Goal: Task Accomplishment & Management: Complete application form

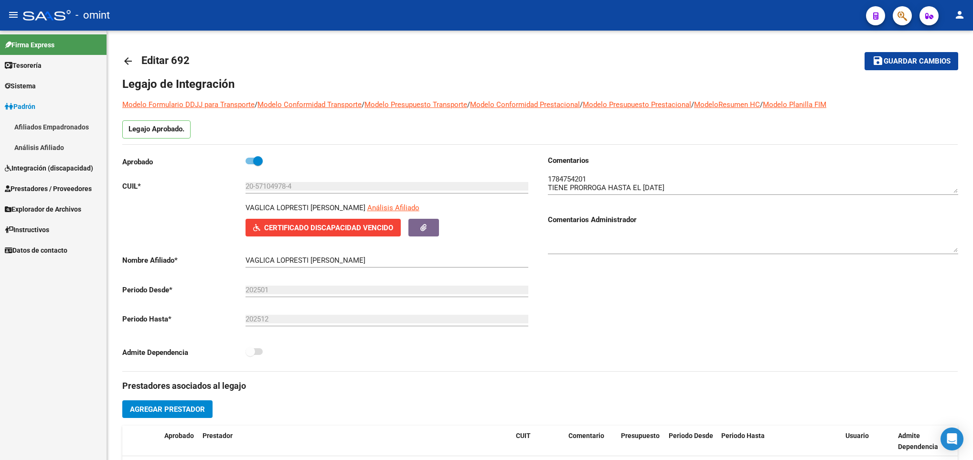
scroll to position [58, 0]
click at [132, 62] on mat-icon "arrow_back" at bounding box center [127, 60] width 11 height 11
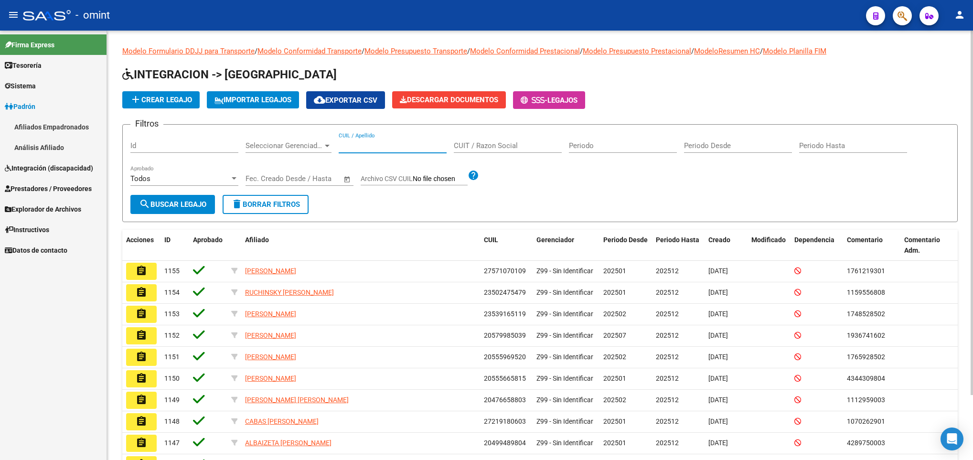
click at [382, 142] on input "CUIL / Apellido" at bounding box center [393, 145] width 108 height 9
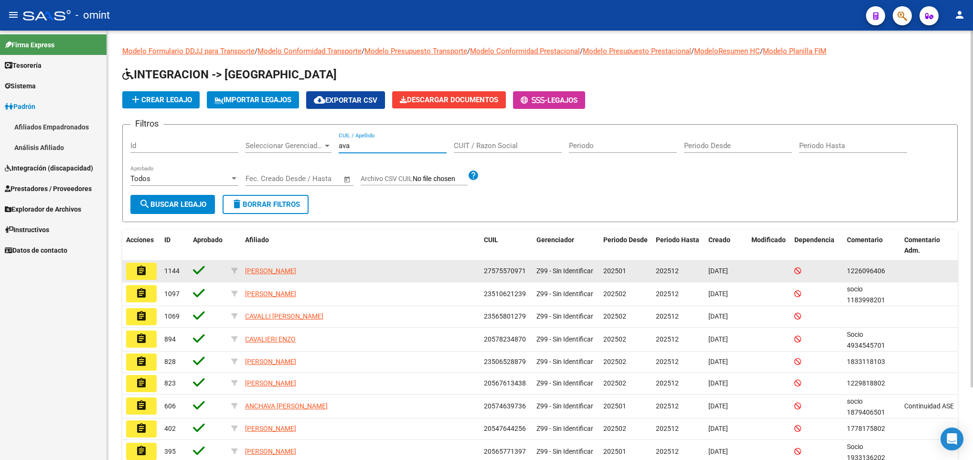
type input "ava"
click at [148, 272] on button "assignment" at bounding box center [141, 271] width 31 height 17
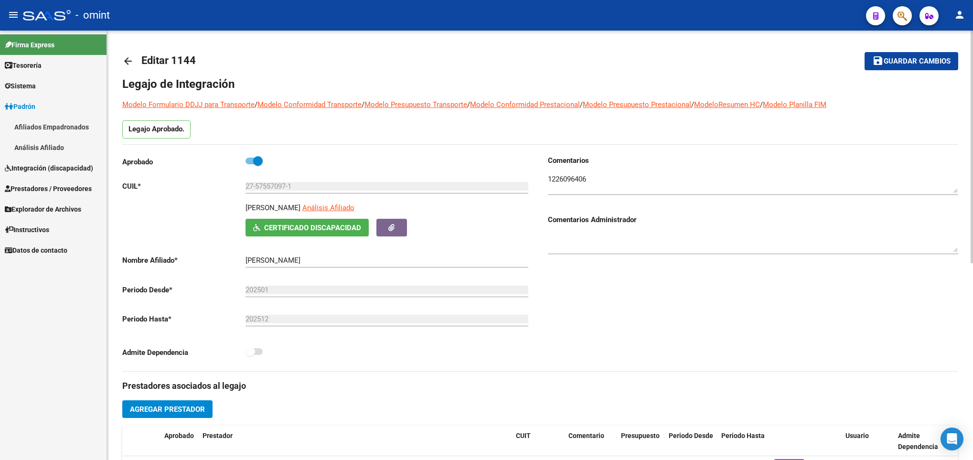
click at [130, 61] on mat-icon "arrow_back" at bounding box center [127, 60] width 11 height 11
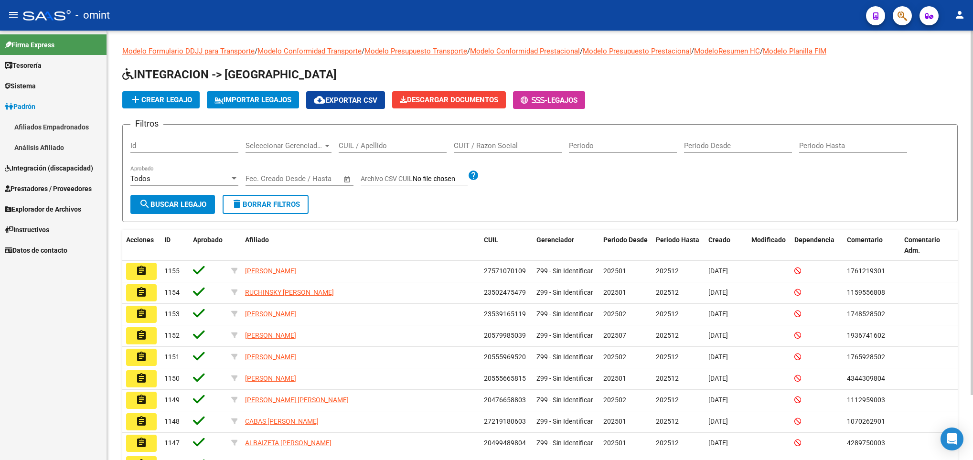
click at [384, 150] on input "CUIL / Apellido" at bounding box center [393, 145] width 108 height 9
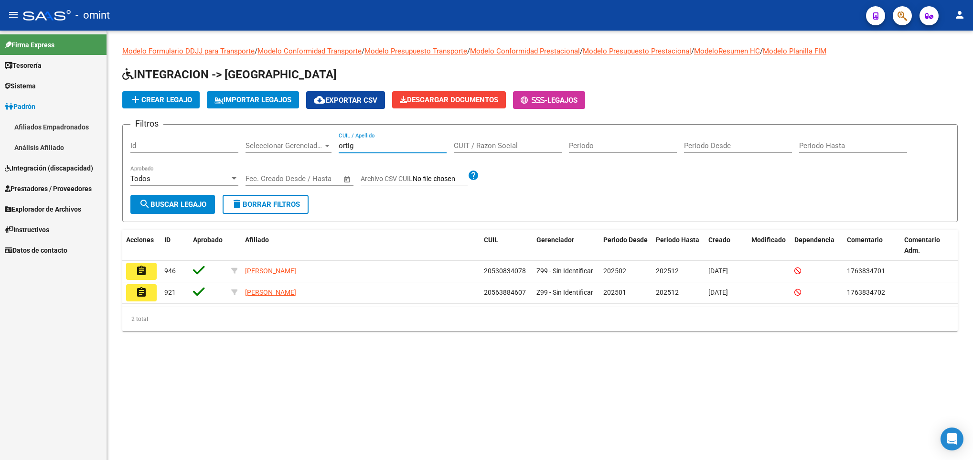
type input "ortig"
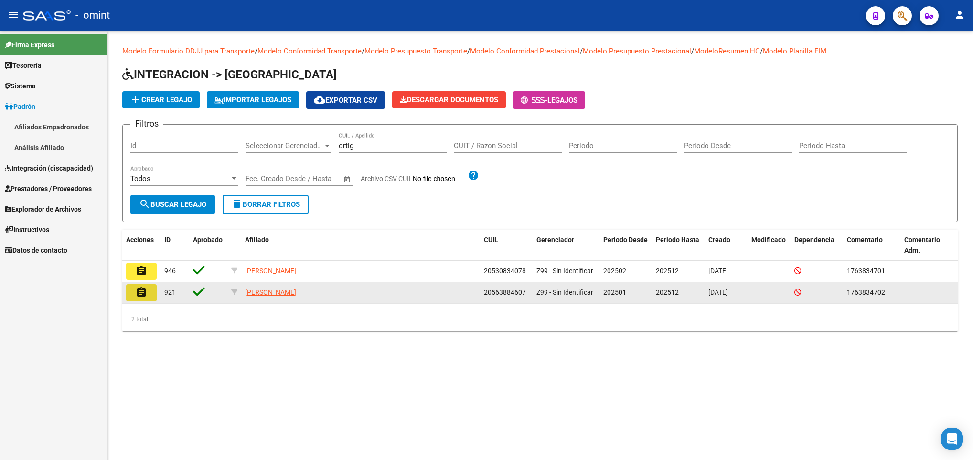
click at [137, 288] on mat-icon "assignment" at bounding box center [141, 292] width 11 height 11
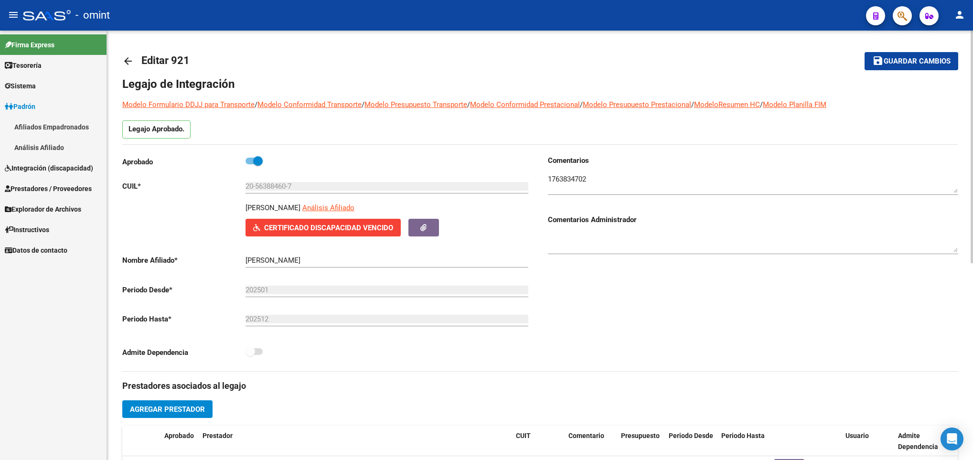
click at [125, 61] on mat-icon "arrow_back" at bounding box center [127, 60] width 11 height 11
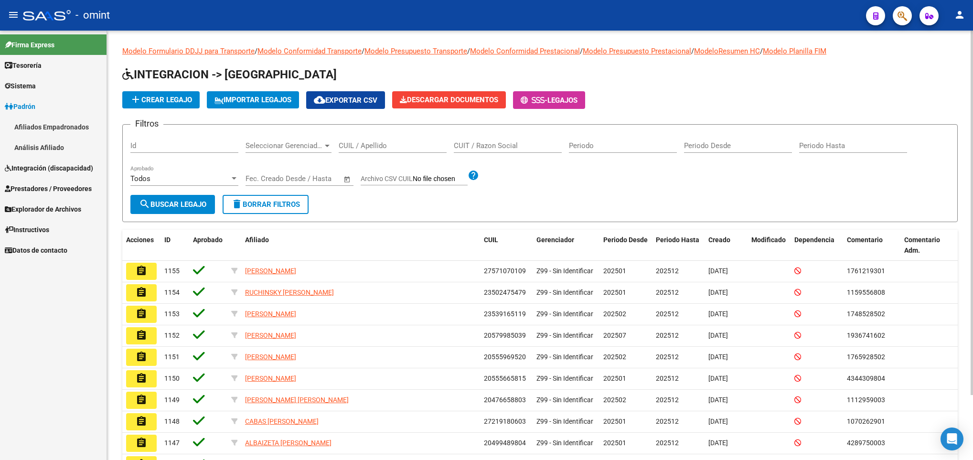
click at [375, 148] on input "CUIL / Apellido" at bounding box center [393, 145] width 108 height 9
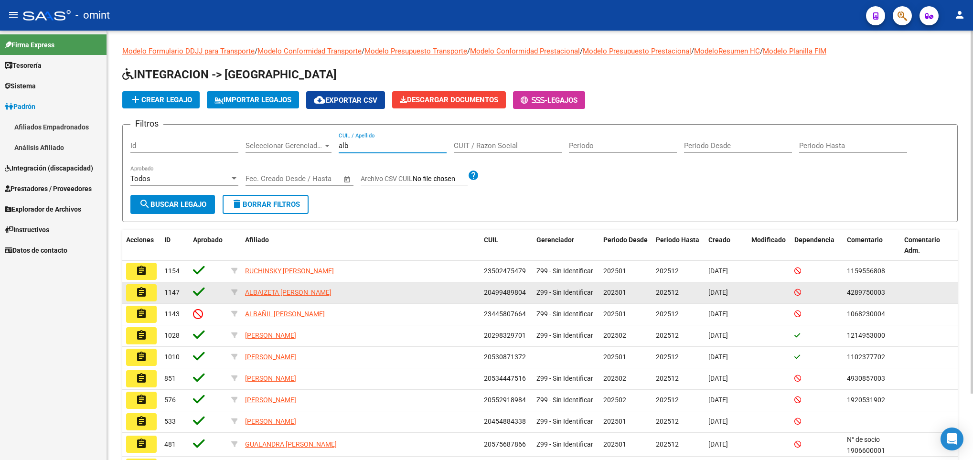
type input "alb"
click at [155, 287] on button "assignment" at bounding box center [141, 292] width 31 height 17
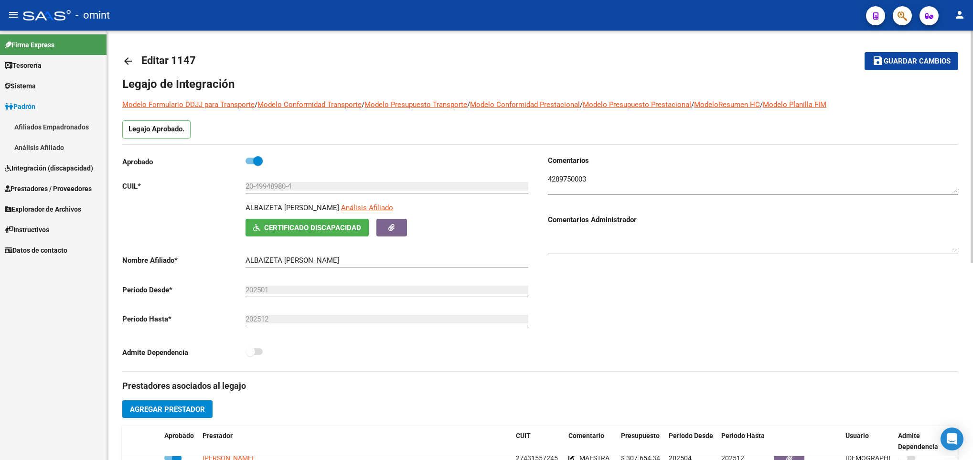
click at [128, 54] on link "arrow_back" at bounding box center [131, 61] width 19 height 22
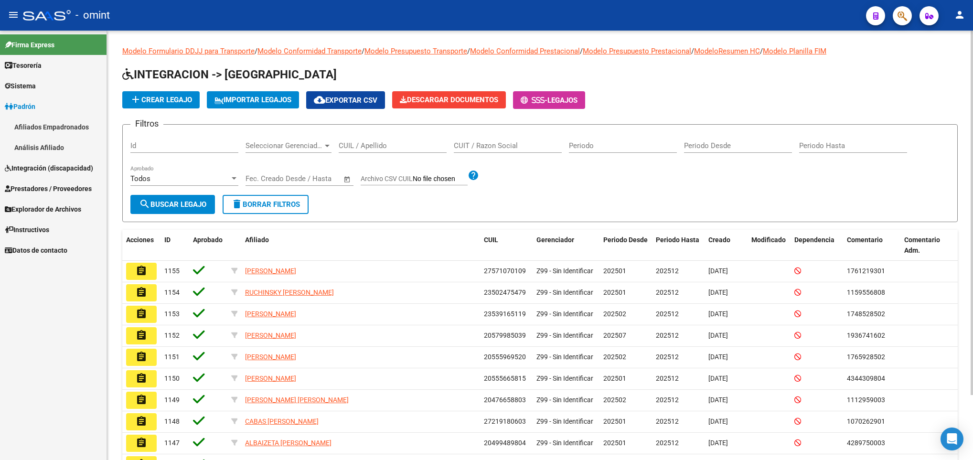
click at [367, 139] on div "CUIL / Apellido" at bounding box center [393, 142] width 108 height 21
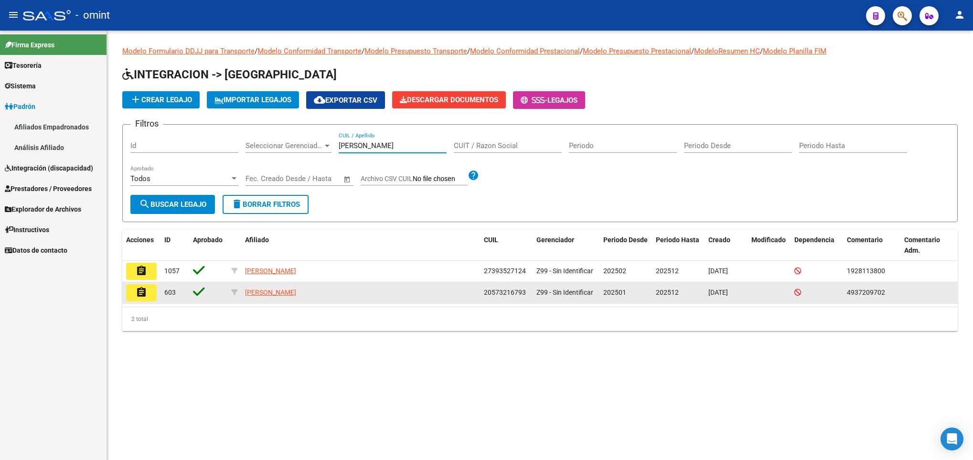
type input "vidal"
click at [142, 298] on mat-icon "assignment" at bounding box center [141, 292] width 11 height 11
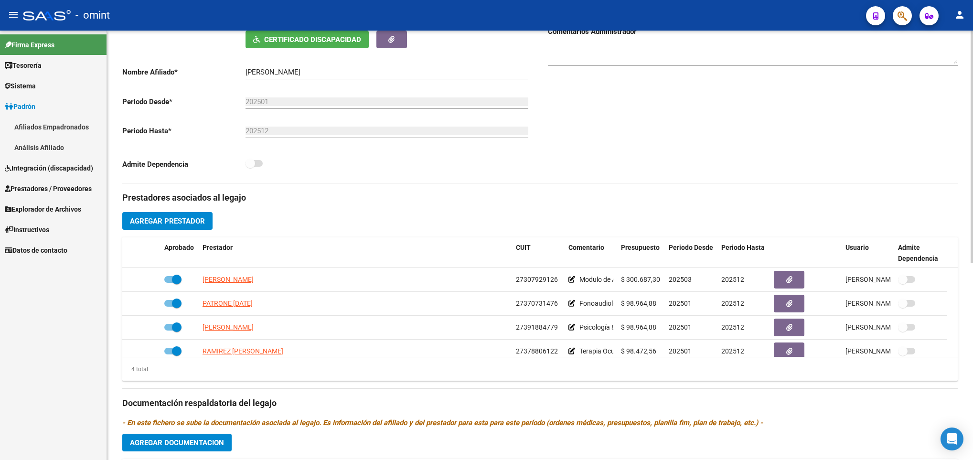
scroll to position [215, 0]
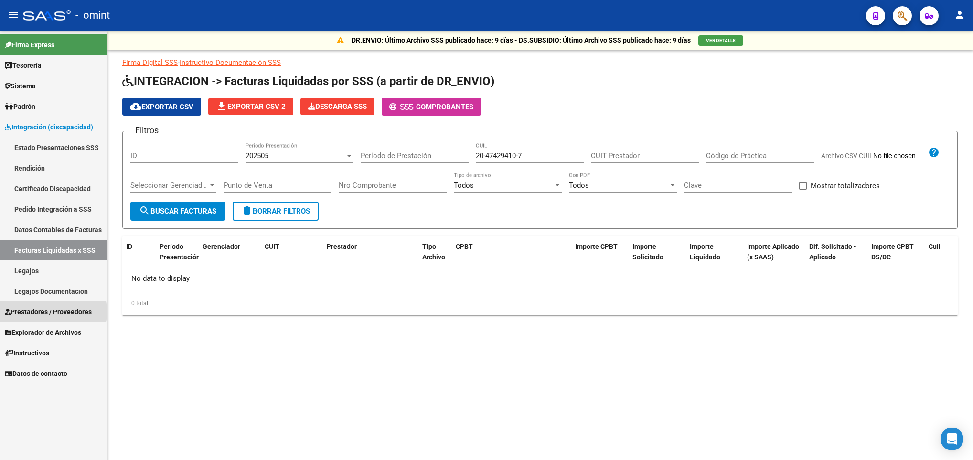
click at [45, 311] on span "Prestadores / Proveedores" at bounding box center [48, 312] width 87 height 11
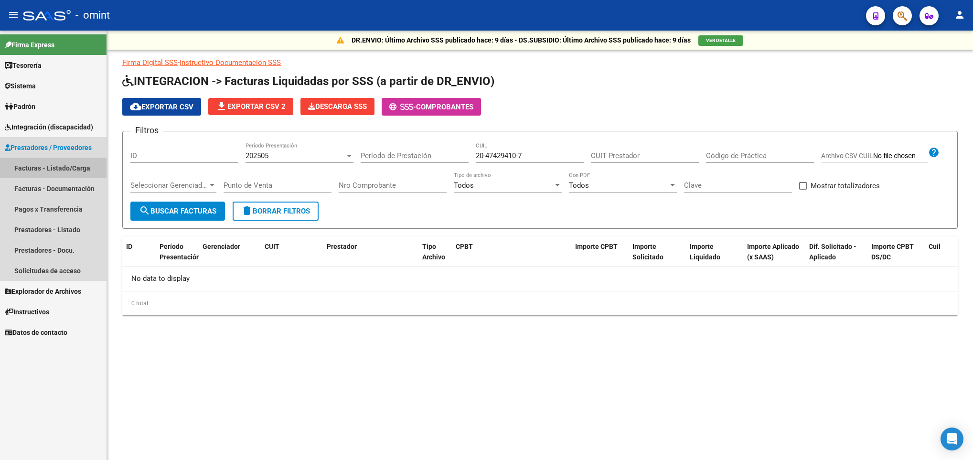
click at [75, 165] on link "Facturas - Listado/Carga" at bounding box center [53, 168] width 107 height 21
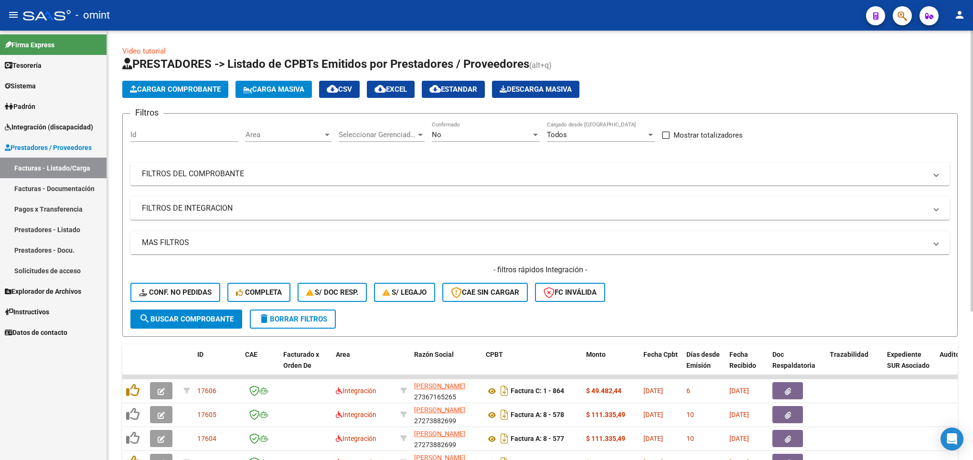
scroll to position [72, 0]
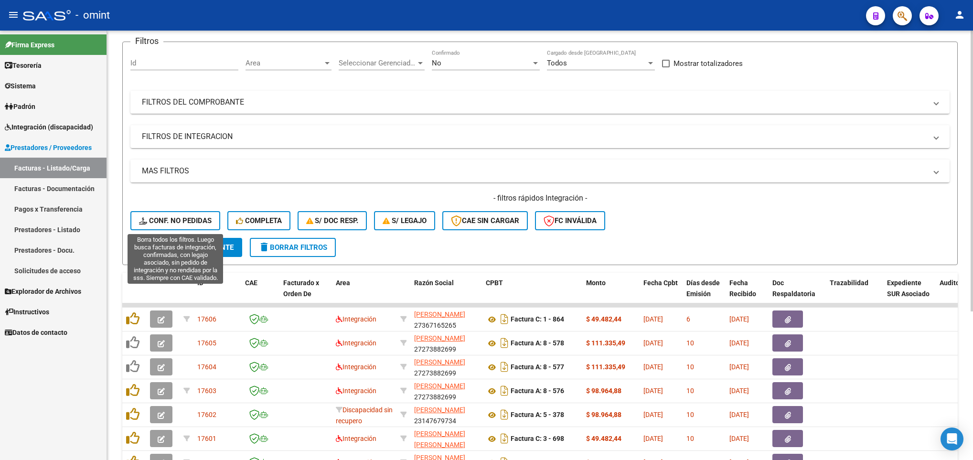
click at [200, 217] on span "Conf. no pedidas" at bounding box center [175, 220] width 73 height 9
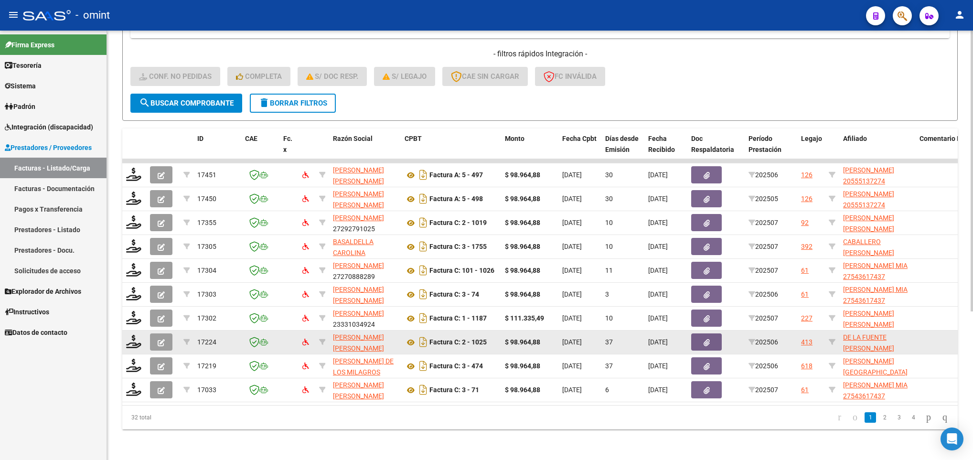
scroll to position [227, 0]
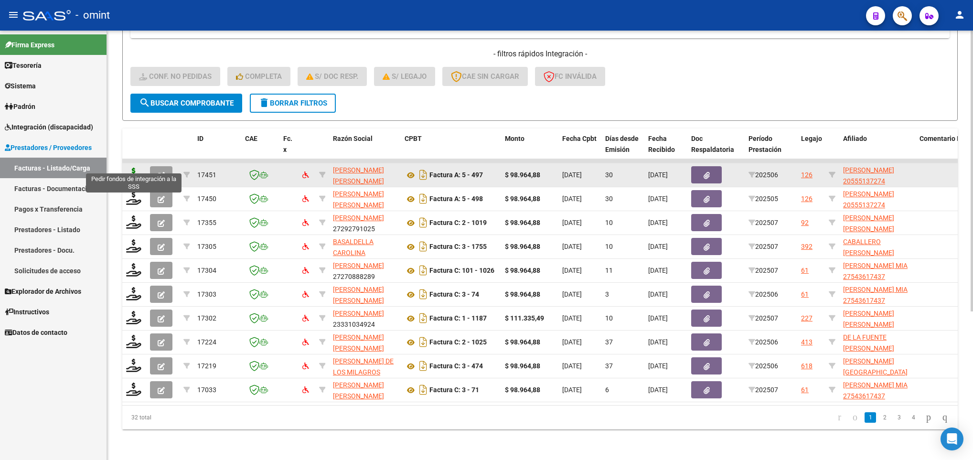
click at [132, 168] on icon at bounding box center [133, 174] width 15 height 13
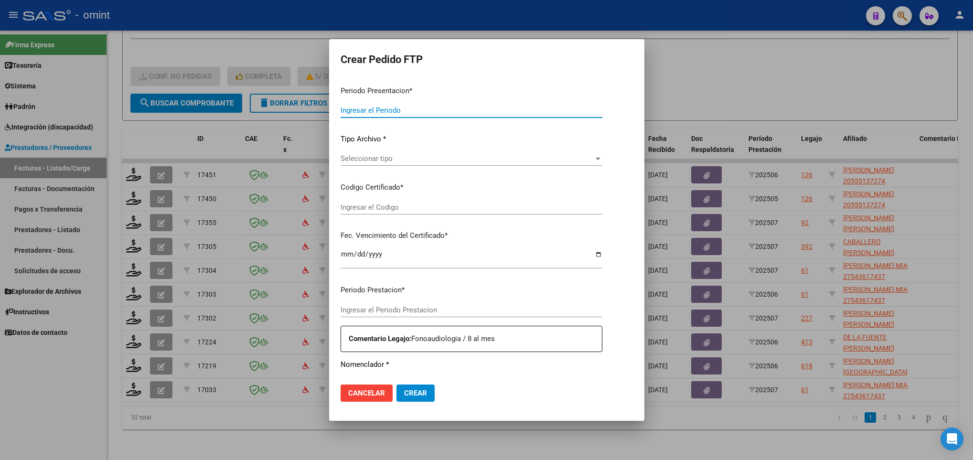
type input "202507"
type input "202506"
type input "$ 98.964,88"
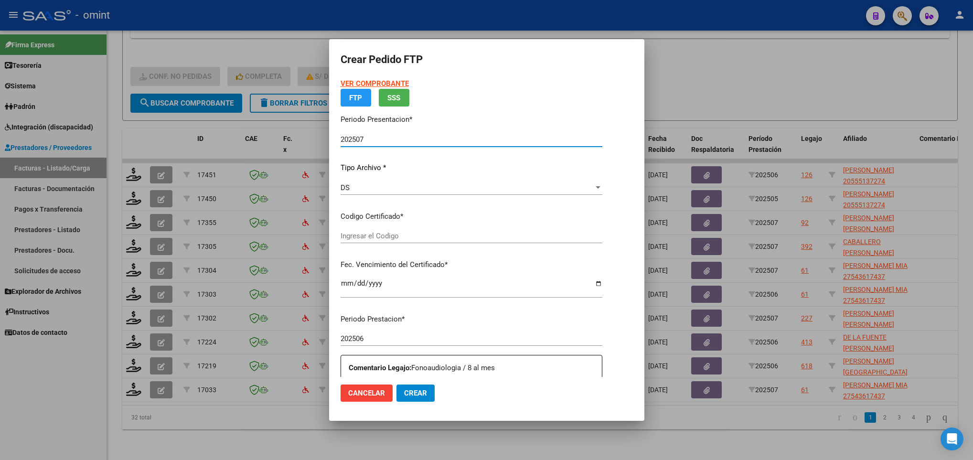
type input "5068539538"
type input "2026-04-20"
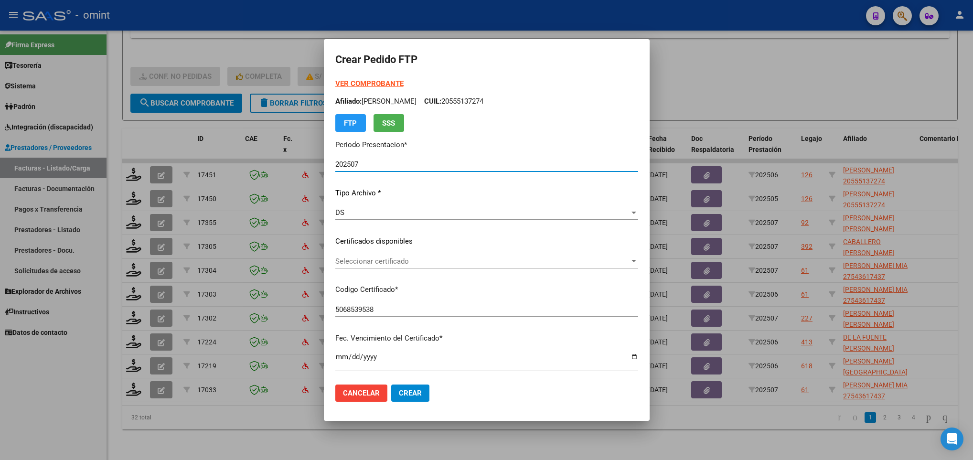
click at [469, 265] on span "Seleccionar certificado" at bounding box center [482, 261] width 294 height 9
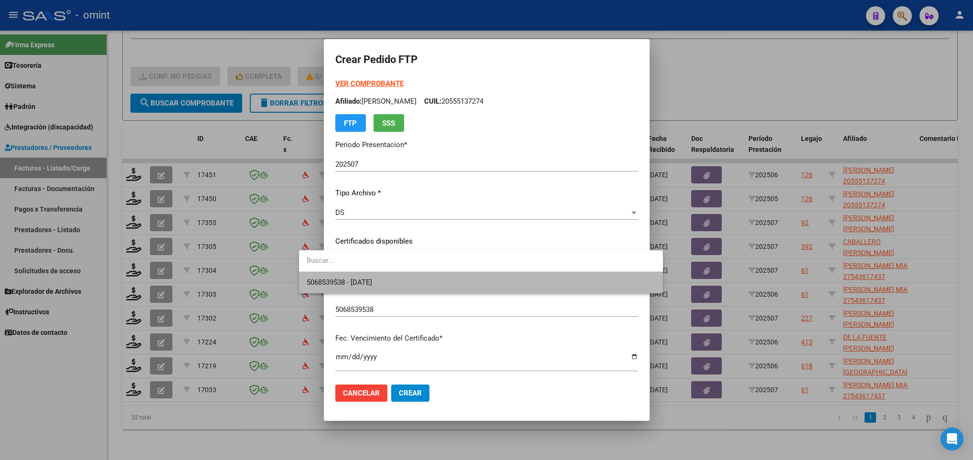
click at [469, 277] on span "5068539538 - 2026-04-20" at bounding box center [481, 282] width 348 height 21
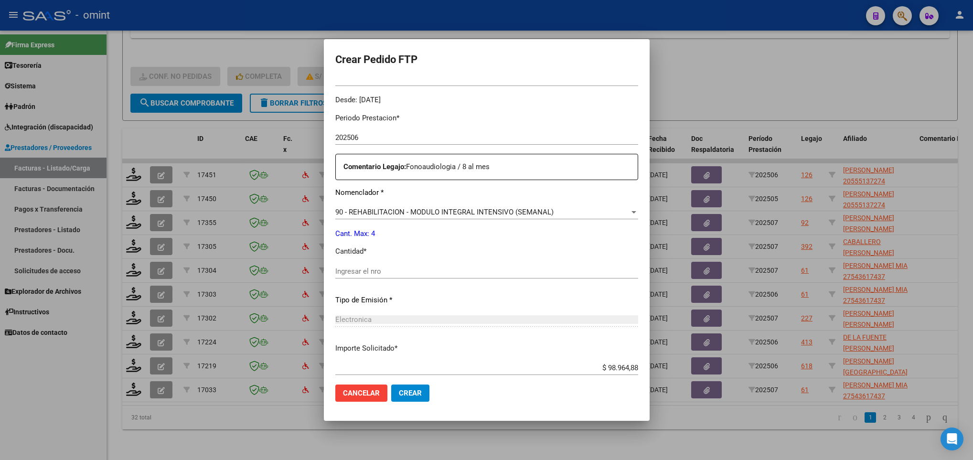
scroll to position [287, 0]
click at [403, 268] on input "Ingresar el nro" at bounding box center [486, 270] width 303 height 9
type input "4"
click at [399, 389] on span "Crear" at bounding box center [410, 393] width 23 height 9
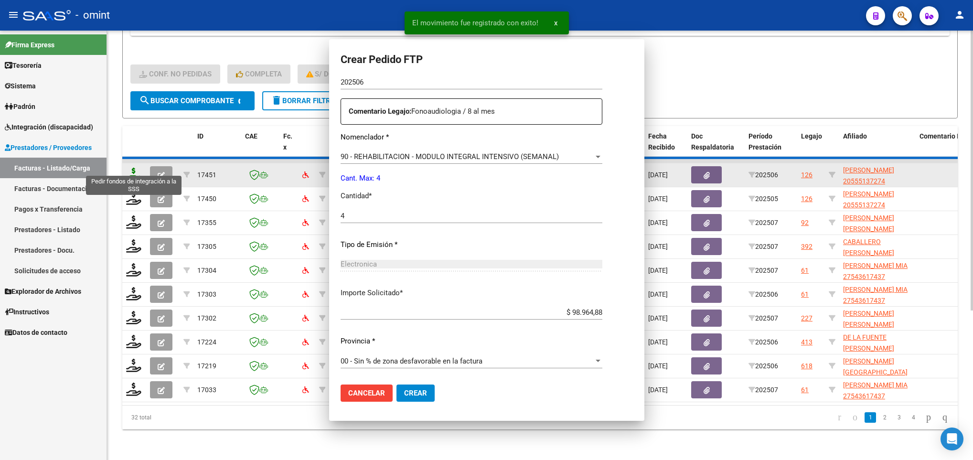
scroll to position [0, 0]
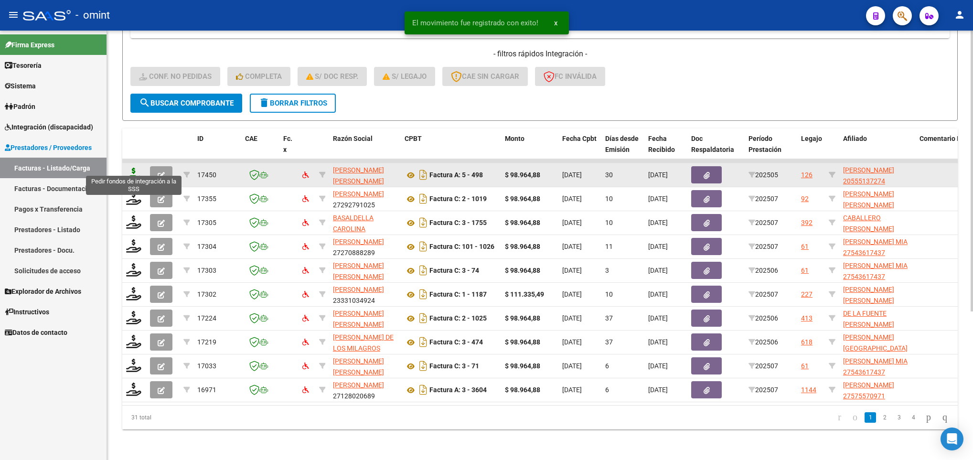
click at [135, 168] on icon at bounding box center [133, 174] width 15 height 13
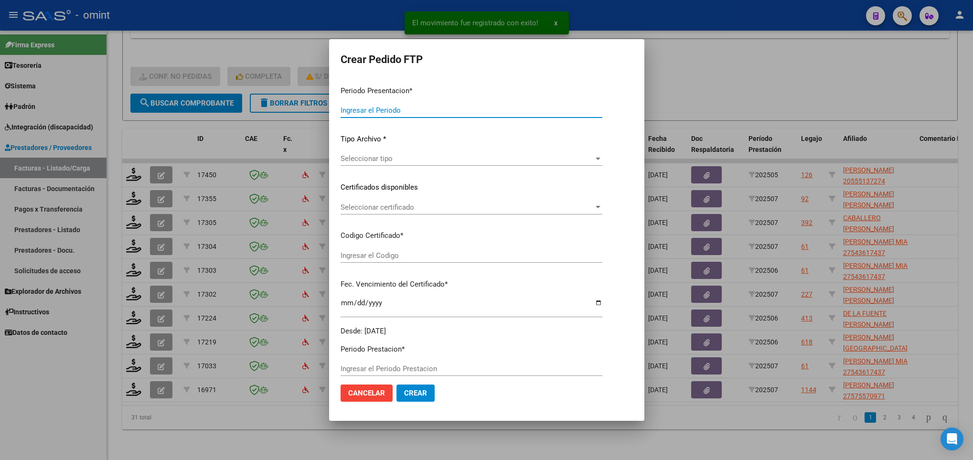
type input "202507"
type input "202505"
type input "$ 98.964,88"
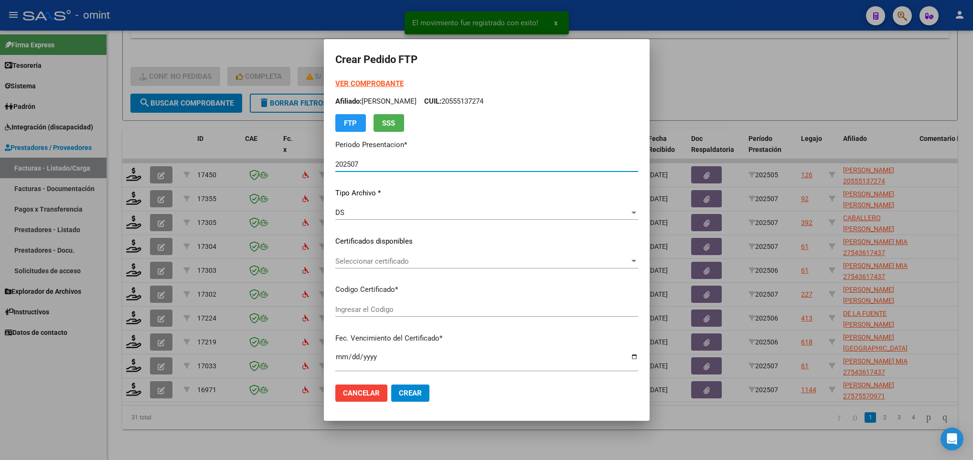
type input "5068539538"
type input "2026-04-20"
click at [437, 260] on span "Seleccionar certificado" at bounding box center [482, 261] width 294 height 9
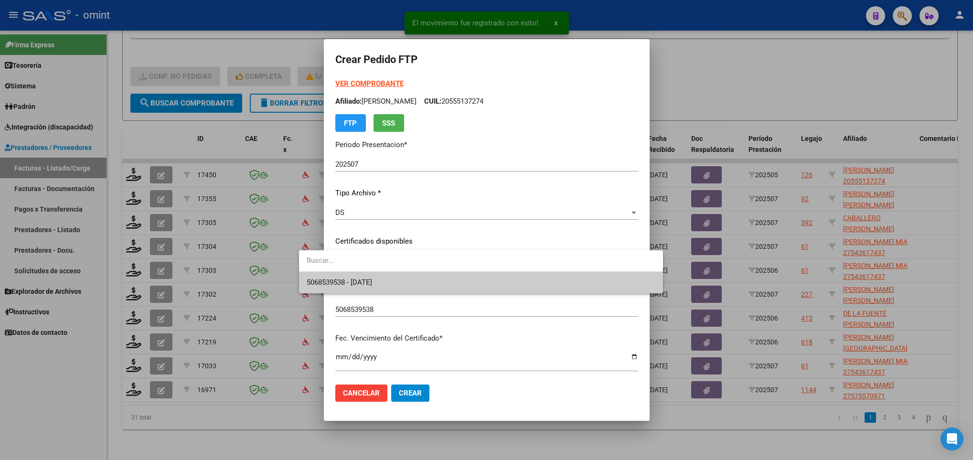
click at [438, 278] on span "5068539538 - 2026-04-20" at bounding box center [481, 282] width 348 height 21
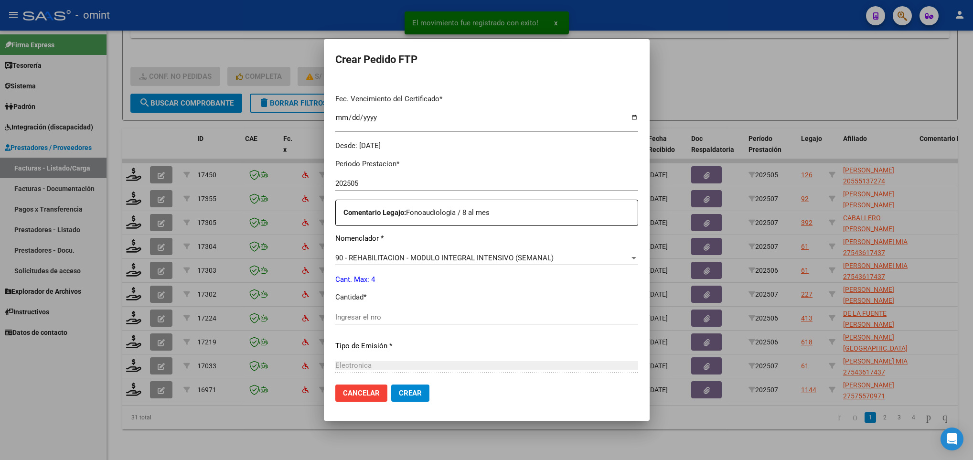
scroll to position [287, 0]
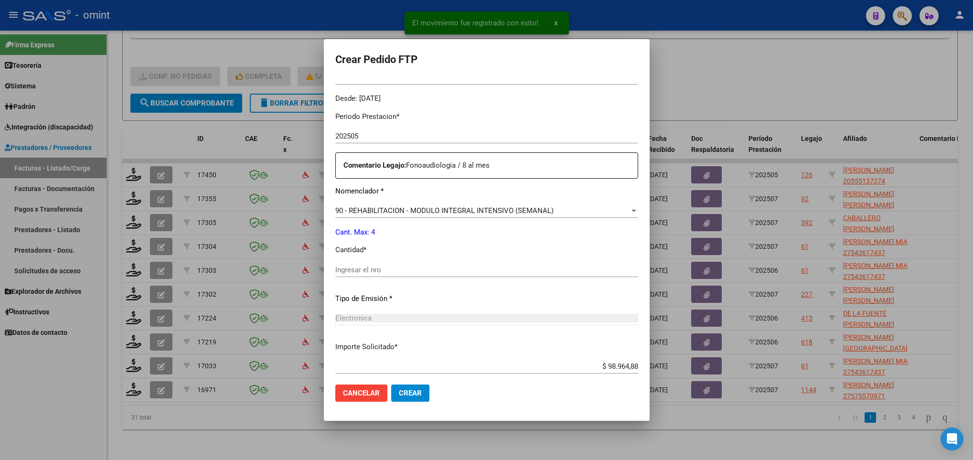
click at [438, 267] on input "Ingresar el nro" at bounding box center [486, 270] width 303 height 9
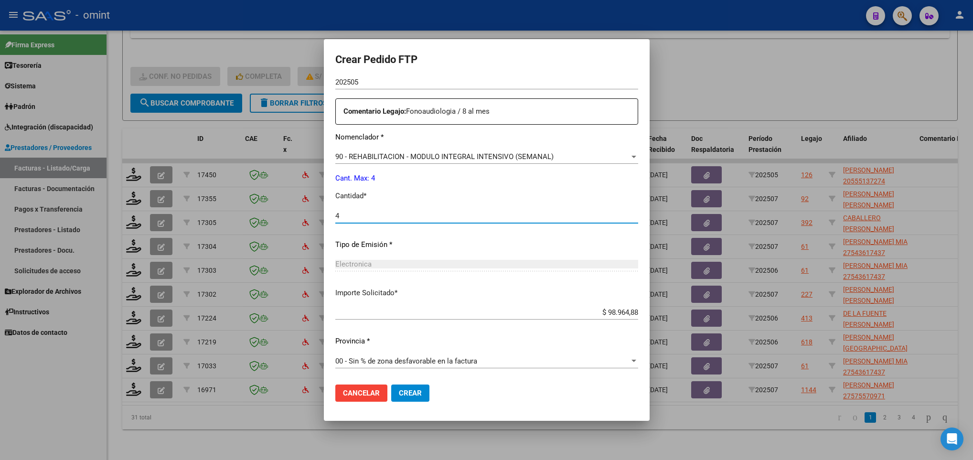
type input "4"
click at [399, 391] on span "Crear" at bounding box center [410, 393] width 23 height 9
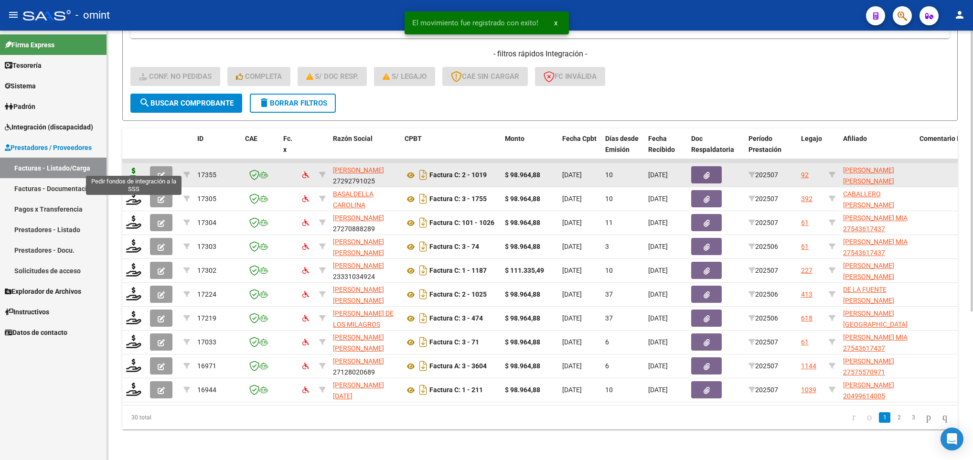
click at [135, 168] on icon at bounding box center [133, 174] width 15 height 13
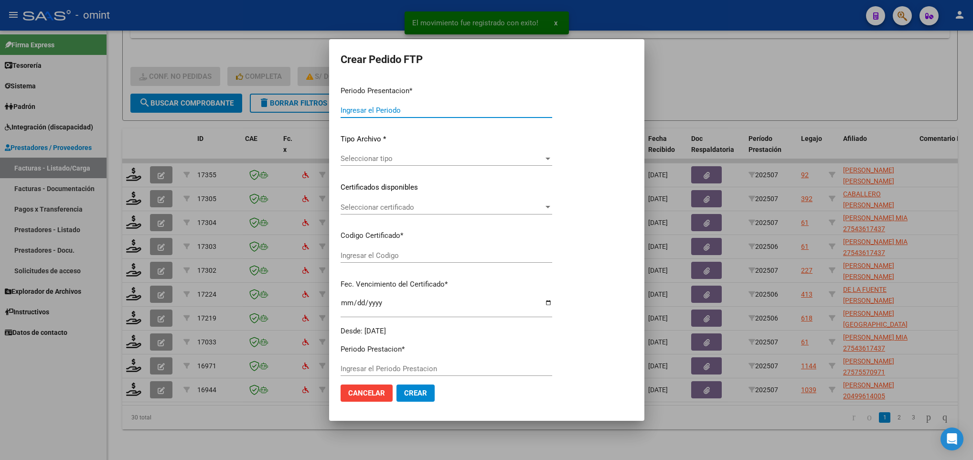
type input "202507"
type input "$ 98.964,88"
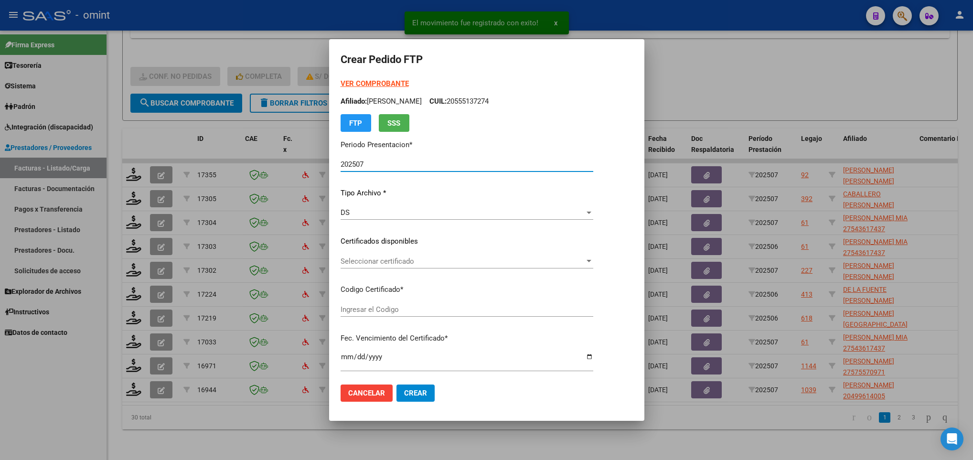
type input "44684204471"
type input "2026-03-31"
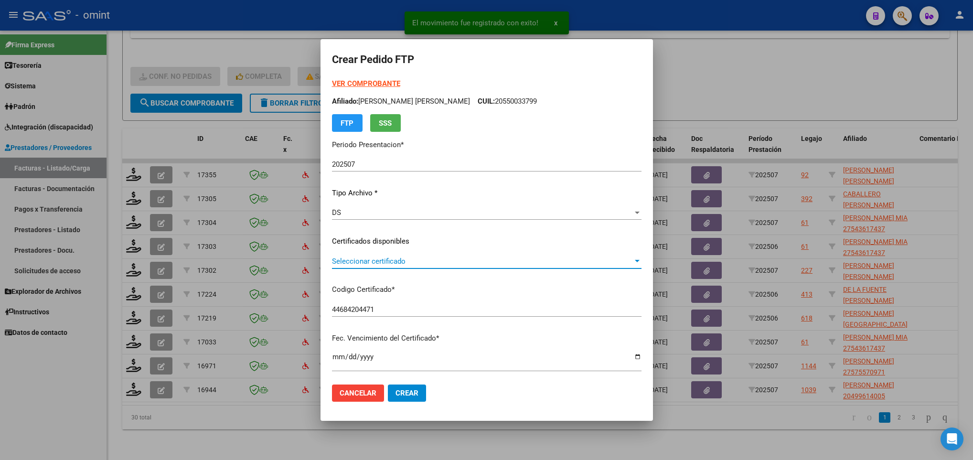
click at [539, 257] on span "Seleccionar certificado" at bounding box center [482, 261] width 301 height 9
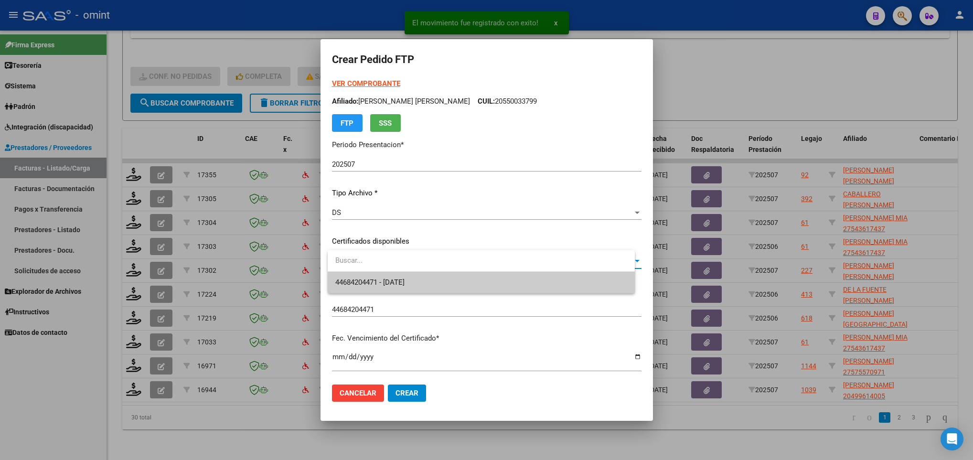
click at [541, 278] on span "44684204471 - 2026-03-31" at bounding box center [481, 282] width 292 height 21
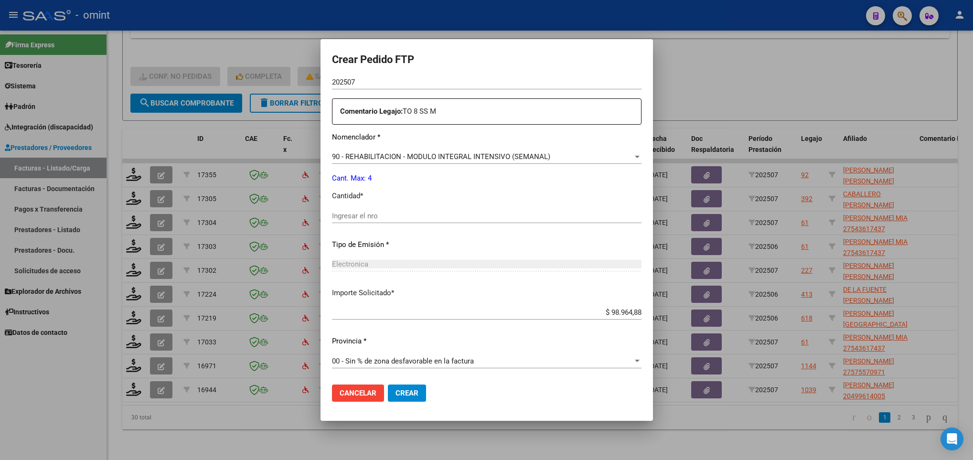
click at [392, 217] on input "Ingresar el nro" at bounding box center [487, 216] width 310 height 9
type input "4"
click at [407, 391] on span "Crear" at bounding box center [407, 393] width 23 height 9
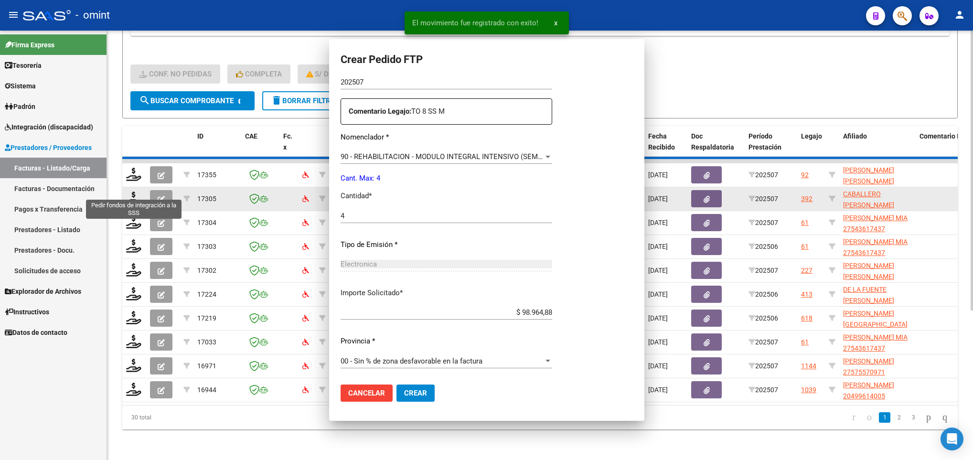
scroll to position [287, 0]
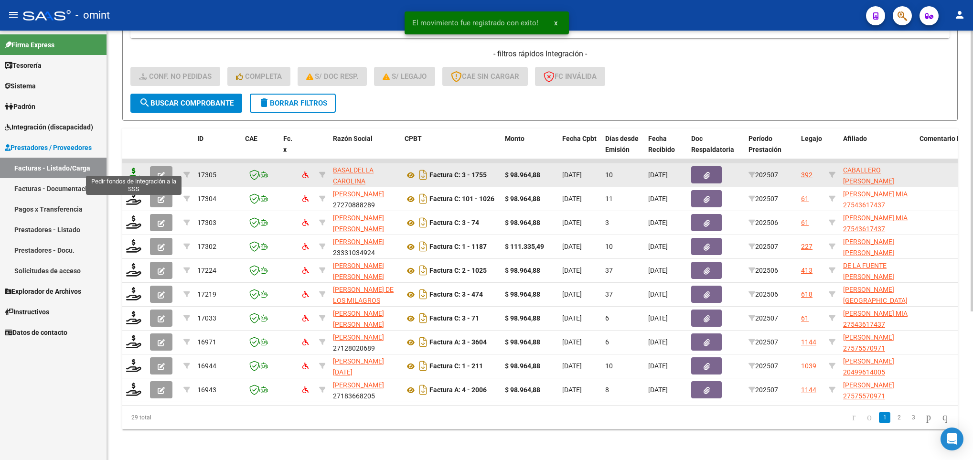
click at [132, 168] on icon at bounding box center [133, 174] width 15 height 13
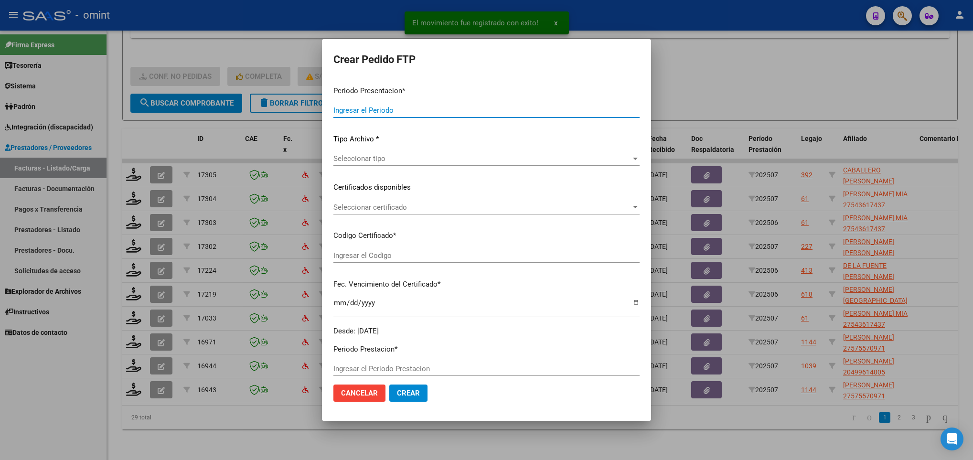
type input "202507"
type input "$ 98.964,88"
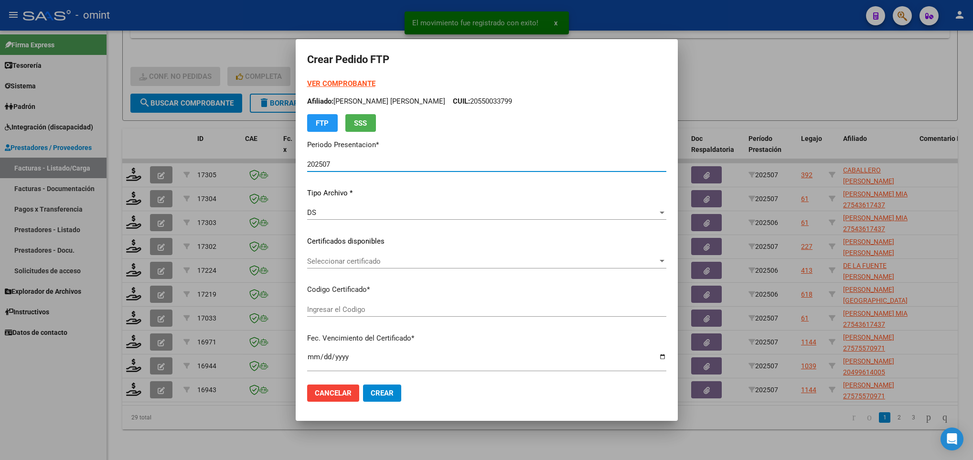
type input "1124538965"
type input "2025-06-02"
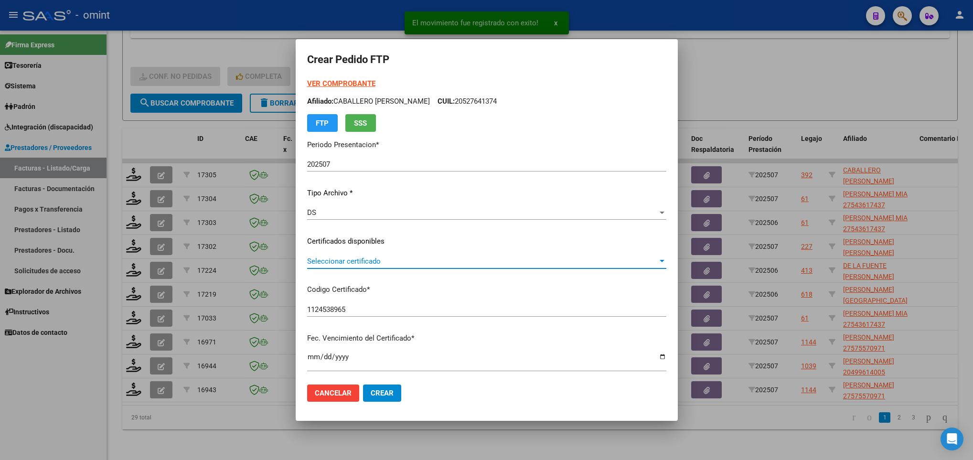
click at [454, 265] on span "Seleccionar certificado" at bounding box center [482, 261] width 351 height 9
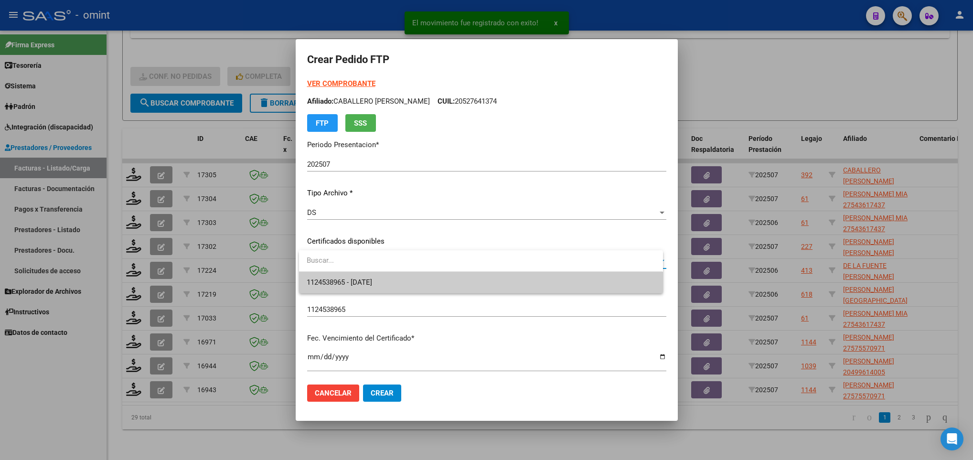
click at [459, 281] on span "1124538965 - 2025-06-02" at bounding box center [481, 282] width 348 height 21
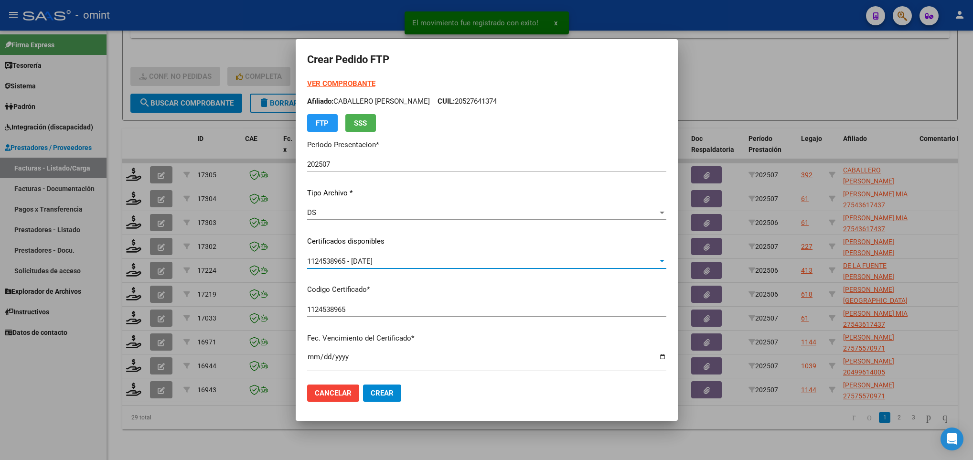
scroll to position [215, 0]
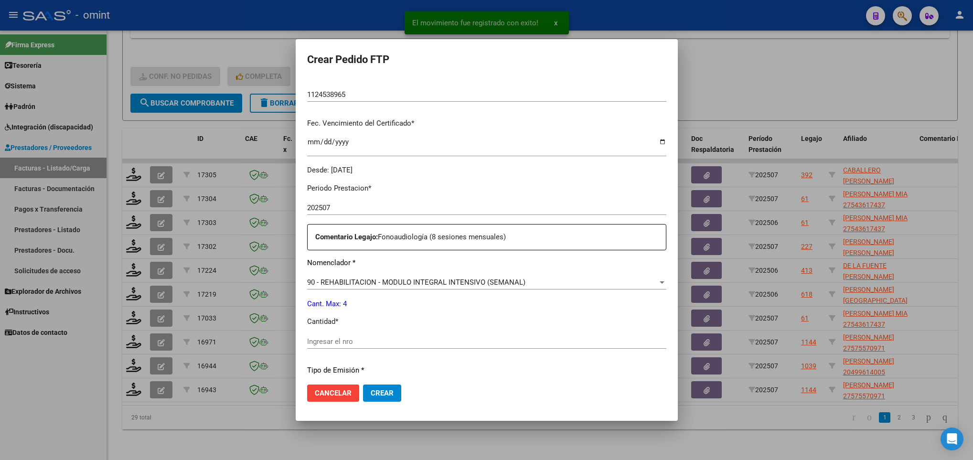
click at [425, 340] on input "Ingresar el nro" at bounding box center [486, 341] width 359 height 9
type input "4"
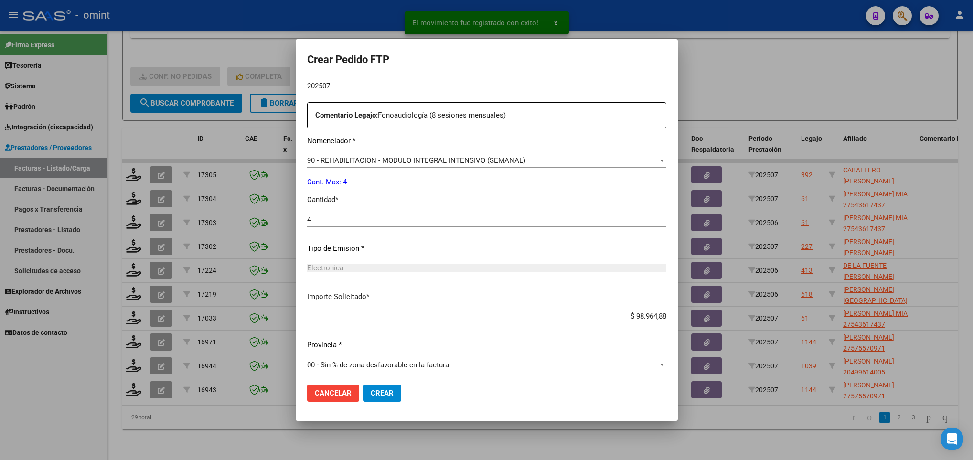
scroll to position [341, 0]
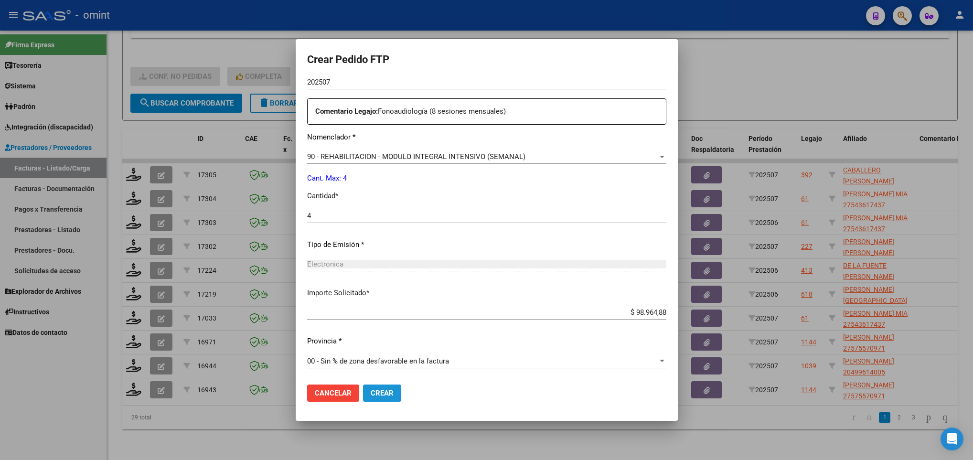
click at [395, 393] on button "Crear" at bounding box center [382, 393] width 38 height 17
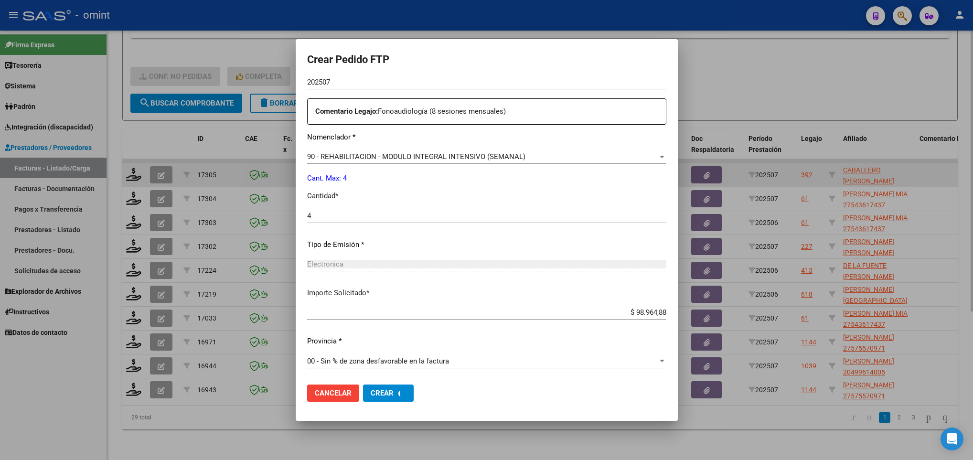
scroll to position [0, 0]
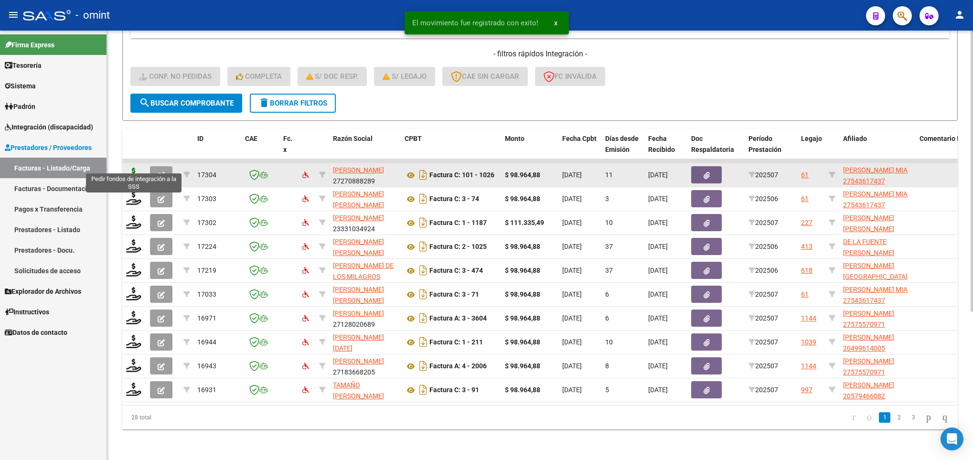
click at [135, 168] on icon at bounding box center [133, 174] width 15 height 13
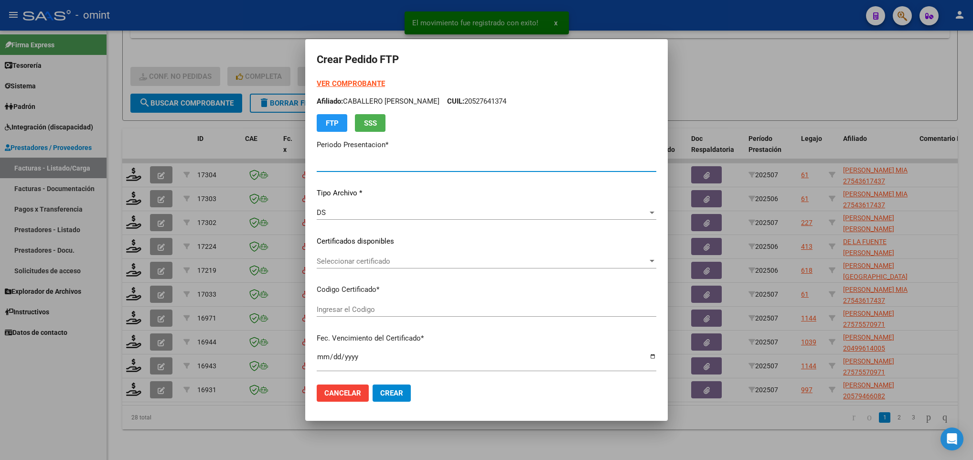
type input "202507"
type input "$ 98.964,88"
type input "5781033927"
type input "2029-09-30"
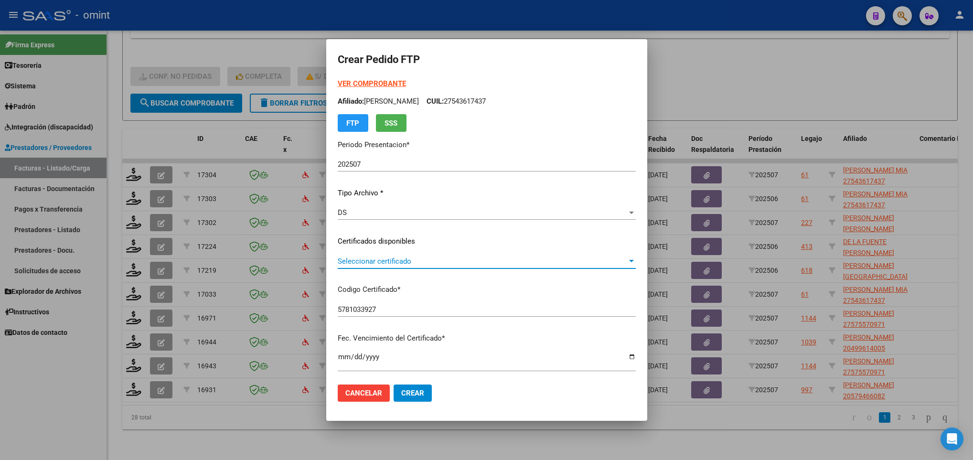
click at [535, 264] on span "Seleccionar certificado" at bounding box center [483, 261] width 290 height 9
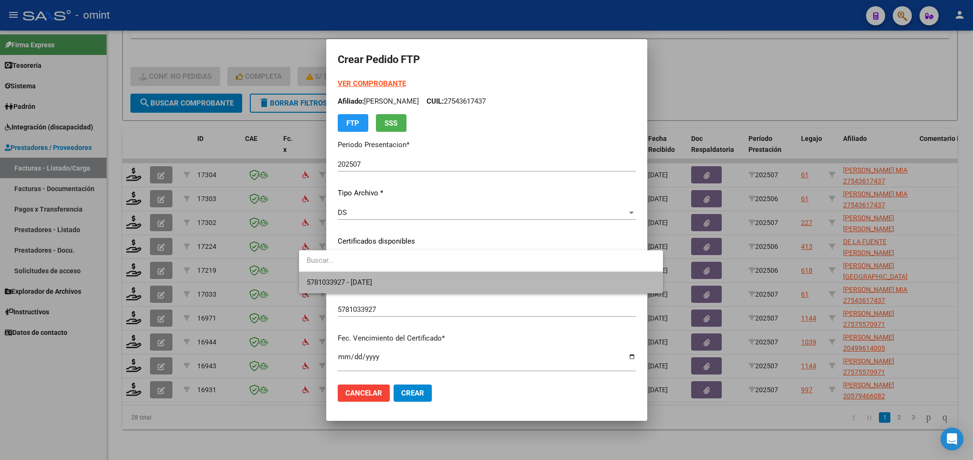
click at [550, 282] on span "5781033927 - 2029-09-30" at bounding box center [481, 282] width 348 height 21
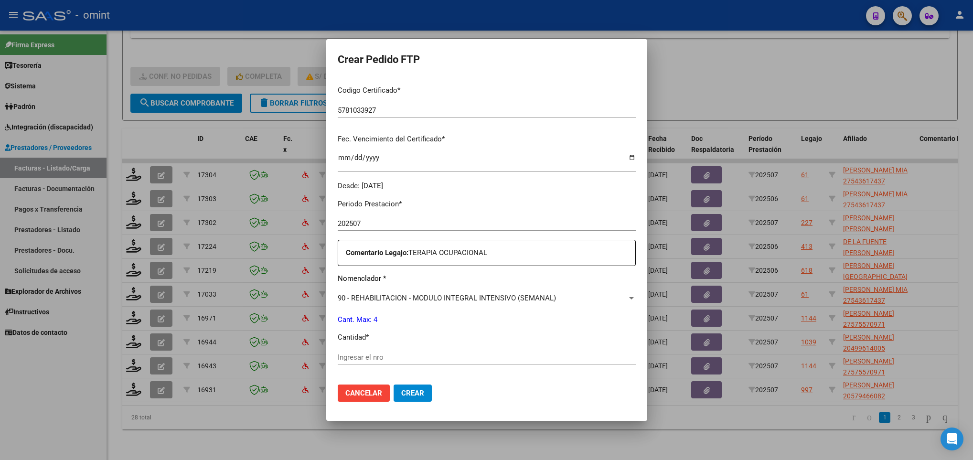
scroll to position [215, 0]
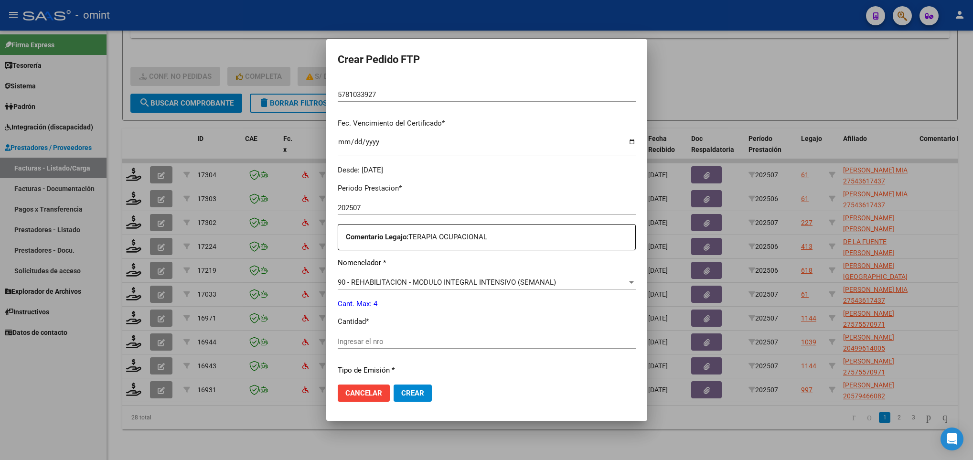
click at [368, 348] on div "Ingresar el nro" at bounding box center [487, 341] width 298 height 14
click at [367, 344] on input "Ingresar el nro" at bounding box center [487, 341] width 298 height 9
type input "4"
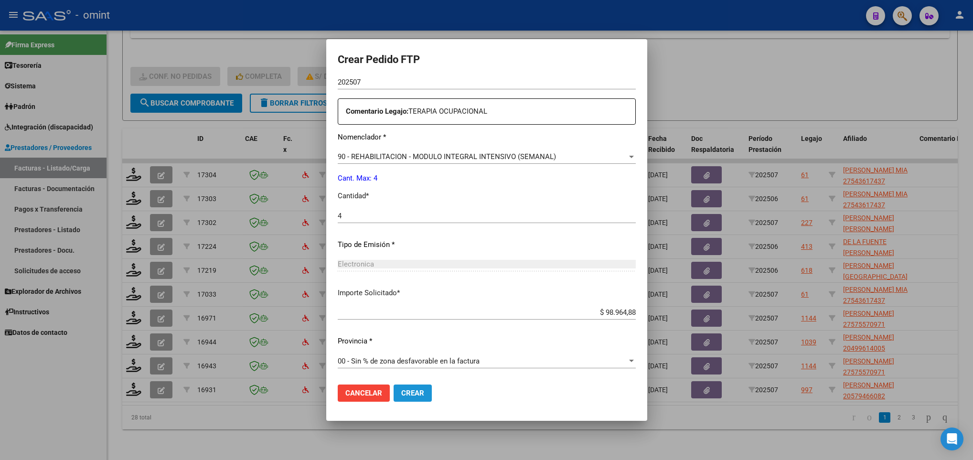
click at [394, 397] on button "Crear" at bounding box center [413, 393] width 38 height 17
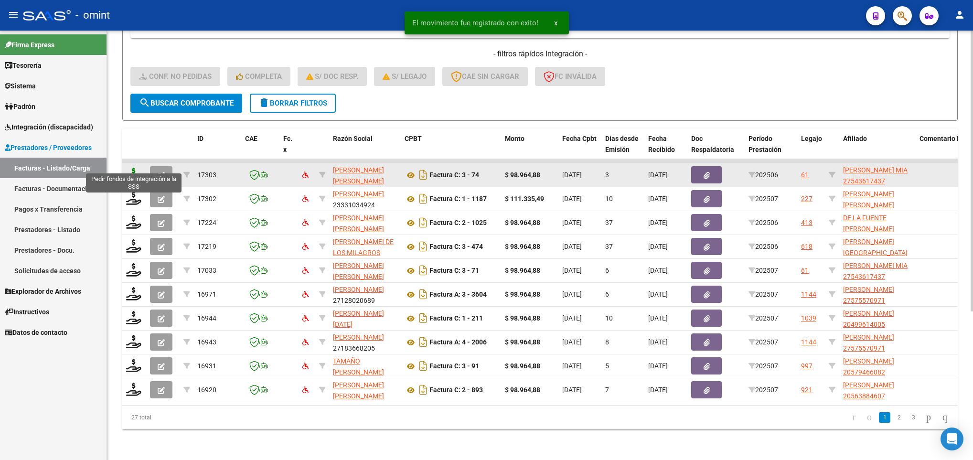
click at [131, 168] on icon at bounding box center [133, 174] width 15 height 13
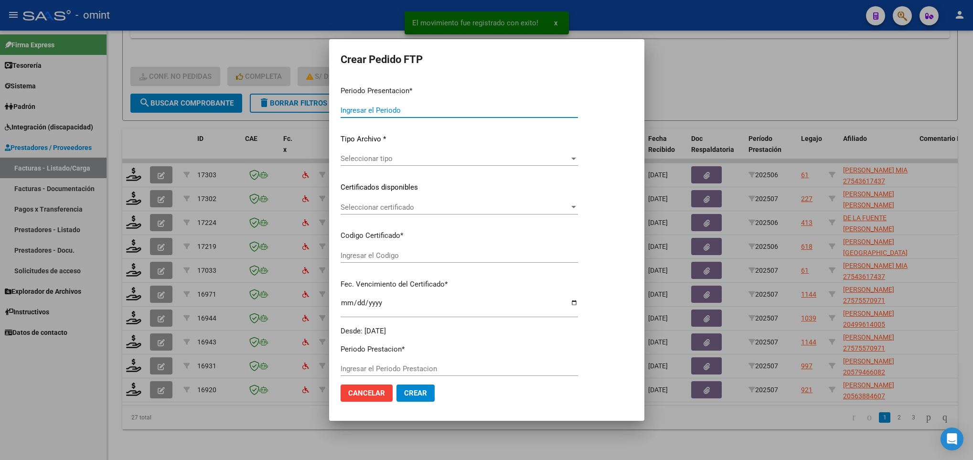
type input "202507"
type input "202506"
type input "$ 98.964,88"
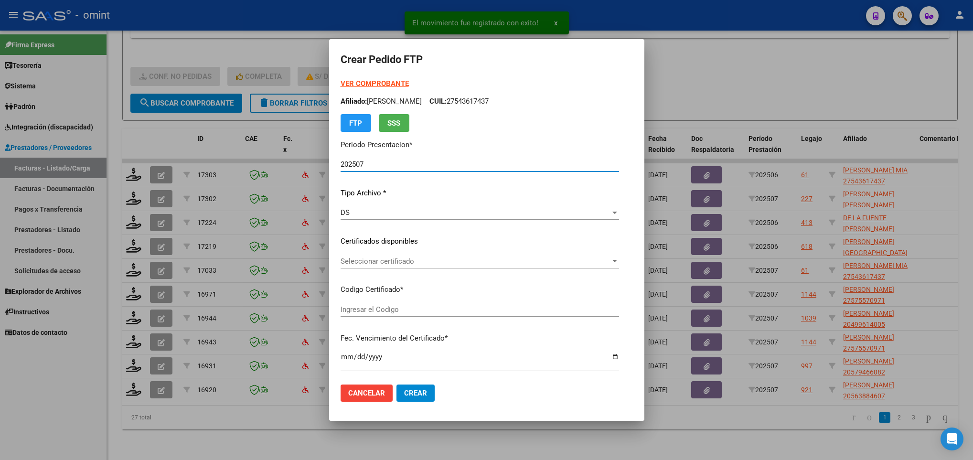
type input "5781033927"
type input "2029-09-30"
click at [419, 261] on span "Seleccionar certificado" at bounding box center [476, 261] width 270 height 9
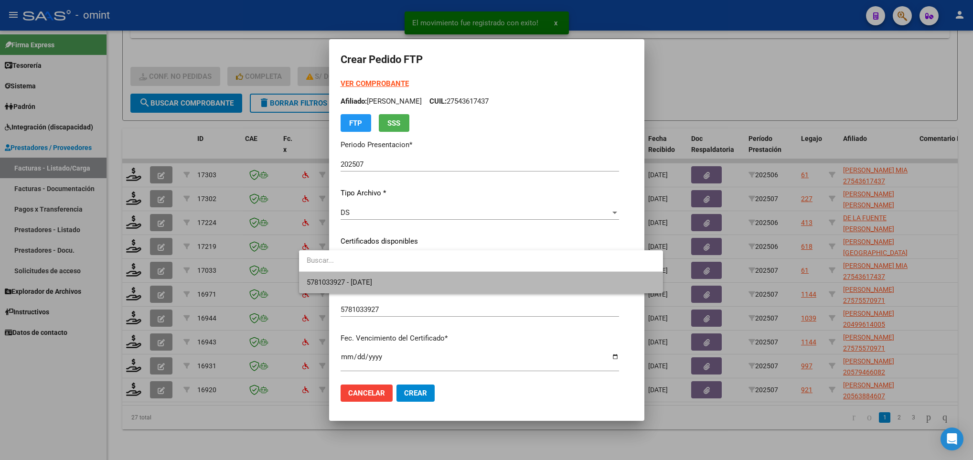
click at [420, 285] on span "5781033927 - 2029-09-30" at bounding box center [481, 282] width 348 height 21
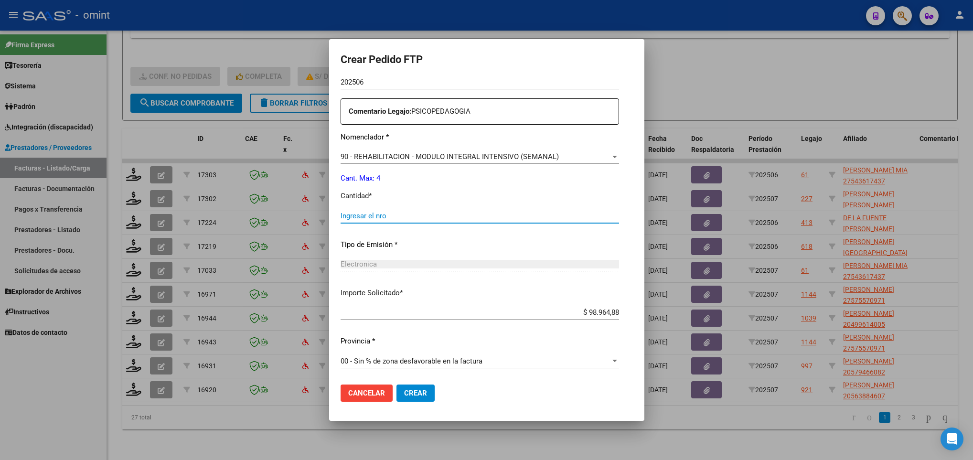
click at [396, 218] on input "Ingresar el nro" at bounding box center [480, 216] width 279 height 9
type input "4"
click at [404, 390] on span "Crear" at bounding box center [415, 393] width 23 height 9
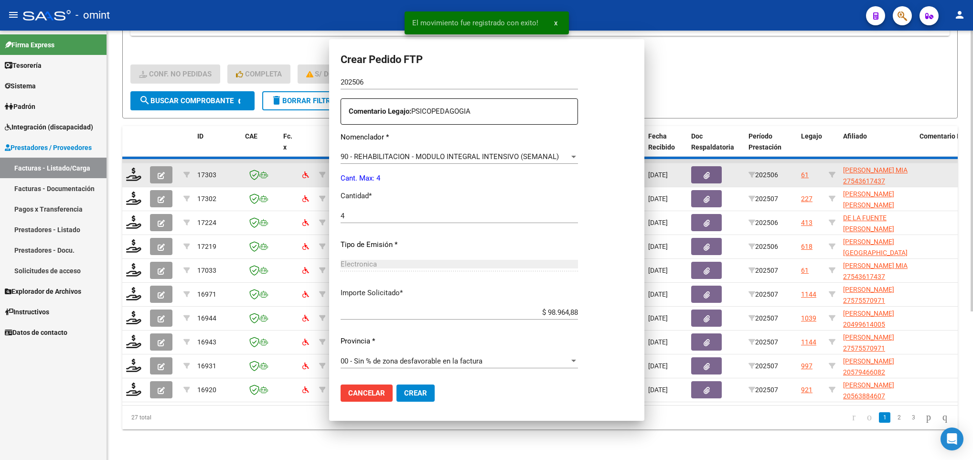
scroll to position [287, 0]
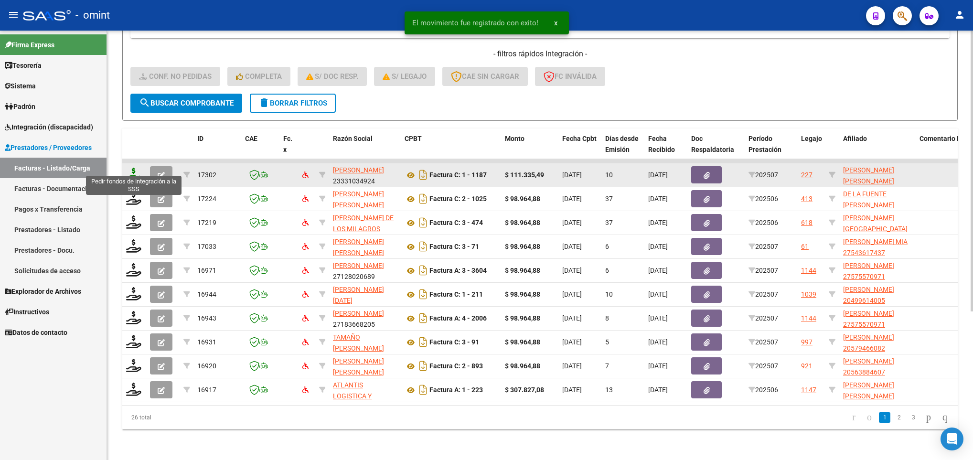
click at [133, 168] on icon at bounding box center [133, 174] width 15 height 13
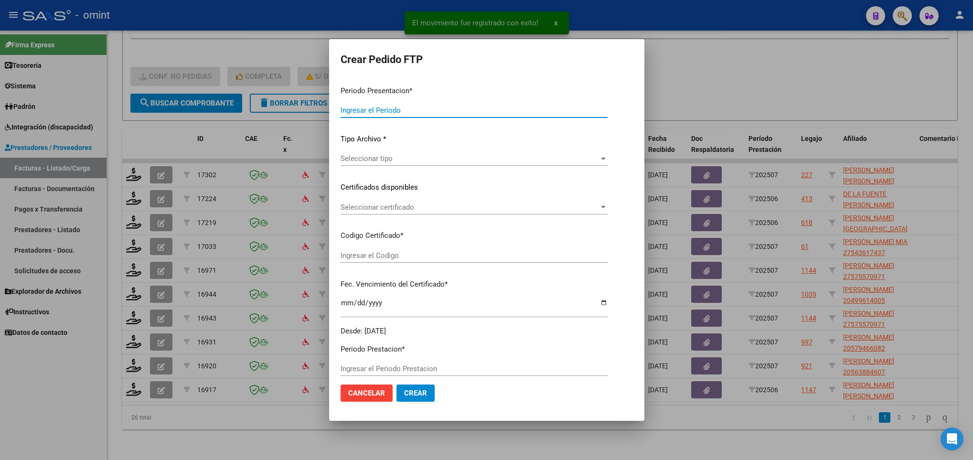
type input "202507"
type input "$ 111.335,49"
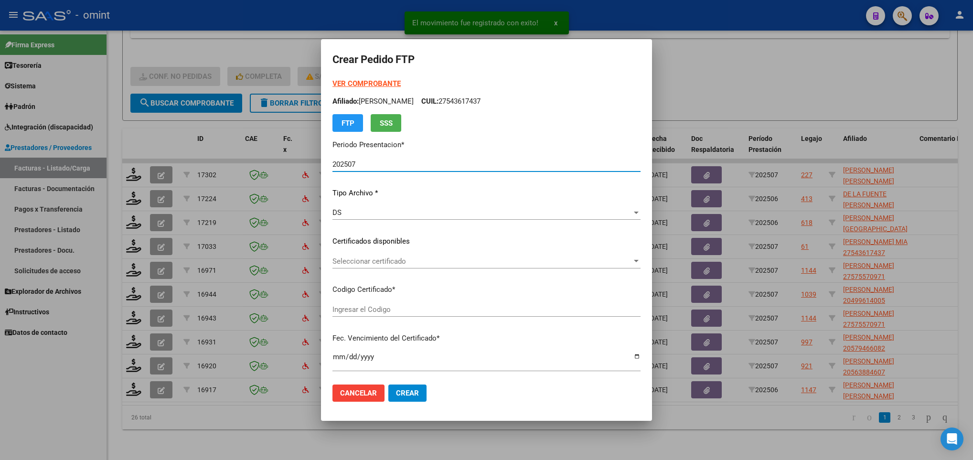
type input "54300197"
type input "2025-10-11"
click at [408, 258] on span "Seleccionar certificado" at bounding box center [483, 261] width 300 height 9
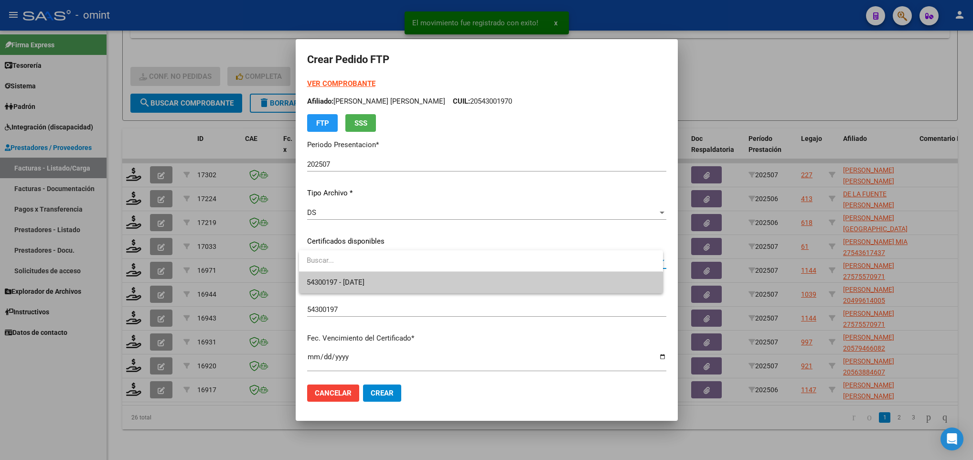
click at [412, 279] on span "54300197 - 2025-10-11" at bounding box center [481, 282] width 348 height 21
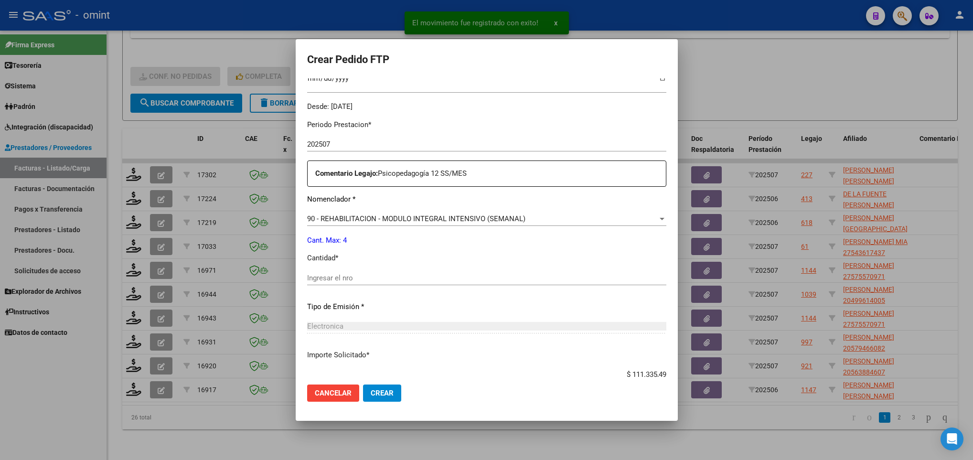
scroll to position [287, 0]
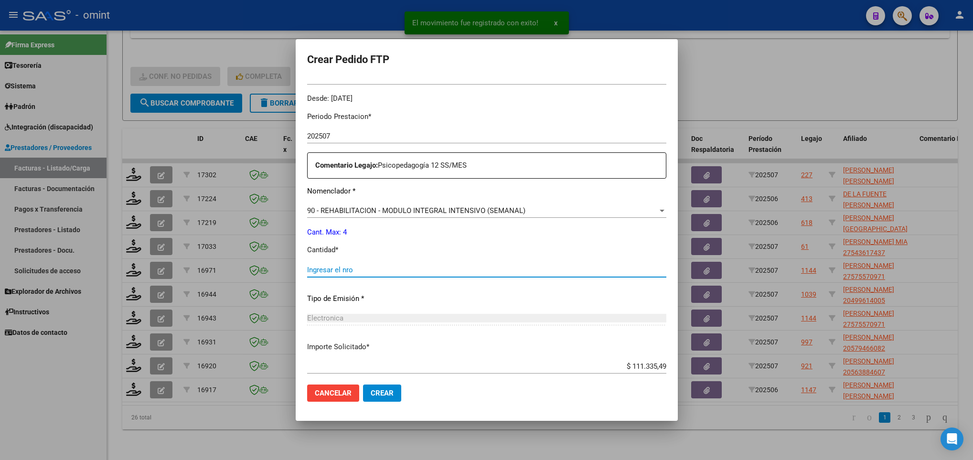
click at [390, 270] on input "Ingresar el nro" at bounding box center [486, 270] width 359 height 9
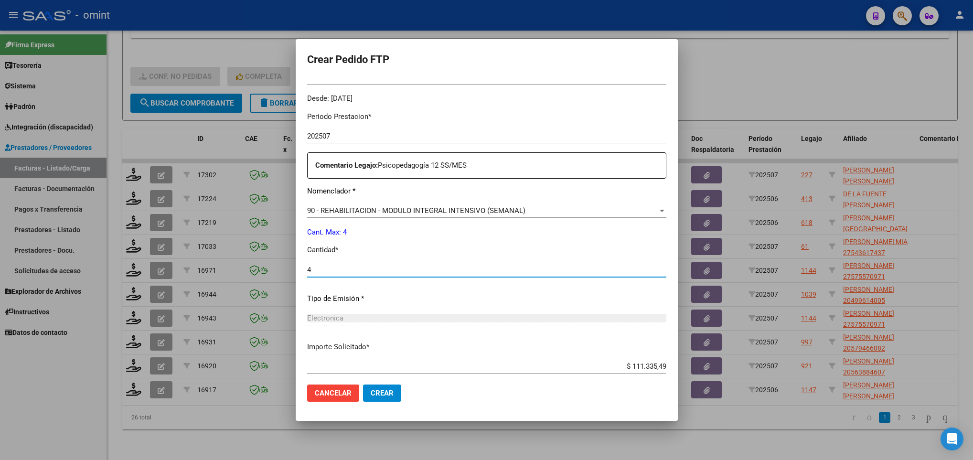
type input "4"
click at [503, 256] on div "Periodo Prestacion * 202507 Ingresar el Periodo Prestacion Comentario Legajo: P…" at bounding box center [486, 267] width 359 height 327
click at [381, 393] on span "Crear" at bounding box center [382, 393] width 23 height 9
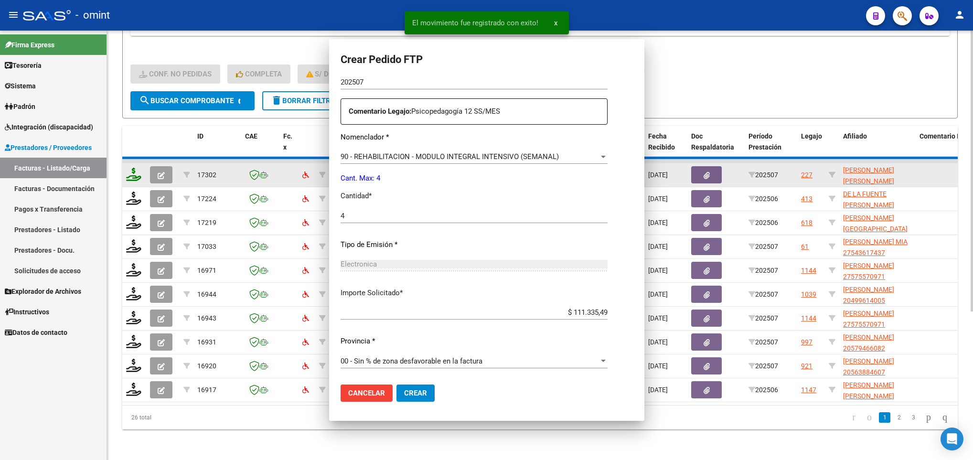
scroll to position [233, 0]
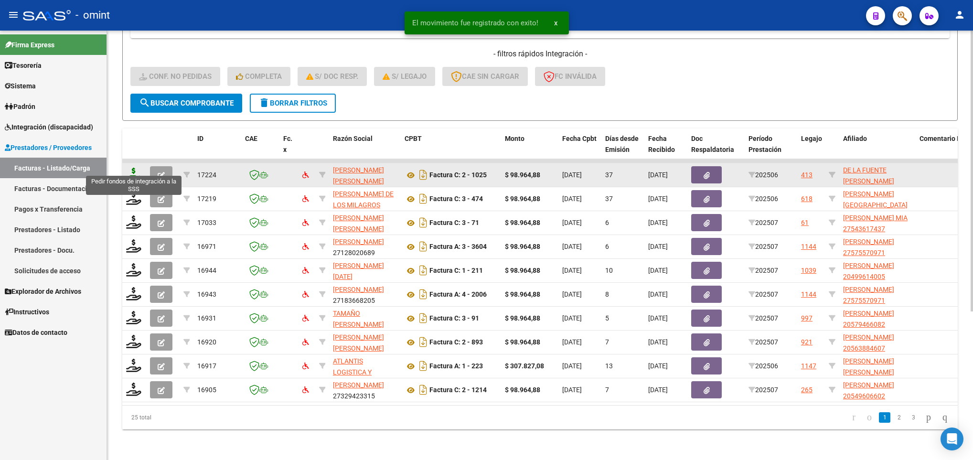
click at [132, 168] on icon at bounding box center [133, 174] width 15 height 13
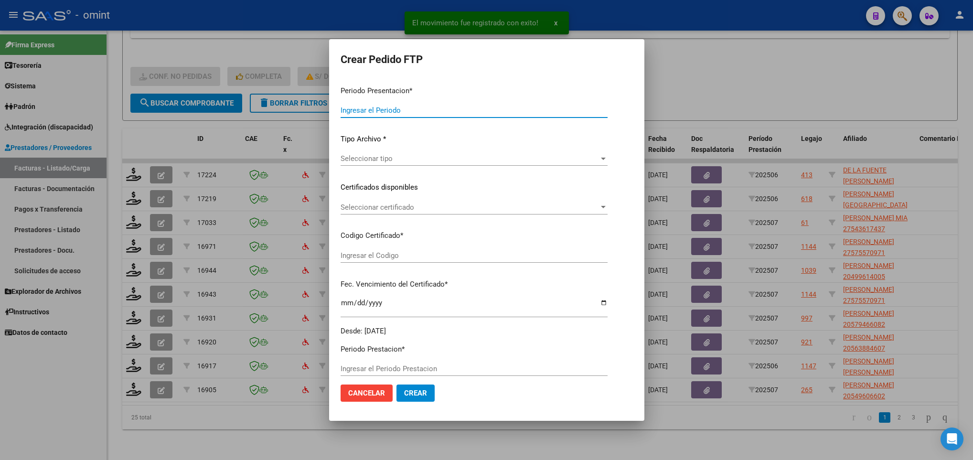
type input "202507"
type input "202506"
type input "$ 98.964,88"
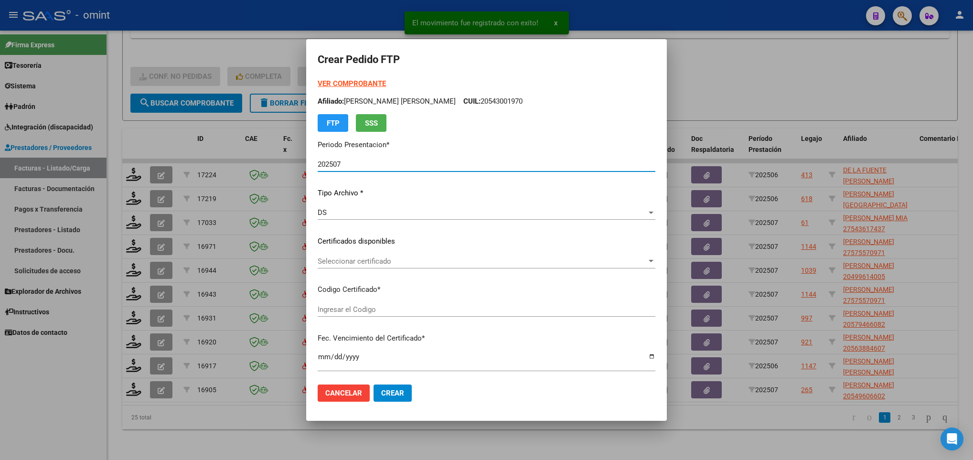
type input "1432929247"
type input "2024-03-21"
click at [428, 259] on span "Seleccionar certificado" at bounding box center [482, 261] width 329 height 9
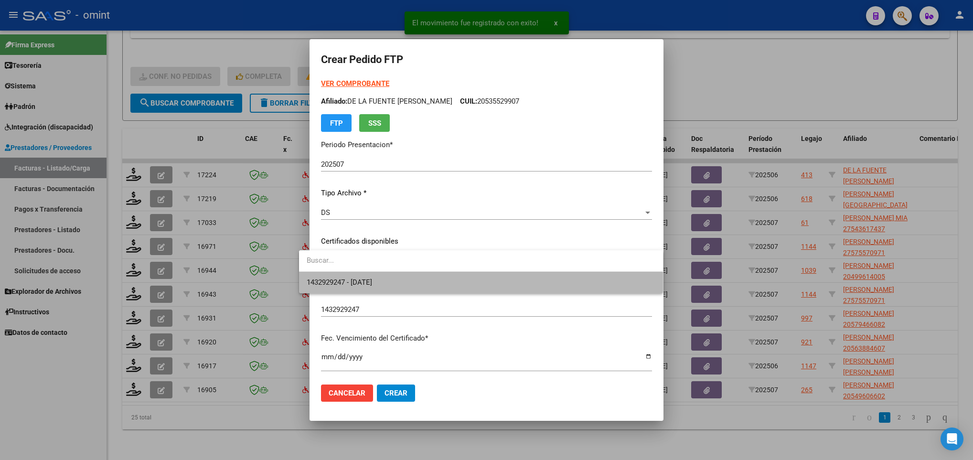
click at [424, 284] on span "1432929247 - 2024-03-21" at bounding box center [481, 282] width 348 height 21
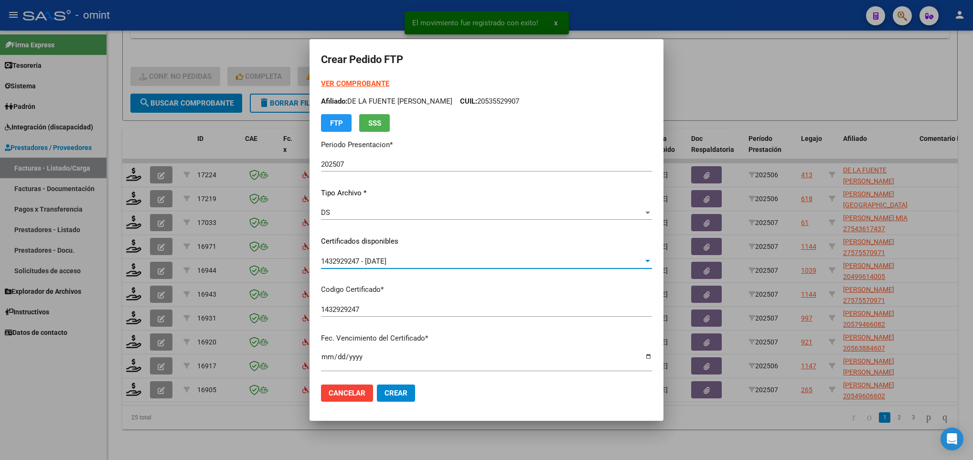
scroll to position [287, 0]
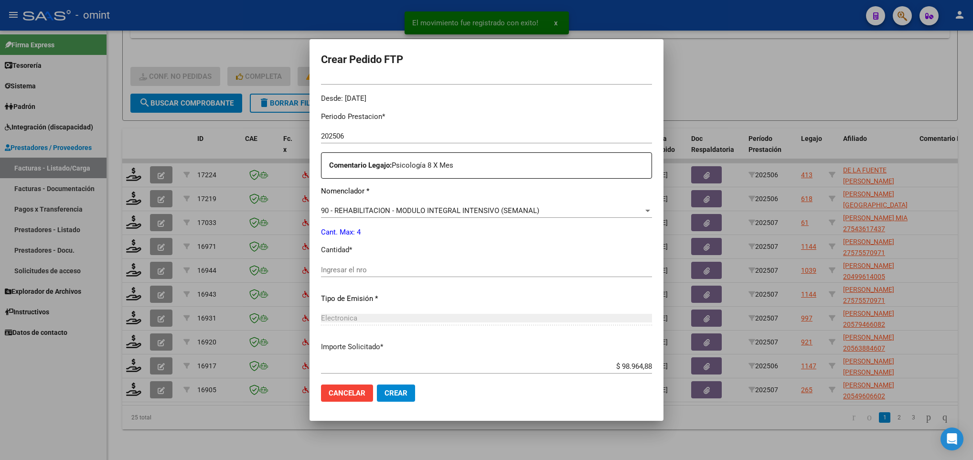
click at [331, 266] on input "Ingresar el nro" at bounding box center [486, 270] width 331 height 9
type input "4"
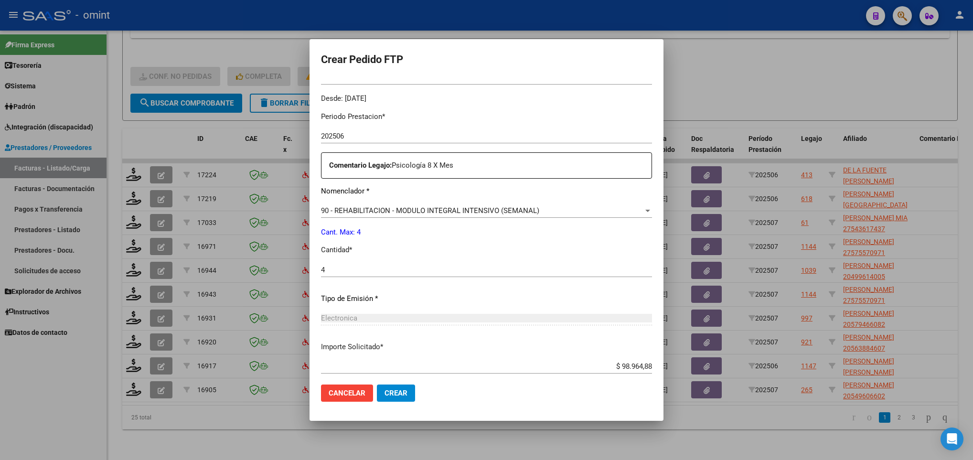
click at [387, 244] on div "Periodo Prestacion * 202506 Ingresar el Periodo Prestacion Comentario Legajo: P…" at bounding box center [486, 267] width 331 height 327
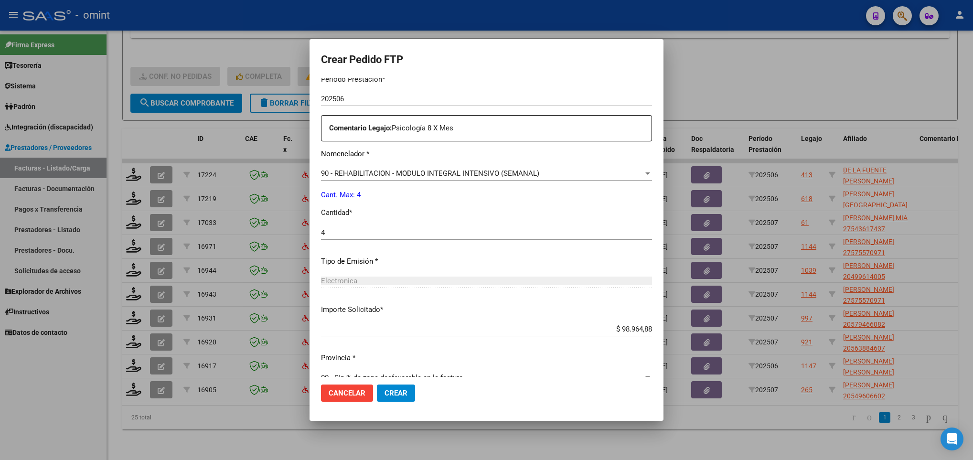
scroll to position [341, 0]
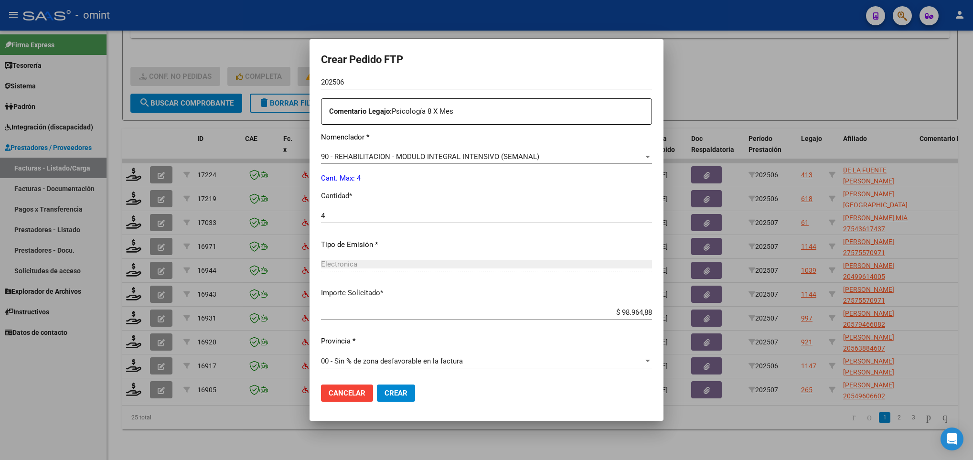
click at [385, 389] on span "Crear" at bounding box center [396, 393] width 23 height 9
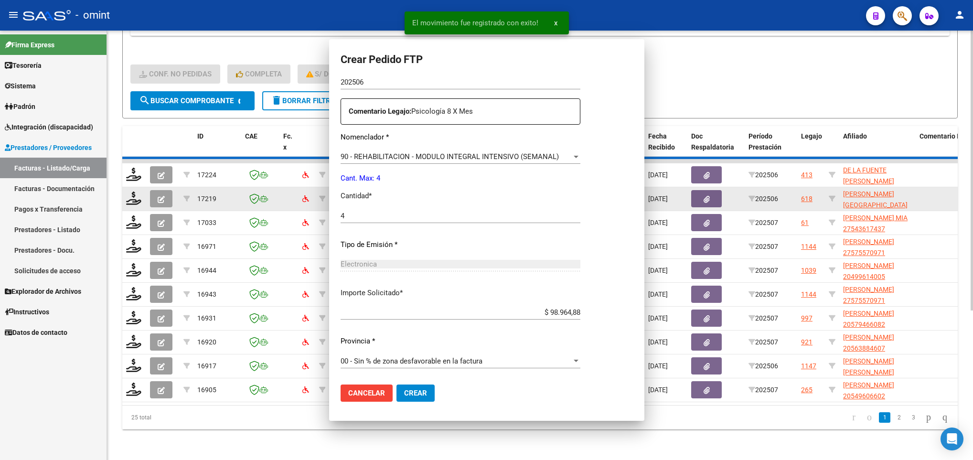
scroll to position [0, 0]
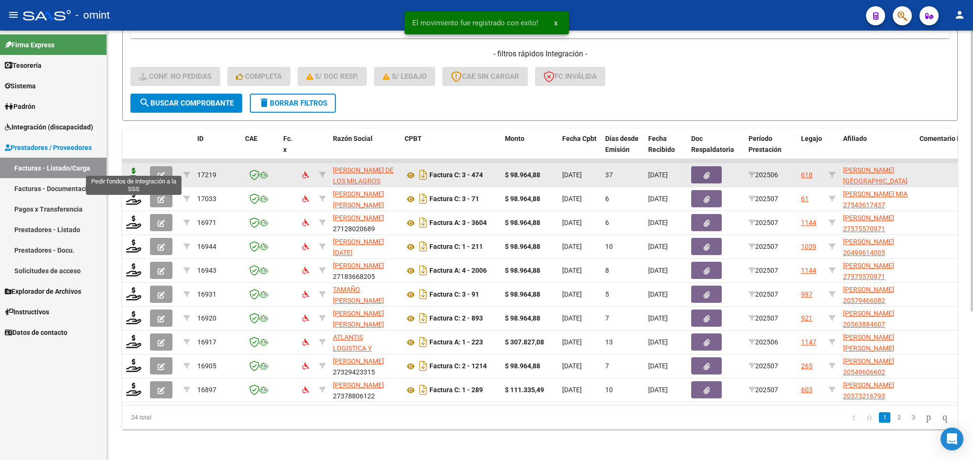
click at [134, 168] on icon at bounding box center [133, 174] width 15 height 13
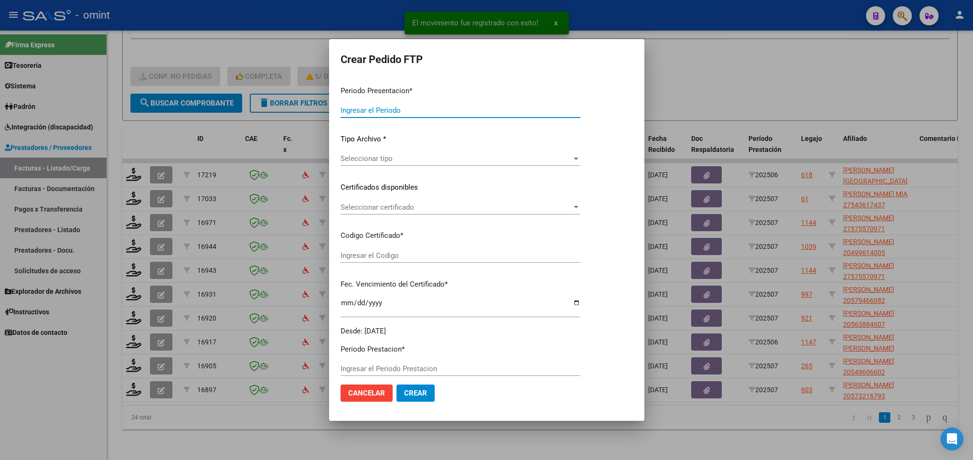
type input "202507"
type input "202506"
type input "$ 98.964,88"
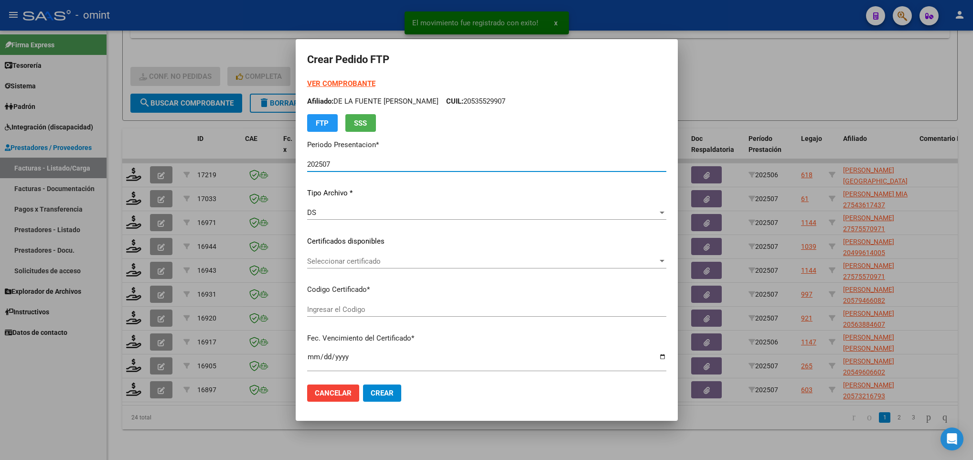
type input "2298512110"
type input "2028-08-09"
click at [575, 263] on span "Seleccionar certificado" at bounding box center [482, 261] width 351 height 9
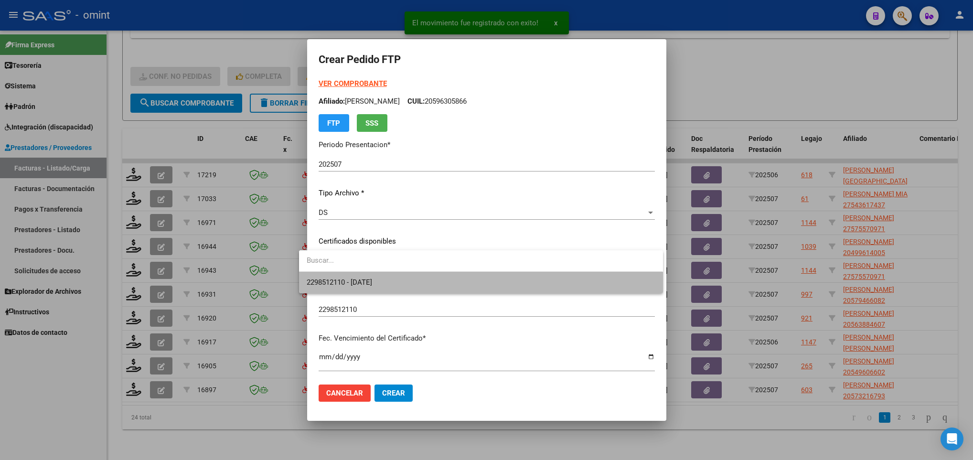
click at [573, 274] on span "2298512110 - 2028-08-09" at bounding box center [481, 282] width 348 height 21
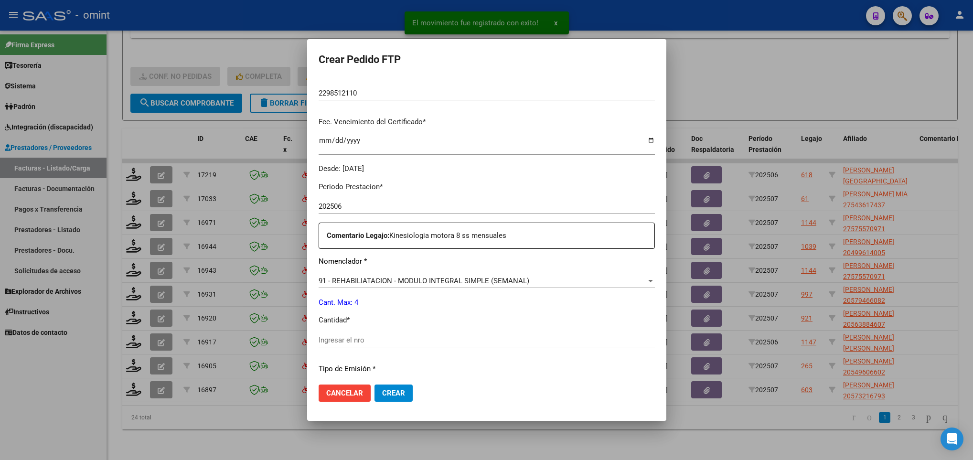
scroll to position [287, 0]
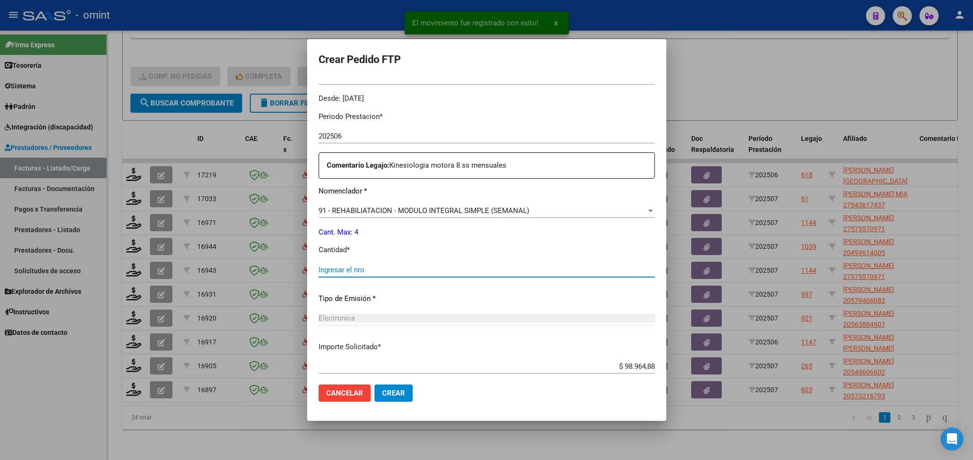
click at [347, 270] on input "Ingresar el nro" at bounding box center [487, 270] width 336 height 9
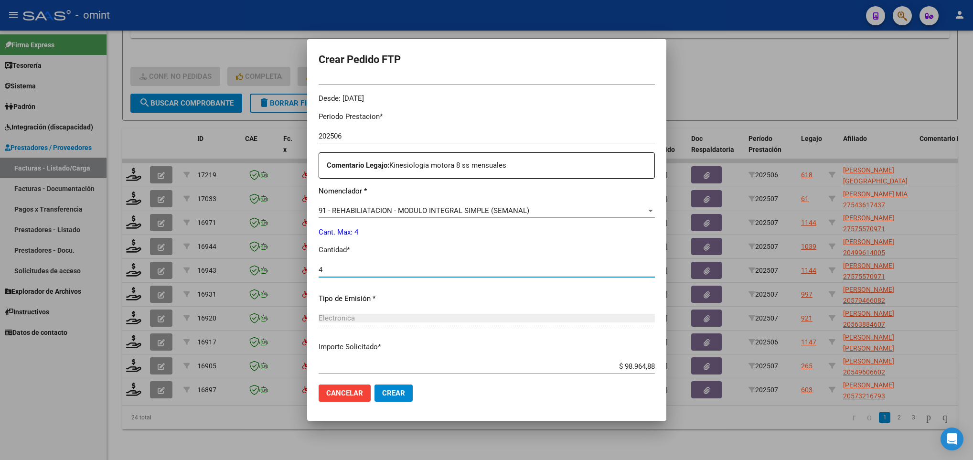
type input "4"
click at [387, 396] on span "Crear" at bounding box center [393, 393] width 23 height 9
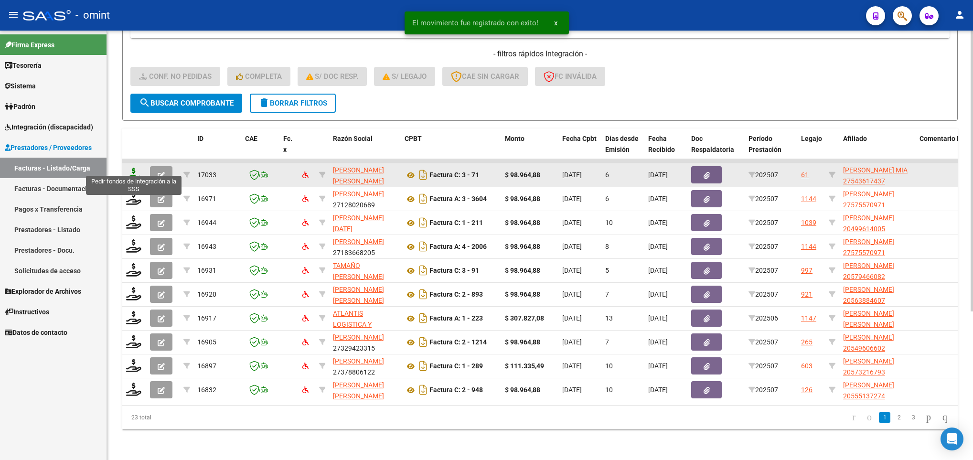
click at [135, 168] on icon at bounding box center [133, 174] width 15 height 13
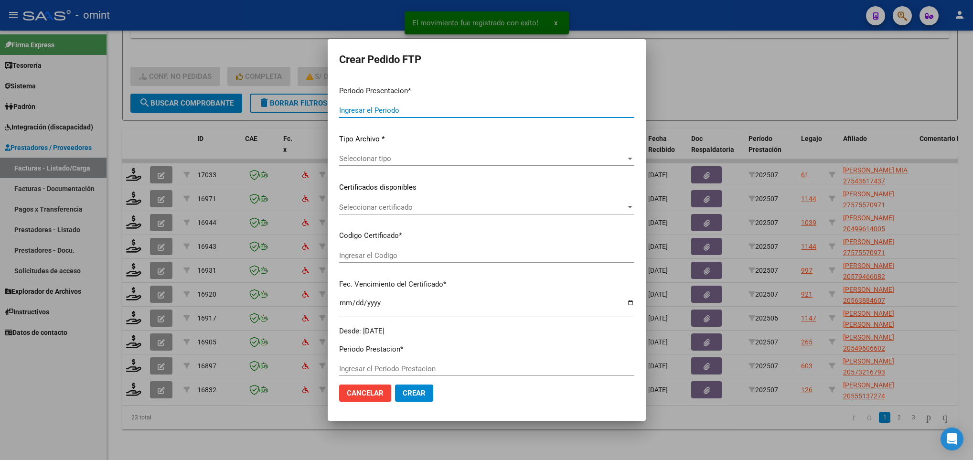
type input "202507"
type input "$ 98.964,88"
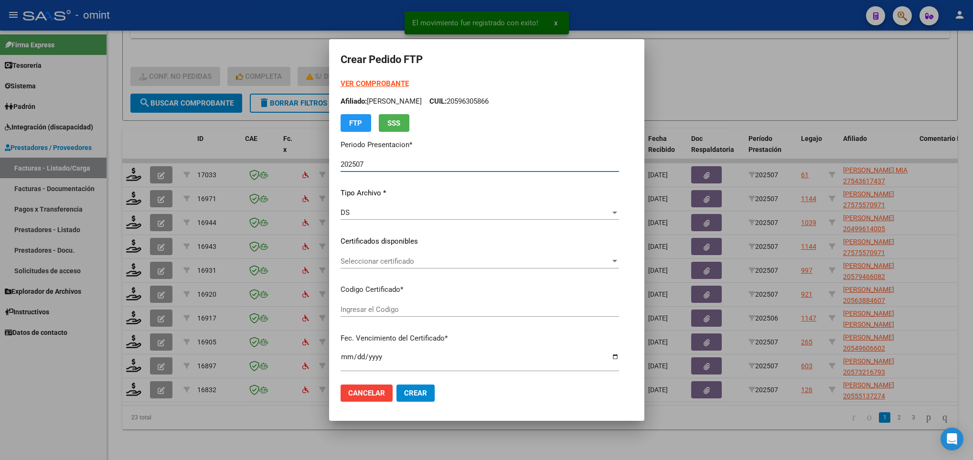
type input "5781033927"
type input "2029-09-30"
click at [447, 258] on span "Seleccionar certificado" at bounding box center [476, 261] width 270 height 9
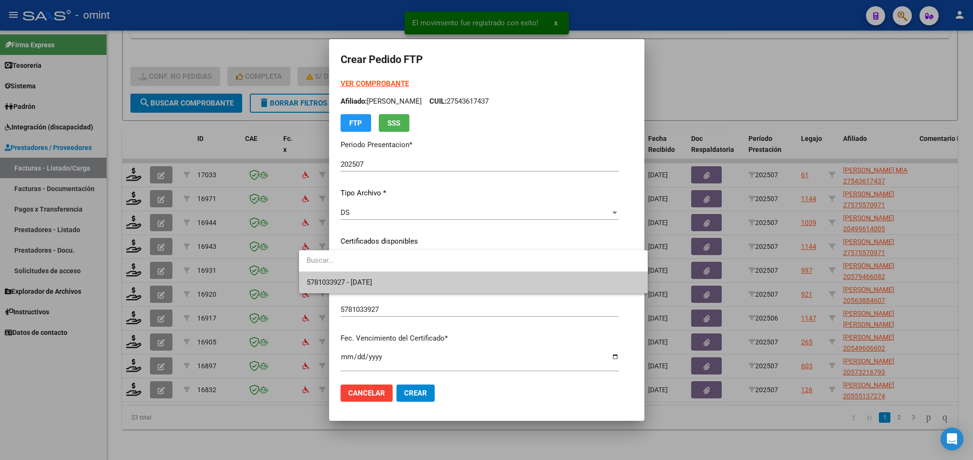
click at [444, 281] on span "5781033927 - 2029-09-30" at bounding box center [473, 282] width 333 height 21
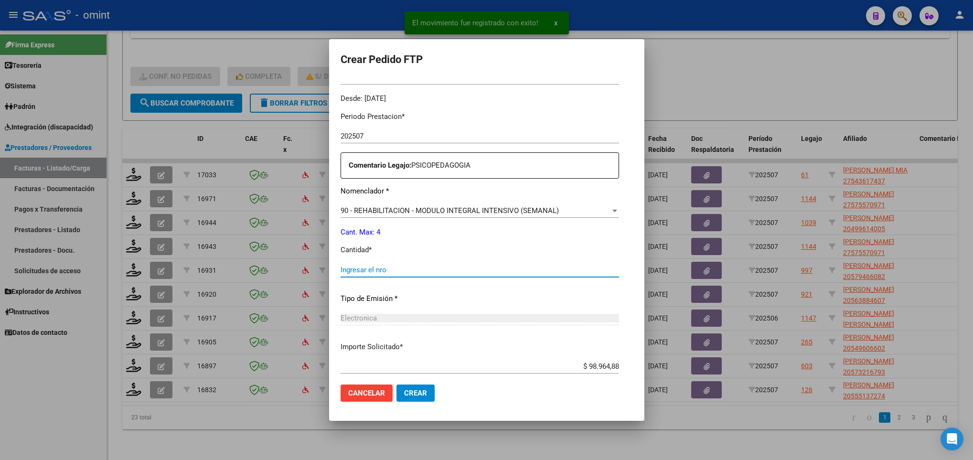
click at [343, 270] on input "Ingresar el nro" at bounding box center [480, 270] width 279 height 9
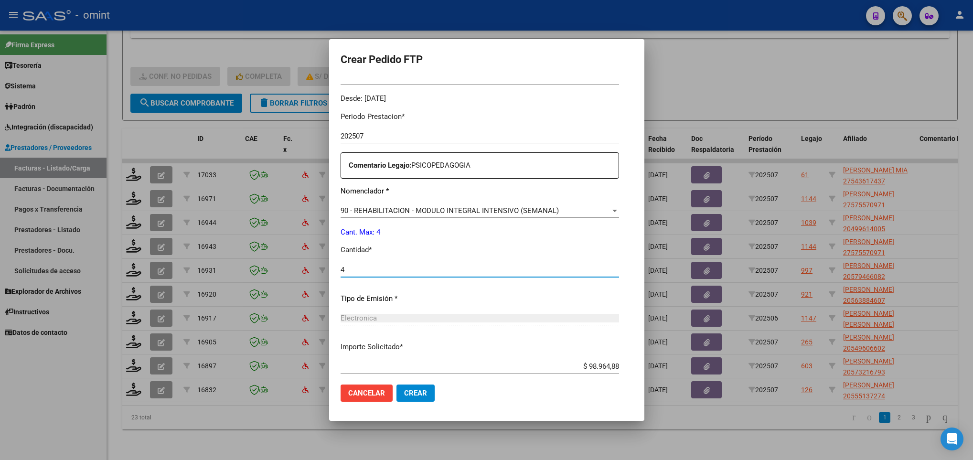
type input "4"
click at [565, 251] on p "Cantidad *" at bounding box center [480, 250] width 279 height 11
click at [397, 387] on button "Crear" at bounding box center [416, 393] width 38 height 17
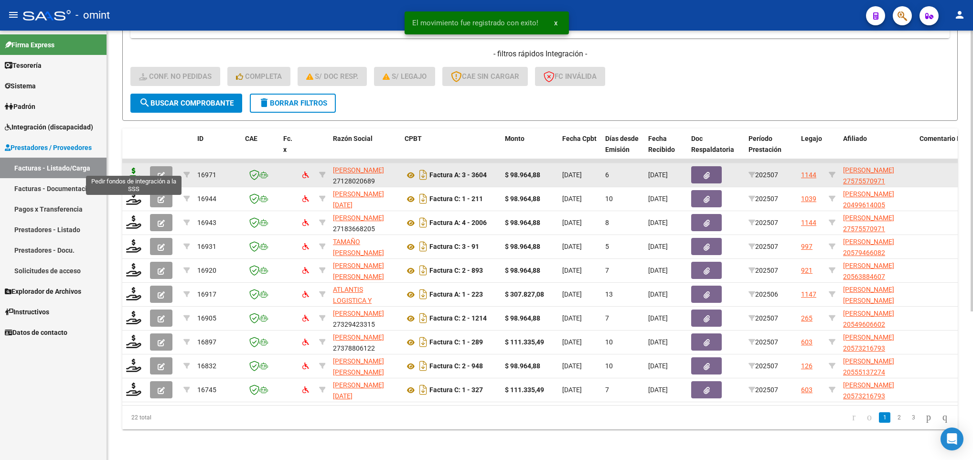
click at [131, 168] on icon at bounding box center [133, 174] width 15 height 13
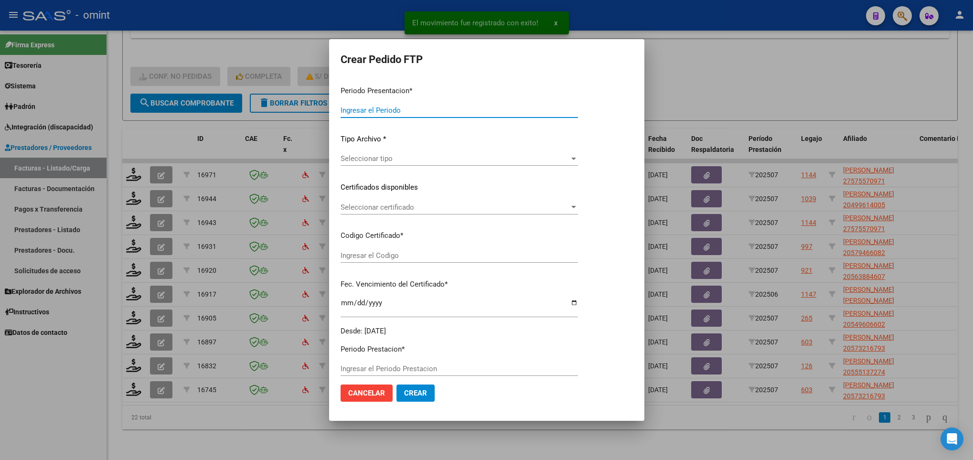
type input "202507"
type input "$ 98.964,88"
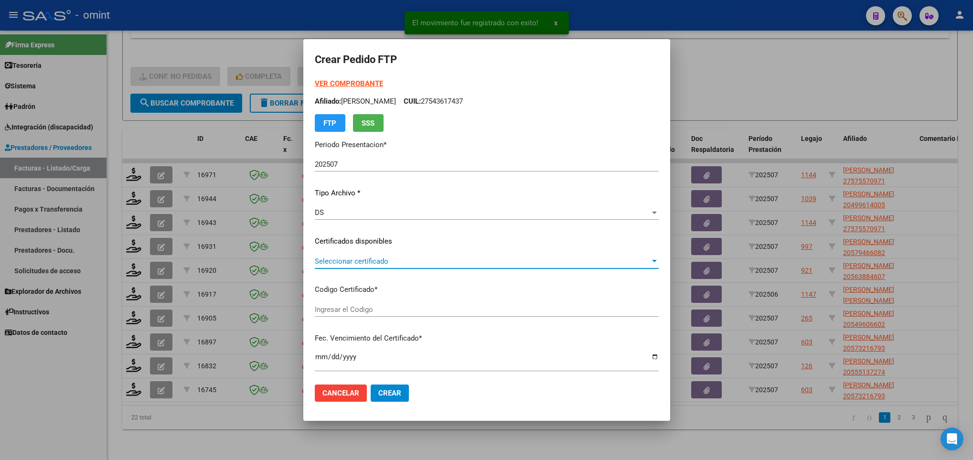
click at [451, 260] on span "Seleccionar certificado" at bounding box center [482, 261] width 335 height 9
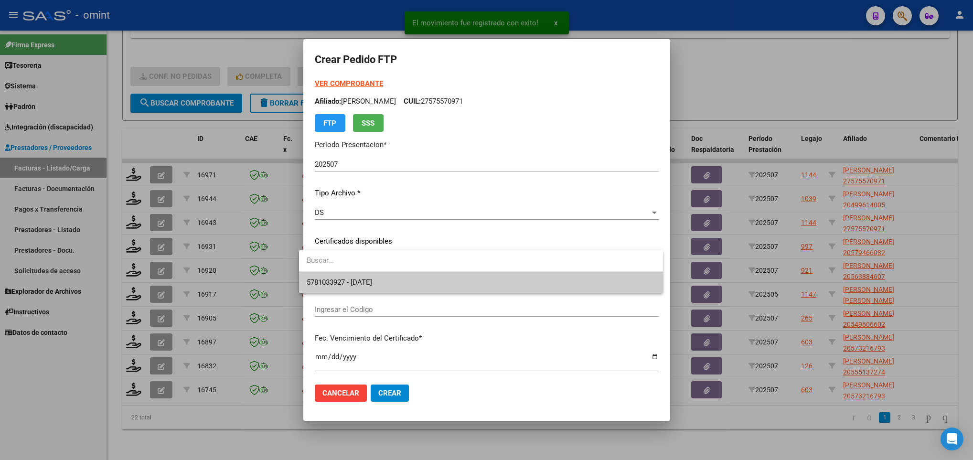
type input "119134082"
type input "2026-10-04"
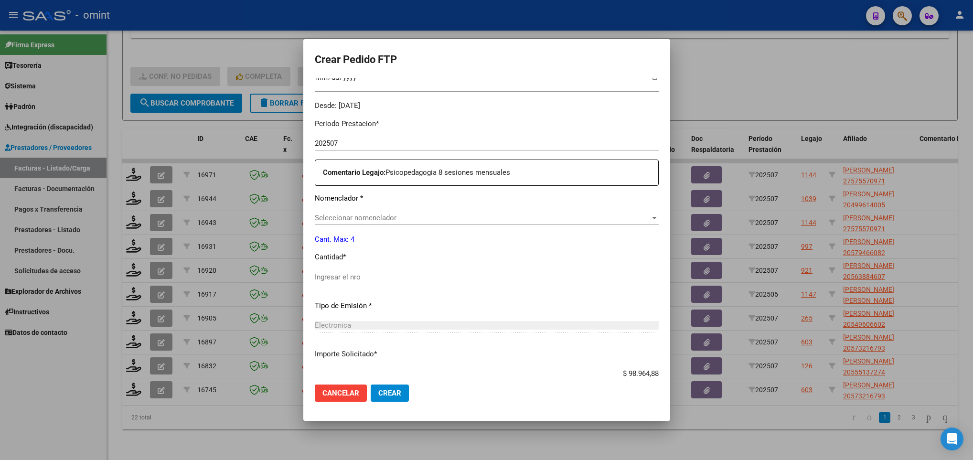
scroll to position [287, 0]
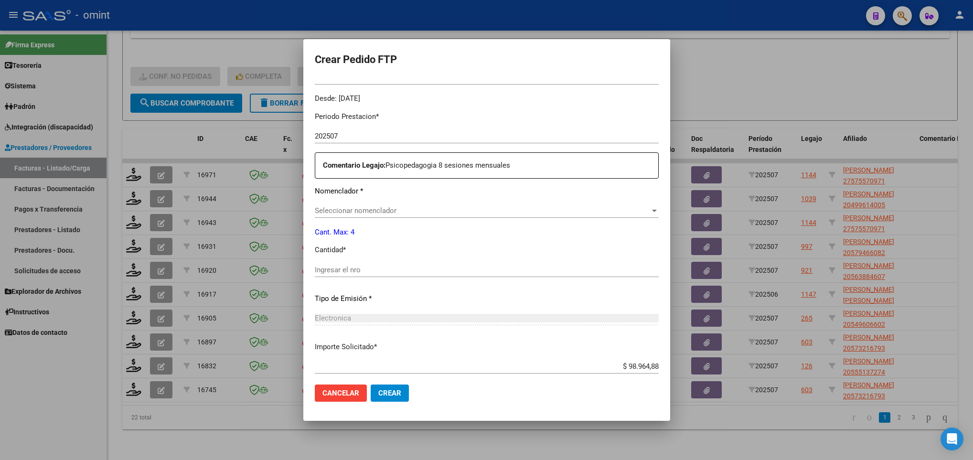
click at [400, 211] on span "Seleccionar nomenclador" at bounding box center [482, 210] width 335 height 9
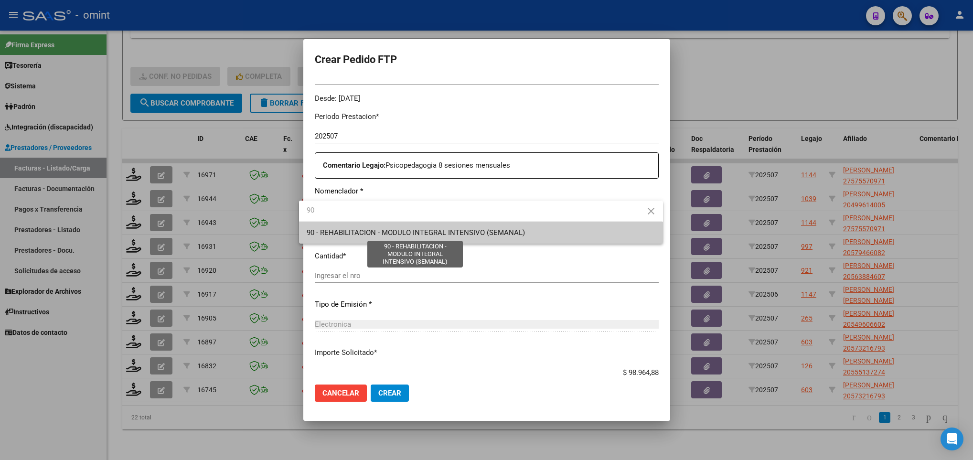
type input "90"
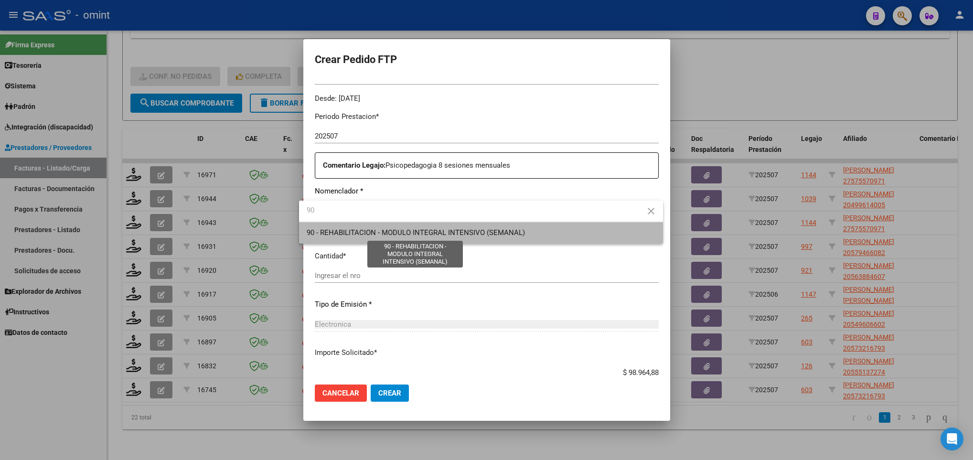
click at [404, 228] on span "90 - REHABILITACION - MODULO INTEGRAL INTENSIVO (SEMANAL)" at bounding box center [416, 232] width 218 height 9
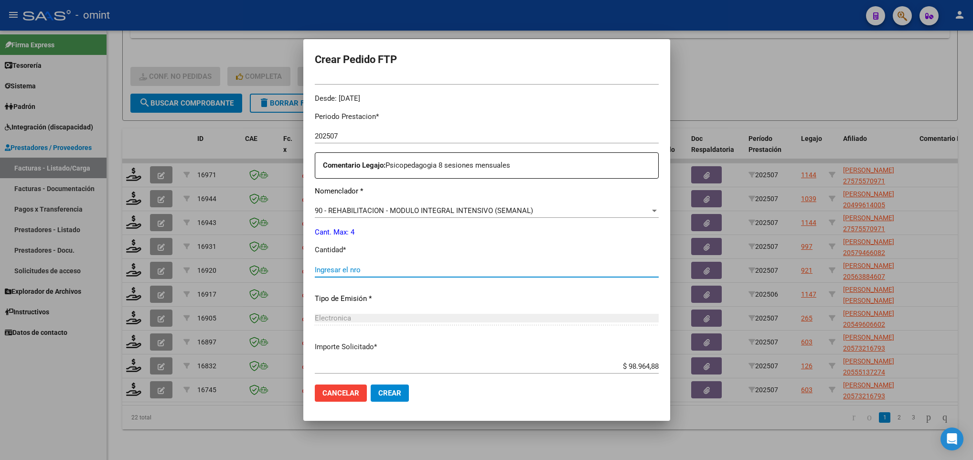
click at [397, 267] on input "Ingresar el nro" at bounding box center [487, 270] width 344 height 9
type input "4"
click at [381, 392] on span "Crear" at bounding box center [389, 393] width 23 height 9
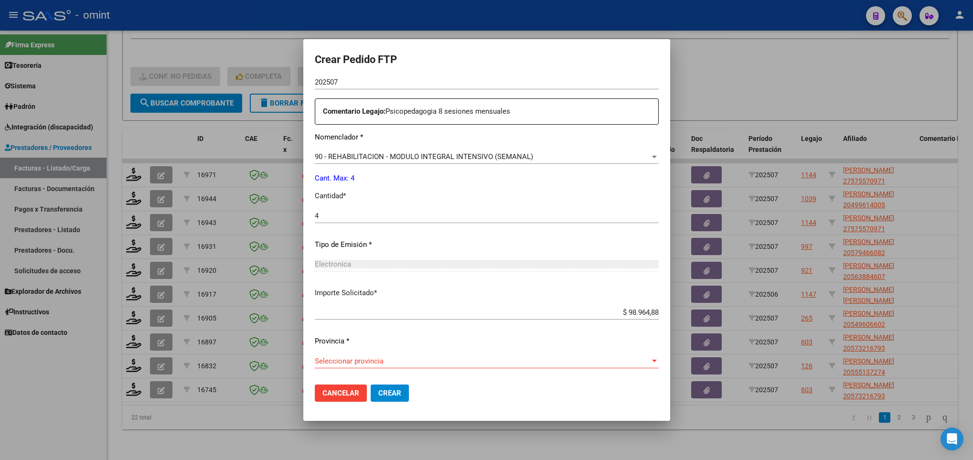
click at [419, 355] on div "Seleccionar provincia Seleccionar provincia" at bounding box center [487, 361] width 344 height 14
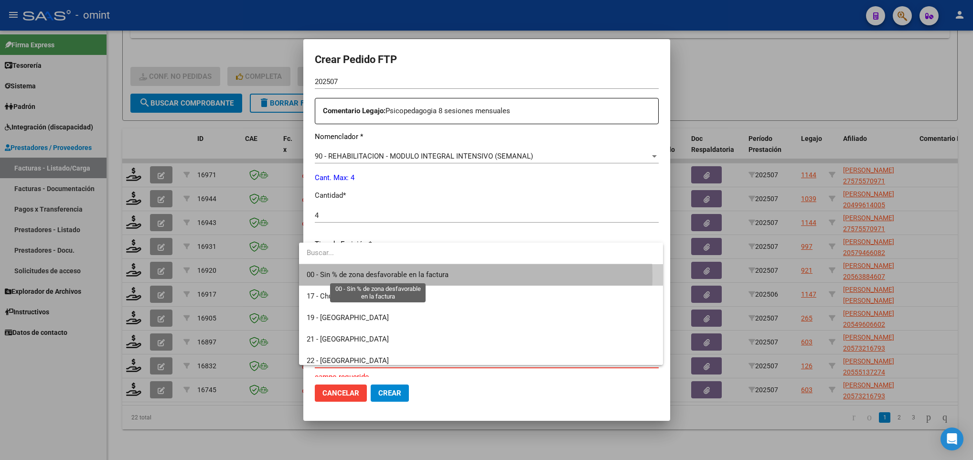
click at [423, 276] on span "00 - Sin % de zona desfavorable en la factura" at bounding box center [378, 274] width 142 height 9
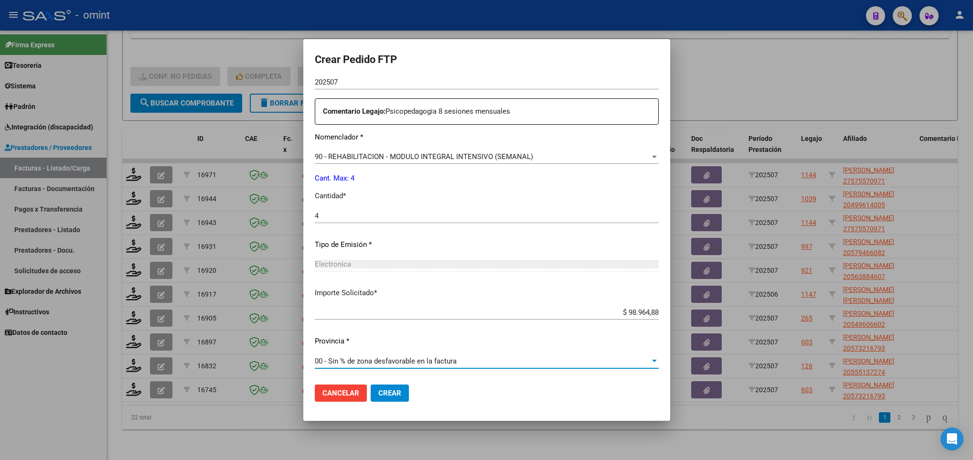
click at [387, 389] on span "Crear" at bounding box center [389, 393] width 23 height 9
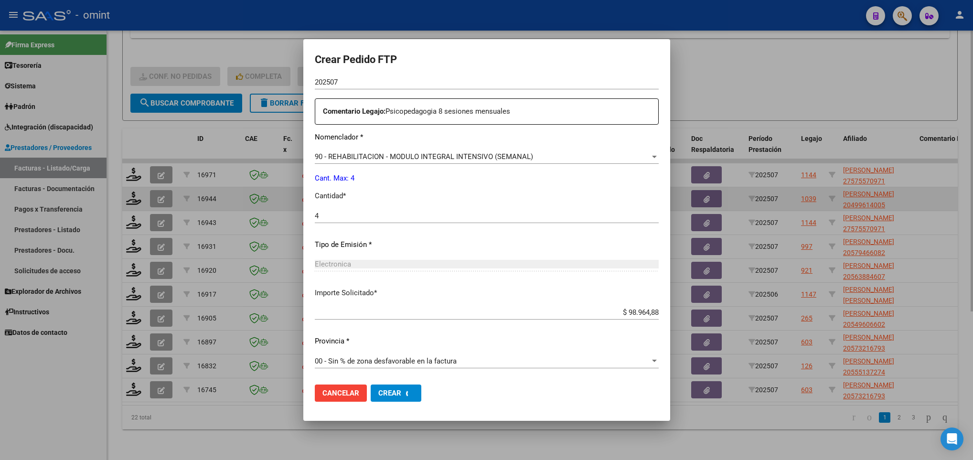
scroll to position [287, 0]
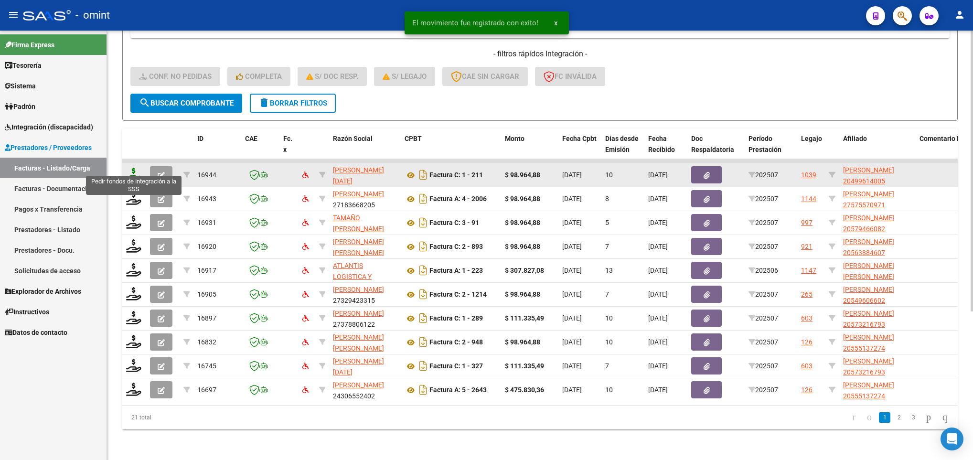
click at [138, 168] on icon at bounding box center [133, 174] width 15 height 13
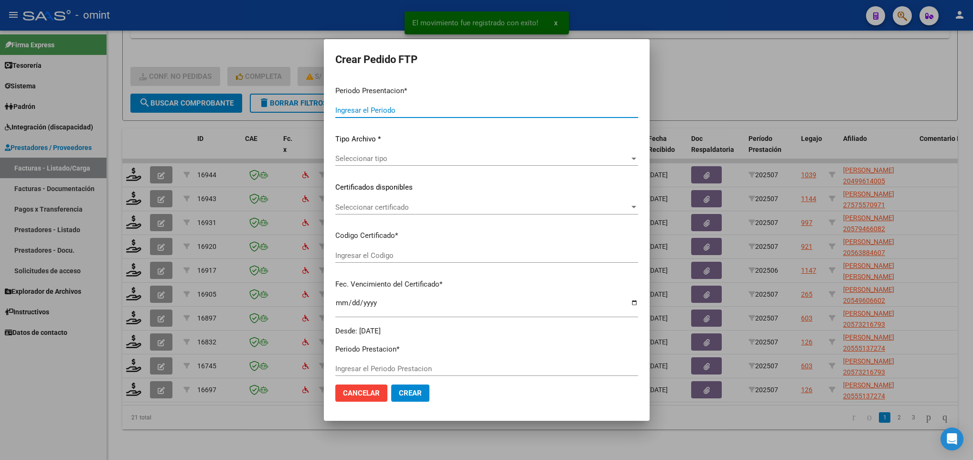
type input "202507"
type input "$ 98.964,88"
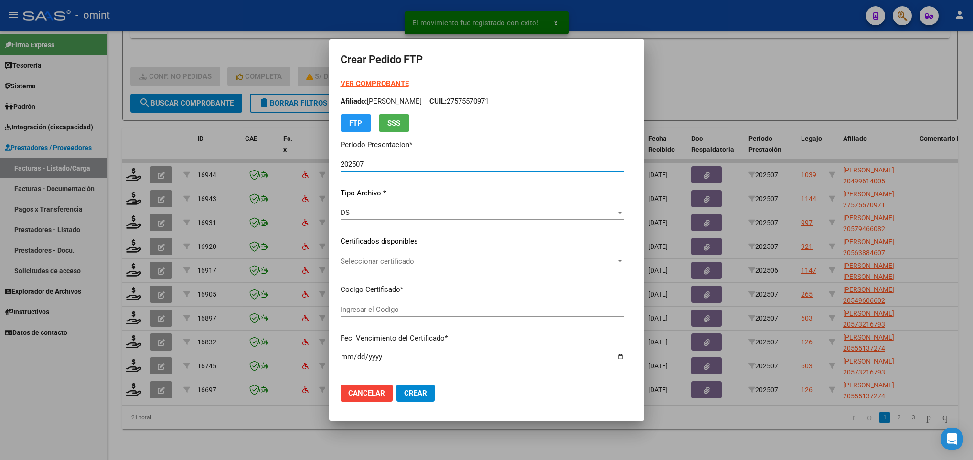
type input "3593677493"
type input "2026-09-08"
click at [437, 260] on span "Seleccionar certificado" at bounding box center [478, 261] width 275 height 9
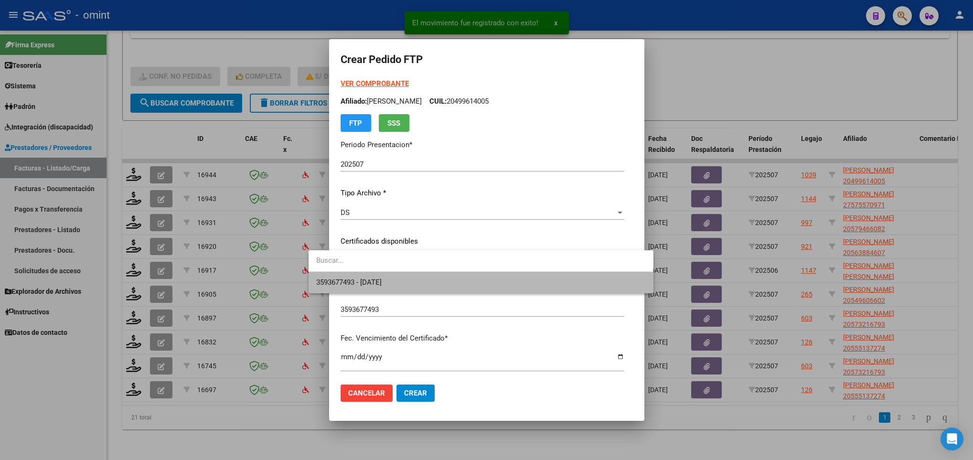
click at [437, 281] on span "3593677493 - 2026-09-08" at bounding box center [481, 282] width 330 height 21
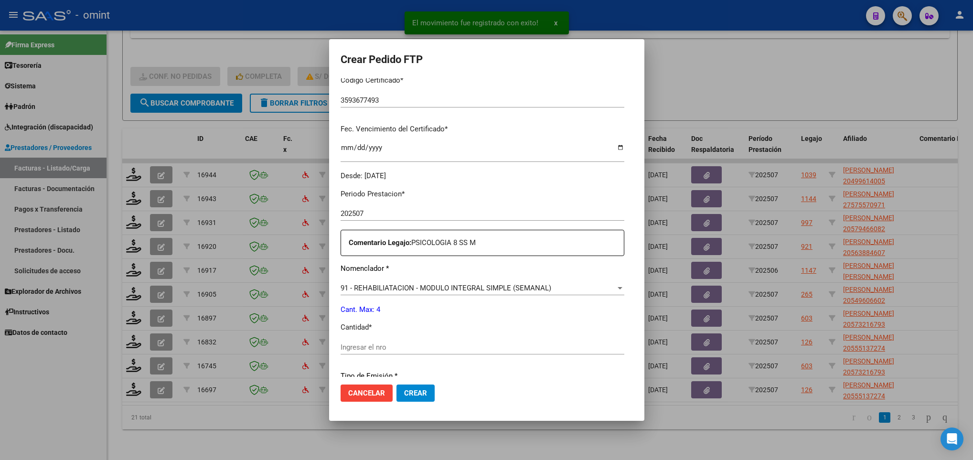
scroll to position [287, 0]
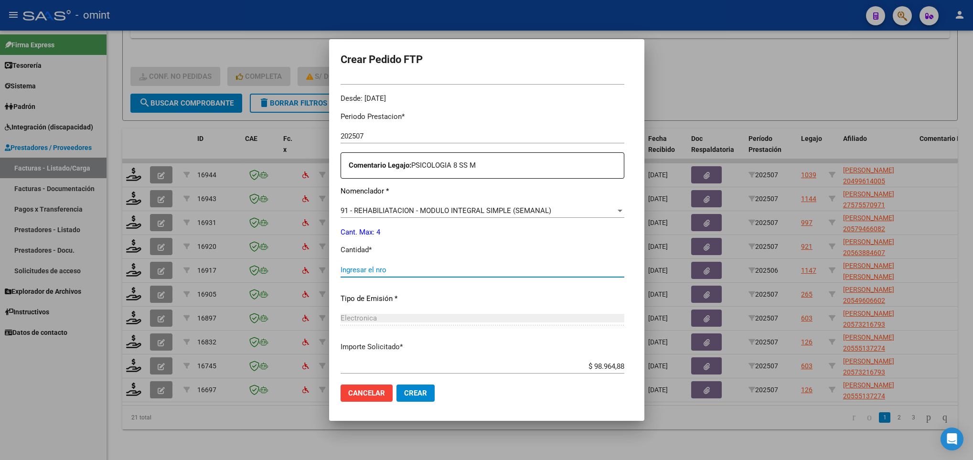
click at [388, 268] on input "Ingresar el nro" at bounding box center [483, 270] width 284 height 9
type input "4"
click at [404, 394] on span "Crear" at bounding box center [415, 393] width 23 height 9
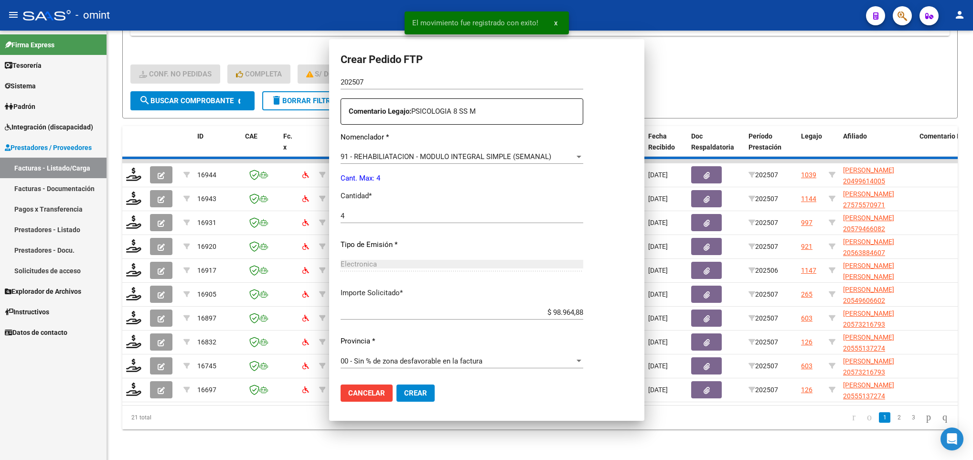
scroll to position [0, 0]
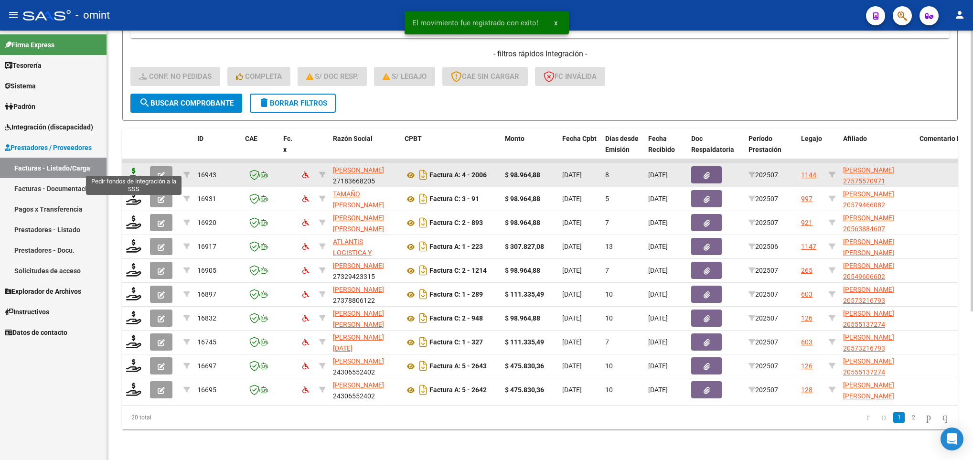
click at [135, 168] on icon at bounding box center [133, 174] width 15 height 13
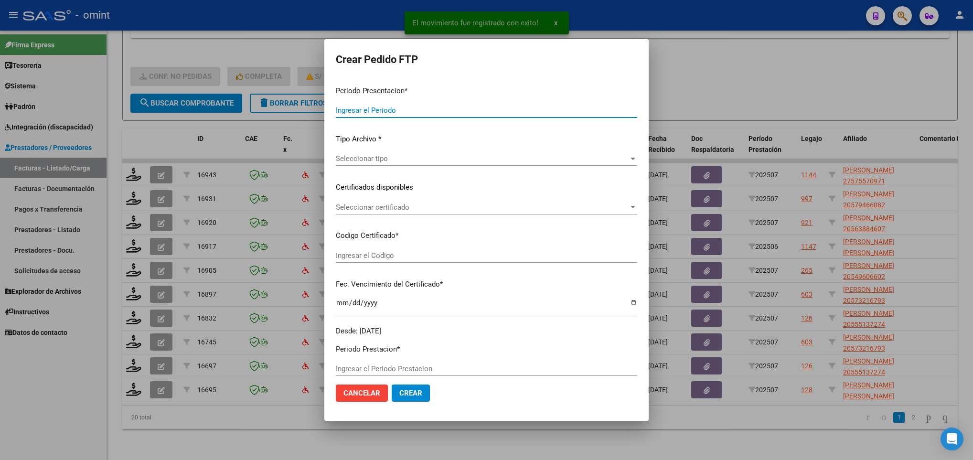
type input "202507"
type input "$ 98.964,88"
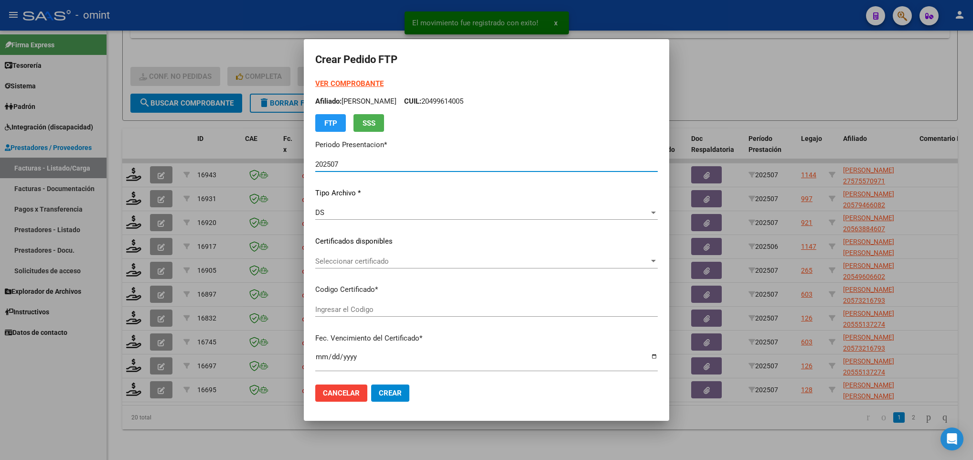
type input "119134082"
type input "2026-10-04"
click at [435, 268] on div "Seleccionar certificado Seleccionar certificado" at bounding box center [486, 261] width 343 height 14
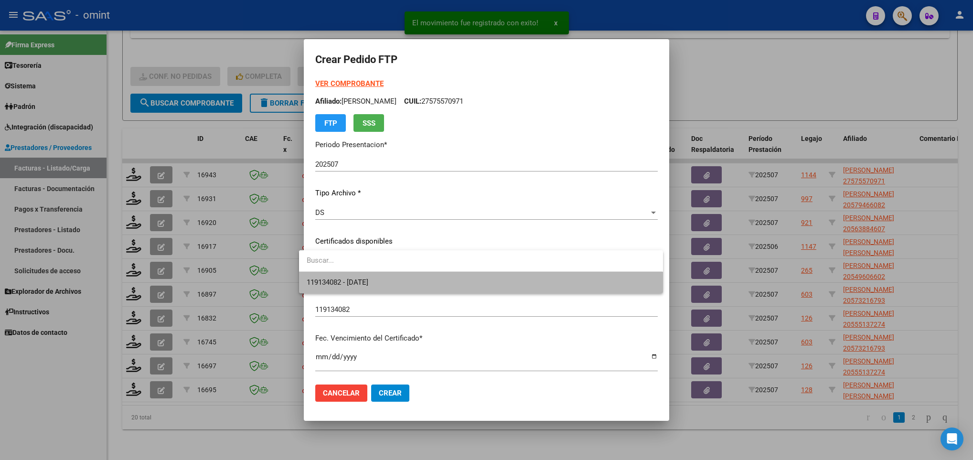
click at [436, 287] on span "119134082 - 2026-10-04" at bounding box center [481, 282] width 348 height 21
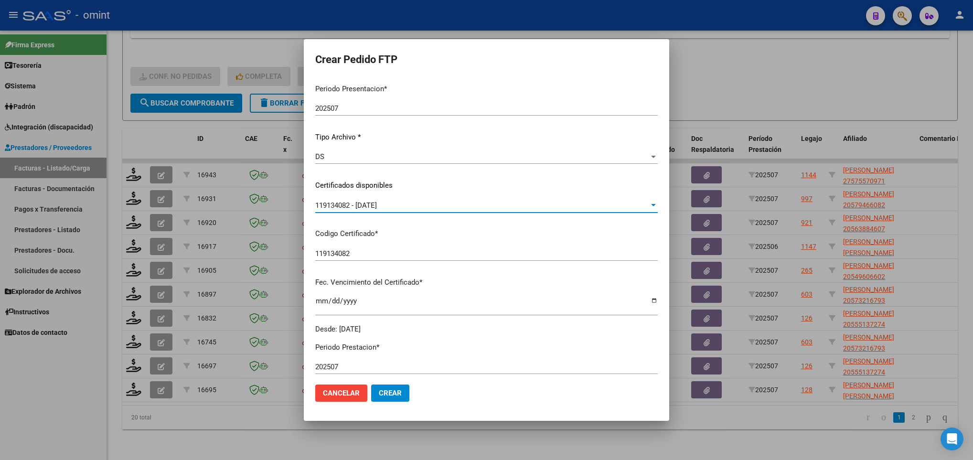
scroll to position [143, 0]
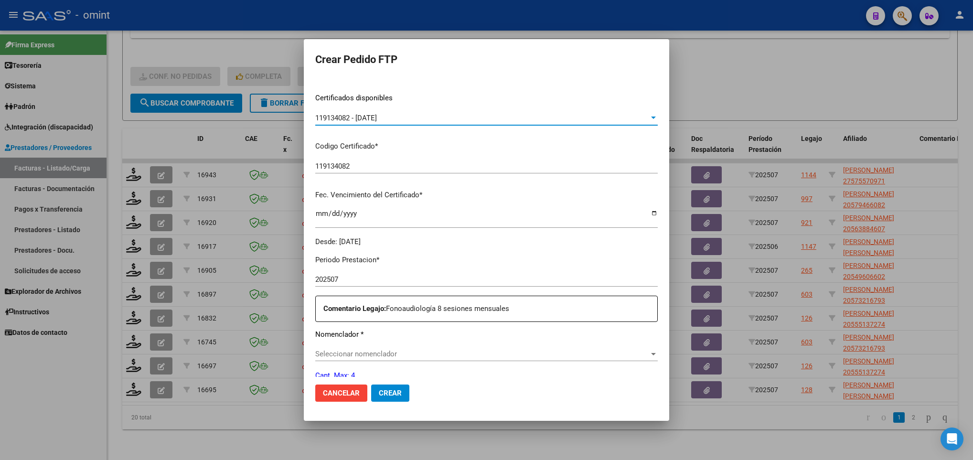
click at [372, 353] on span "Seleccionar nomenclador" at bounding box center [482, 354] width 334 height 9
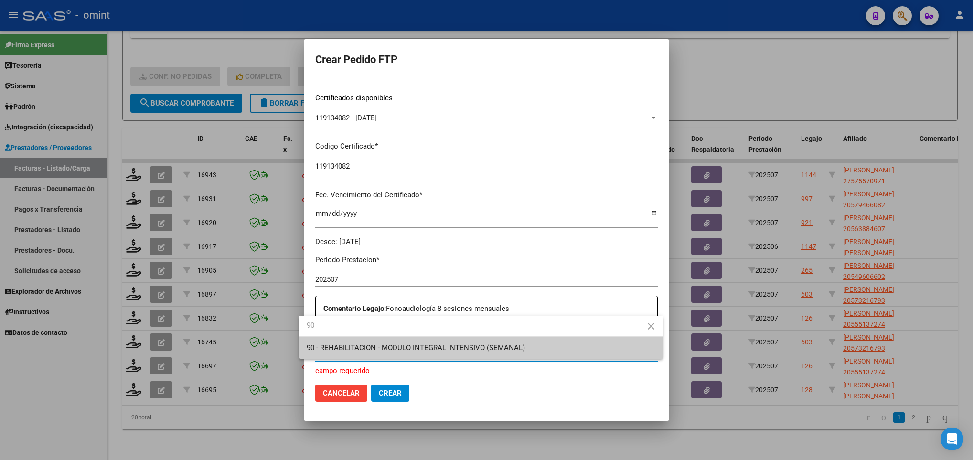
type input "90"
click at [395, 342] on span "90 - REHABILITACION - MODULO INTEGRAL INTENSIVO (SEMANAL)" at bounding box center [481, 347] width 348 height 21
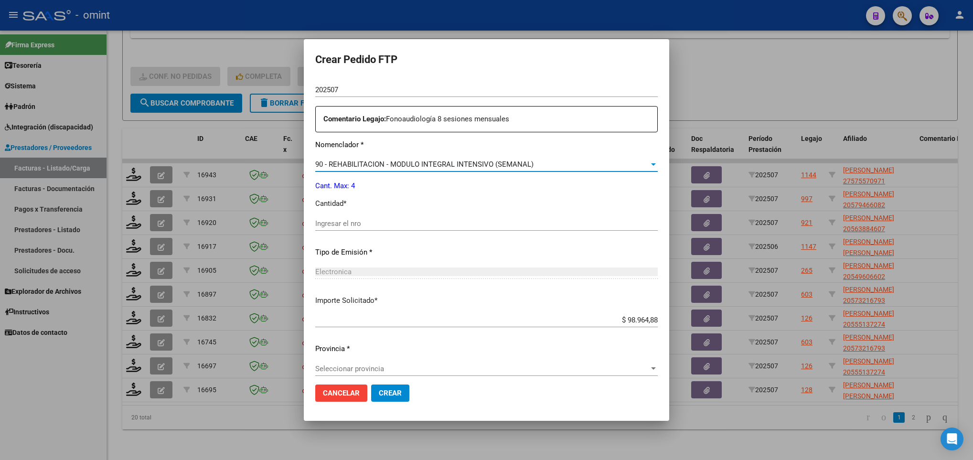
scroll to position [341, 0]
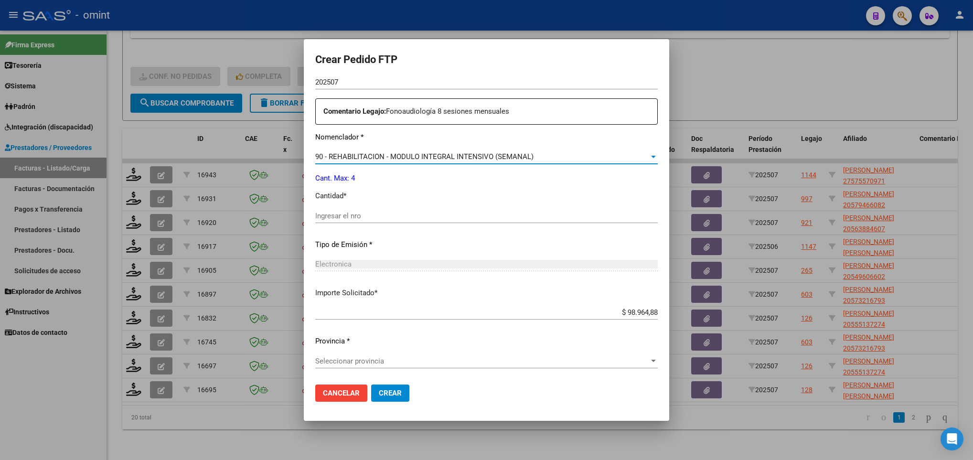
click at [406, 218] on input "Ingresar el nro" at bounding box center [486, 216] width 343 height 9
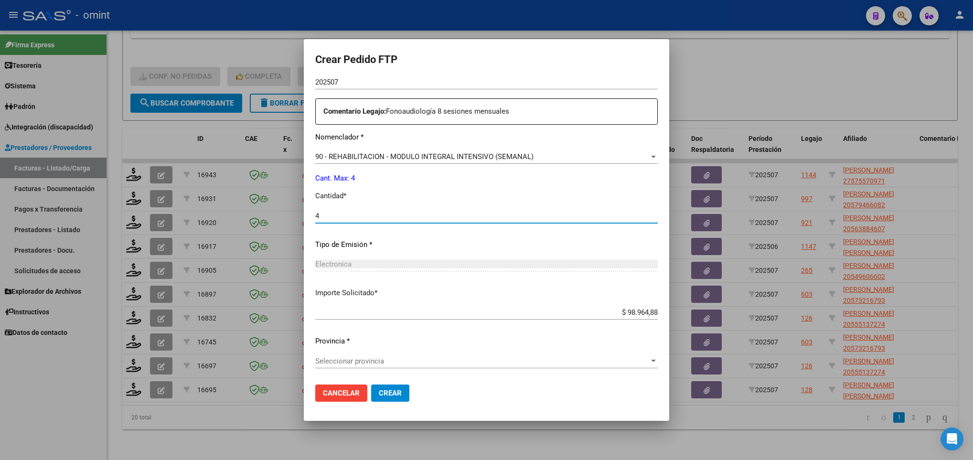
type input "4"
click at [384, 362] on span "Seleccionar provincia" at bounding box center [482, 361] width 334 height 9
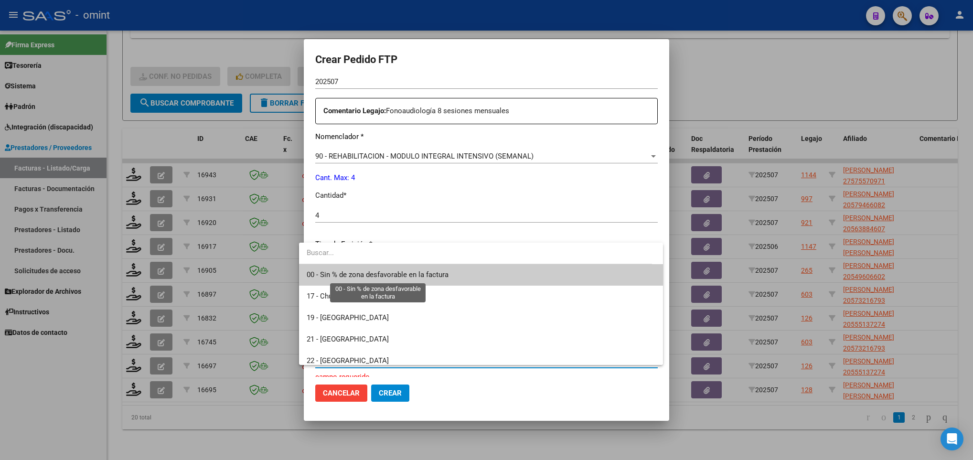
click at [360, 273] on span "00 - Sin % de zona desfavorable en la factura" at bounding box center [378, 274] width 142 height 9
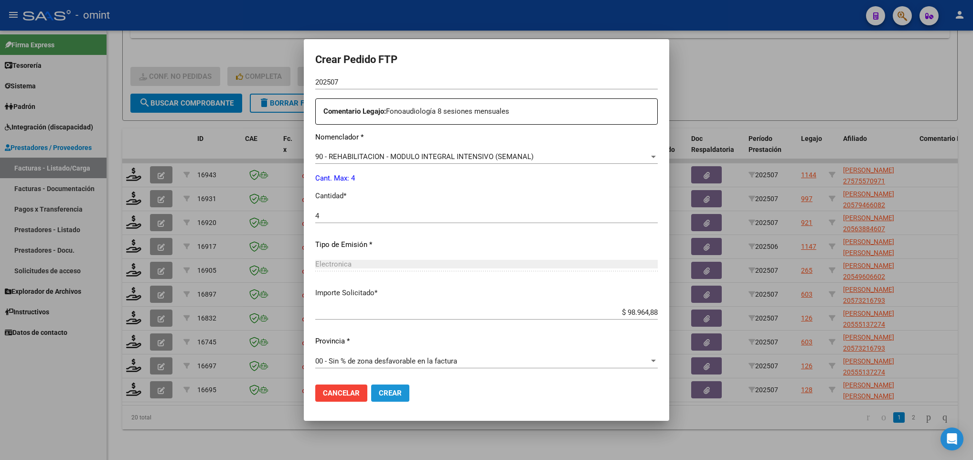
click at [383, 397] on span "Crear" at bounding box center [390, 393] width 23 height 9
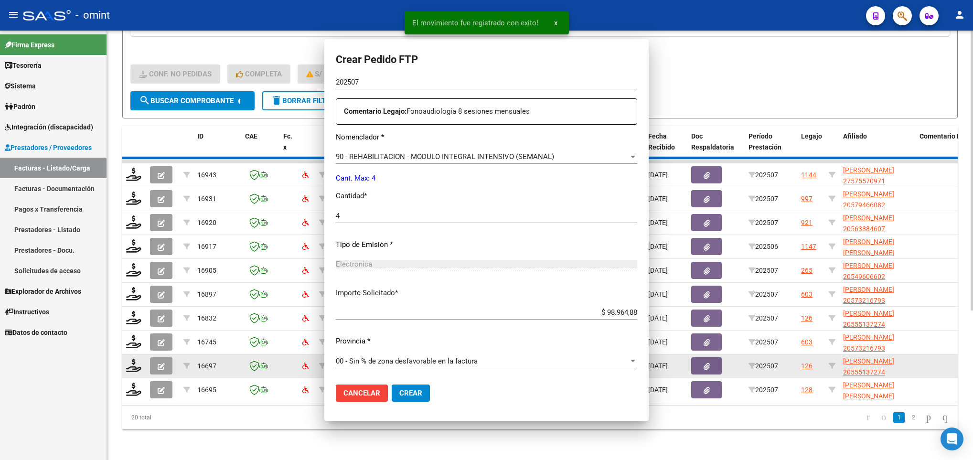
scroll to position [287, 0]
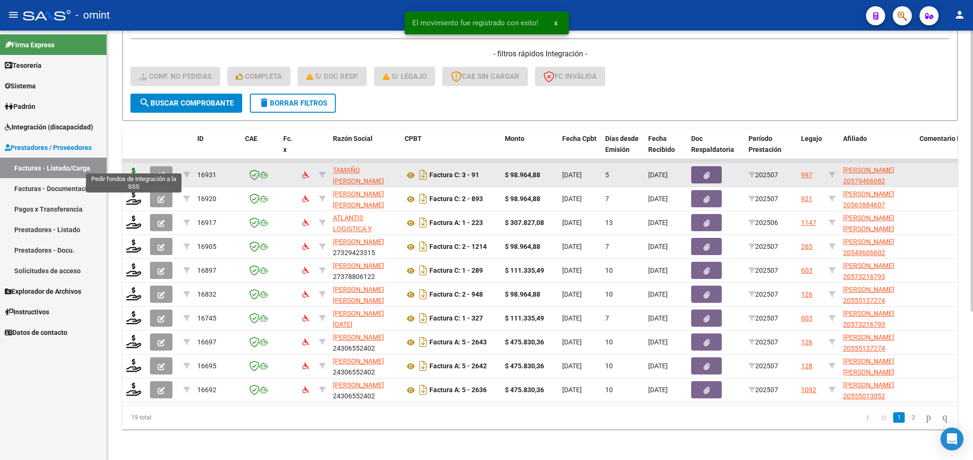
click at [131, 168] on icon at bounding box center [133, 174] width 15 height 13
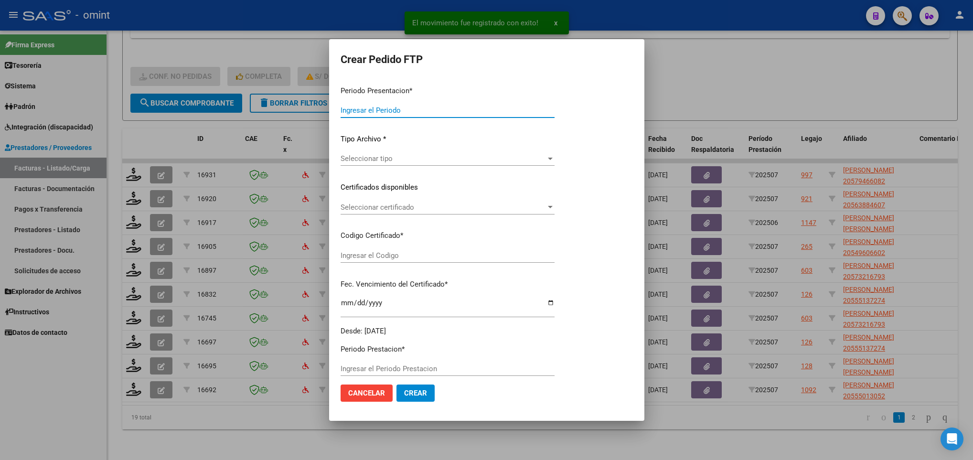
type input "202507"
type input "$ 98.964,88"
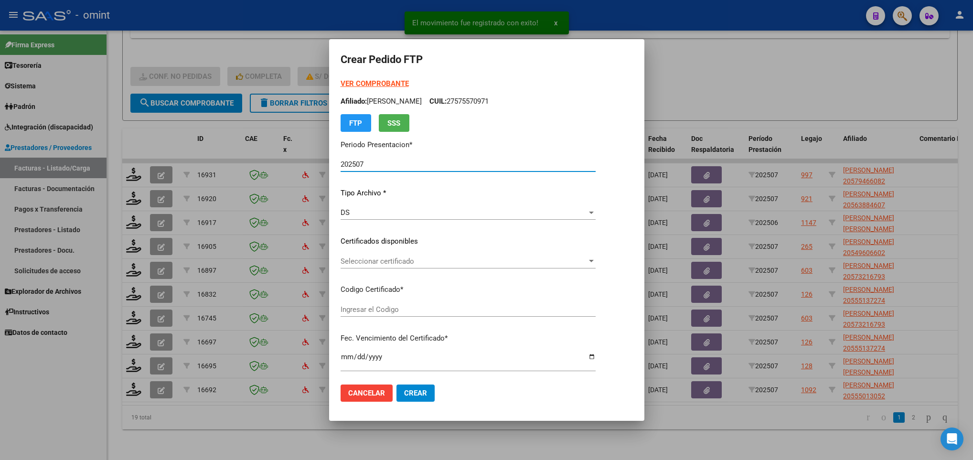
type input "1591616148"
type input "2030-03-12"
click at [396, 261] on span "Seleccionar certificado" at bounding box center [464, 261] width 247 height 9
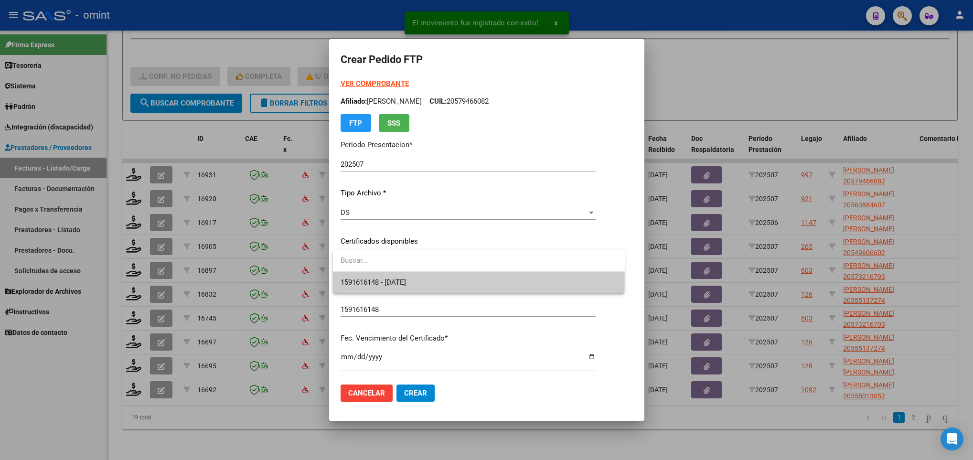
click at [392, 277] on span "1591616148 - 2030-03-12" at bounding box center [479, 282] width 277 height 21
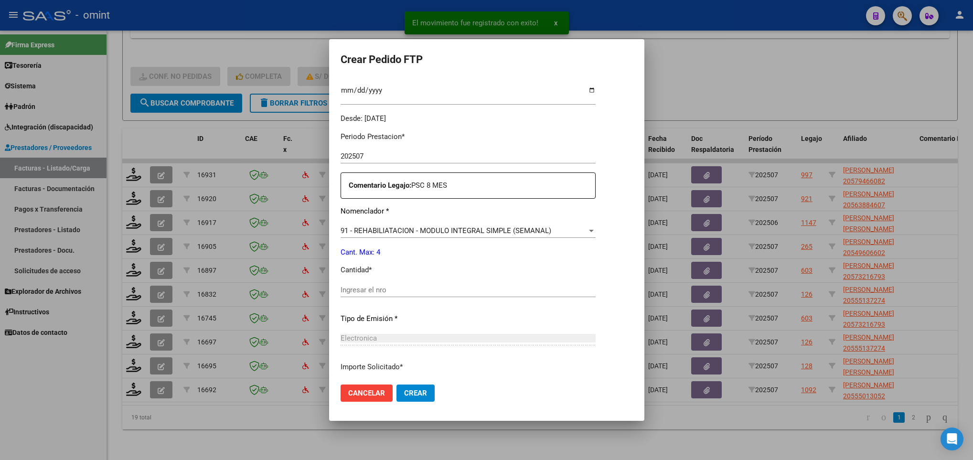
scroll to position [287, 0]
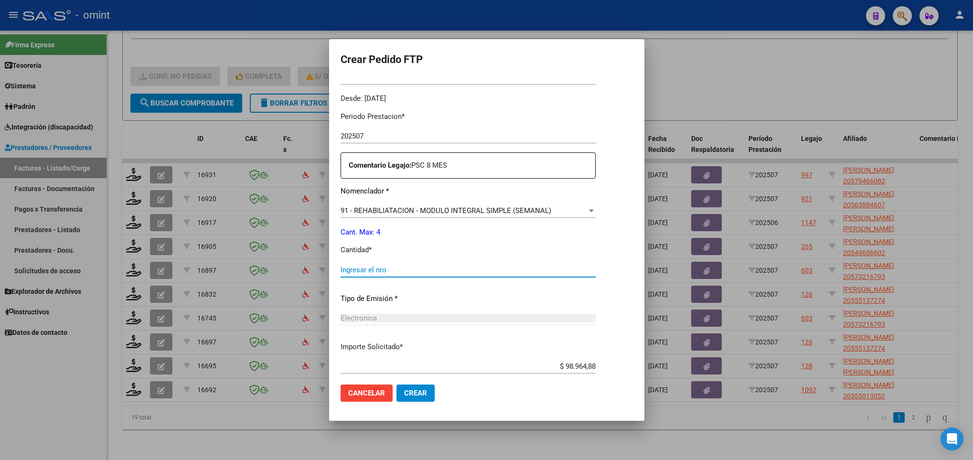
click at [386, 267] on input "Ingresar el nro" at bounding box center [468, 270] width 255 height 9
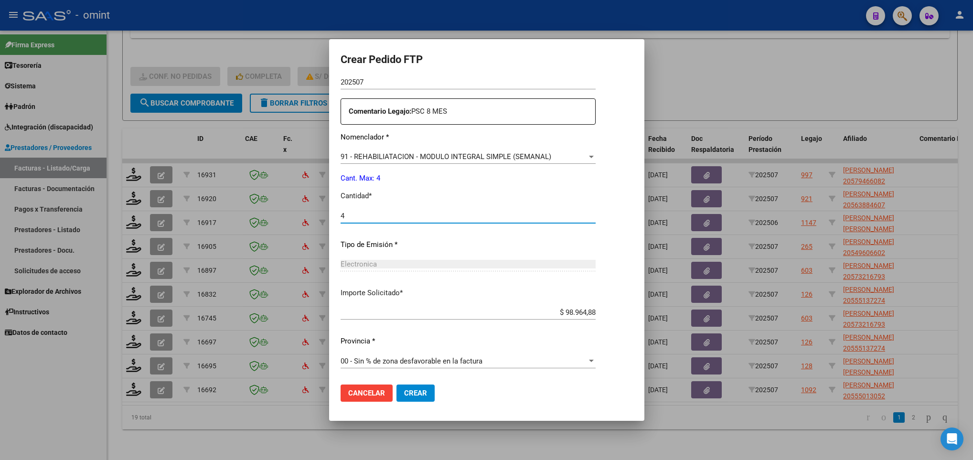
type input "4"
click at [424, 391] on span "Crear" at bounding box center [415, 393] width 23 height 9
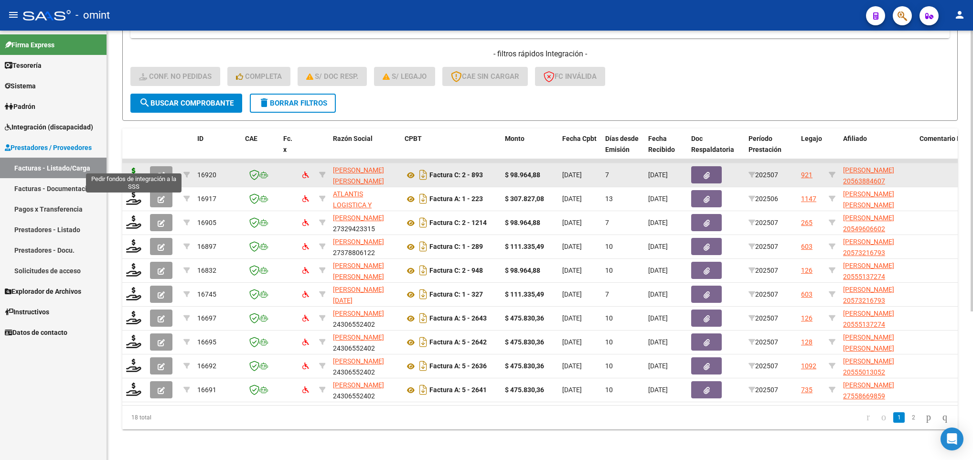
click at [134, 168] on icon at bounding box center [133, 174] width 15 height 13
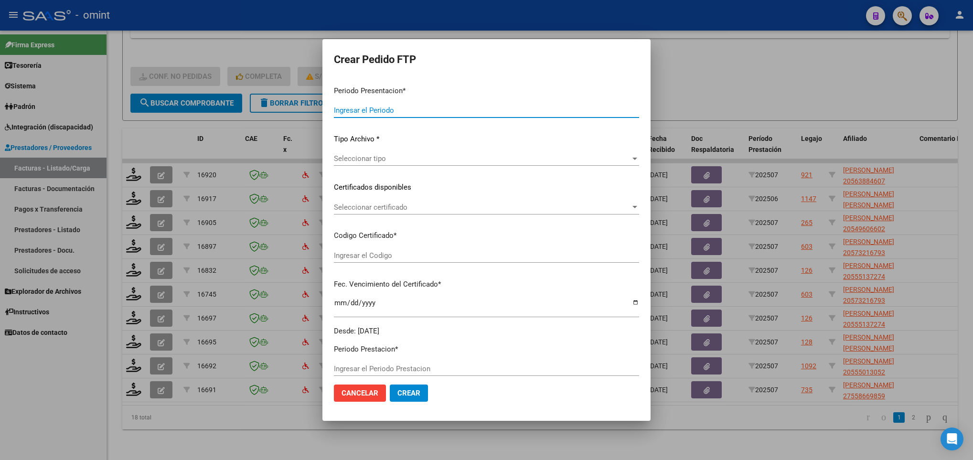
type input "202507"
type input "$ 98.964,88"
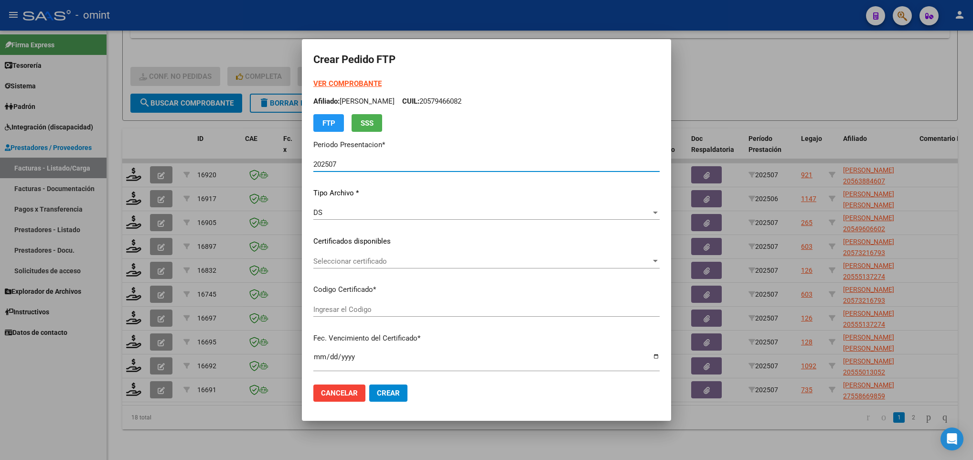
type input "6131756611"
type input "2025-08-05"
click at [377, 256] on div "Seleccionar certificado Seleccionar certificado" at bounding box center [486, 261] width 346 height 14
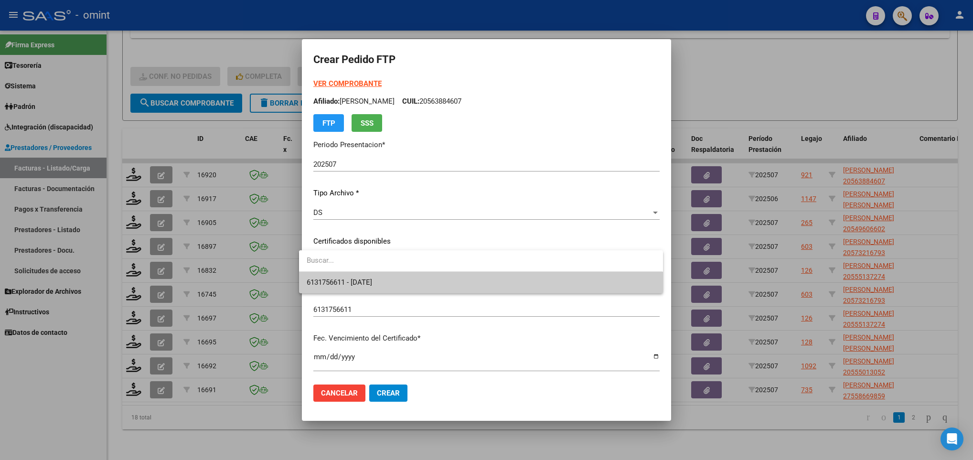
click at [372, 278] on span "6131756611 - 2025-08-05" at bounding box center [339, 282] width 65 height 9
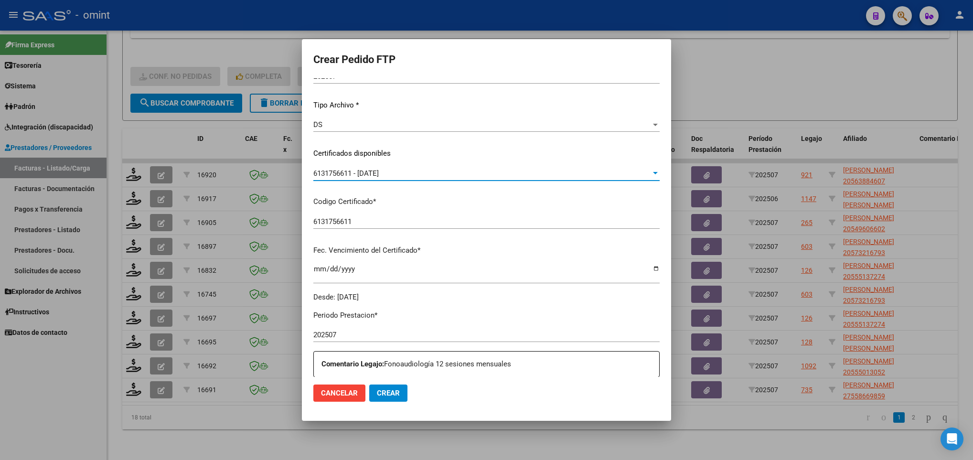
scroll to position [287, 0]
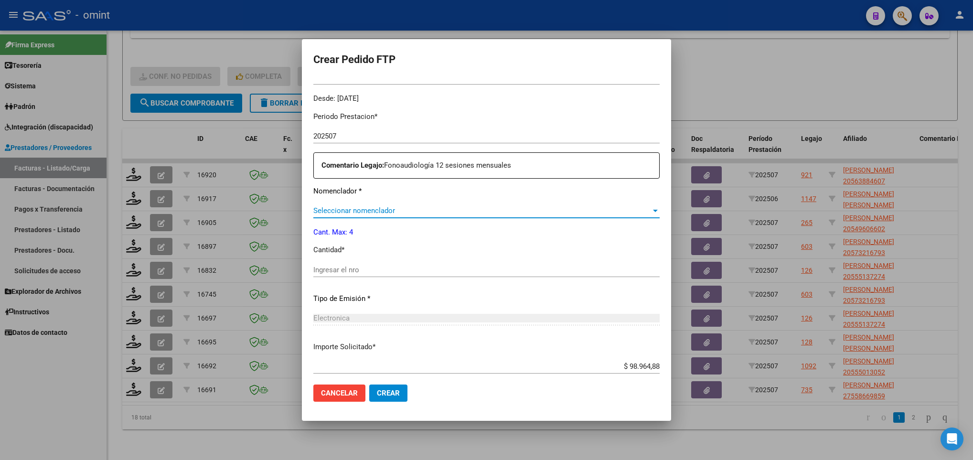
click at [404, 214] on span "Seleccionar nomenclador" at bounding box center [482, 210] width 338 height 9
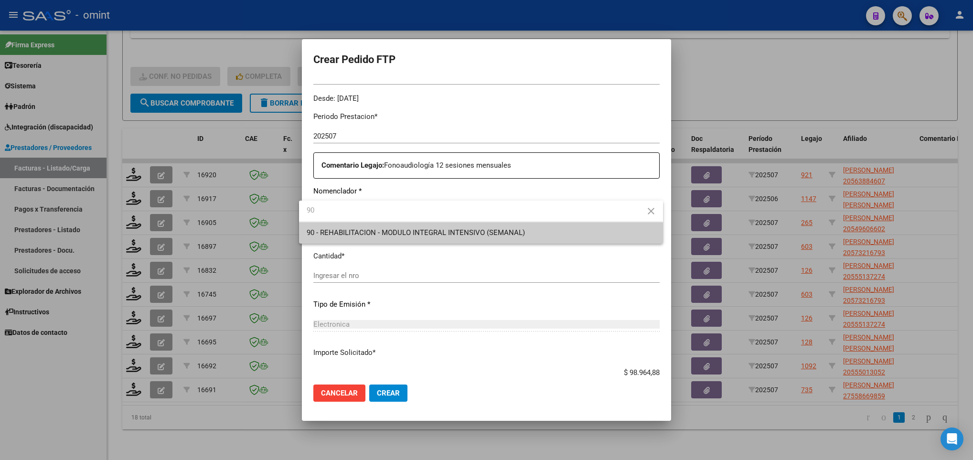
type input "90"
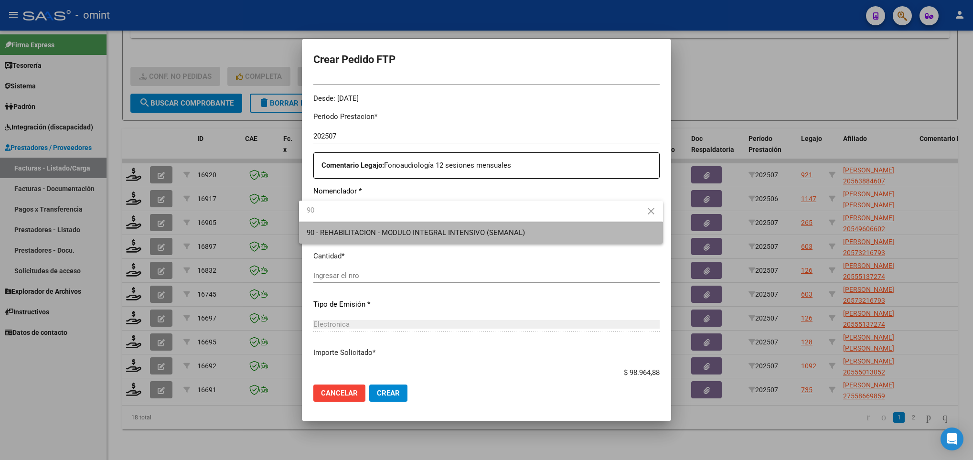
click at [405, 225] on span "90 - REHABILITACION - MODULO INTEGRAL INTENSIVO (SEMANAL)" at bounding box center [481, 232] width 348 height 21
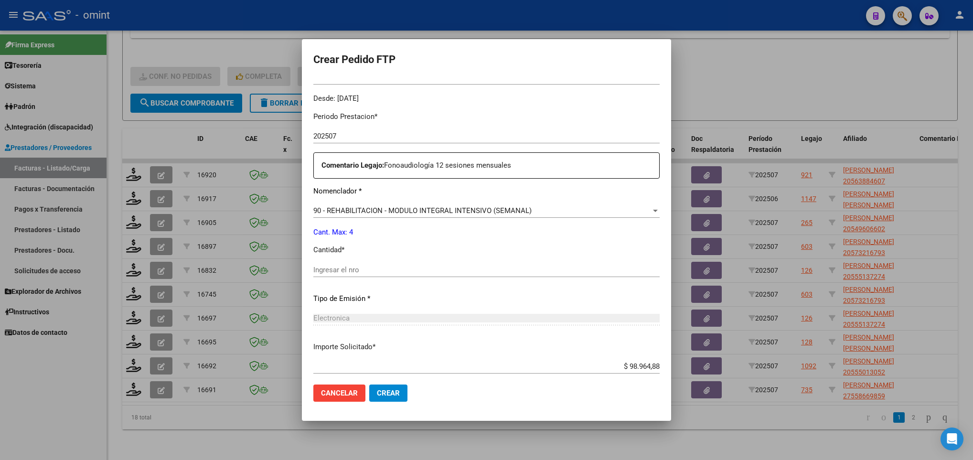
click at [392, 275] on div "Ingresar el nro" at bounding box center [486, 270] width 346 height 14
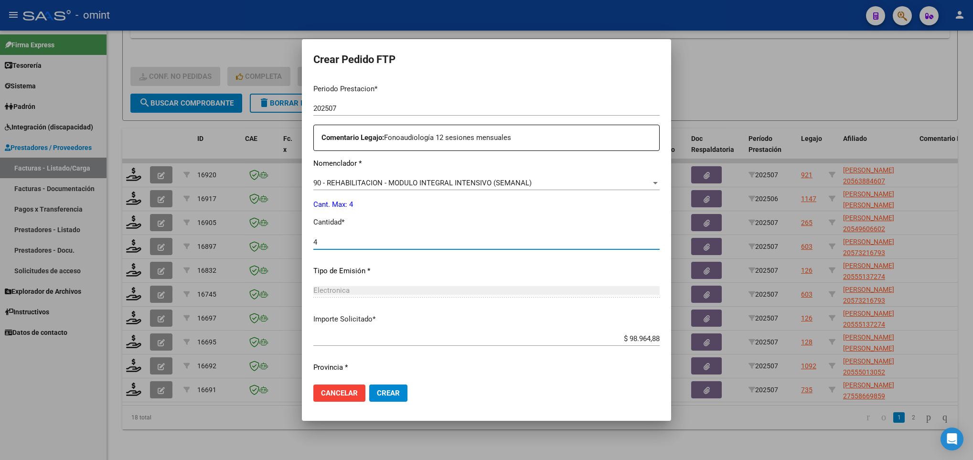
scroll to position [341, 0]
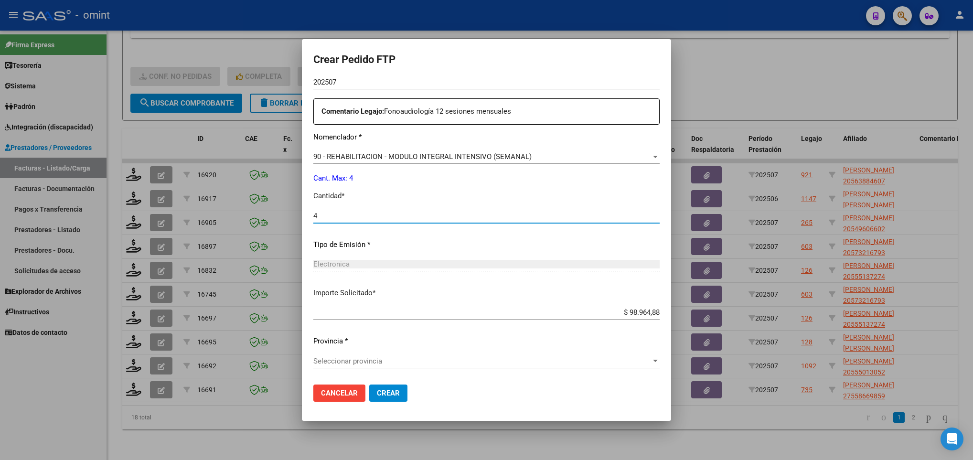
type input "4"
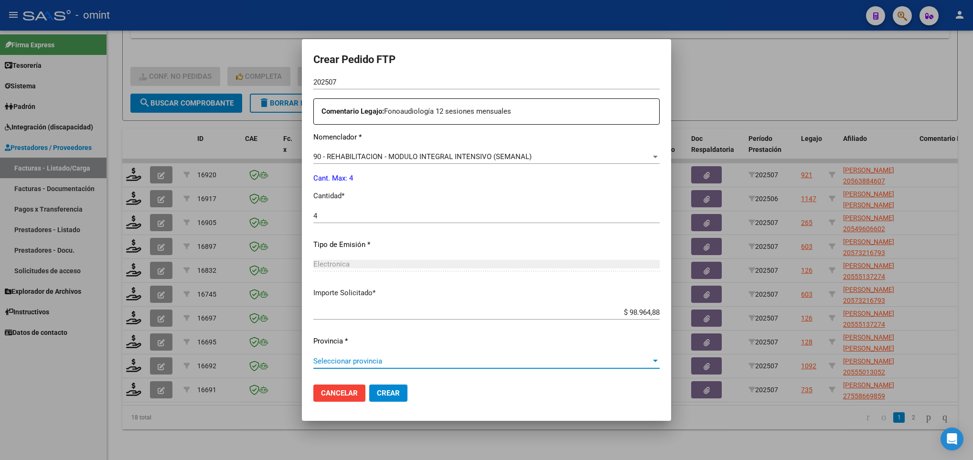
click at [358, 360] on span "Seleccionar provincia" at bounding box center [482, 361] width 338 height 9
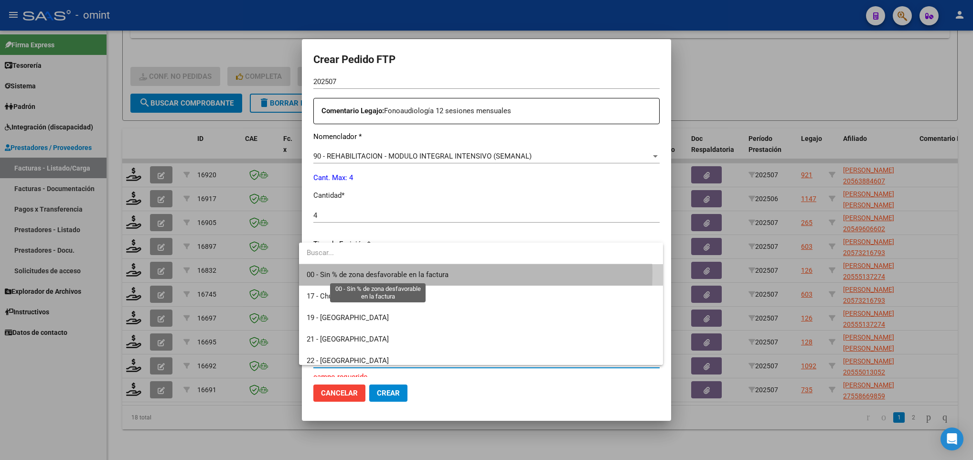
click at [378, 273] on span "00 - Sin % de zona desfavorable en la factura" at bounding box center [378, 274] width 142 height 9
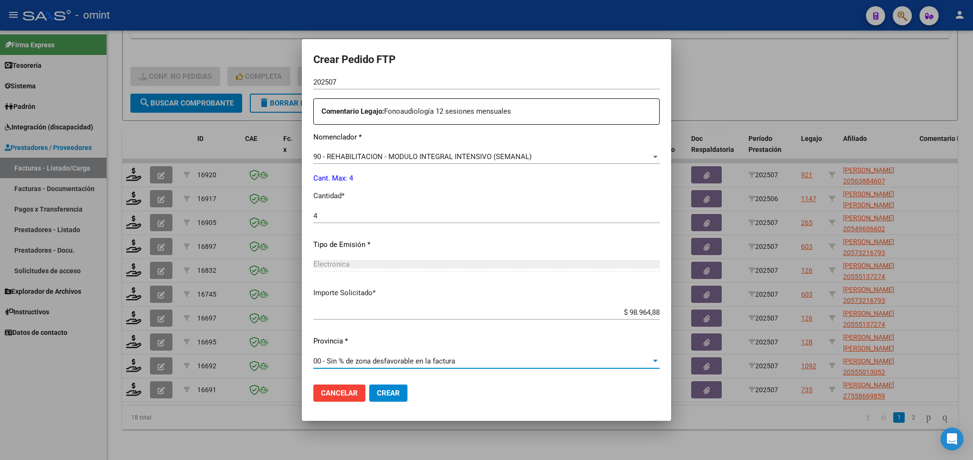
click at [377, 397] on button "Crear" at bounding box center [388, 393] width 38 height 17
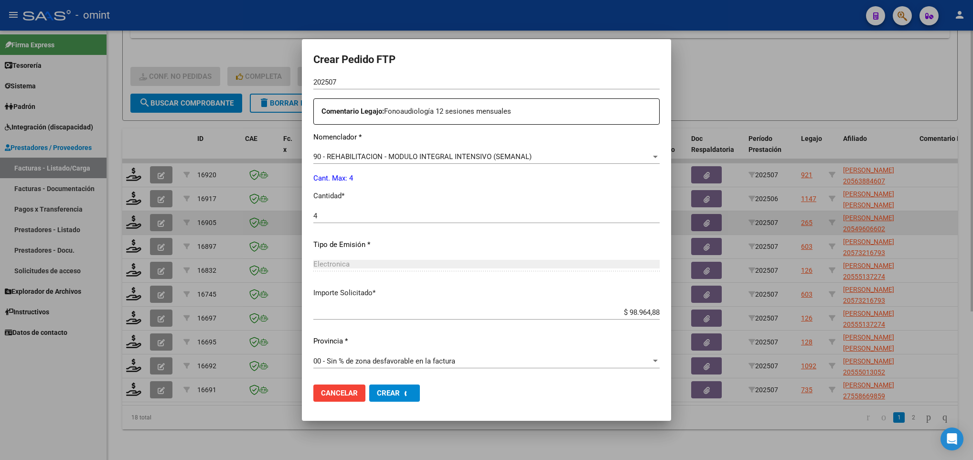
scroll to position [0, 0]
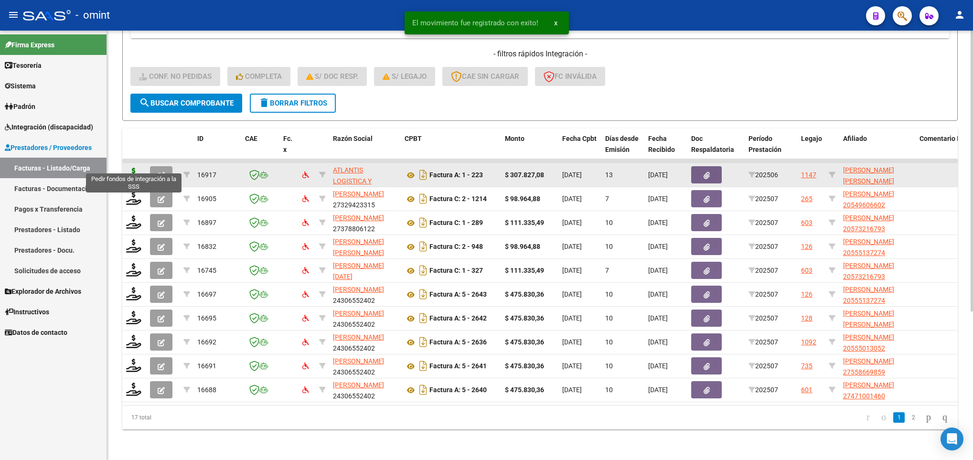
click at [131, 168] on icon at bounding box center [133, 174] width 15 height 13
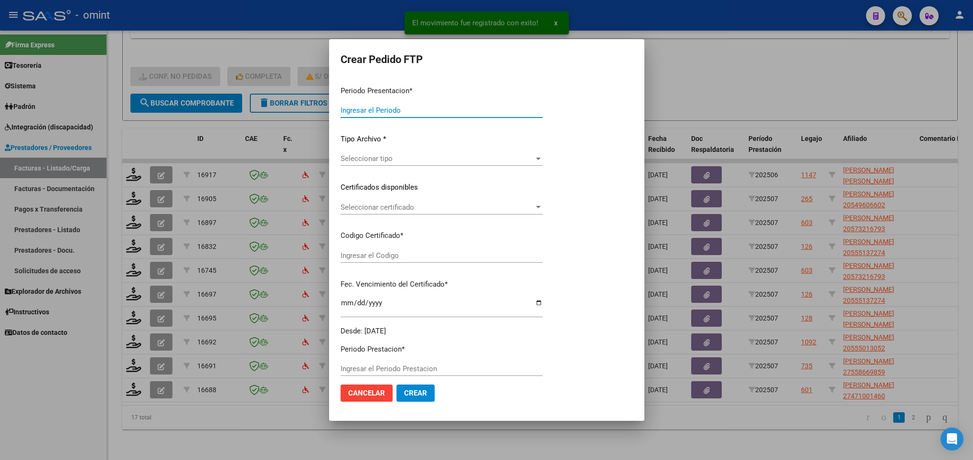
type input "202507"
type input "202506"
type input "$ 307.827,08"
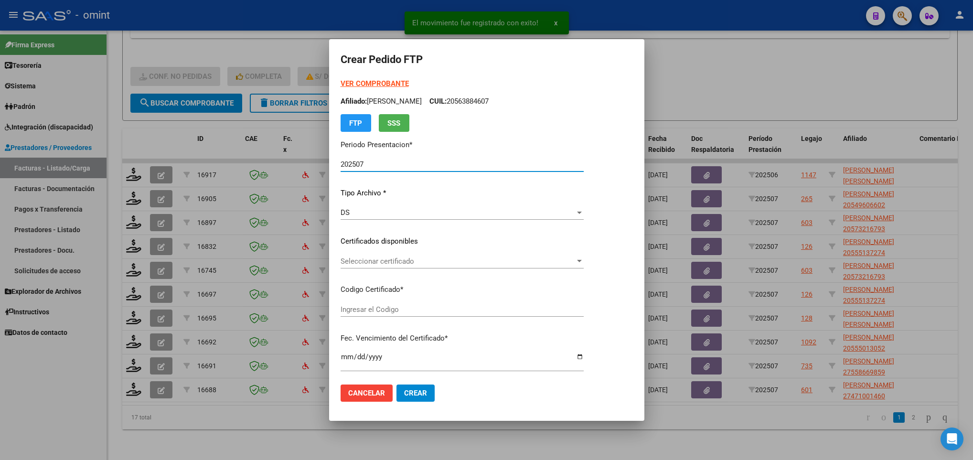
type input "7892230629"
type input "2030-03-11"
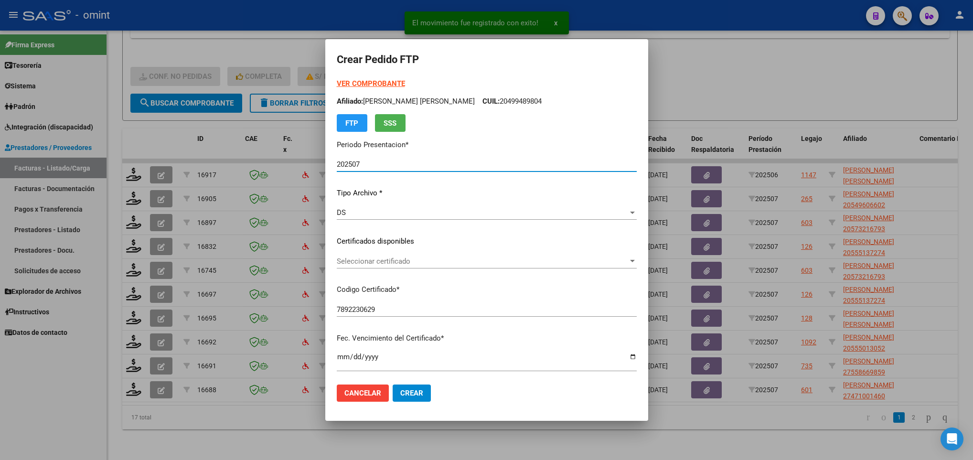
click at [447, 262] on span "Seleccionar certificado" at bounding box center [482, 261] width 291 height 9
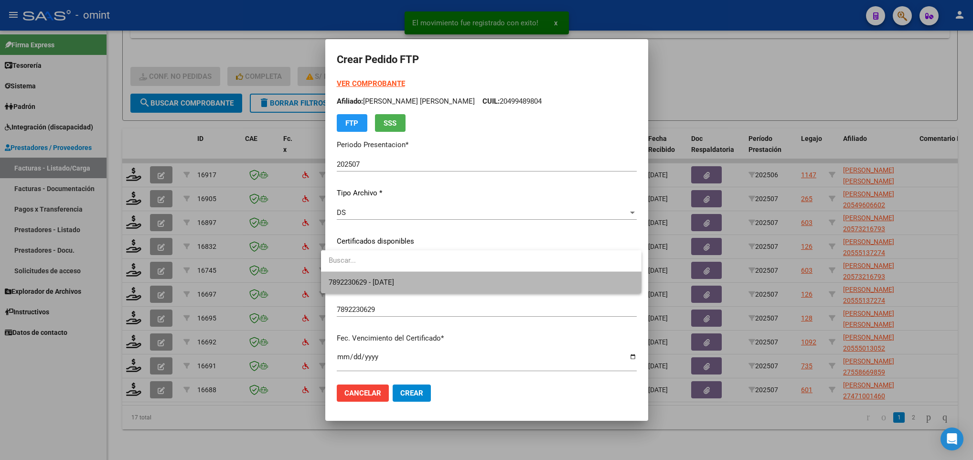
click at [439, 281] on span "7892230629 - 2030-03-11" at bounding box center [481, 282] width 305 height 21
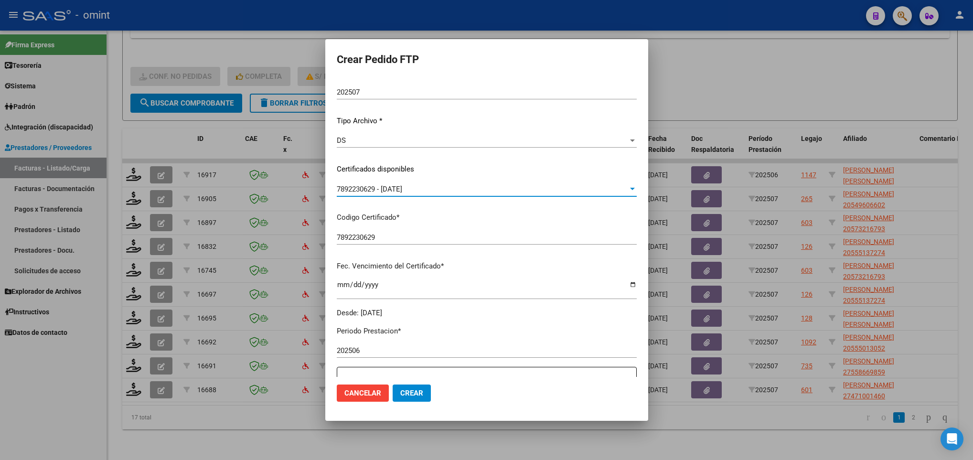
scroll to position [215, 0]
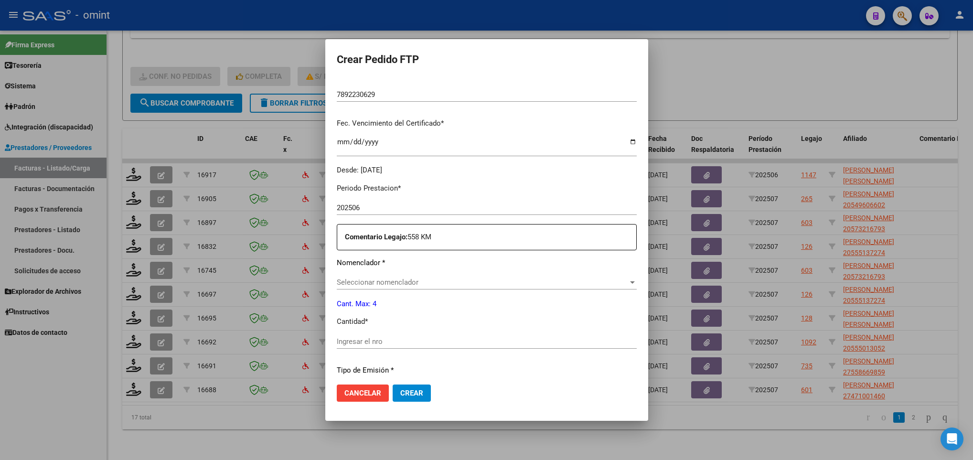
click at [439, 276] on div "Seleccionar nomenclador Seleccionar nomenclador" at bounding box center [487, 282] width 300 height 14
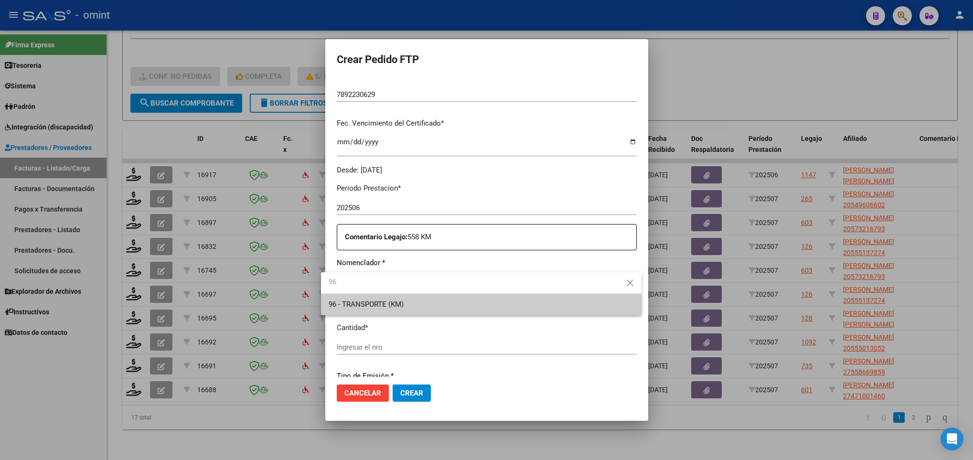
type input "96"
click at [430, 298] on span "96 - TRANSPORTE (KM)" at bounding box center [481, 304] width 305 height 21
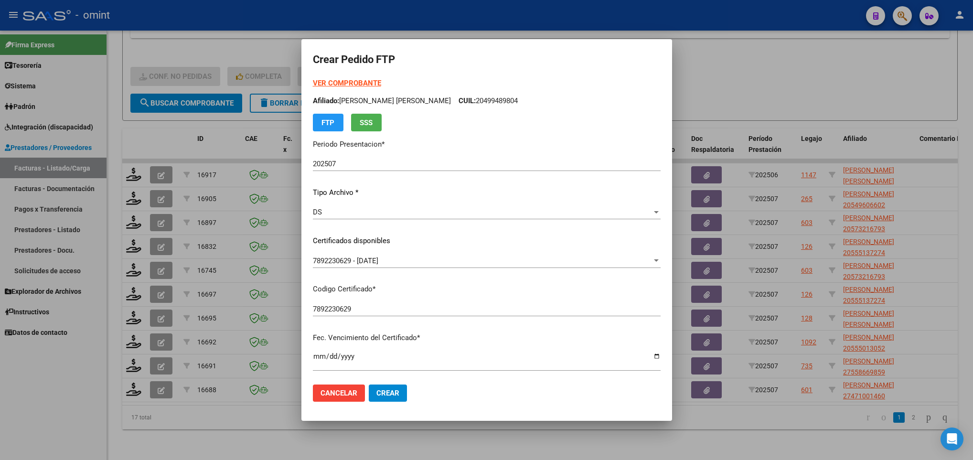
scroll to position [0, 0]
click at [345, 87] on strong "VER COMPROBANTE" at bounding box center [347, 83] width 68 height 9
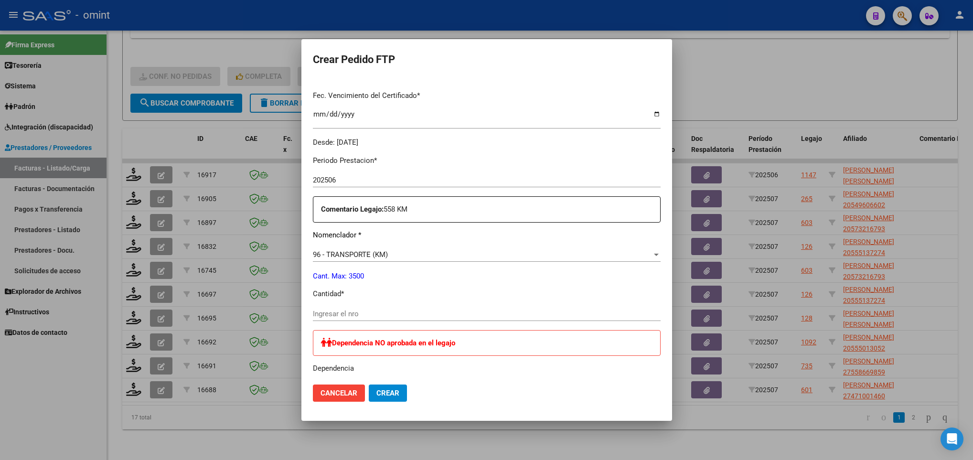
scroll to position [358, 0]
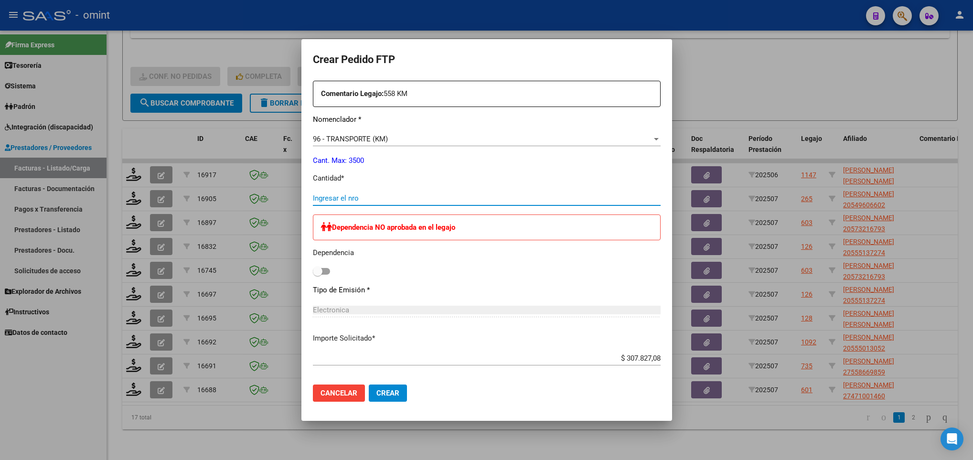
click at [363, 198] on input "Ingresar el nro" at bounding box center [487, 198] width 348 height 9
type input "7"
type input "474"
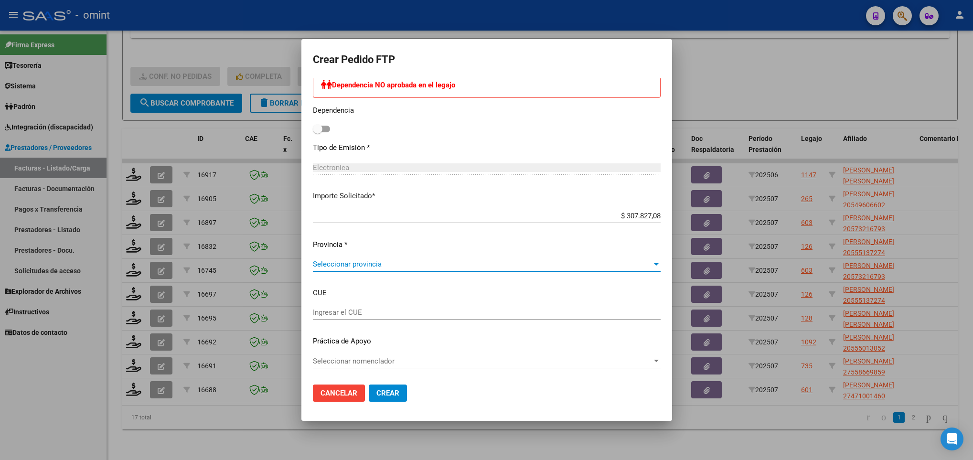
click at [383, 267] on span "Seleccionar provincia" at bounding box center [482, 264] width 339 height 9
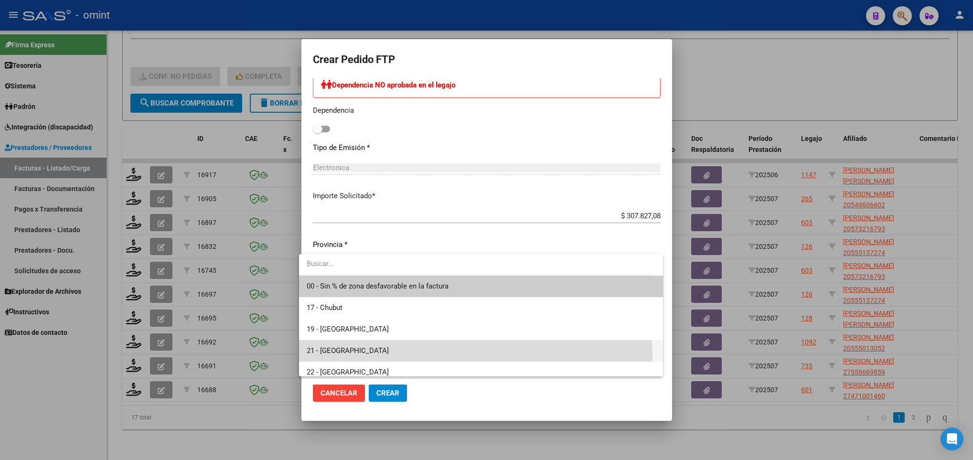
click at [365, 355] on span "21 - [GEOGRAPHIC_DATA]" at bounding box center [481, 350] width 348 height 21
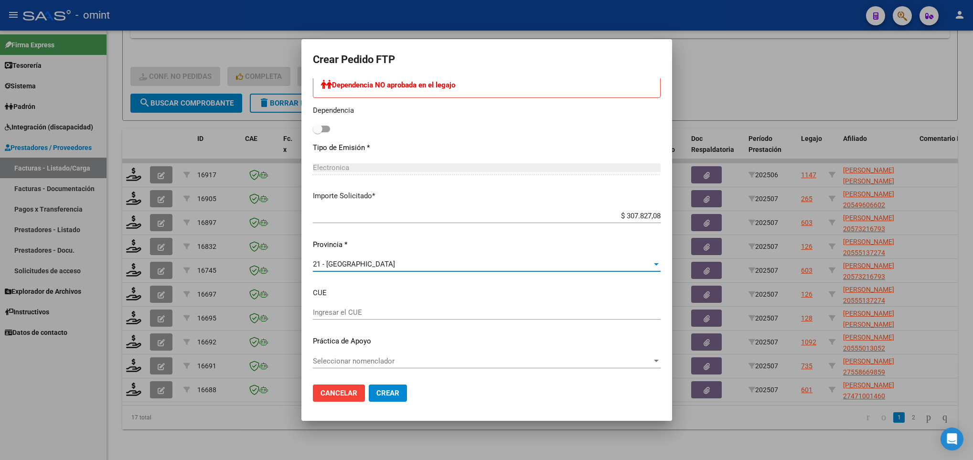
click at [382, 393] on span "Crear" at bounding box center [387, 393] width 23 height 9
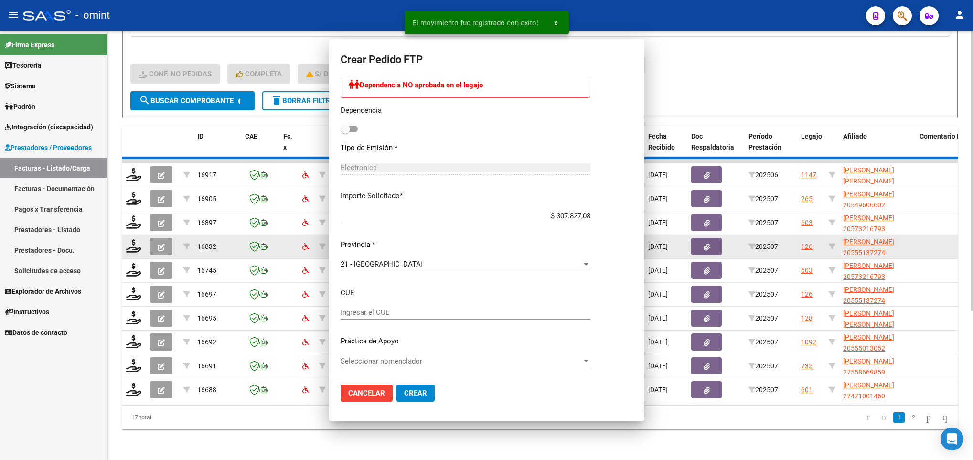
scroll to position [447, 0]
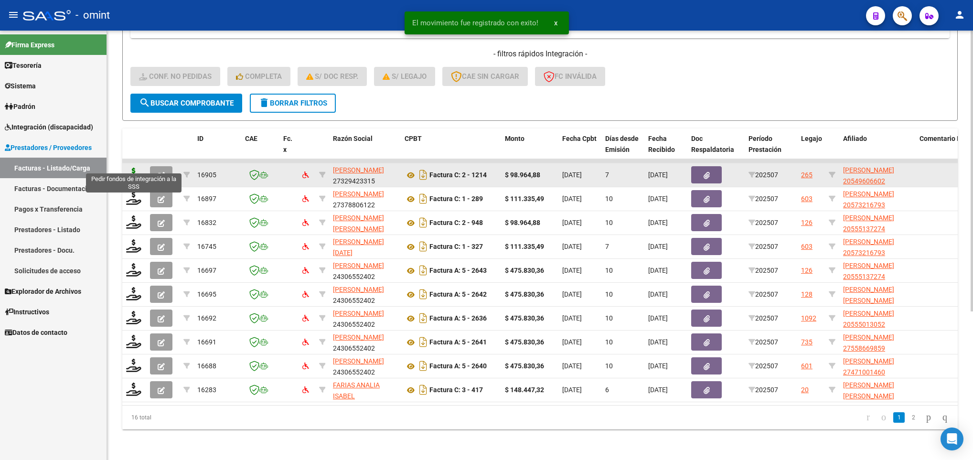
click at [128, 168] on icon at bounding box center [133, 174] width 15 height 13
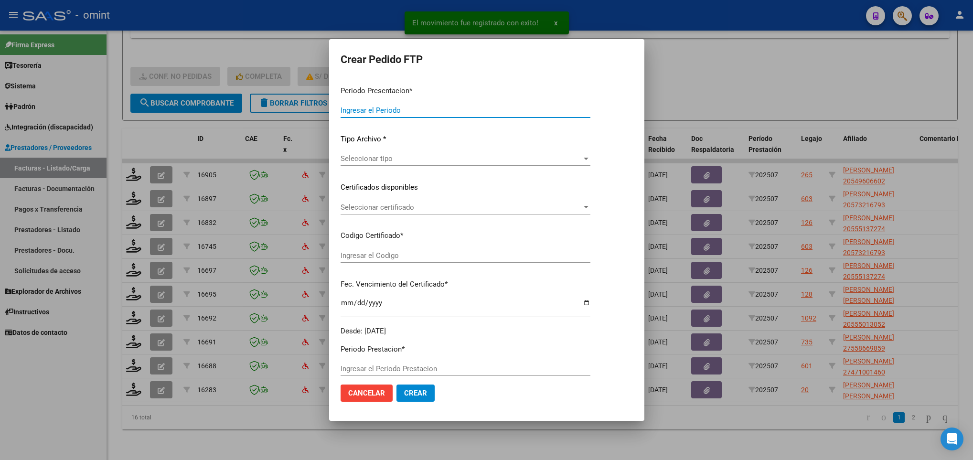
type input "202507"
type input "$ 98.964,88"
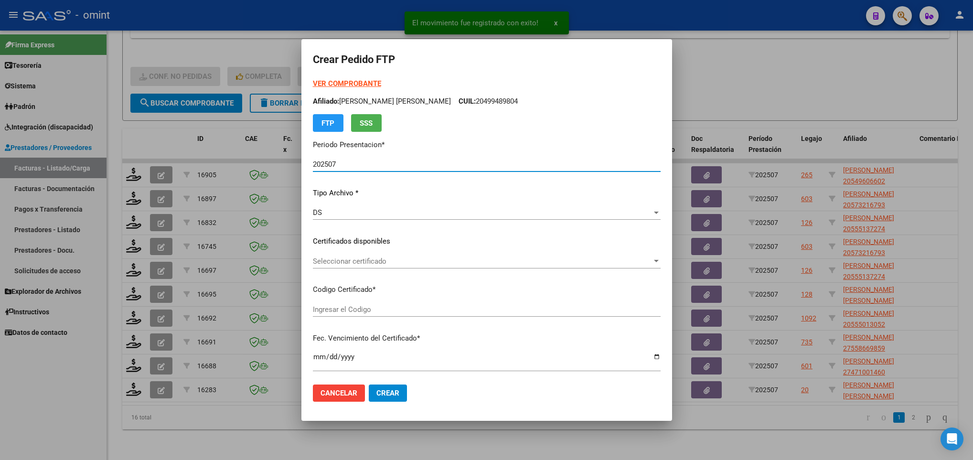
type input "824497418"
type input "2023-11-29"
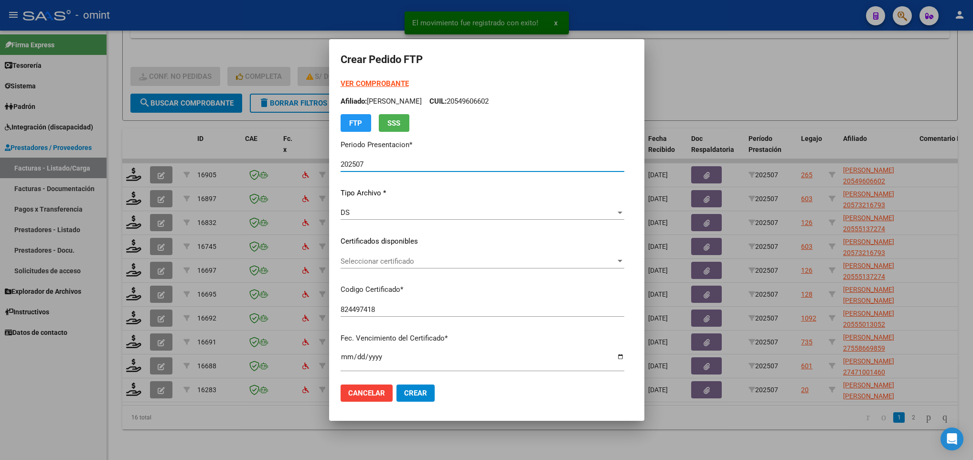
click at [357, 258] on span "Seleccionar certificado" at bounding box center [478, 261] width 275 height 9
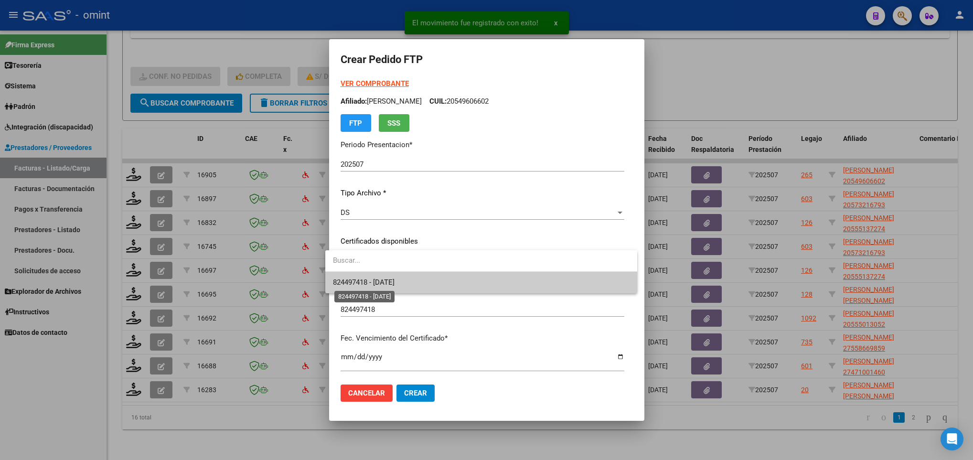
click at [363, 278] on span "824497418 - 2023-11-29" at bounding box center [364, 282] width 62 height 9
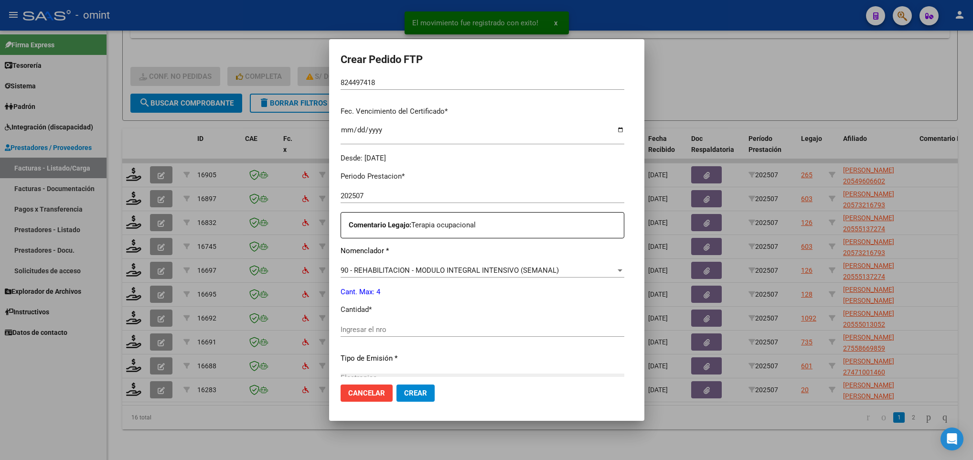
scroll to position [287, 0]
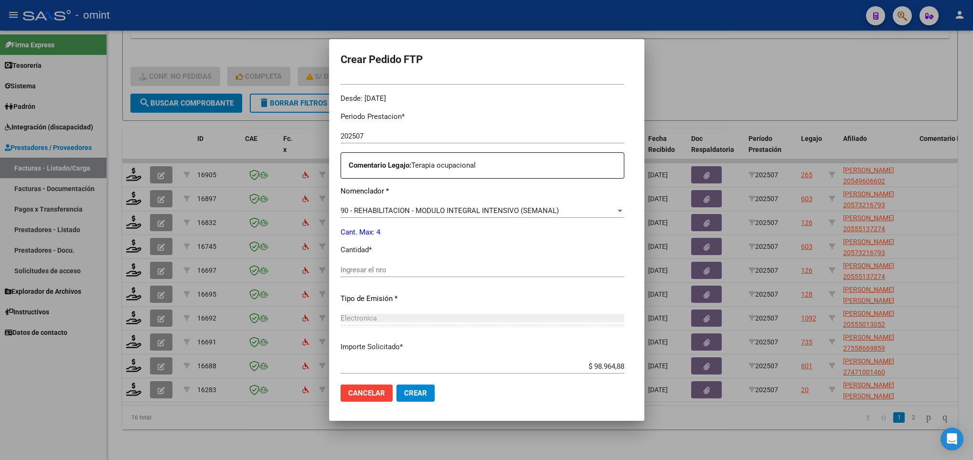
click at [366, 273] on input "Ingresar el nro" at bounding box center [483, 270] width 284 height 9
type input "4"
click at [562, 246] on p "Cantidad *" at bounding box center [483, 250] width 284 height 11
click at [407, 393] on span "Crear" at bounding box center [415, 393] width 23 height 9
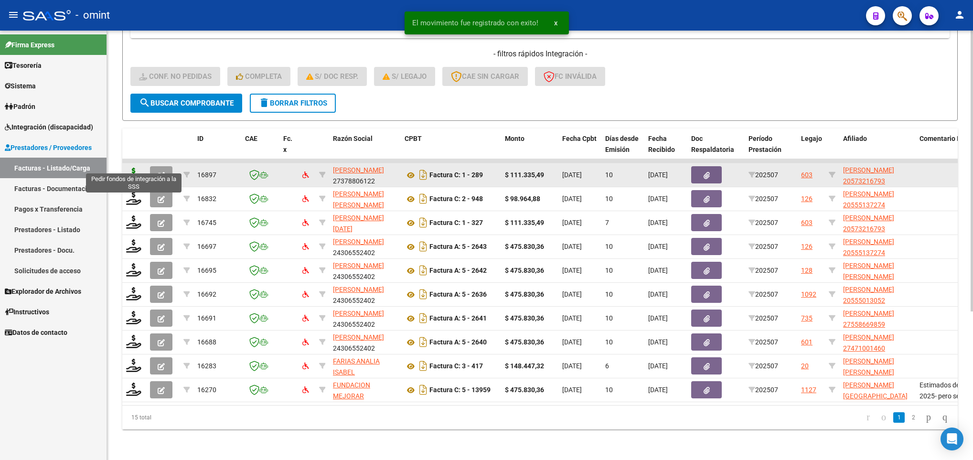
click at [135, 168] on icon at bounding box center [133, 174] width 15 height 13
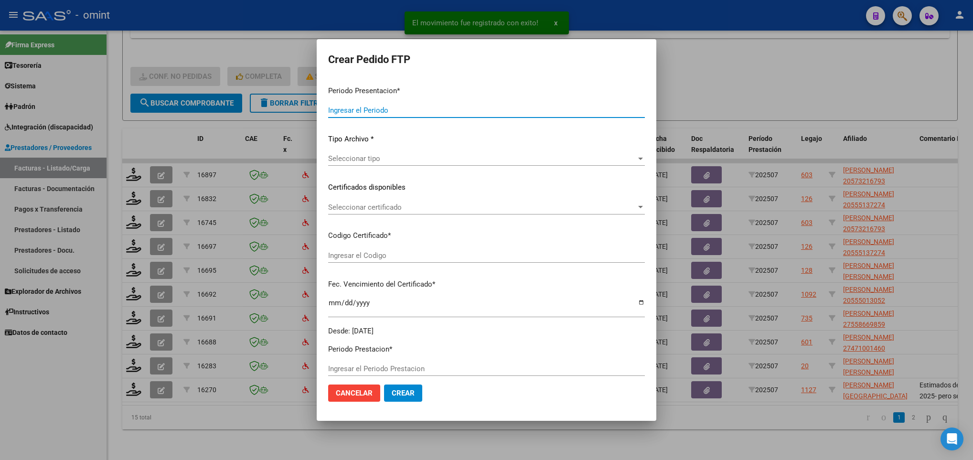
type input "202507"
type input "$ 111.335,49"
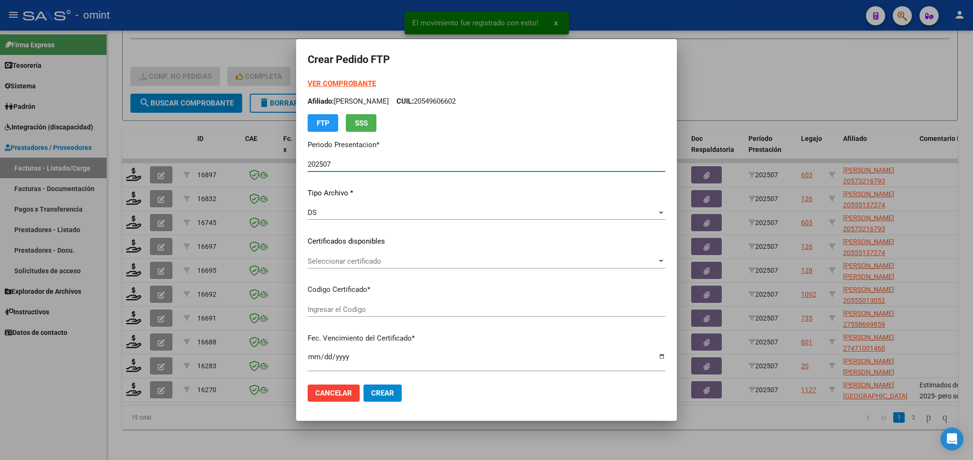
type input "8871941269"
type input "2025-08-23"
click at [384, 261] on span "Seleccionar certificado" at bounding box center [482, 261] width 349 height 9
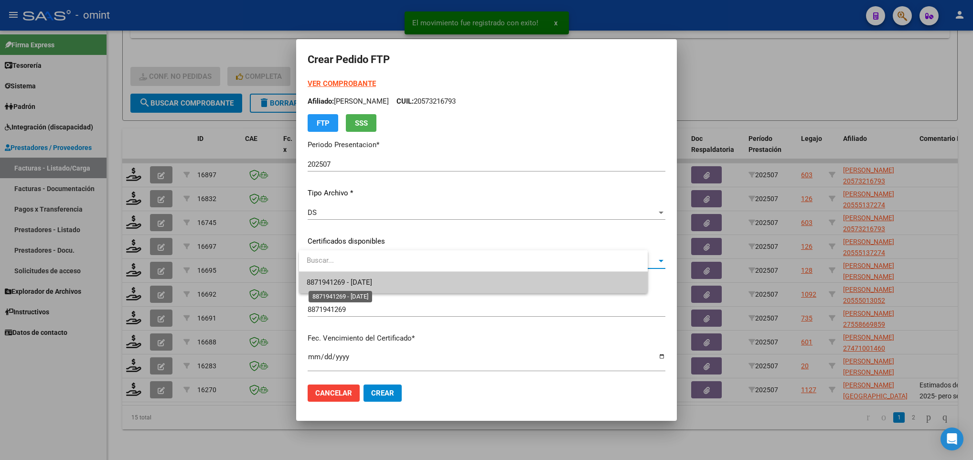
click at [372, 283] on span "8871941269 - 2025-08-23" at bounding box center [339, 282] width 65 height 9
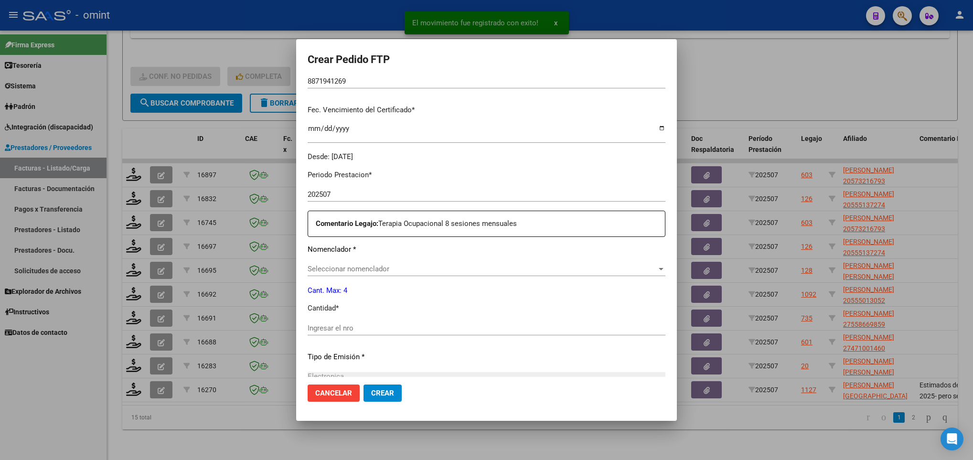
scroll to position [287, 0]
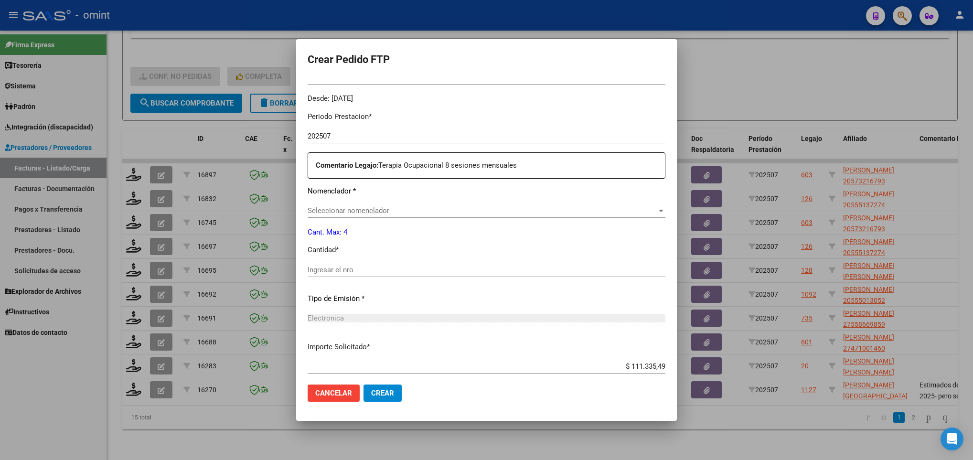
click at [370, 212] on span "Seleccionar nomenclador" at bounding box center [482, 210] width 349 height 9
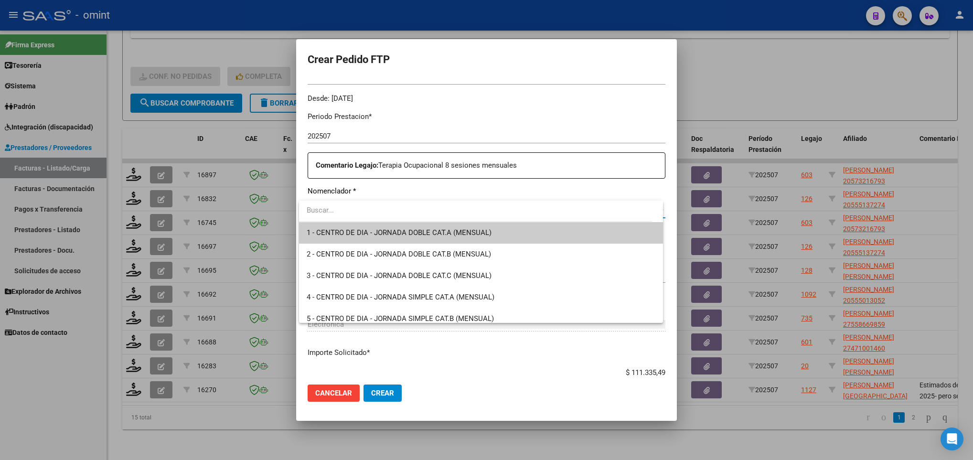
click at [539, 140] on div at bounding box center [486, 230] width 973 height 460
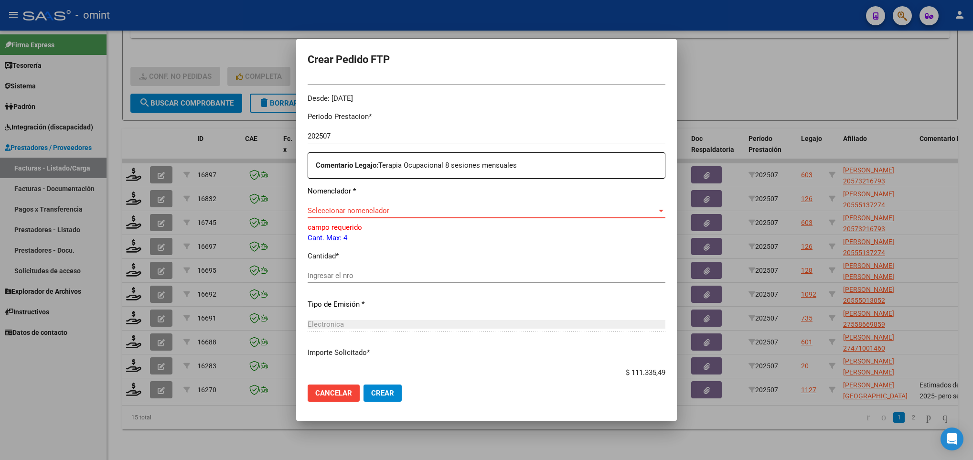
click at [393, 212] on span "Seleccionar nomenclador" at bounding box center [482, 210] width 349 height 9
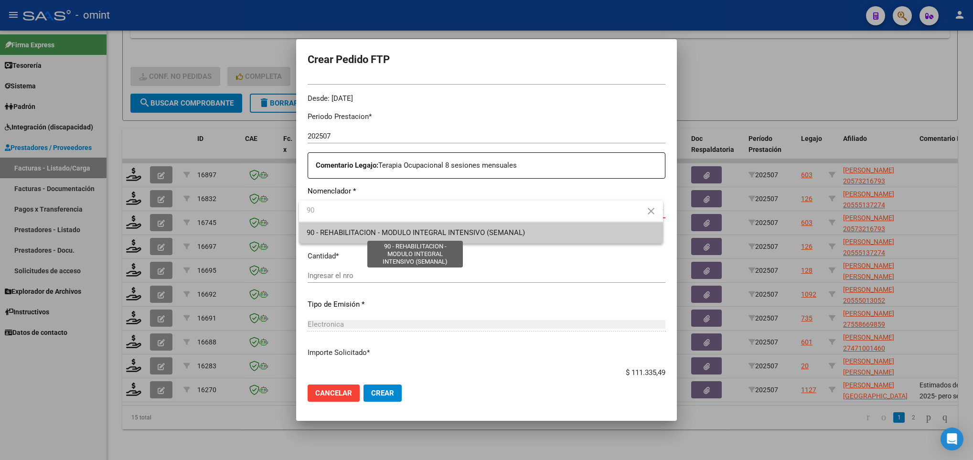
type input "90"
click at [380, 228] on span "90 - REHABILITACION - MODULO INTEGRAL INTENSIVO (SEMANAL)" at bounding box center [416, 232] width 218 height 9
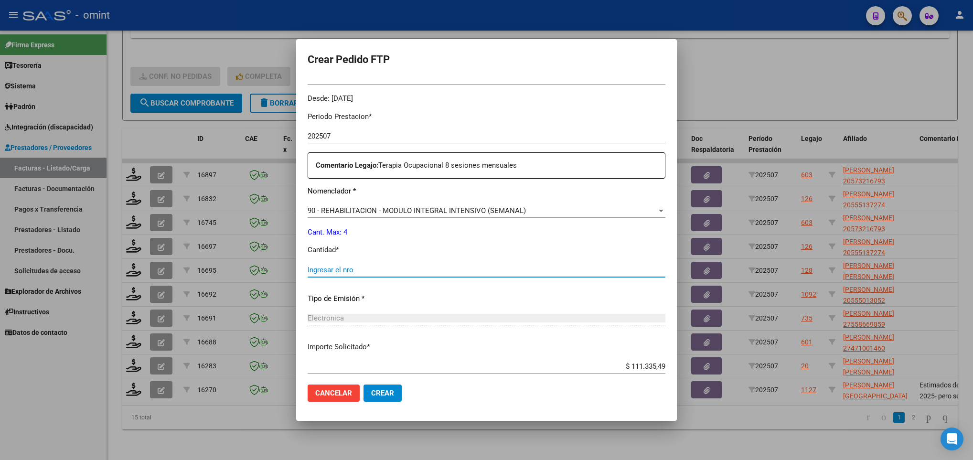
click at [333, 268] on input "Ingresar el nro" at bounding box center [487, 270] width 358 height 9
type input "4"
click at [500, 264] on div "4 Ingresar el nro" at bounding box center [487, 270] width 358 height 14
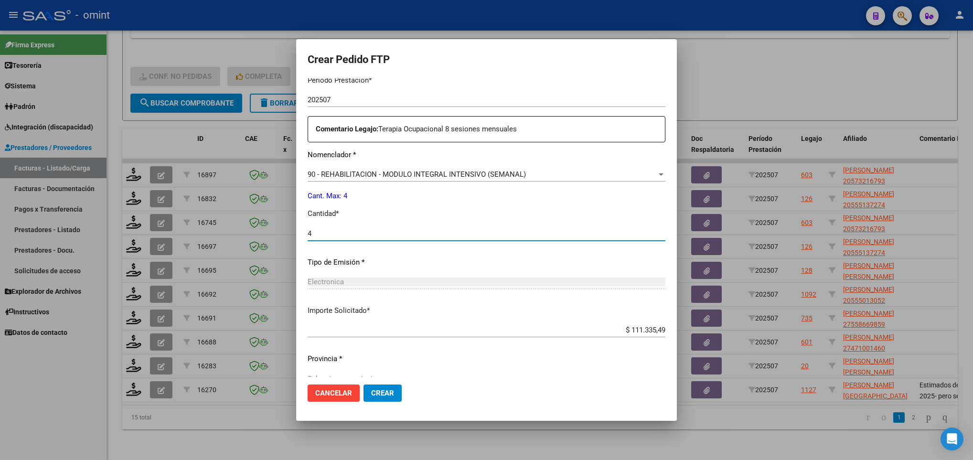
scroll to position [341, 0]
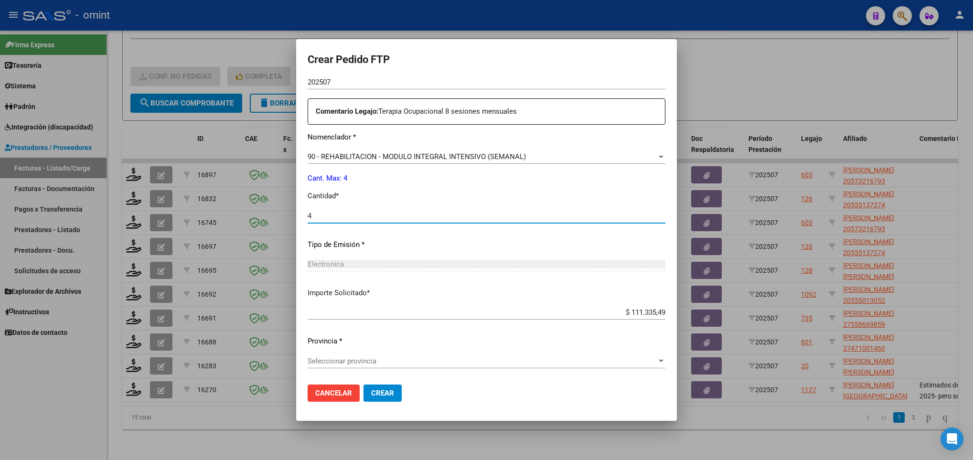
click at [373, 354] on div "Seleccionar provincia Seleccionar provincia" at bounding box center [487, 361] width 358 height 14
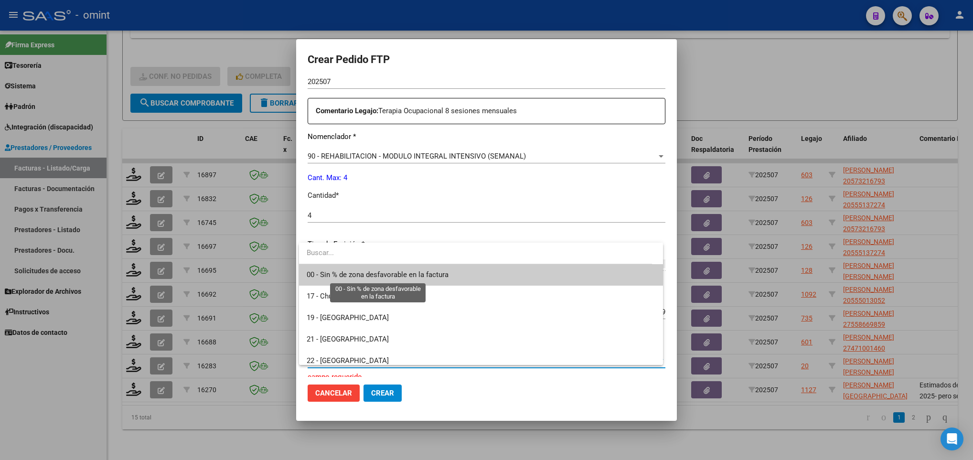
click at [380, 273] on span "00 - Sin % de zona desfavorable en la factura" at bounding box center [378, 274] width 142 height 9
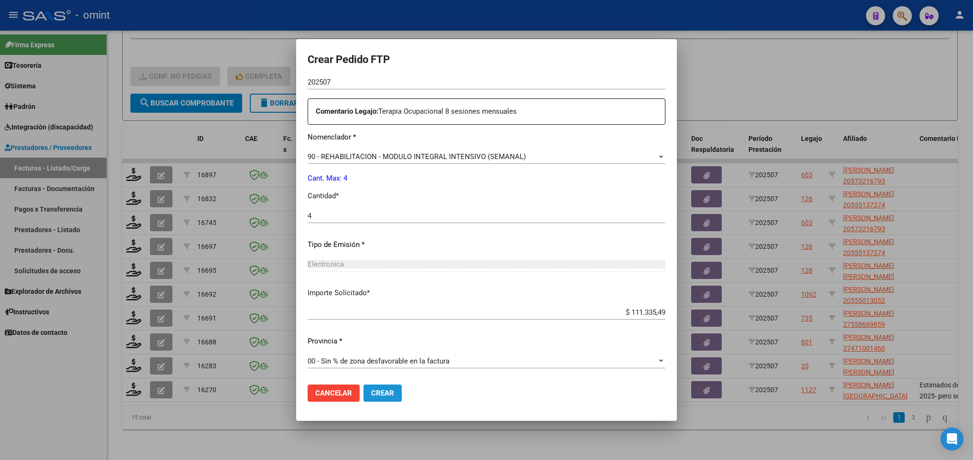
click at [390, 396] on span "Crear" at bounding box center [382, 393] width 23 height 9
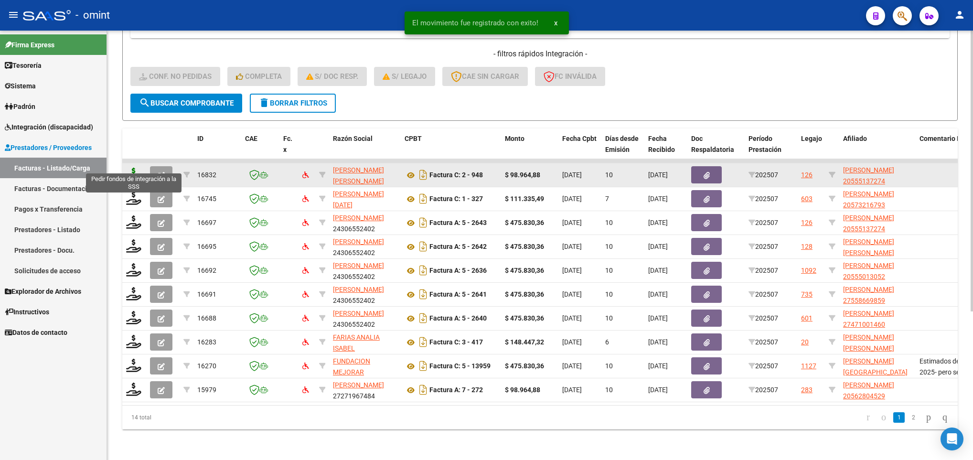
click at [131, 168] on icon at bounding box center [133, 174] width 15 height 13
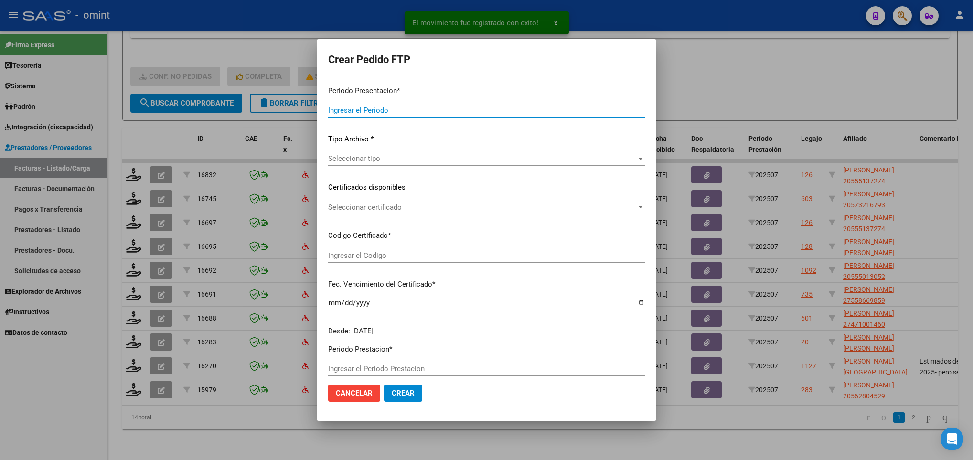
type input "202507"
type input "$ 98.964,88"
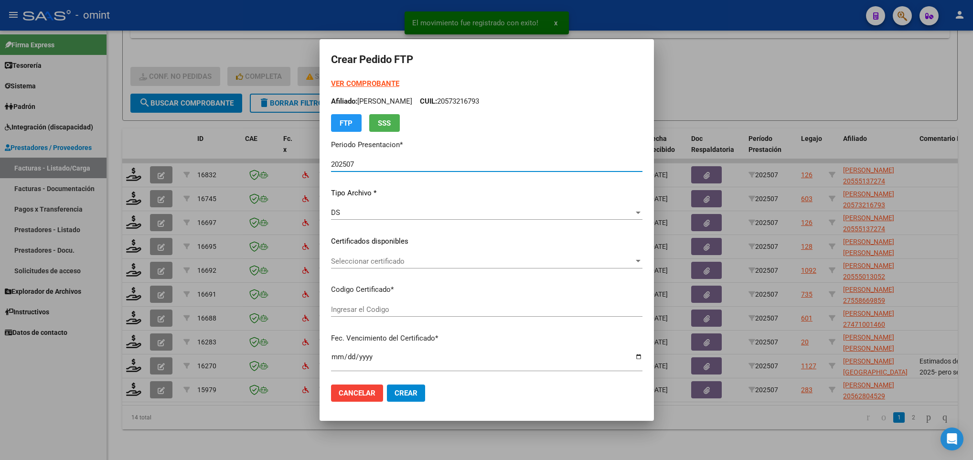
type input "5068539538"
type input "2026-04-20"
click at [385, 258] on span "Seleccionar certificado" at bounding box center [482, 261] width 303 height 9
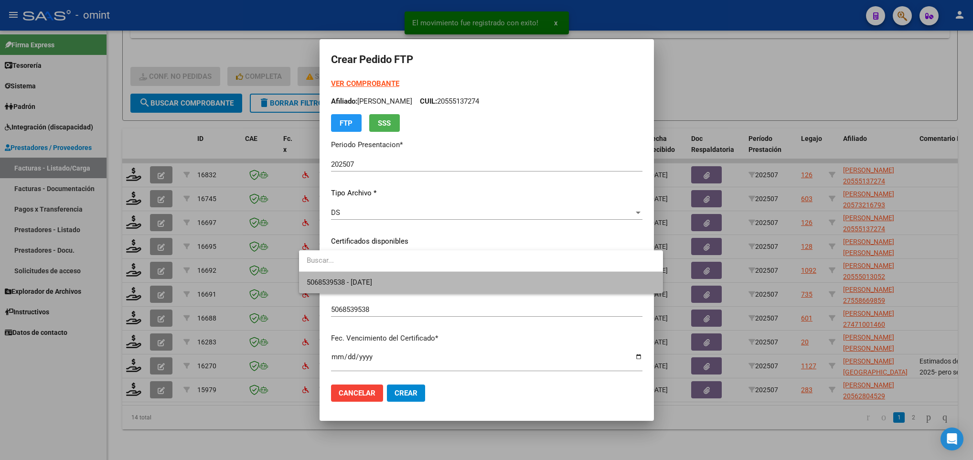
drag, startPoint x: 410, startPoint y: 285, endPoint x: 437, endPoint y: 289, distance: 27.4
click at [411, 284] on span "5068539538 - 2026-04-20" at bounding box center [481, 282] width 348 height 21
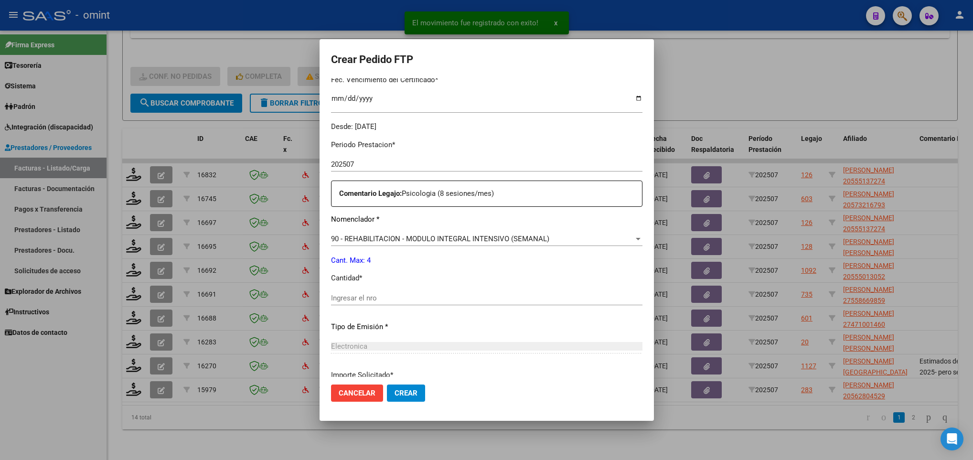
scroll to position [287, 0]
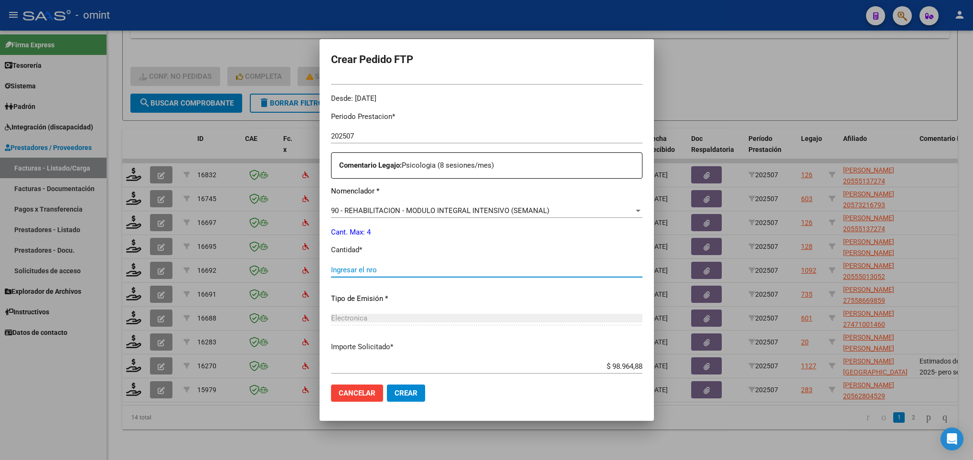
click at [331, 271] on input "Ingresar el nro" at bounding box center [486, 270] width 311 height 9
type input "4"
click at [396, 251] on p "Cantidad *" at bounding box center [486, 250] width 311 height 11
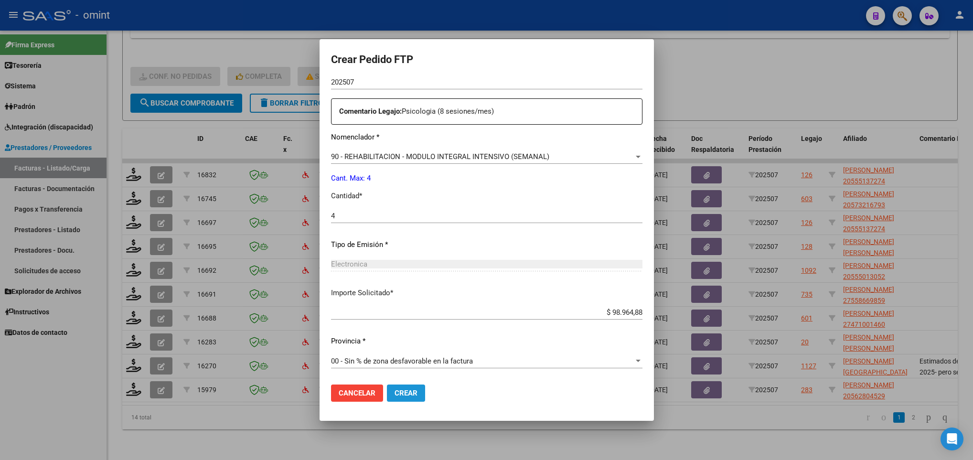
click at [395, 394] on span "Crear" at bounding box center [406, 393] width 23 height 9
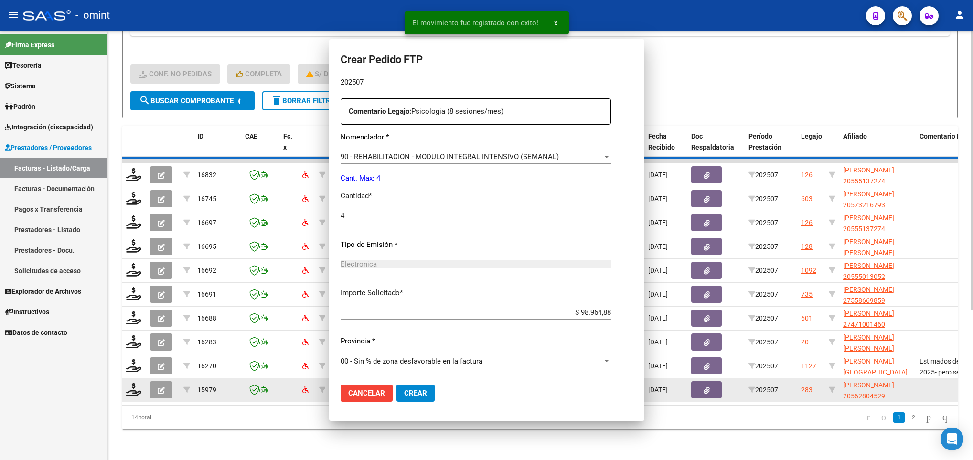
scroll to position [287, 0]
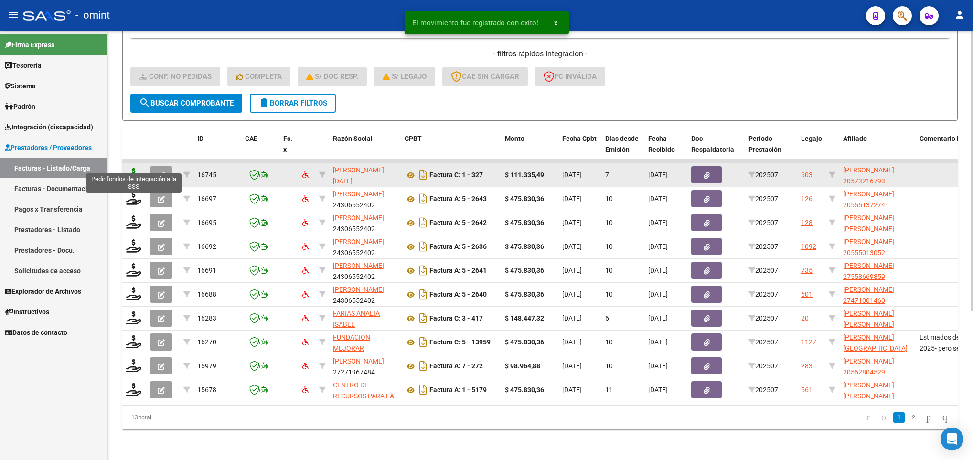
click at [130, 168] on icon at bounding box center [133, 174] width 15 height 13
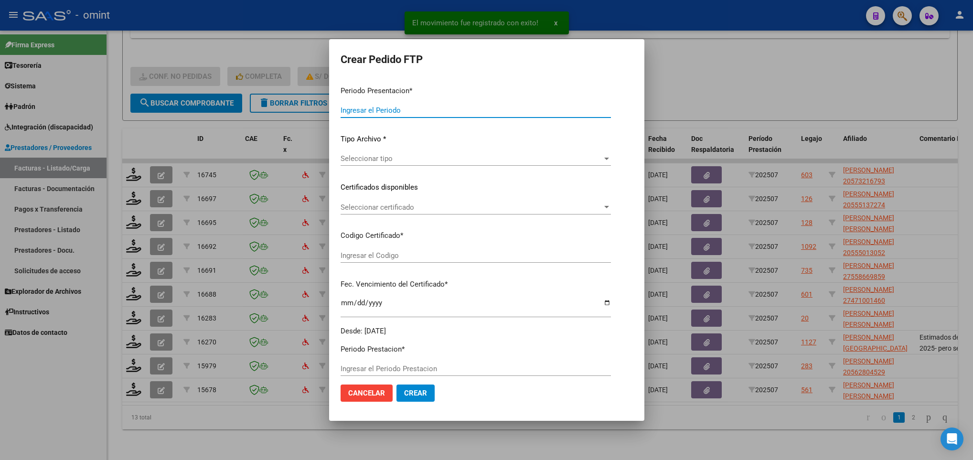
type input "202507"
type input "$ 111.335,49"
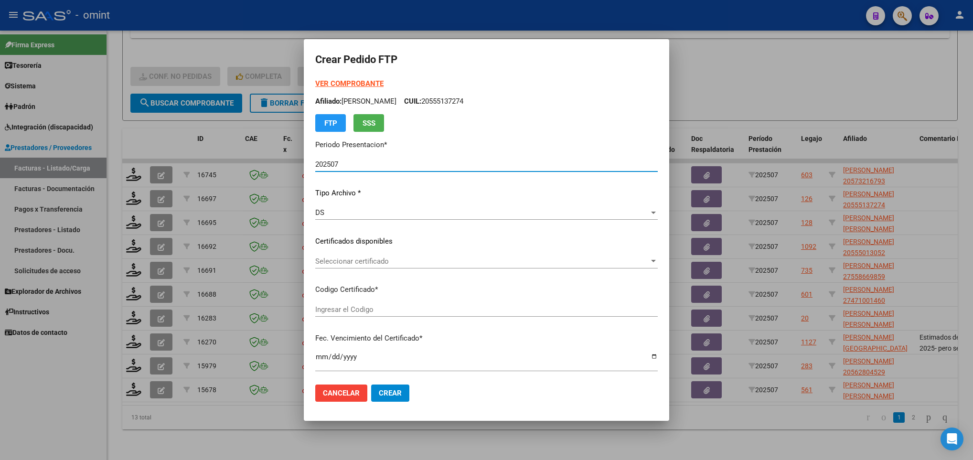
type input "8871941269"
type input "2025-08-23"
click at [340, 258] on span "Seleccionar certificado" at bounding box center [482, 261] width 334 height 9
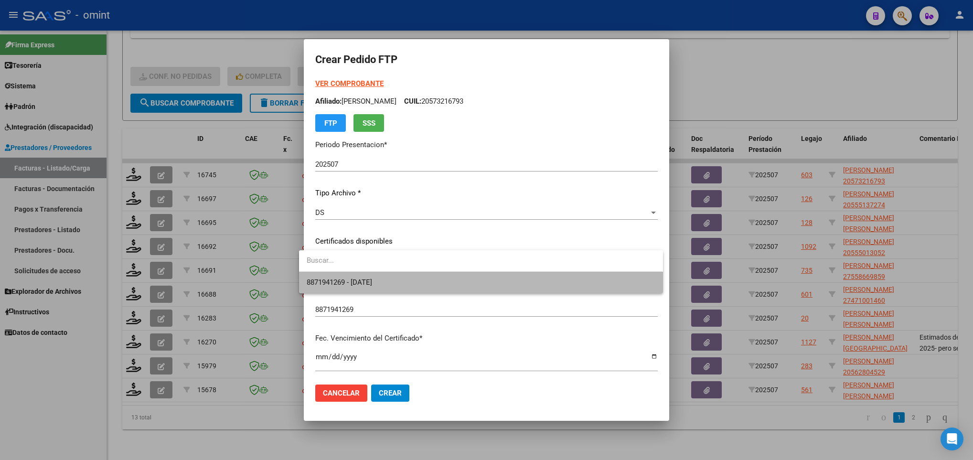
click at [341, 274] on span "8871941269 - 2025-08-23" at bounding box center [481, 282] width 348 height 21
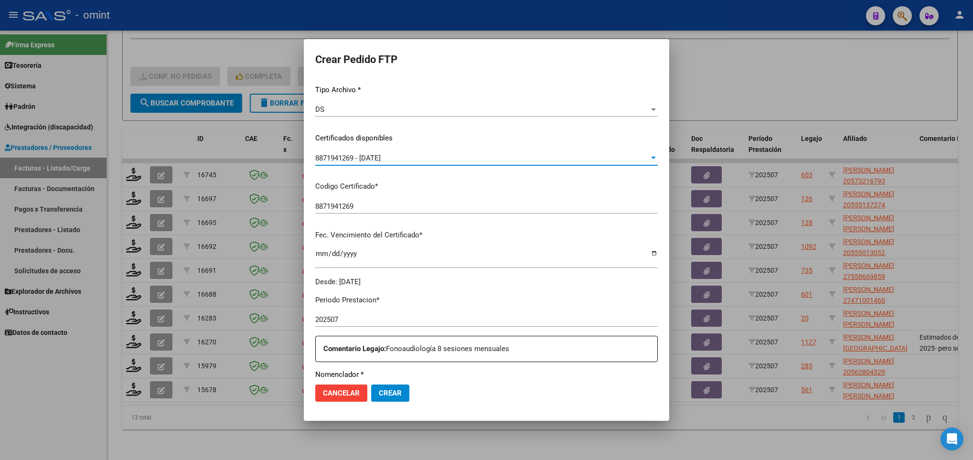
scroll to position [215, 0]
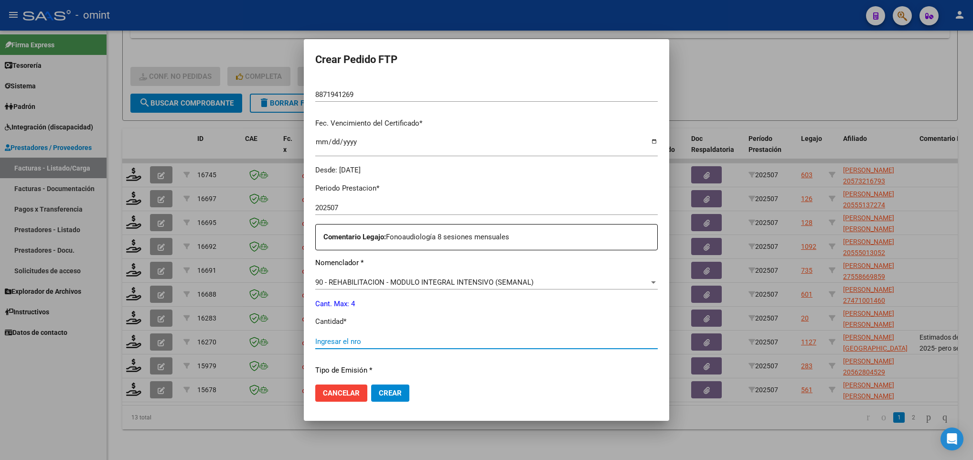
click at [340, 344] on input "Ingresar el nro" at bounding box center [486, 341] width 343 height 9
type input "4"
click at [497, 380] on mat-dialog-actions "Cancelar Crear" at bounding box center [486, 393] width 343 height 32
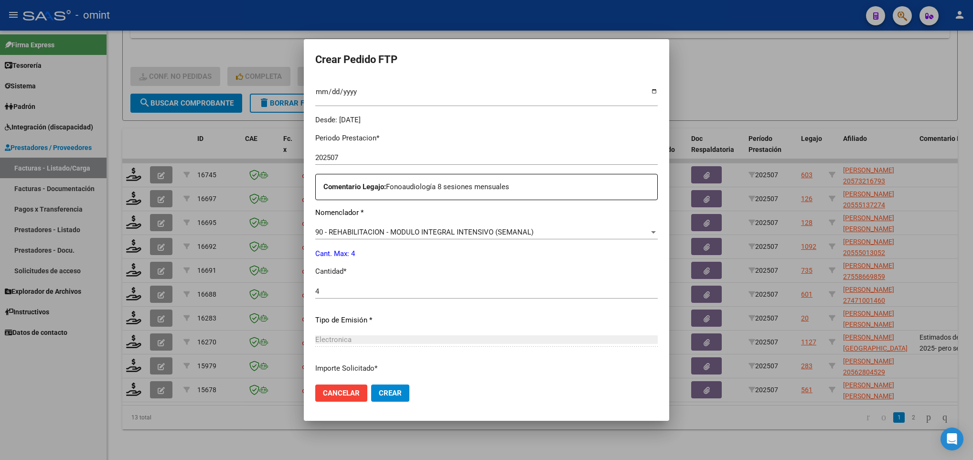
scroll to position [341, 0]
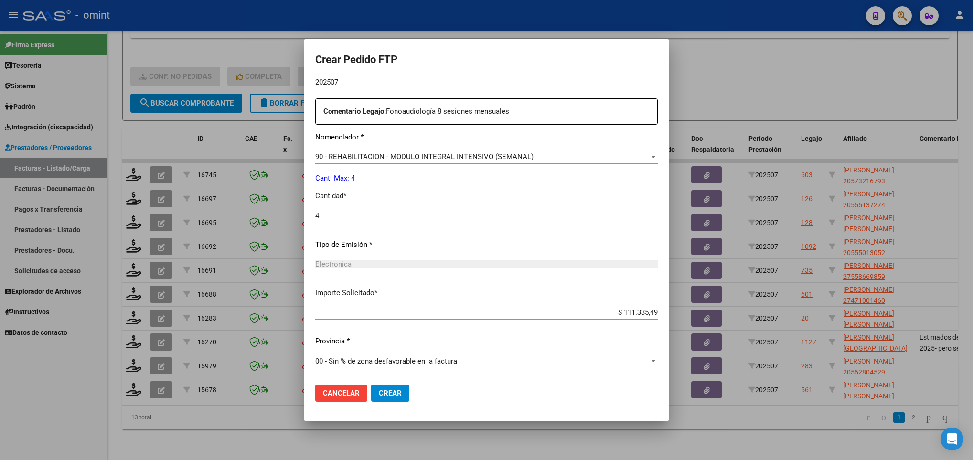
click at [384, 392] on span "Crear" at bounding box center [390, 393] width 23 height 9
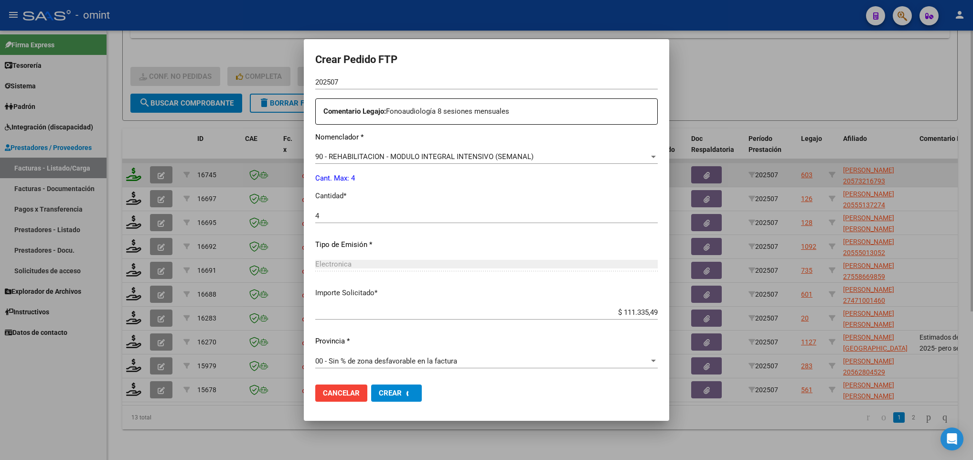
scroll to position [0, 0]
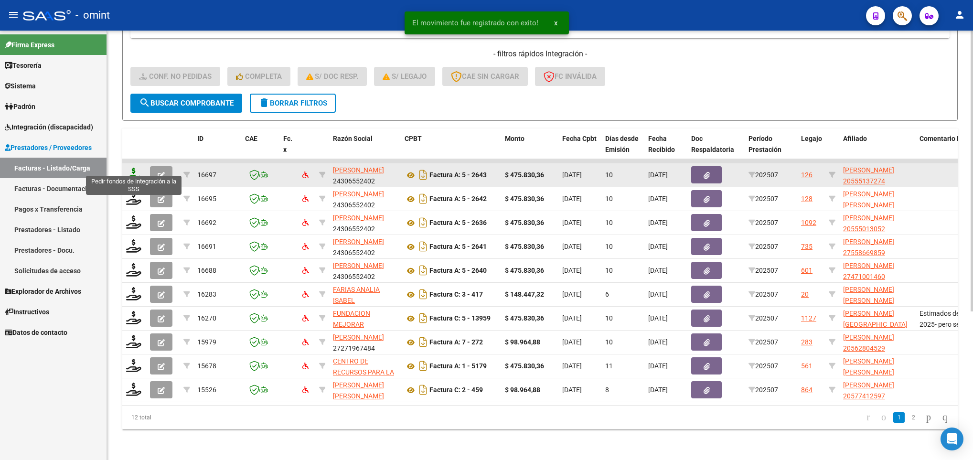
click at [128, 168] on icon at bounding box center [133, 174] width 15 height 13
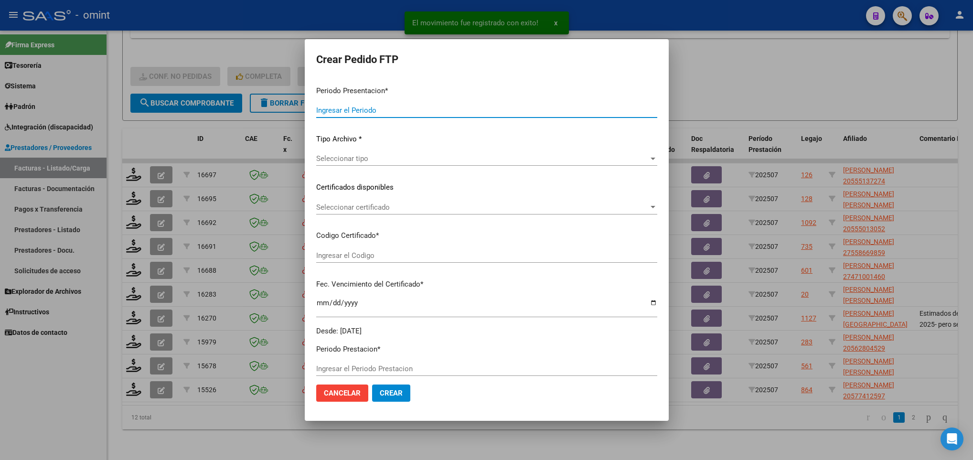
type input "202507"
type input "$ 475.830,36"
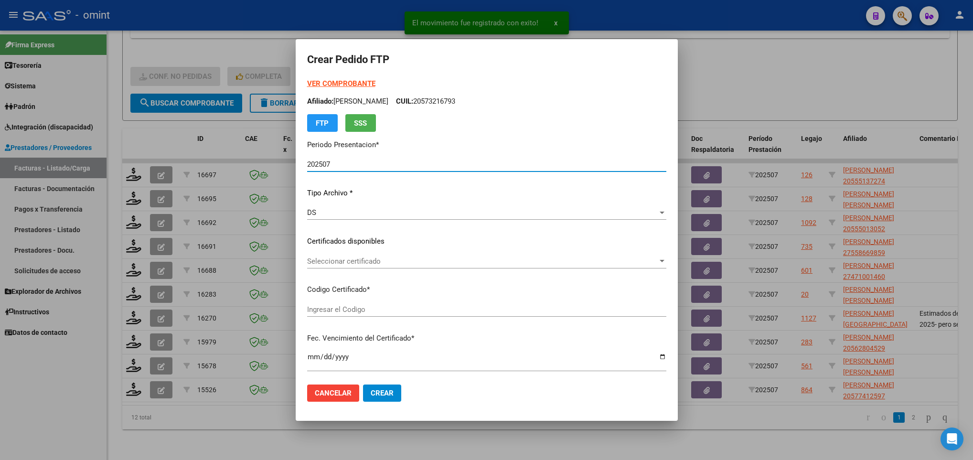
type input "5068539538"
type input "2026-04-20"
click at [515, 260] on span "Seleccionar certificado" at bounding box center [482, 261] width 351 height 9
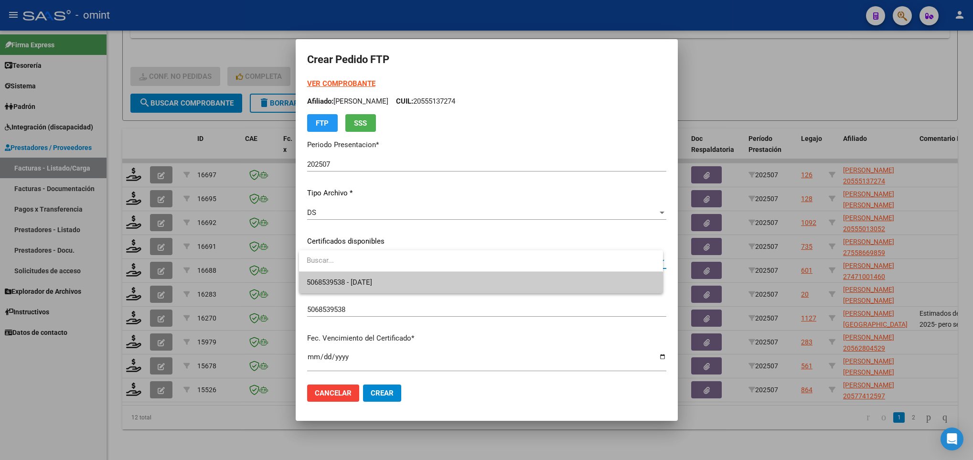
click at [579, 258] on input "dropdown search" at bounding box center [481, 260] width 364 height 21
click at [403, 279] on span "5068539538 - 2026-04-20" at bounding box center [481, 282] width 348 height 21
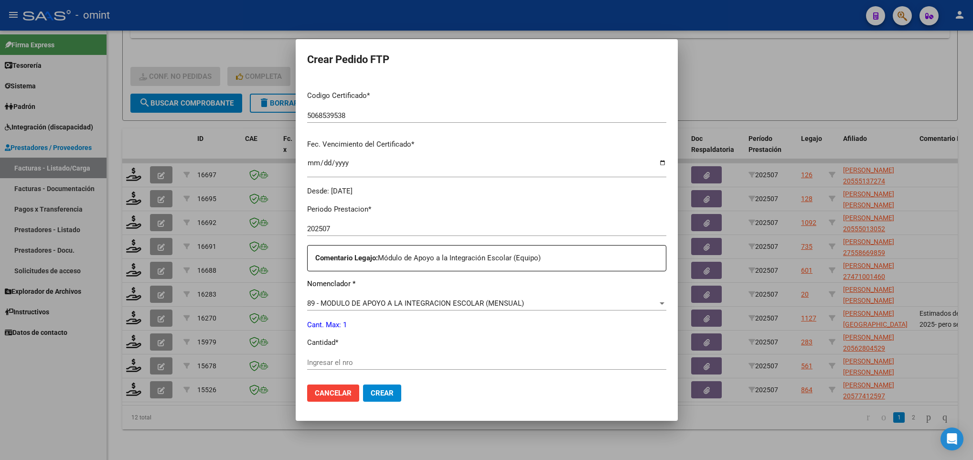
scroll to position [215, 0]
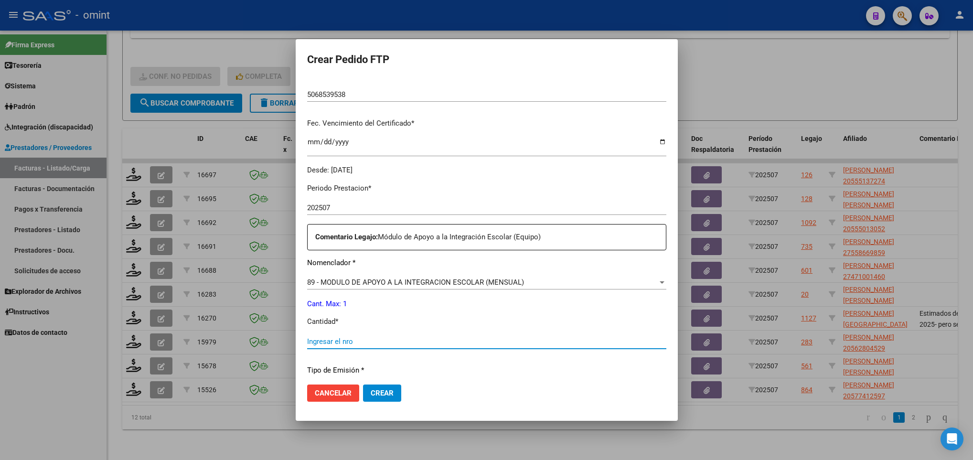
click at [371, 339] on input "Ingresar el nro" at bounding box center [486, 341] width 359 height 9
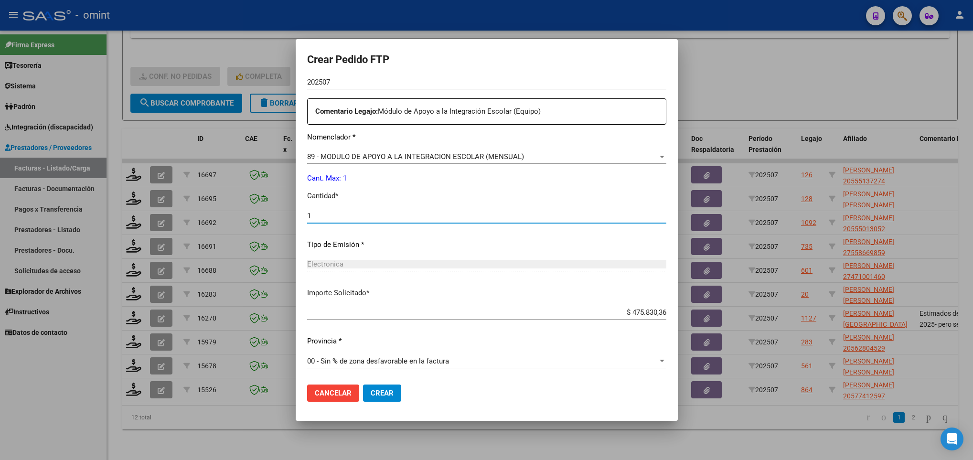
type input "1"
click at [394, 392] on button "Crear" at bounding box center [382, 393] width 38 height 17
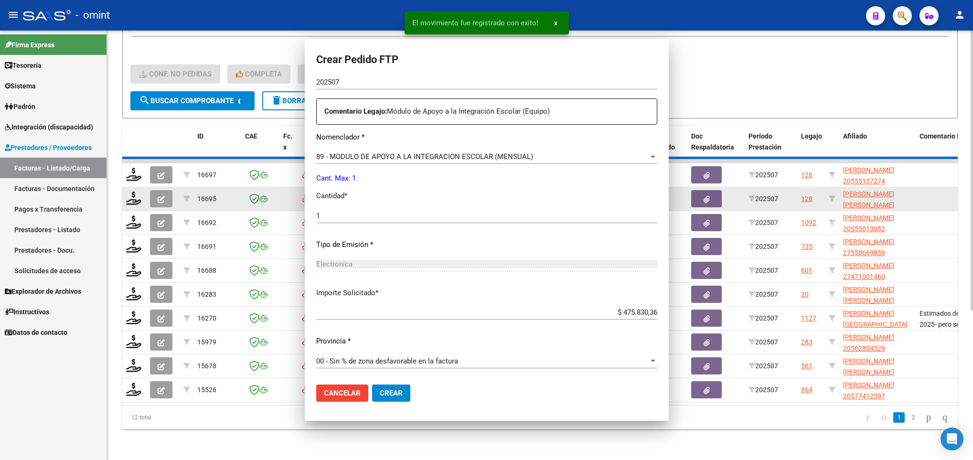
scroll to position [0, 0]
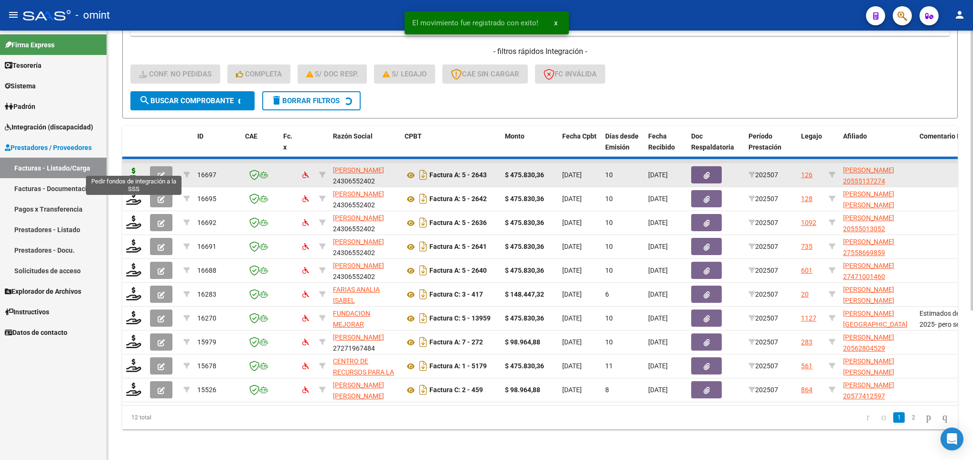
click at [134, 168] on icon at bounding box center [133, 174] width 15 height 13
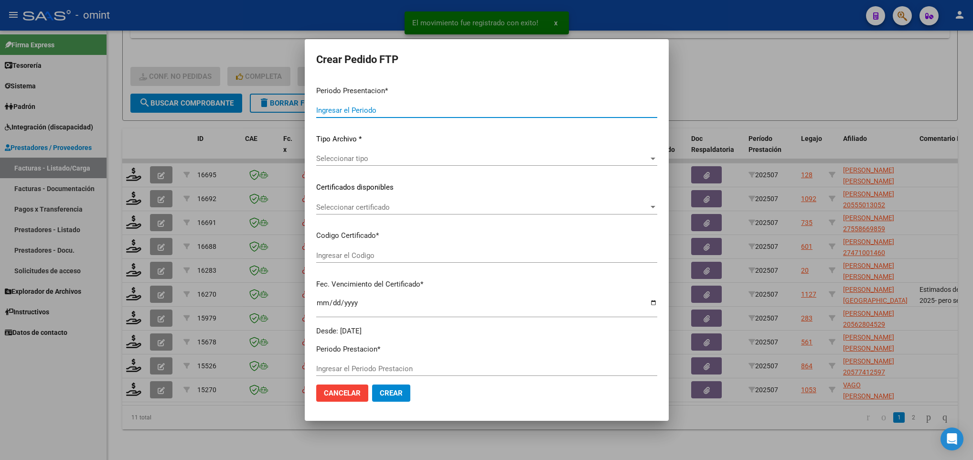
type input "202507"
type input "$ 475.830,36"
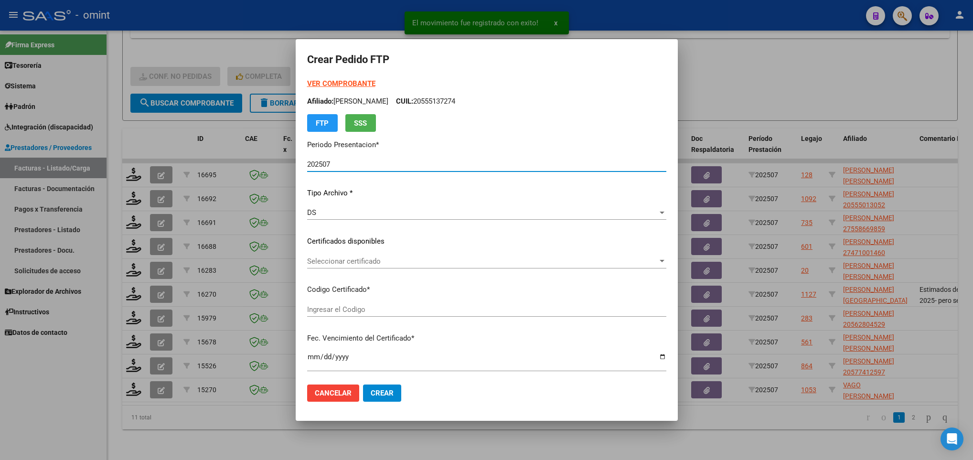
type input "9187104387"
type input "2026-10-31"
click at [371, 255] on div "Seleccionar certificado Seleccionar certificado" at bounding box center [486, 261] width 359 height 14
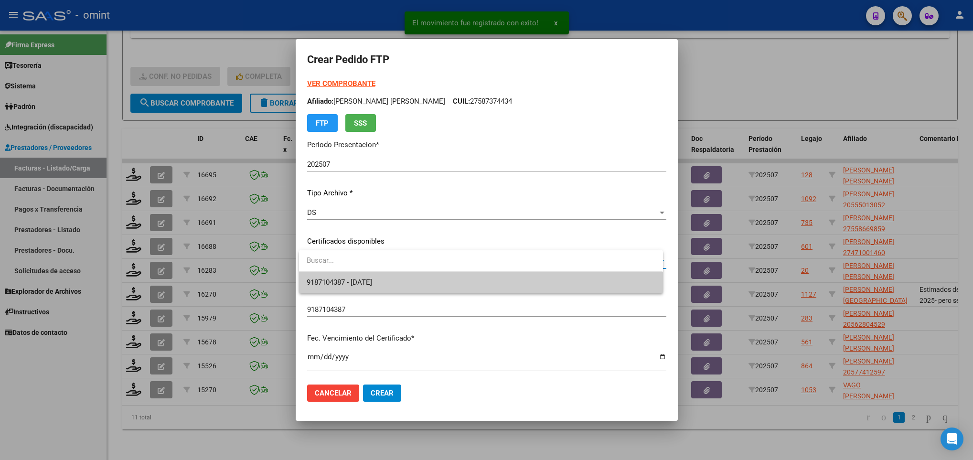
click at [374, 273] on span "9187104387 - 2026-10-31" at bounding box center [481, 282] width 348 height 21
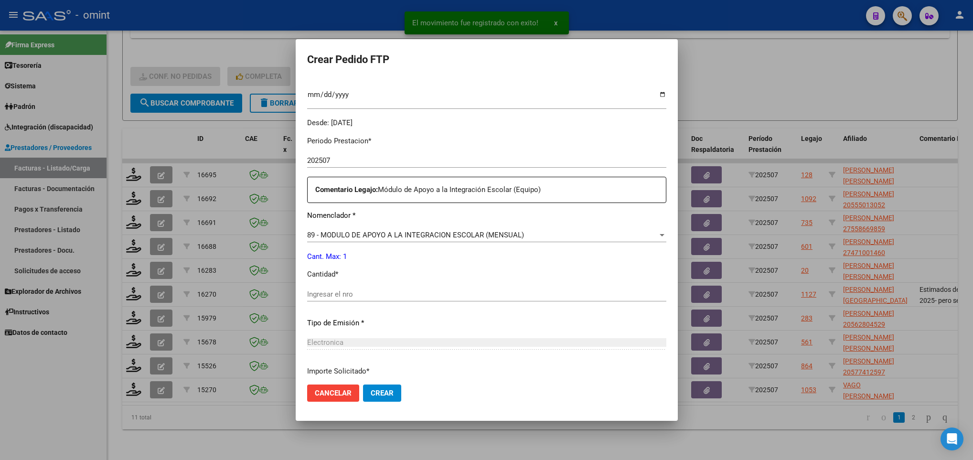
scroll to position [287, 0]
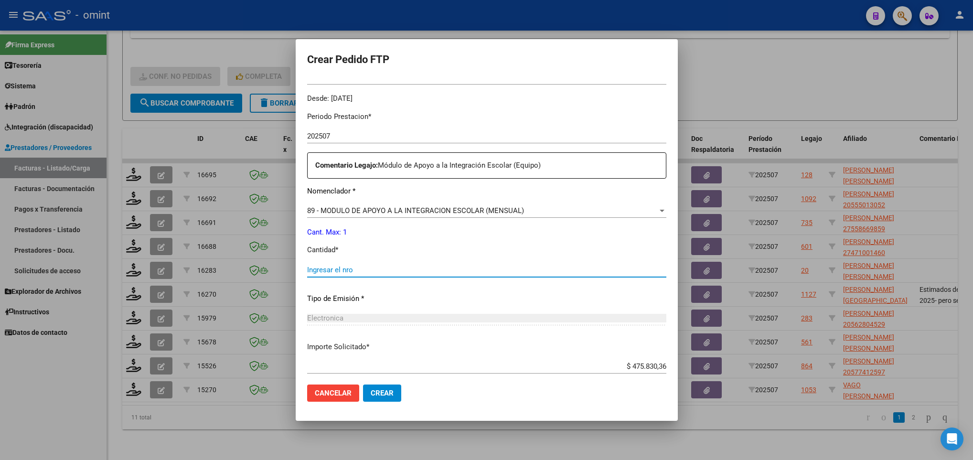
click at [344, 269] on input "Ingresar el nro" at bounding box center [486, 270] width 359 height 9
type input "1"
click at [382, 393] on span "Crear" at bounding box center [382, 393] width 23 height 9
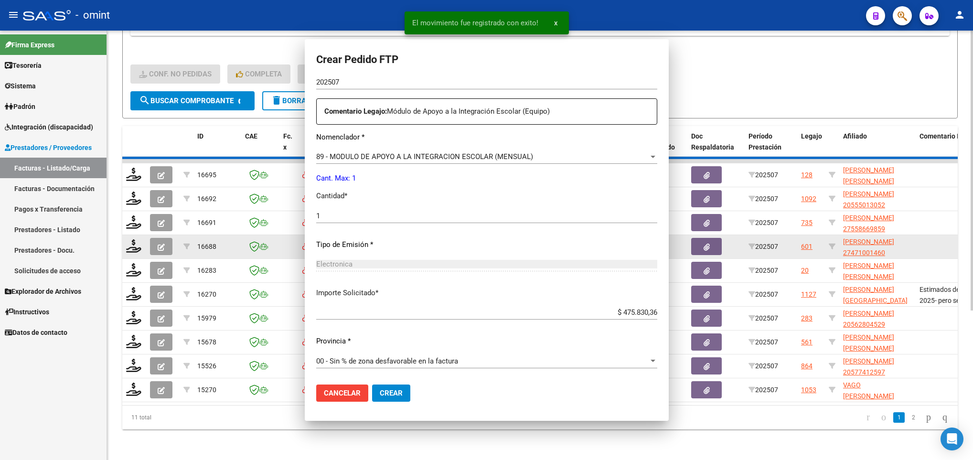
scroll to position [233, 0]
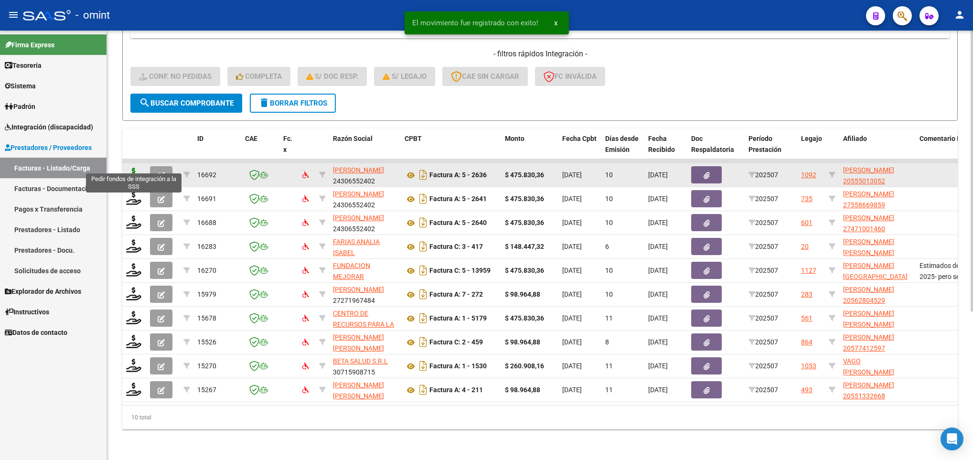
click at [130, 168] on icon at bounding box center [133, 174] width 15 height 13
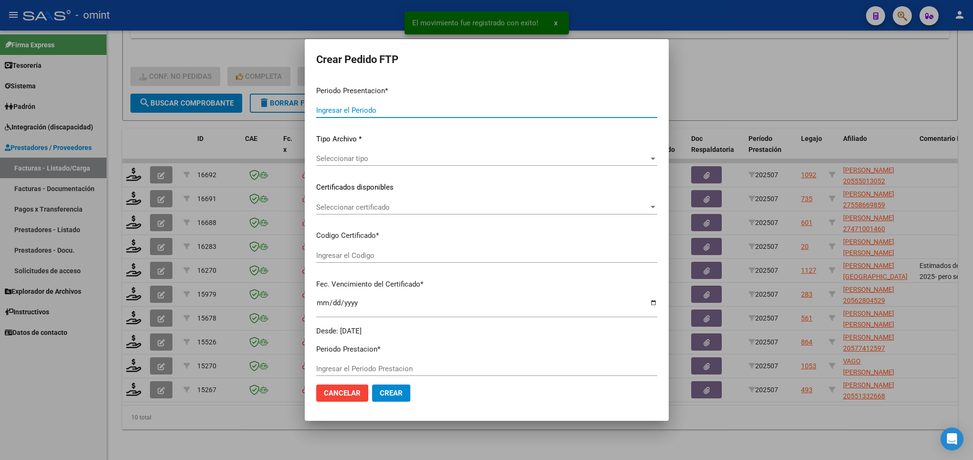
type input "202507"
type input "$ 475.830,36"
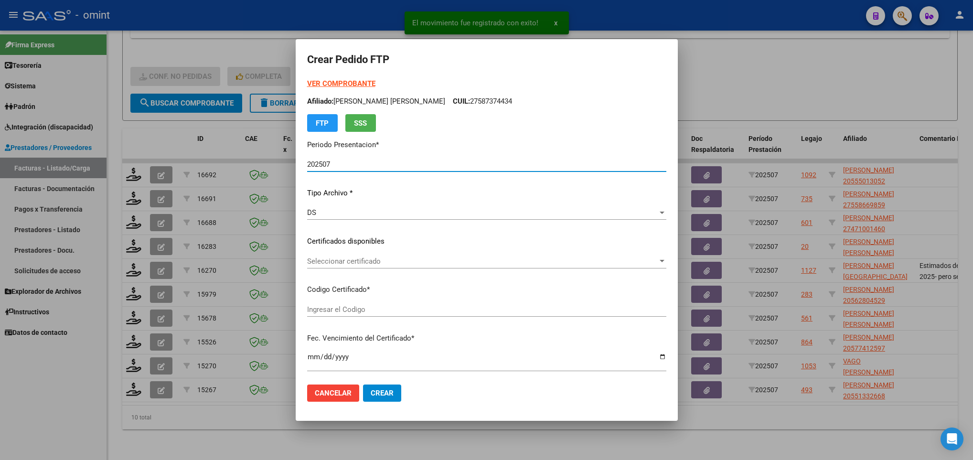
type input "1288593908"
type input "2026-03-08"
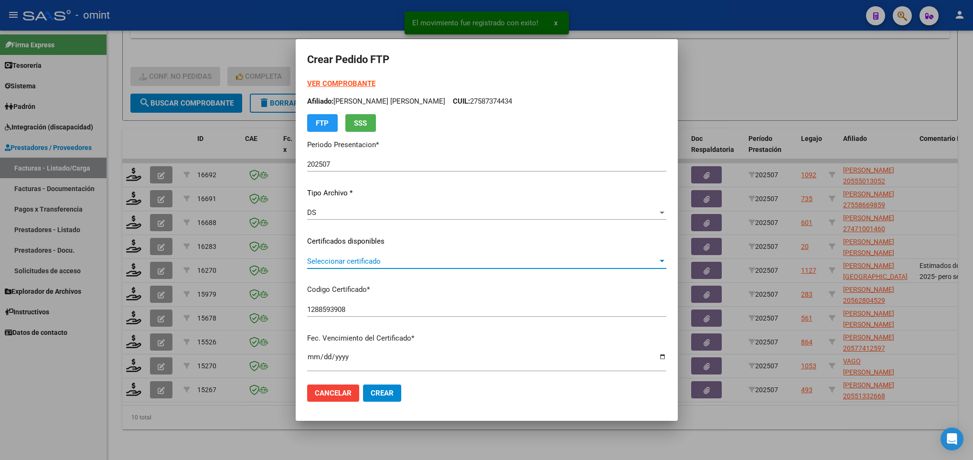
click at [399, 261] on span "Seleccionar certificado" at bounding box center [482, 261] width 351 height 9
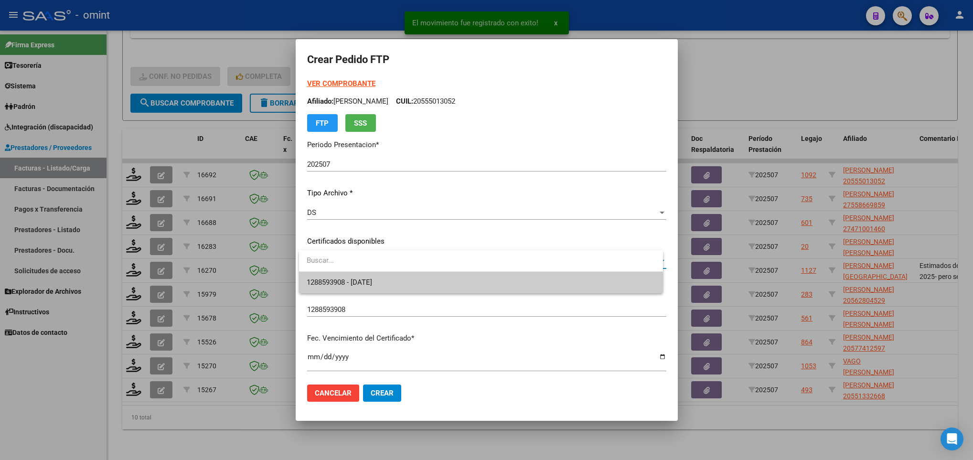
click at [405, 281] on span "1288593908 - 2026-03-08" at bounding box center [481, 282] width 348 height 21
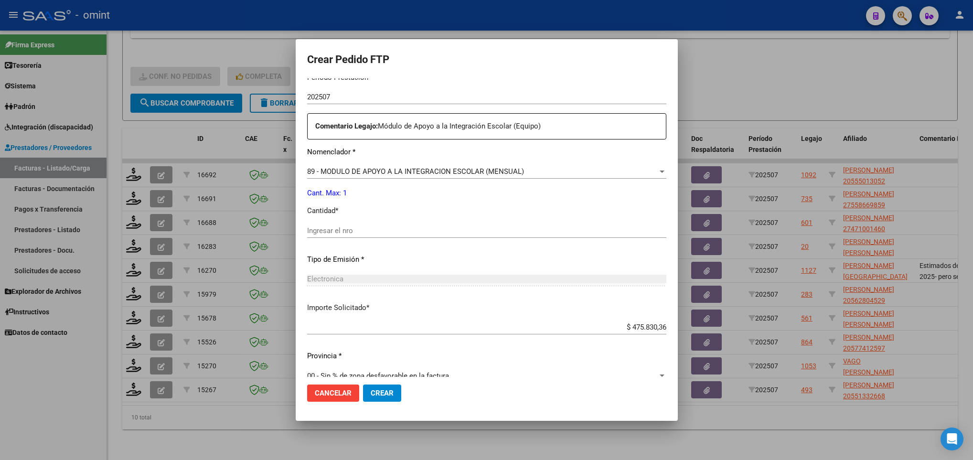
scroll to position [341, 0]
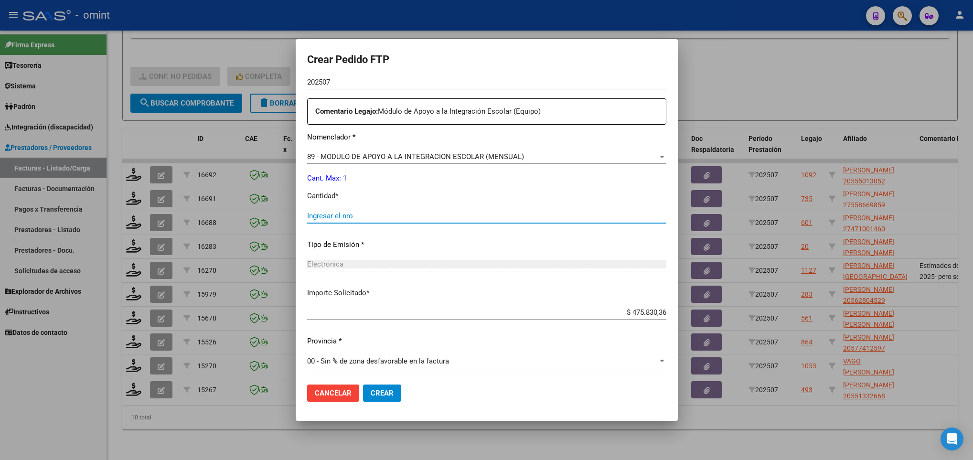
click at [367, 218] on input "Ingresar el nro" at bounding box center [486, 216] width 359 height 9
type input "1"
click at [383, 398] on button "Crear" at bounding box center [382, 393] width 38 height 17
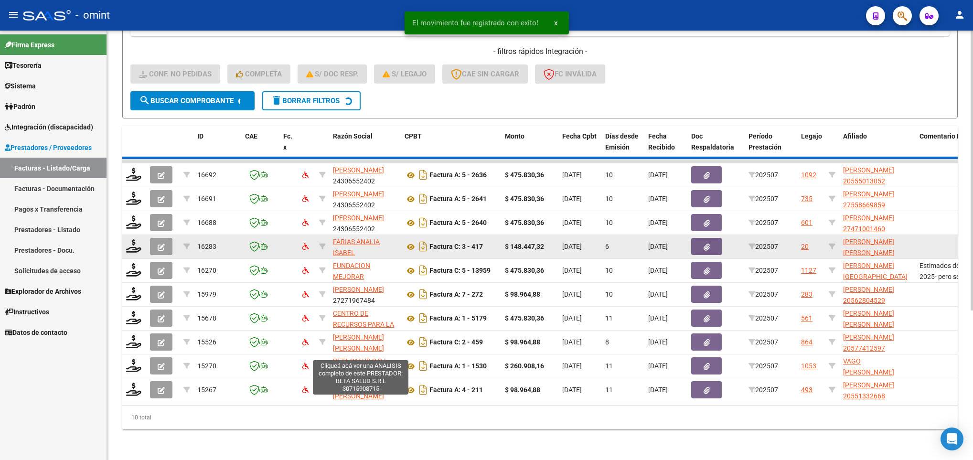
scroll to position [204, 0]
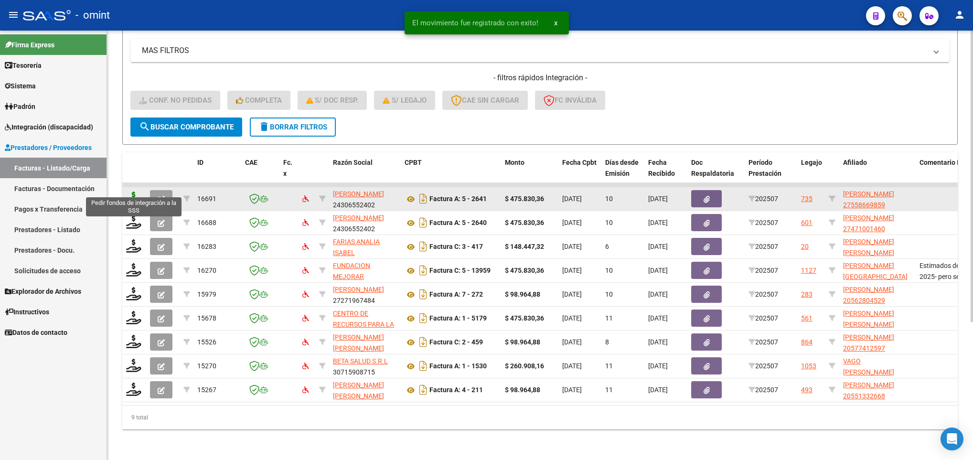
click at [137, 192] on icon at bounding box center [133, 198] width 15 height 13
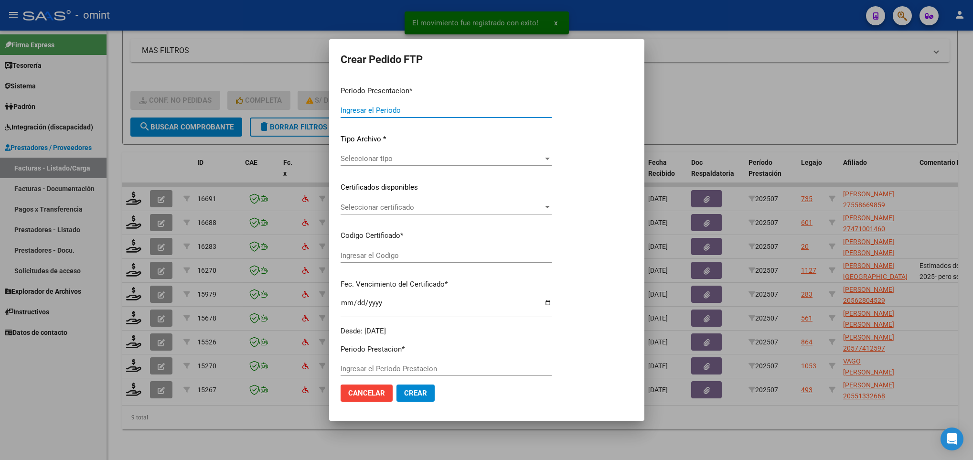
type input "202507"
type input "$ 475.830,36"
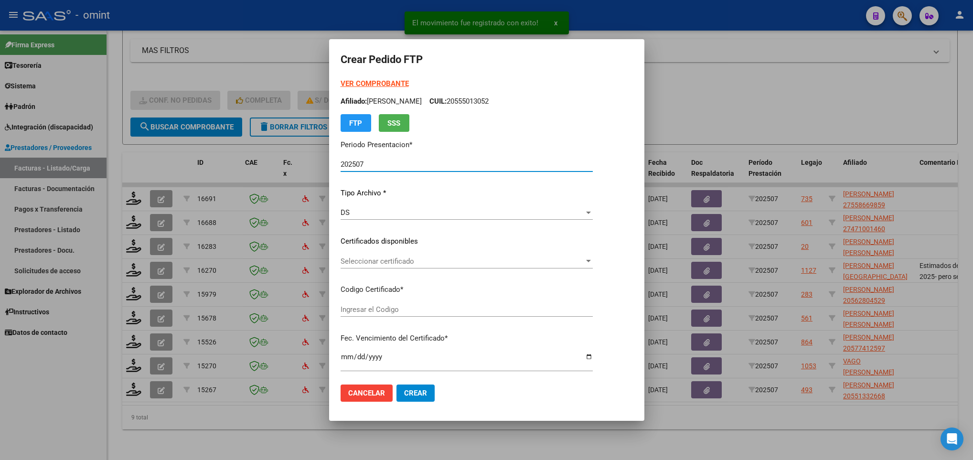
type input "9832966249"
type input "2027-08-31"
click at [409, 275] on div "Seleccionar certificado Seleccionar certificado" at bounding box center [467, 265] width 252 height 23
click at [412, 263] on span "Seleccionar certificado" at bounding box center [463, 261] width 244 height 9
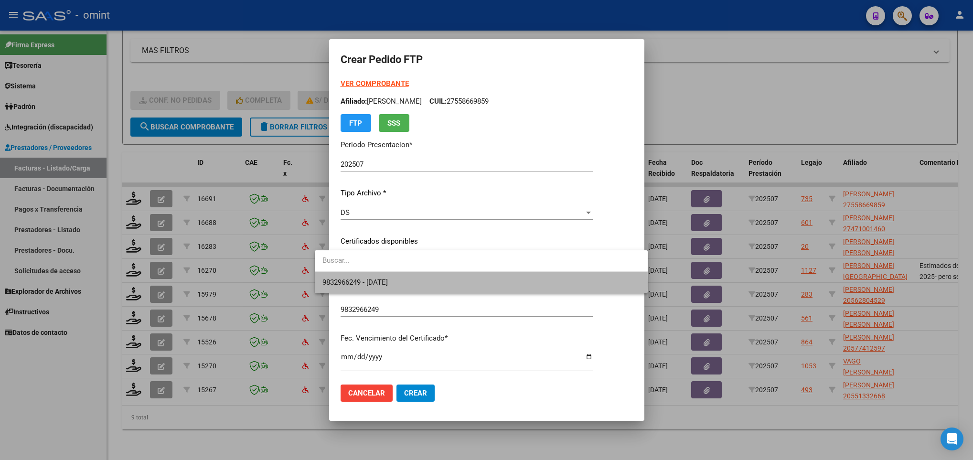
click at [415, 283] on span "9832966249 - 2027-08-31" at bounding box center [481, 282] width 318 height 21
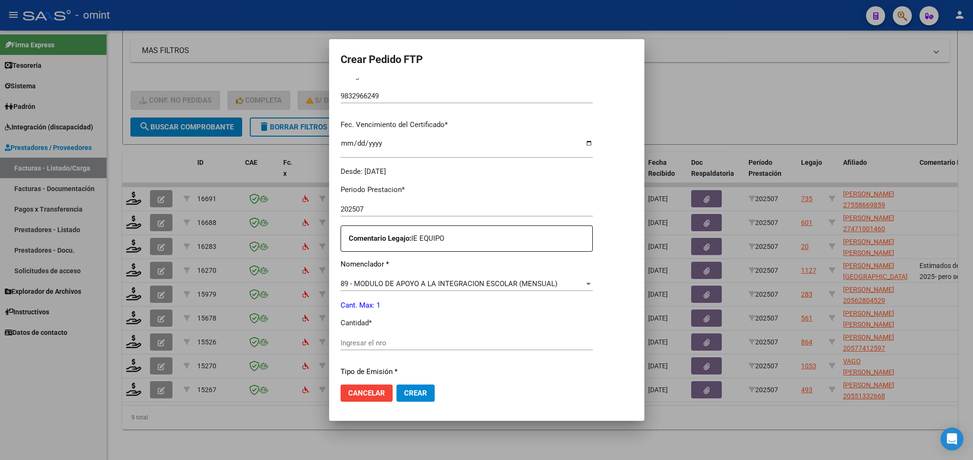
scroll to position [215, 0]
click at [363, 347] on div "Ingresar el nro" at bounding box center [467, 341] width 252 height 14
click at [367, 336] on div "Ingresar el nro" at bounding box center [467, 341] width 252 height 14
type input "1"
click at [341, 295] on div "89 - MODULO DE APOYO A LA INTEGRACION ESCOLAR (MENSUAL) Seleccionar nomenclador" at bounding box center [467, 286] width 252 height 23
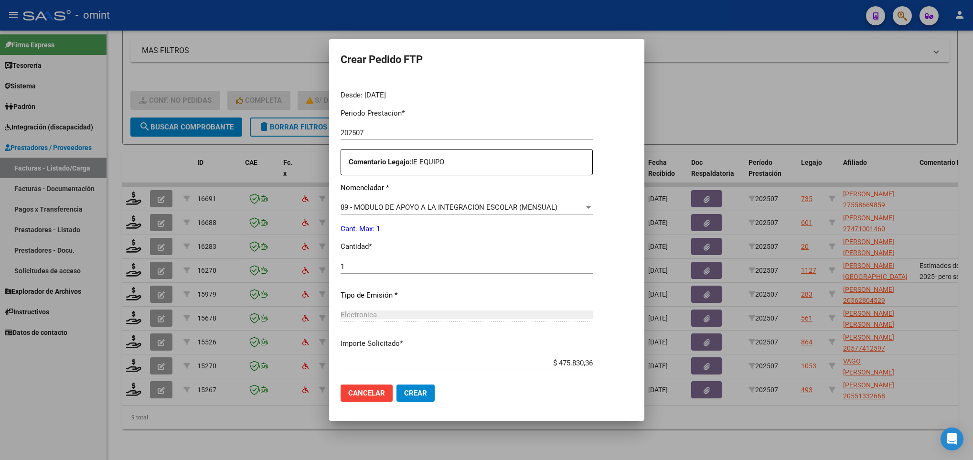
scroll to position [341, 0]
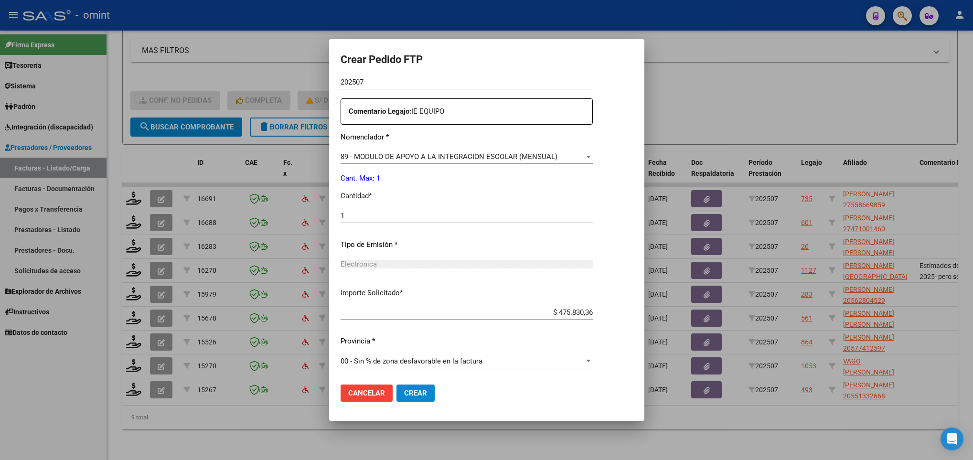
click at [408, 400] on button "Crear" at bounding box center [416, 393] width 38 height 17
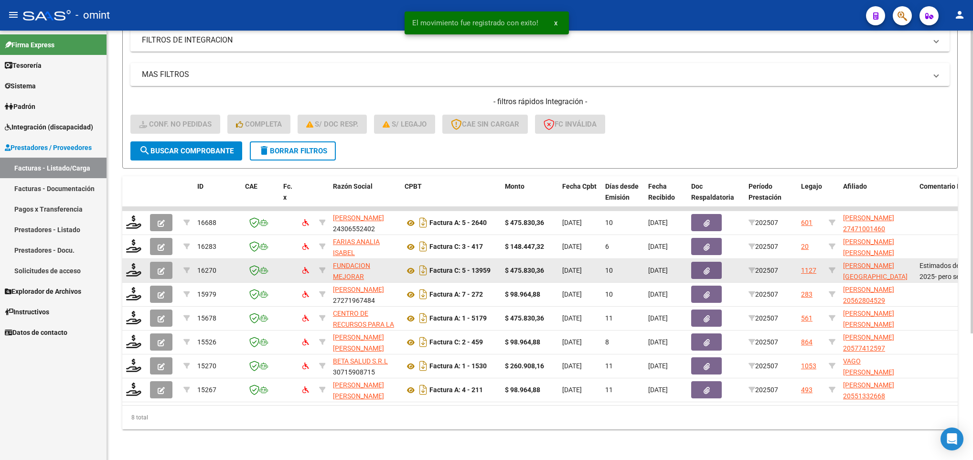
scroll to position [180, 0]
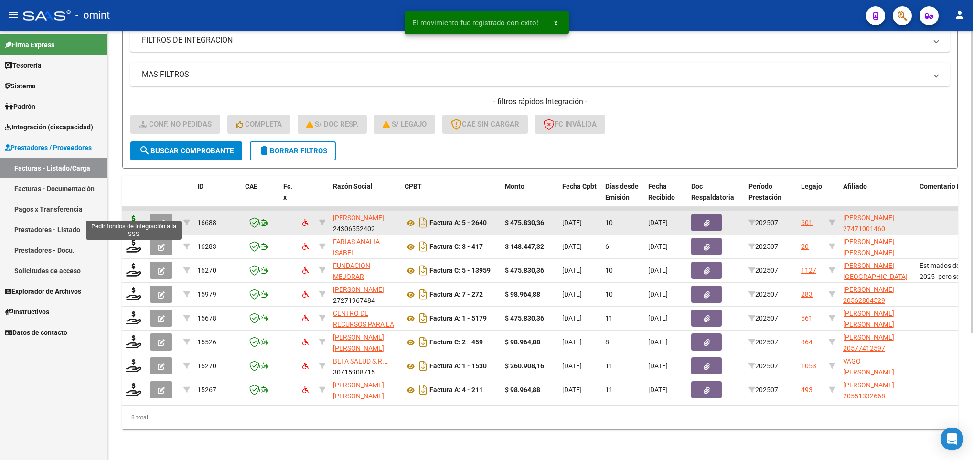
click at [133, 215] on icon at bounding box center [133, 221] width 15 height 13
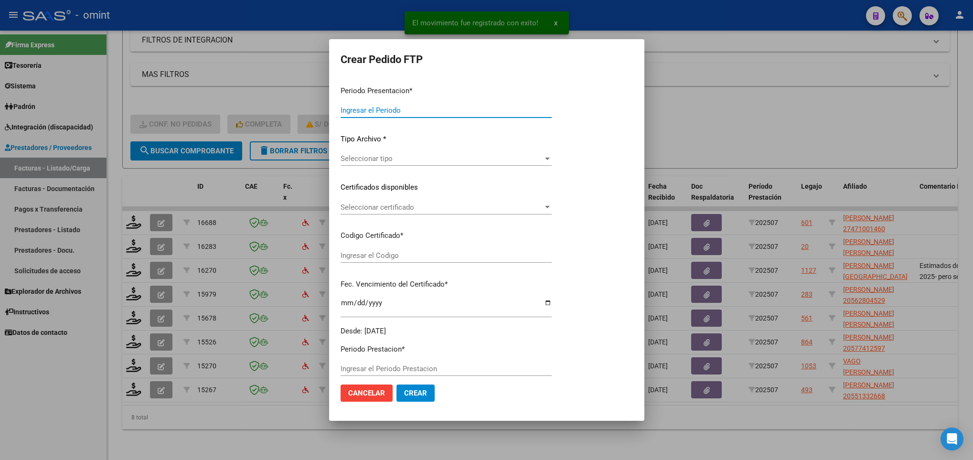
type input "202507"
type input "$ 475.830,36"
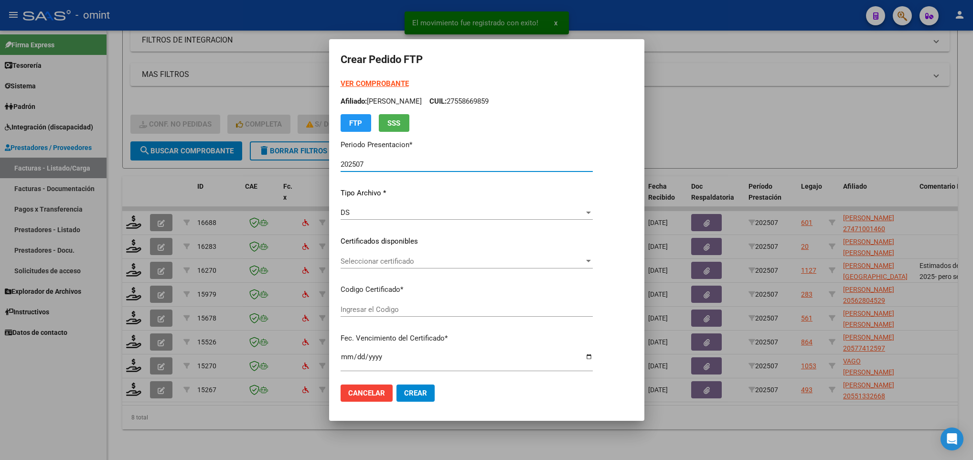
type input "4601003307"
type input "2028-06-30"
click at [490, 267] on div "Seleccionar certificado Seleccionar certificado" at bounding box center [467, 261] width 252 height 14
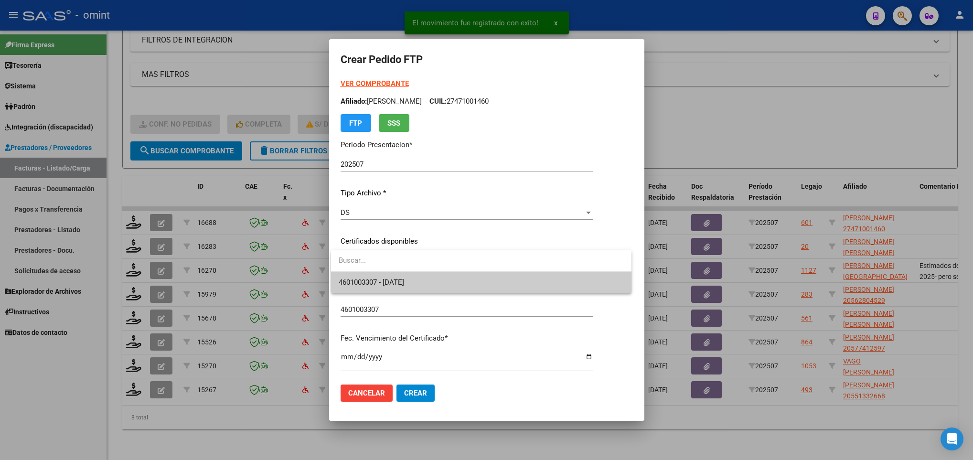
click at [496, 285] on span "4601003307 - 2028-06-30" at bounding box center [481, 282] width 285 height 21
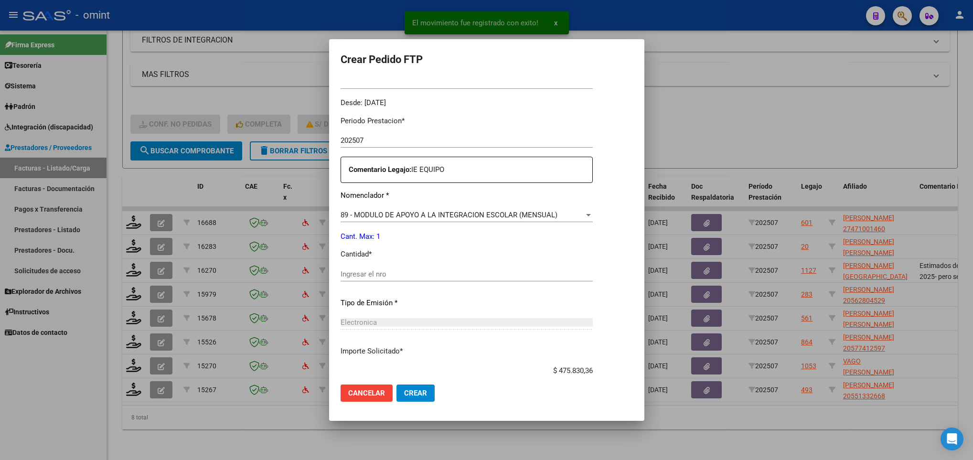
scroll to position [287, 0]
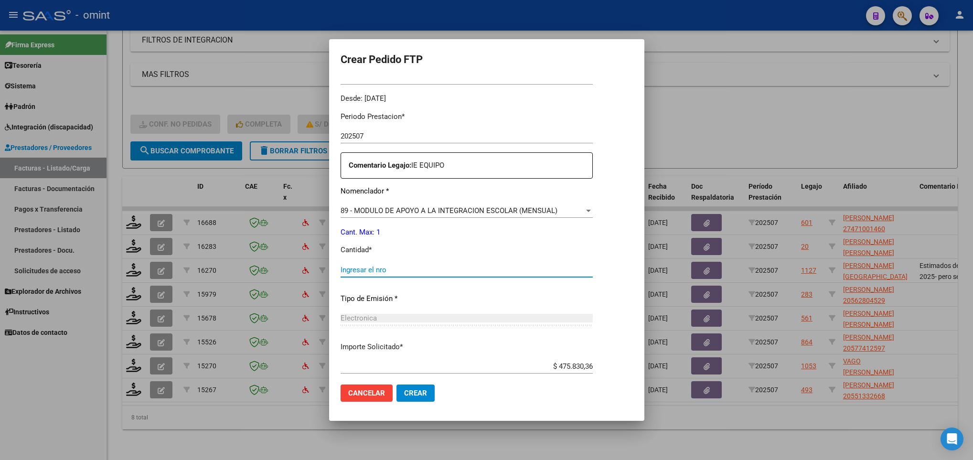
click at [380, 266] on input "Ingresar el nro" at bounding box center [467, 270] width 252 height 9
type input "1"
click at [426, 396] on button "Crear" at bounding box center [416, 393] width 38 height 17
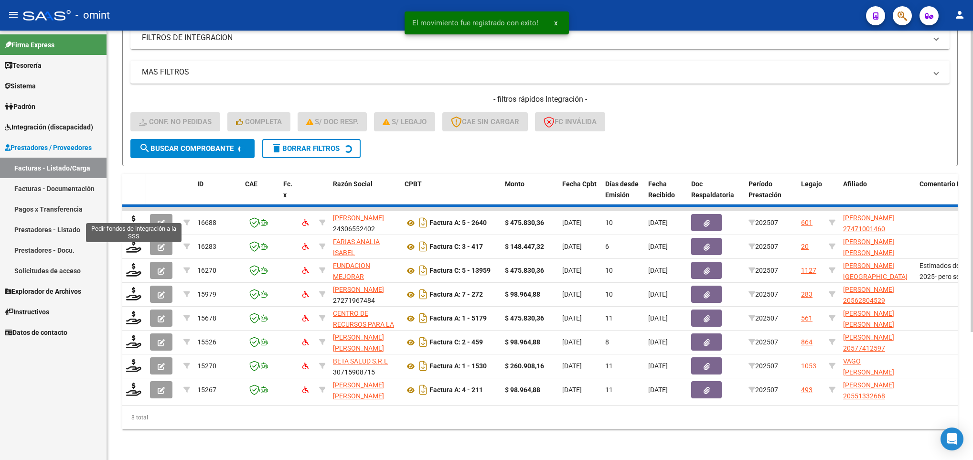
scroll to position [155, 0]
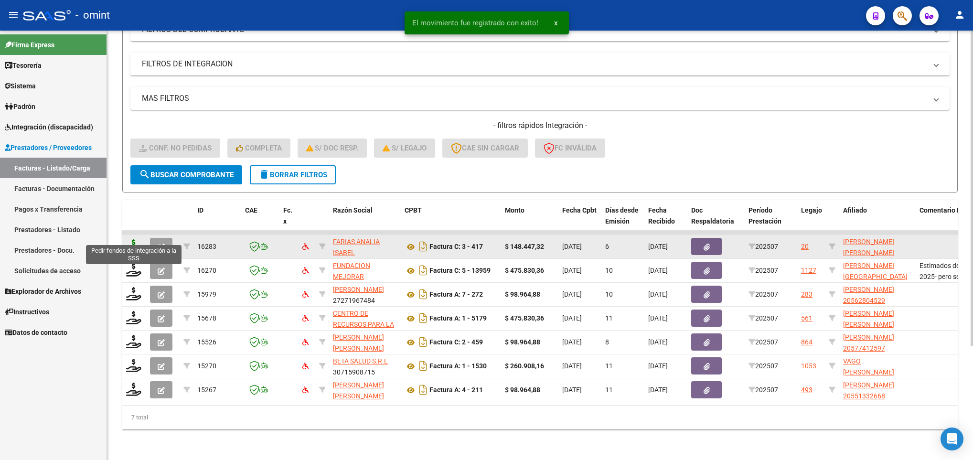
click at [136, 239] on icon at bounding box center [133, 245] width 15 height 13
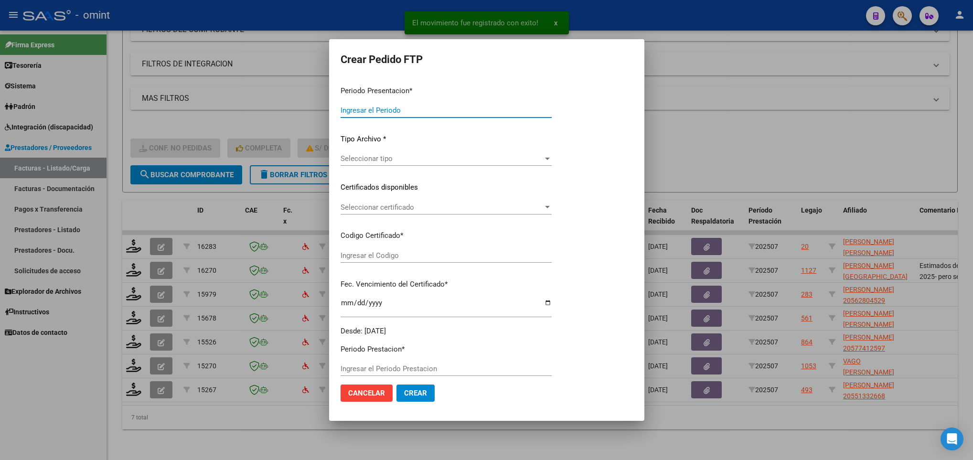
type input "202507"
type input "$ 148.447,32"
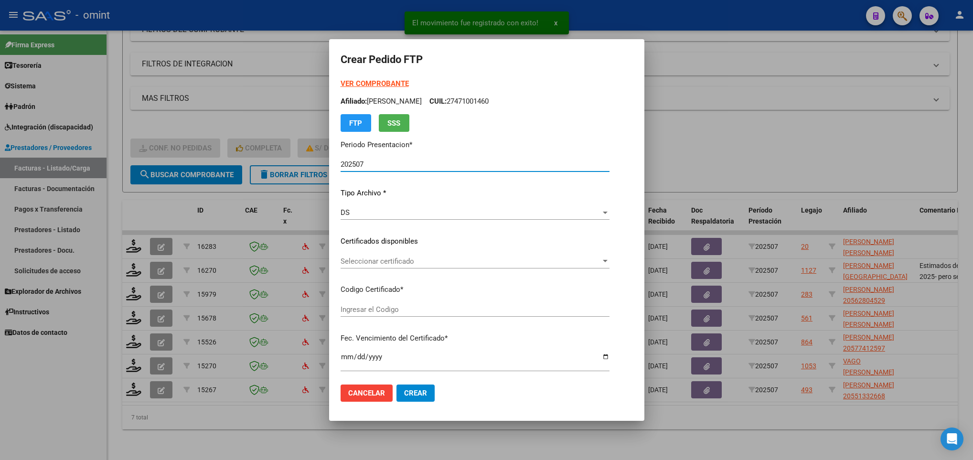
type input "1985213390"
type input "2026-08-10"
click at [394, 264] on span "Seleccionar certificado" at bounding box center [471, 261] width 260 height 9
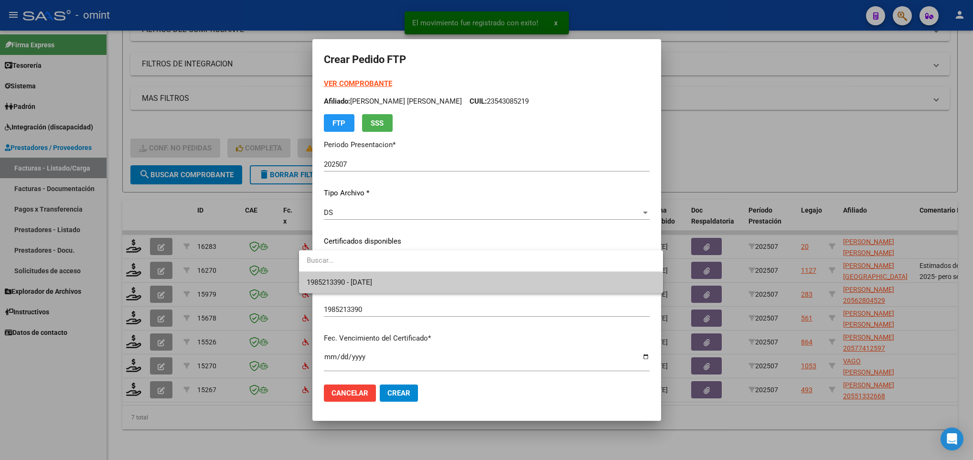
click at [397, 274] on span "1985213390 - 2026-08-10" at bounding box center [481, 282] width 348 height 21
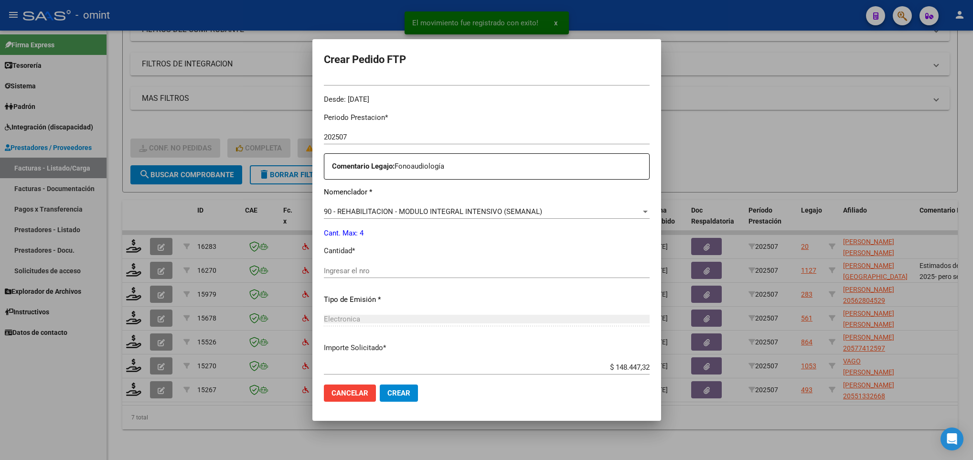
scroll to position [287, 0]
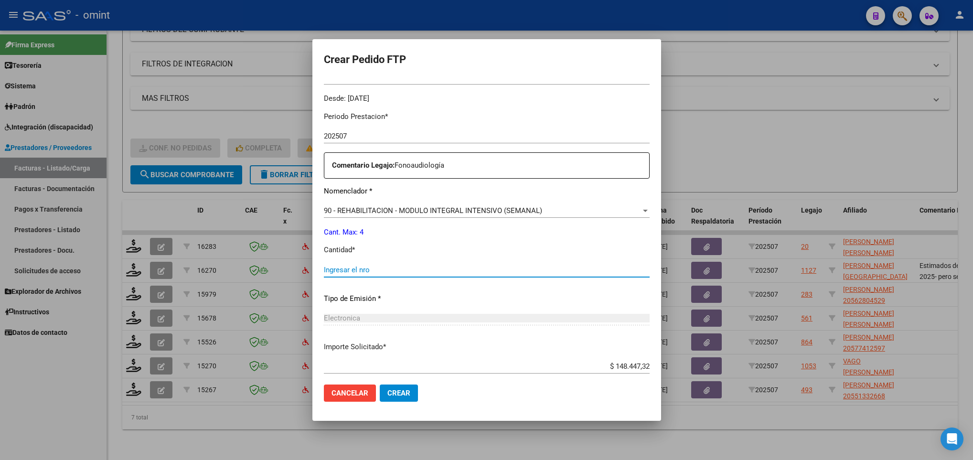
click at [362, 268] on input "Ingresar el nro" at bounding box center [487, 270] width 326 height 9
type input "4"
click at [387, 389] on span "Crear" at bounding box center [398, 393] width 23 height 9
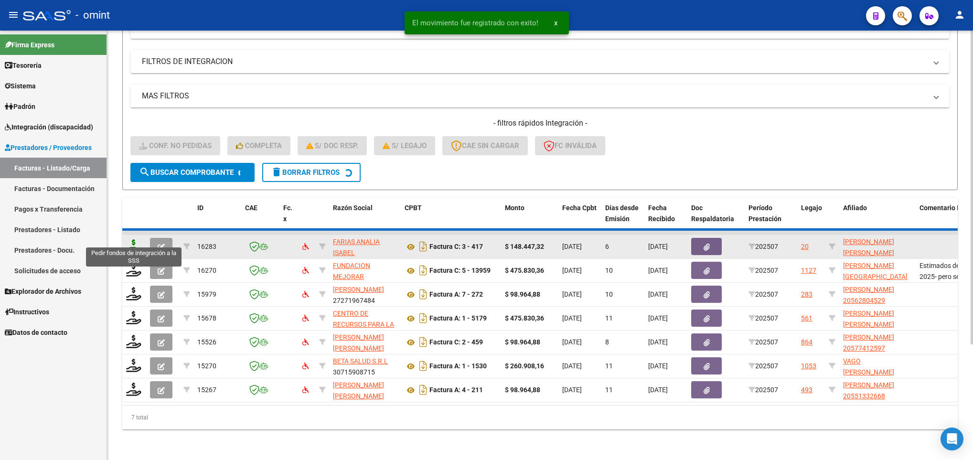
scroll to position [132, 0]
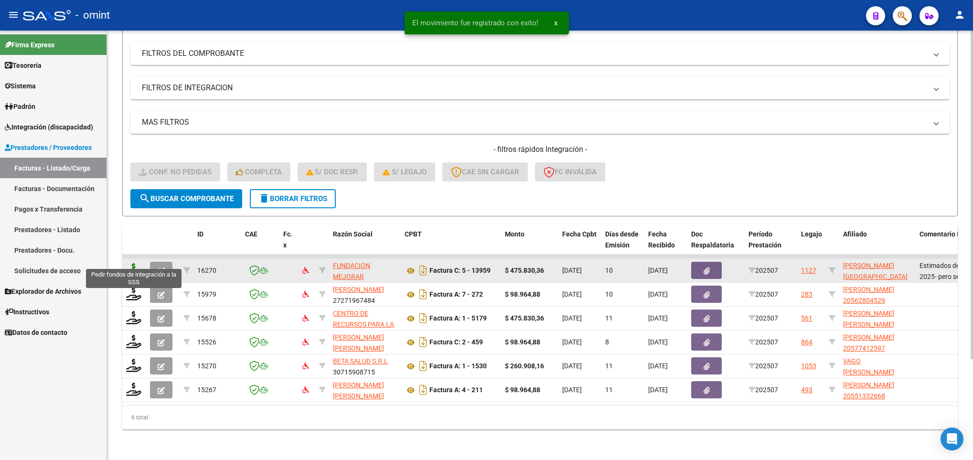
click at [130, 263] on icon at bounding box center [133, 269] width 15 height 13
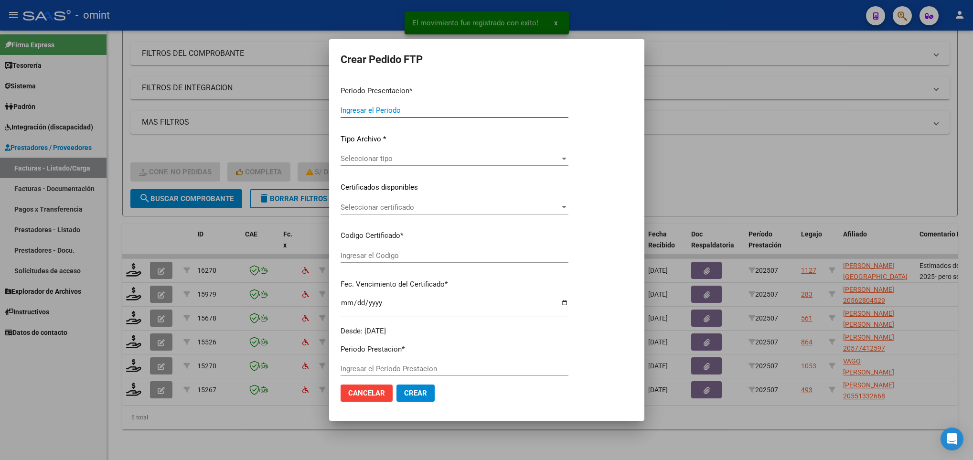
type input "202507"
type input "$ 475.830,36"
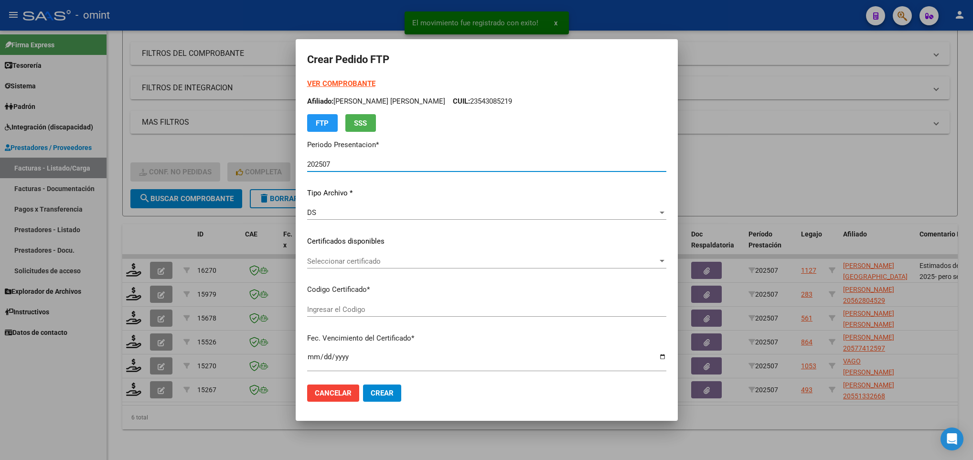
type input "3582055518"
type input "2026-07-23"
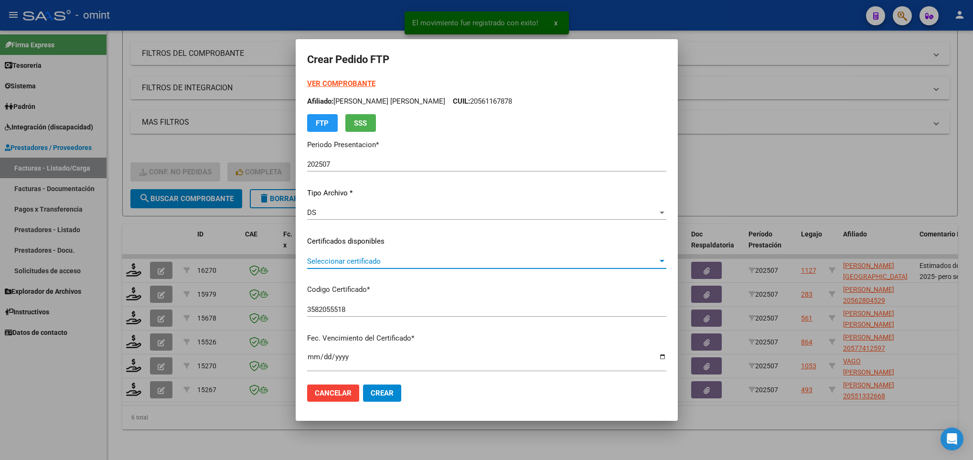
click at [388, 265] on span "Seleccionar certificado" at bounding box center [482, 261] width 351 height 9
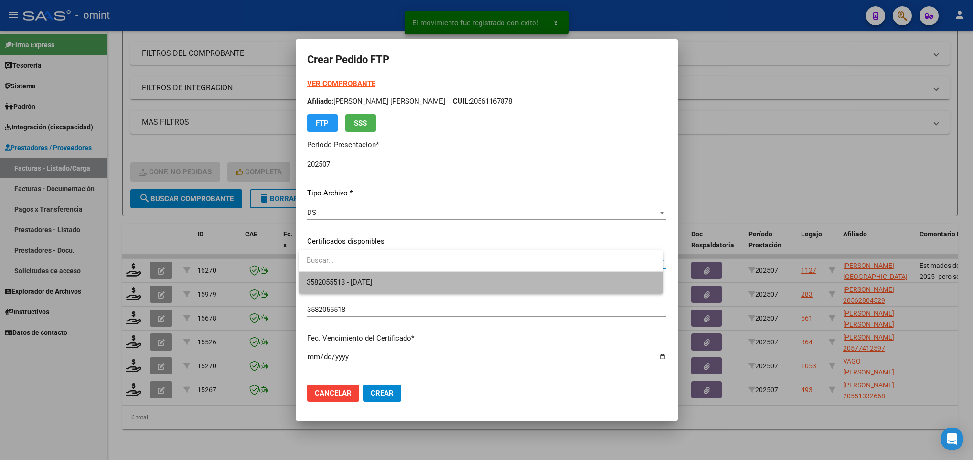
click at [391, 281] on span "3582055518 - 2026-07-23" at bounding box center [481, 282] width 348 height 21
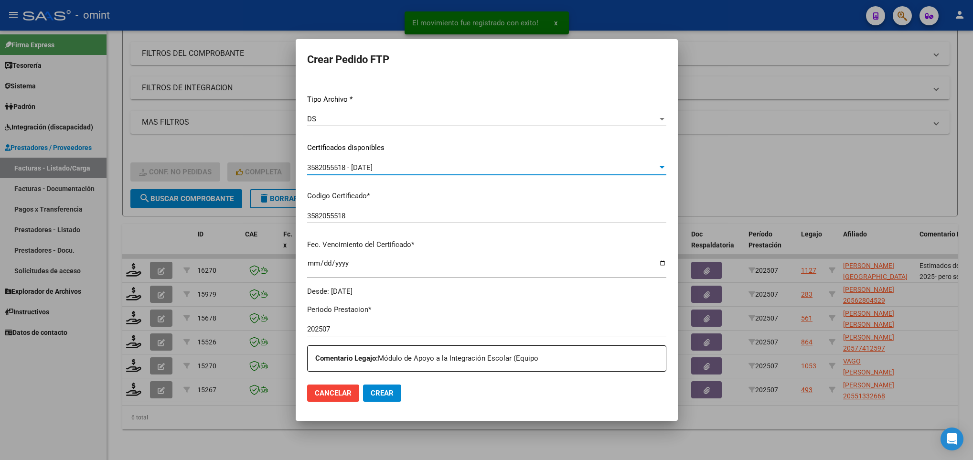
scroll to position [287, 0]
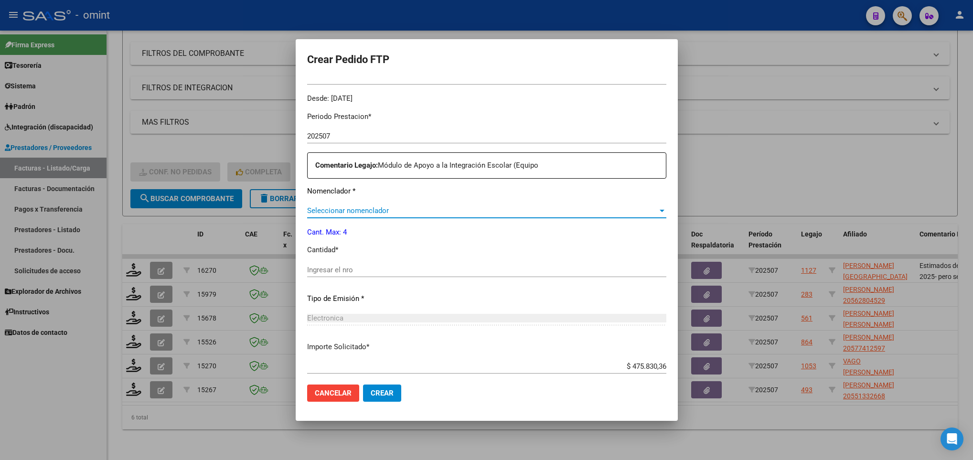
click at [380, 210] on span "Seleccionar nomenclador" at bounding box center [482, 210] width 351 height 9
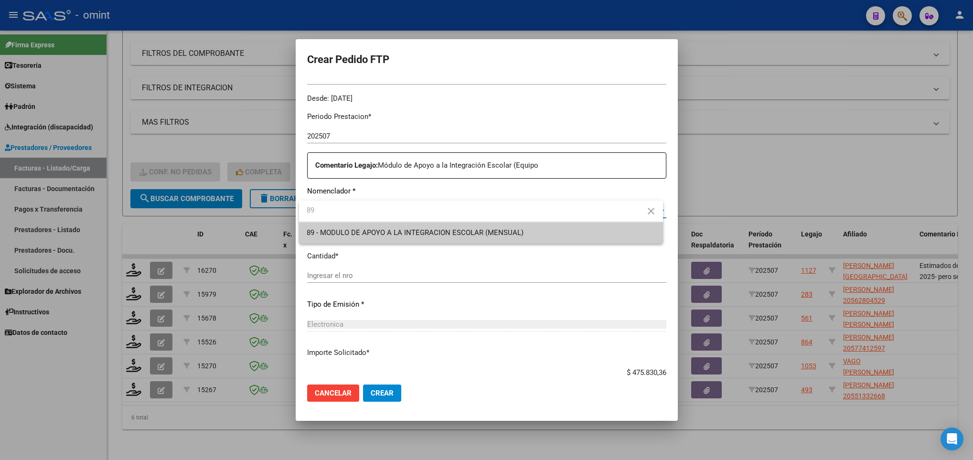
type input "89"
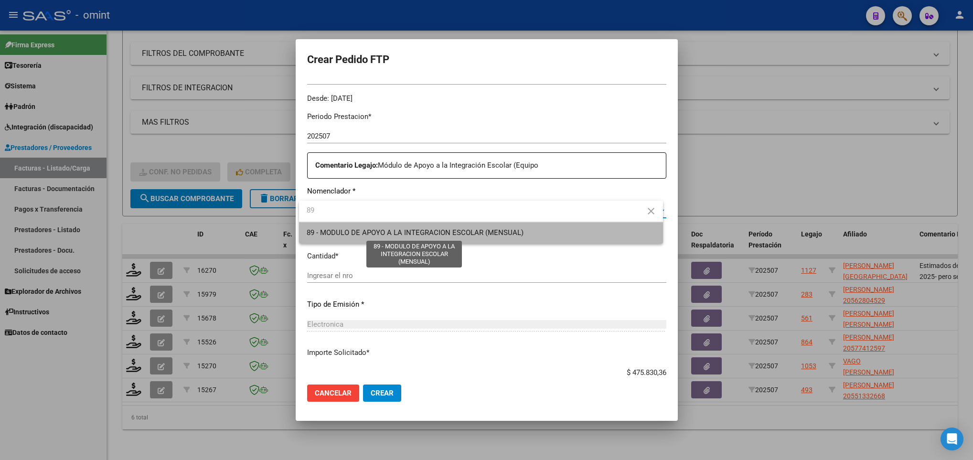
click at [385, 230] on span "89 - MODULO DE APOYO A LA INTEGRACION ESCOLAR (MENSUAL)" at bounding box center [415, 232] width 217 height 9
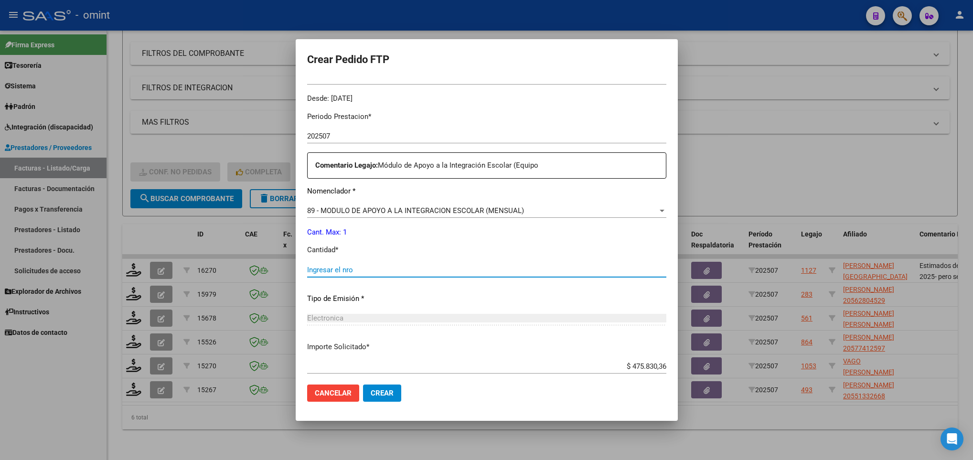
click at [373, 271] on input "Ingresar el nro" at bounding box center [486, 270] width 359 height 9
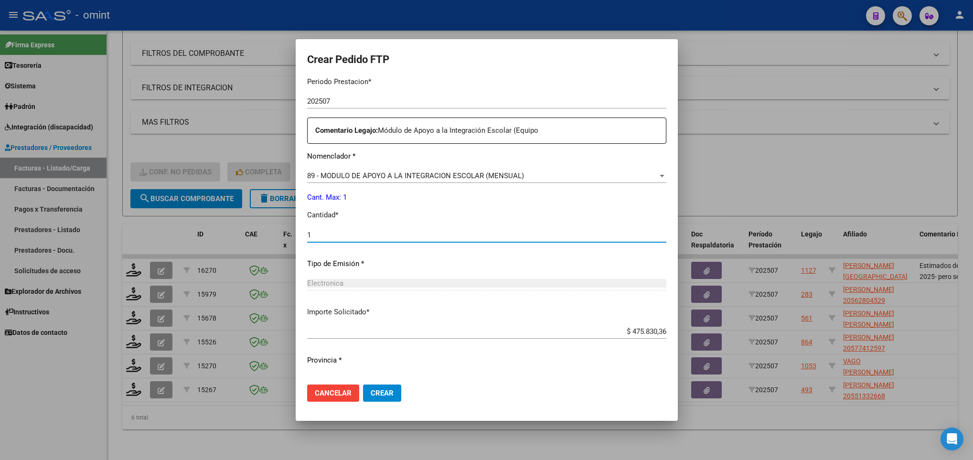
scroll to position [341, 0]
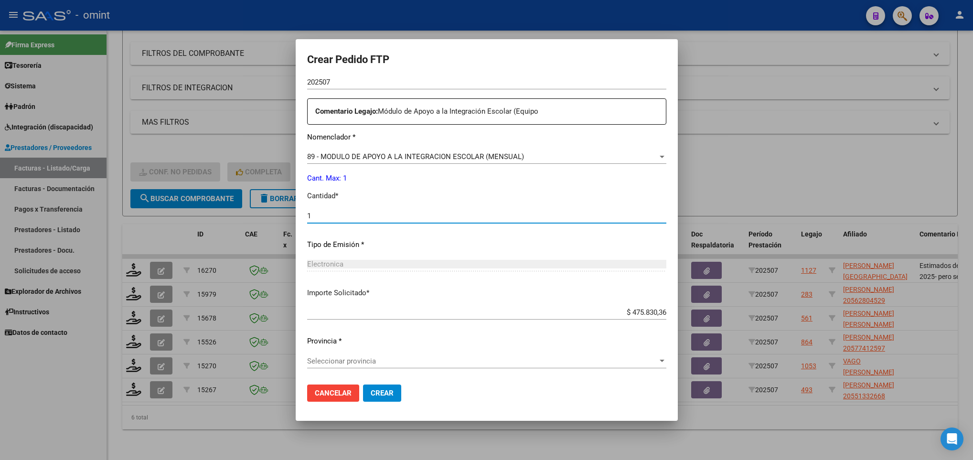
type input "1"
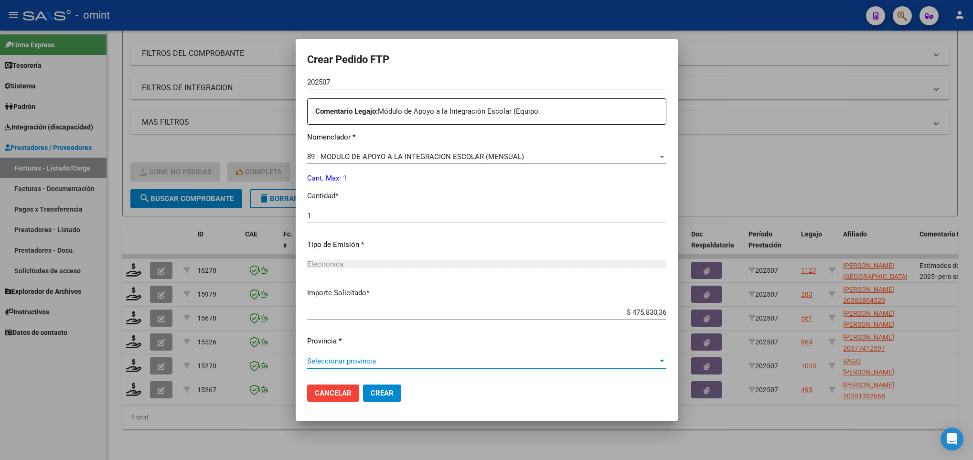
click at [379, 361] on span "Seleccionar provincia" at bounding box center [482, 361] width 351 height 9
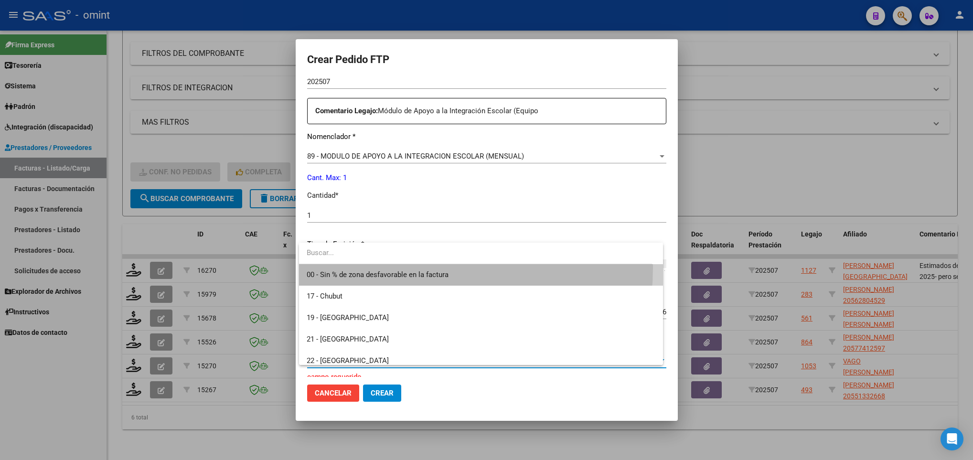
click at [376, 267] on span "00 - Sin % de zona desfavorable en la factura" at bounding box center [481, 274] width 348 height 21
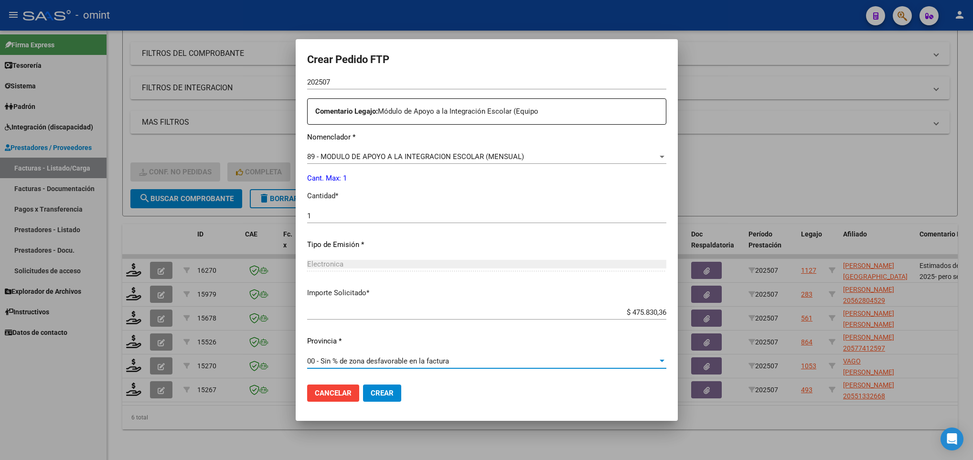
click at [387, 392] on span "Crear" at bounding box center [382, 393] width 23 height 9
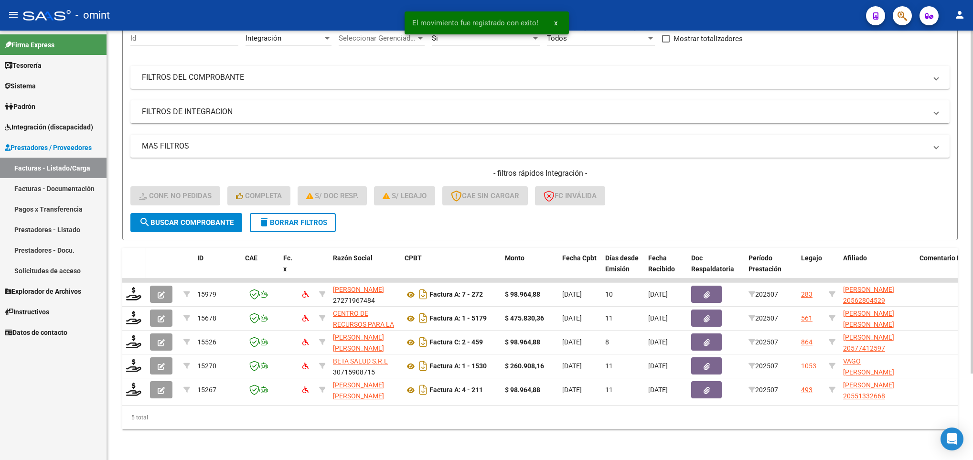
scroll to position [108, 0]
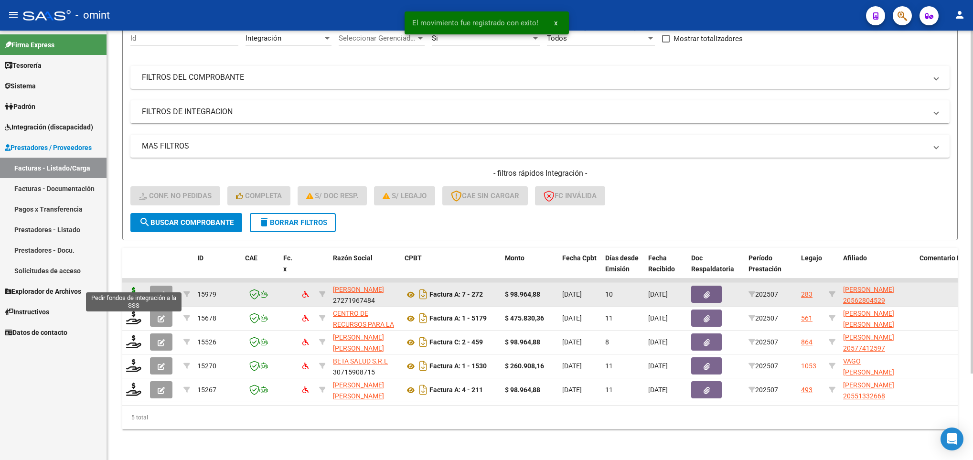
click at [135, 287] on icon at bounding box center [133, 293] width 15 height 13
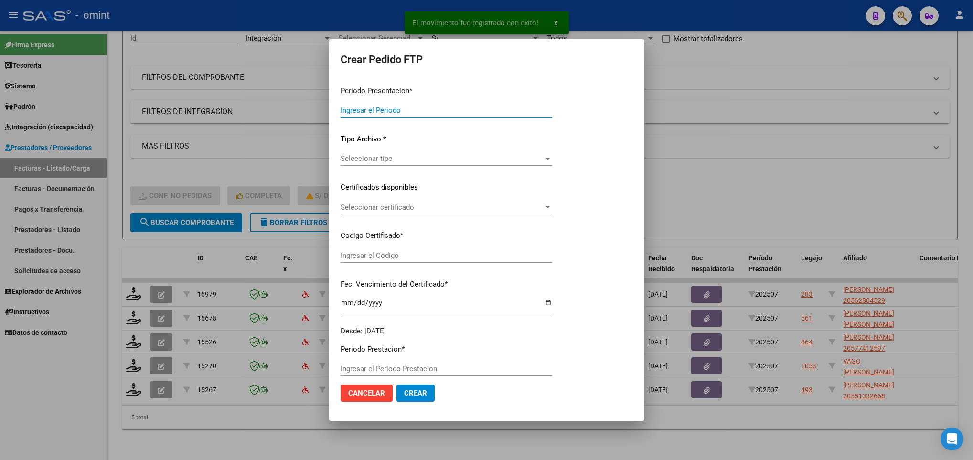
type input "202507"
type input "$ 98.964,88"
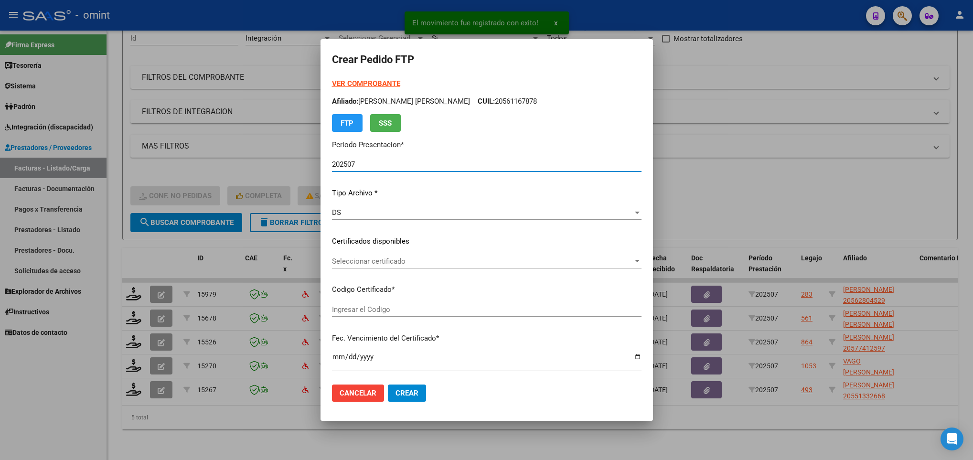
type input "8256458534"
type input "2027-07-31"
click at [377, 257] on div "Seleccionar certificado Seleccionar certificado" at bounding box center [487, 261] width 310 height 14
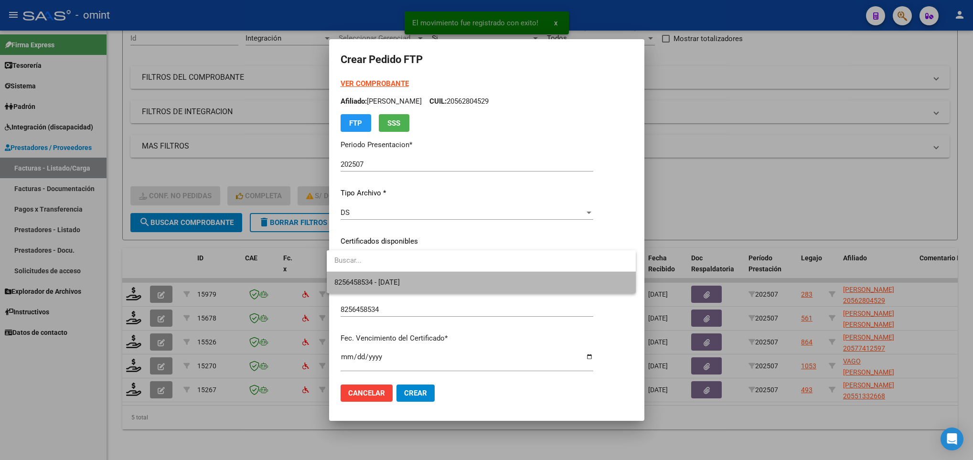
drag, startPoint x: 377, startPoint y: 257, endPoint x: 383, endPoint y: 277, distance: 21.0
click at [383, 278] on span "8256458534 - 2027-07-31" at bounding box center [366, 282] width 65 height 9
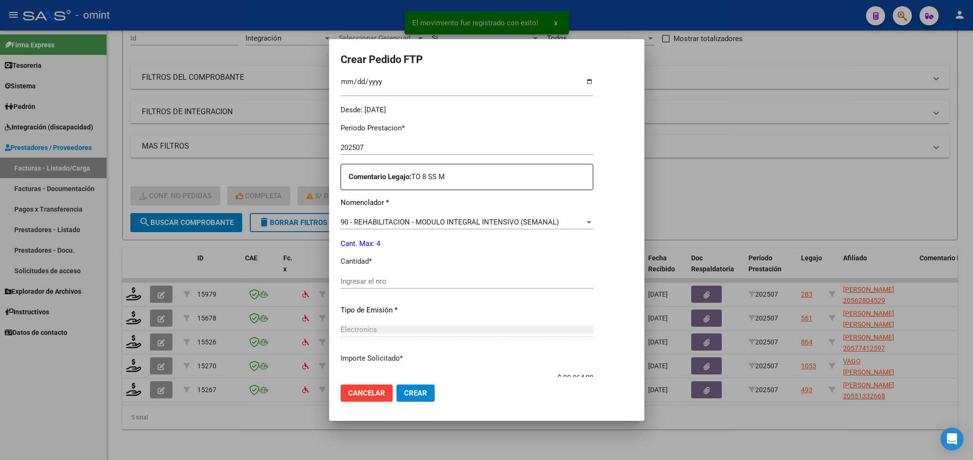
scroll to position [287, 0]
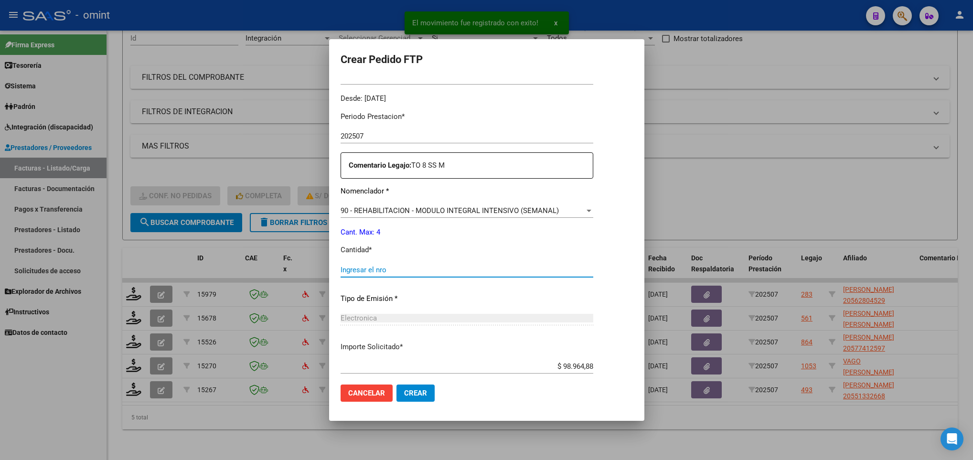
click at [382, 274] on input "Ingresar el nro" at bounding box center [467, 270] width 253 height 9
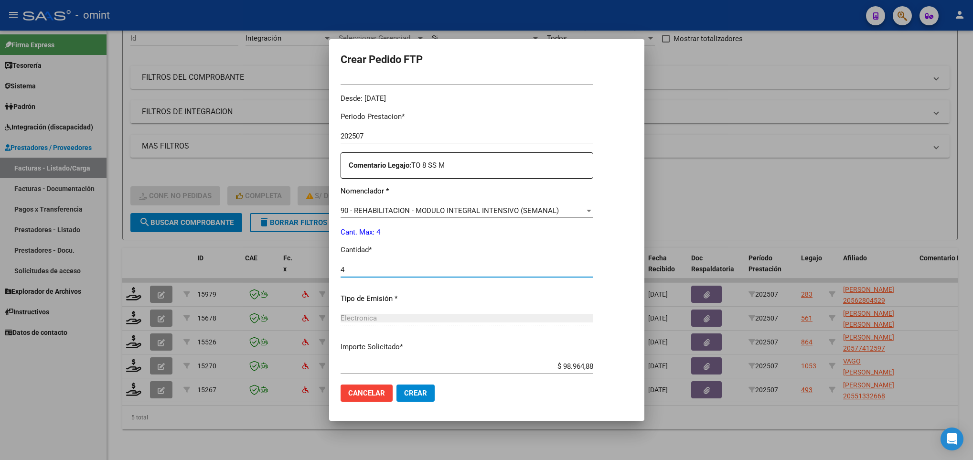
type input "4"
click at [404, 397] on span "Crear" at bounding box center [415, 393] width 23 height 9
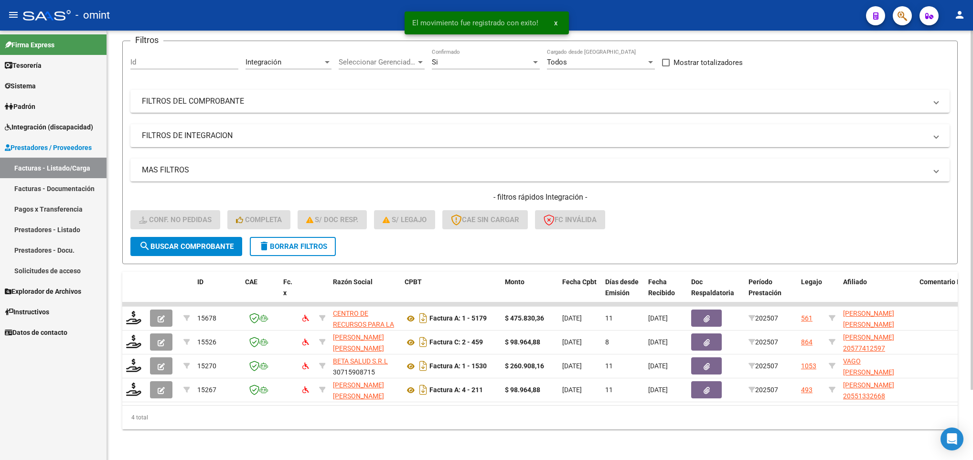
scroll to position [84, 0]
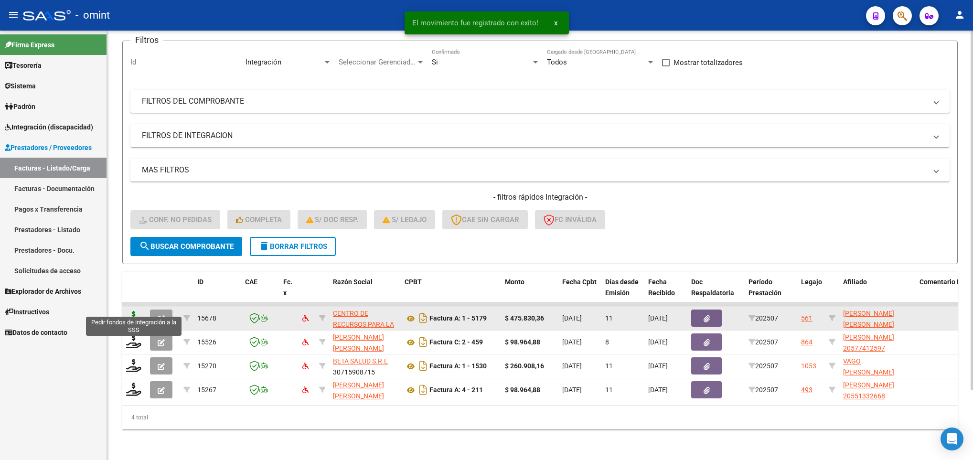
click at [138, 311] on icon at bounding box center [133, 317] width 15 height 13
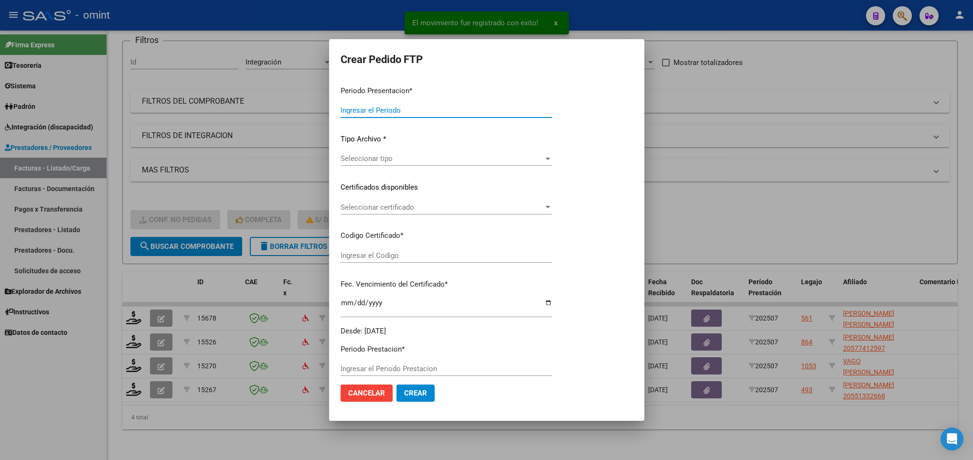
type input "202507"
type input "$ 475.830,36"
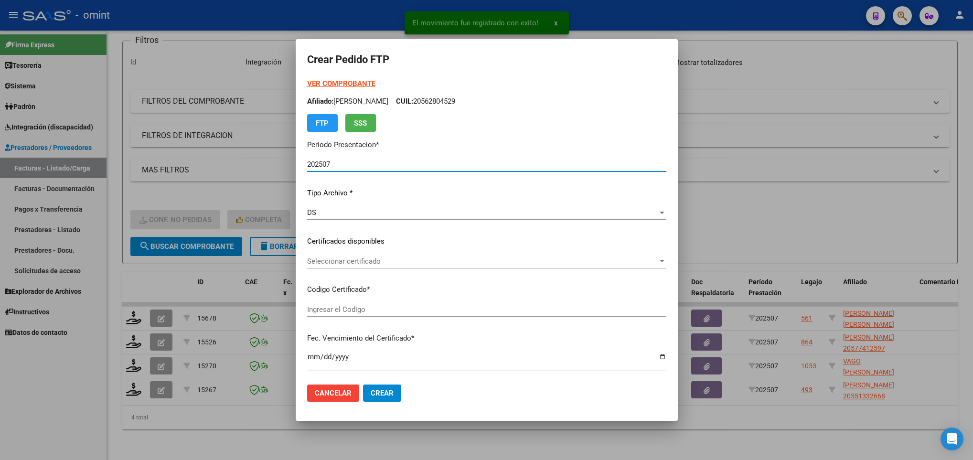
type input "9047395326"
type input "2030-01-08"
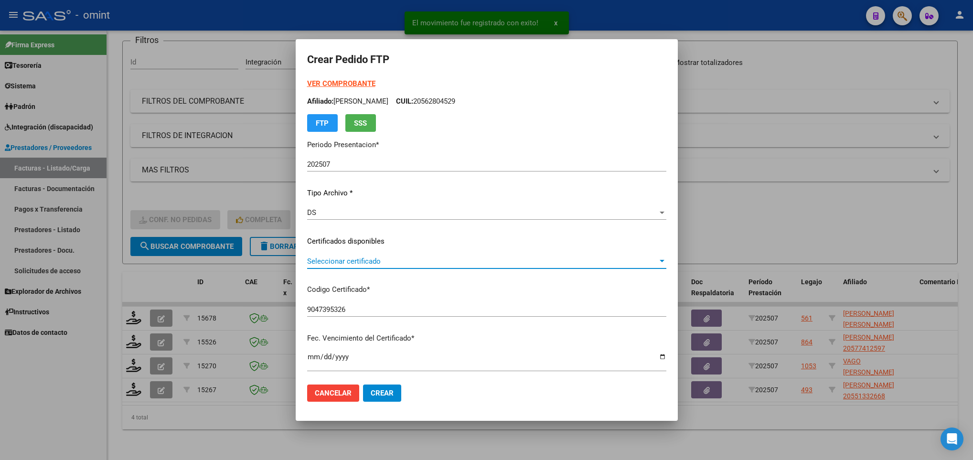
click at [407, 263] on span "Seleccionar certificado" at bounding box center [482, 261] width 351 height 9
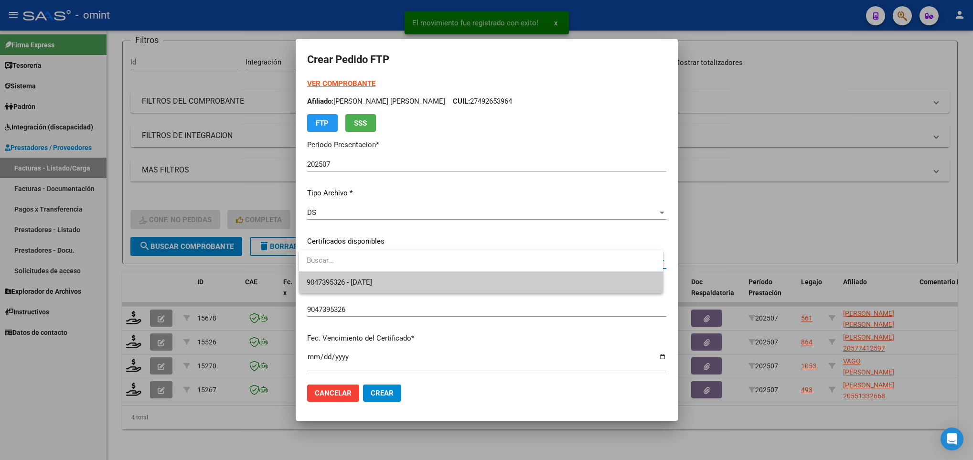
click at [411, 281] on span "9047395326 - 2030-01-08" at bounding box center [481, 282] width 348 height 21
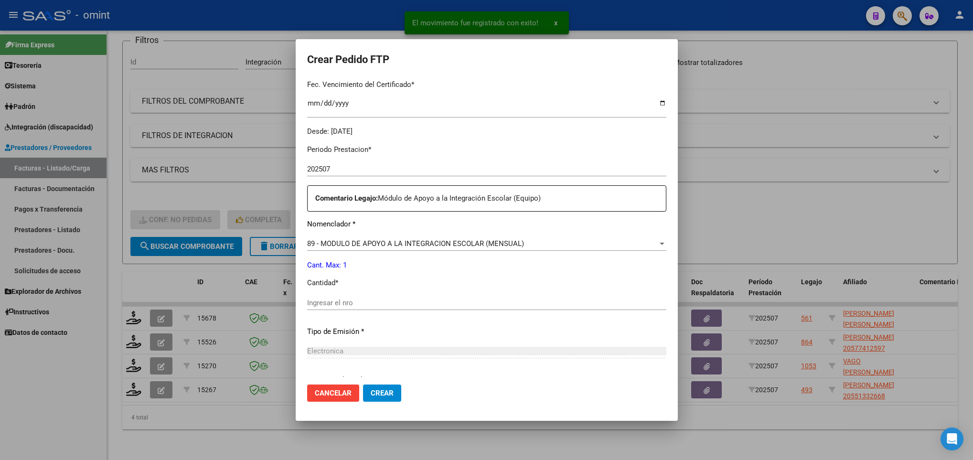
scroll to position [287, 0]
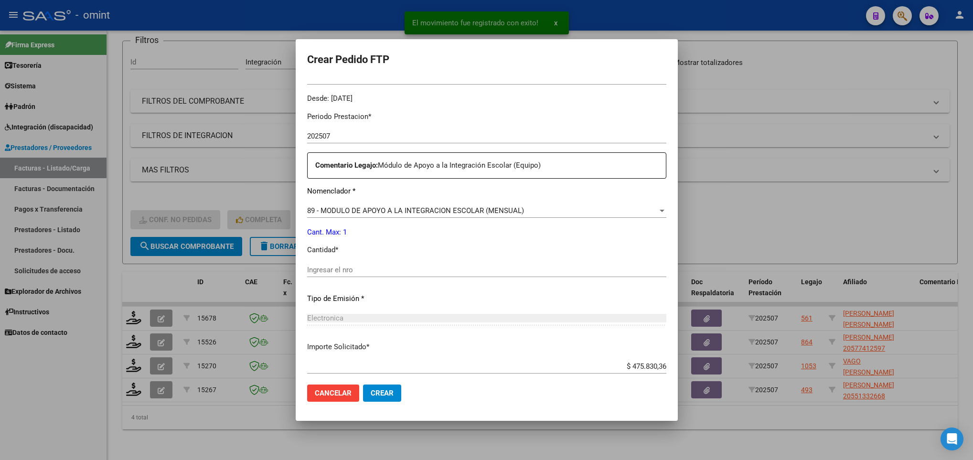
click at [366, 277] on div "Ingresar el nro" at bounding box center [486, 270] width 359 height 14
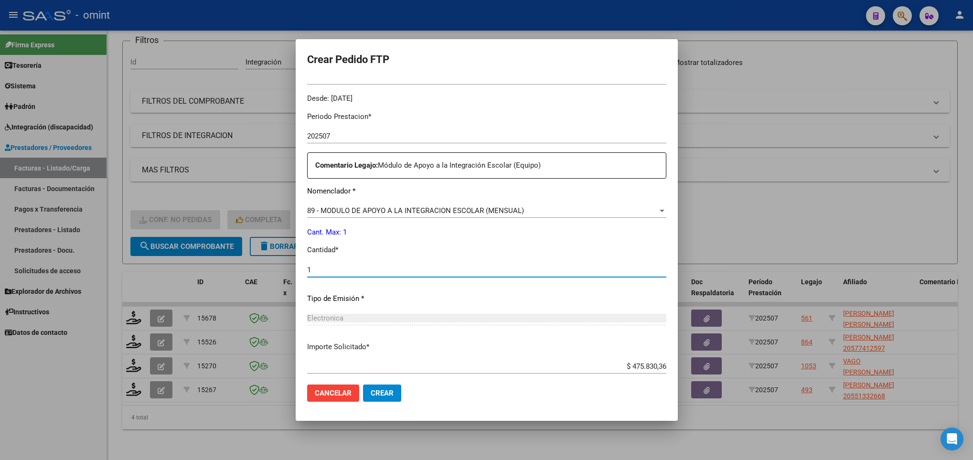
type input "1"
click at [377, 386] on button "Crear" at bounding box center [382, 393] width 38 height 17
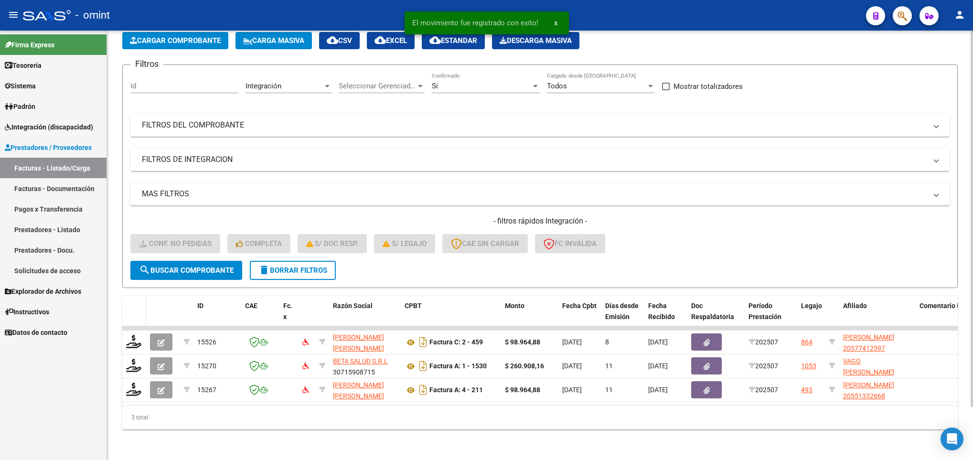
scroll to position [60, 0]
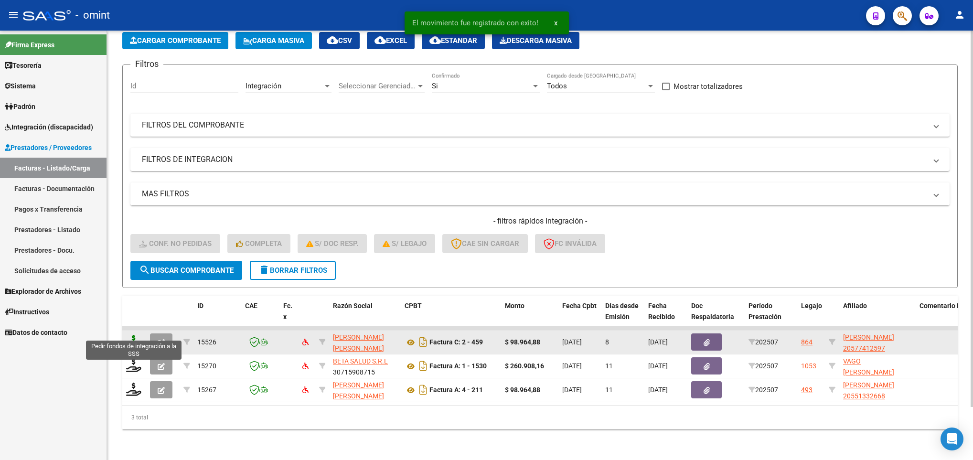
click at [135, 335] on icon at bounding box center [133, 341] width 15 height 13
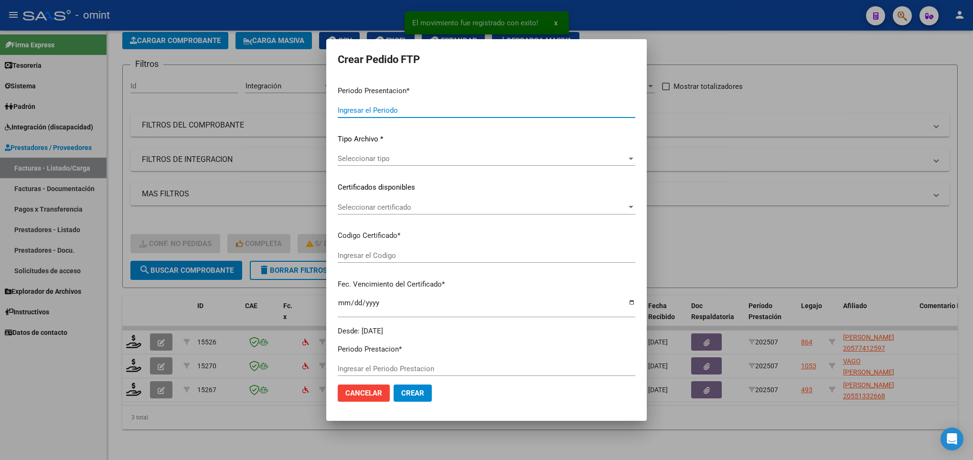
type input "202507"
type input "$ 98.964,88"
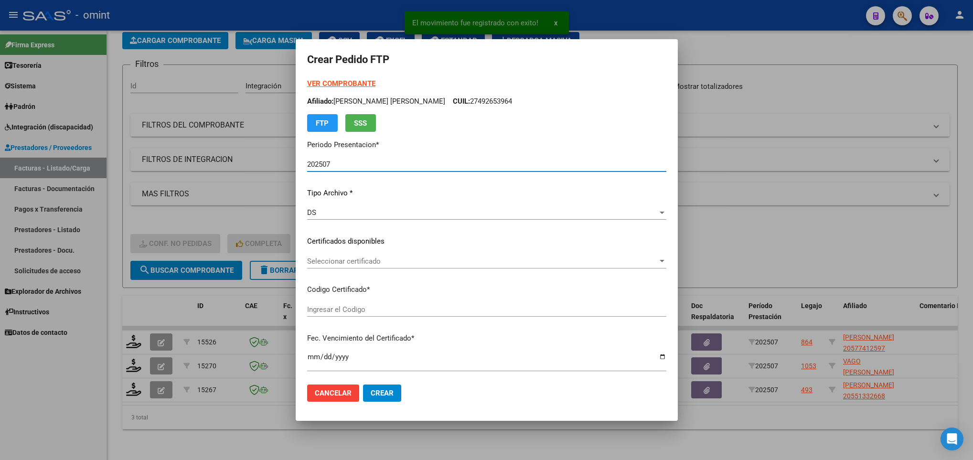
click at [369, 261] on span "Seleccionar certificado" at bounding box center [482, 261] width 351 height 9
type input "1670523501"
type input "2029-06-11"
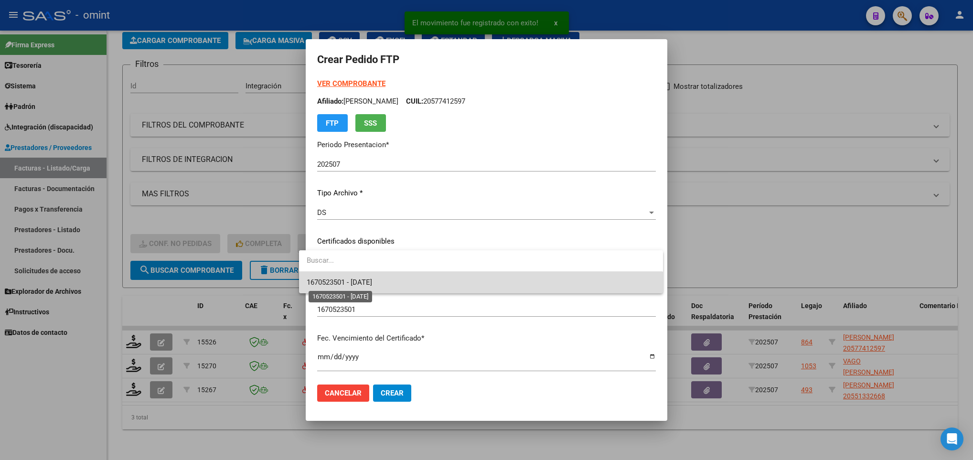
click at [372, 278] on span "1670523501 - 2029-06-11" at bounding box center [339, 282] width 65 height 9
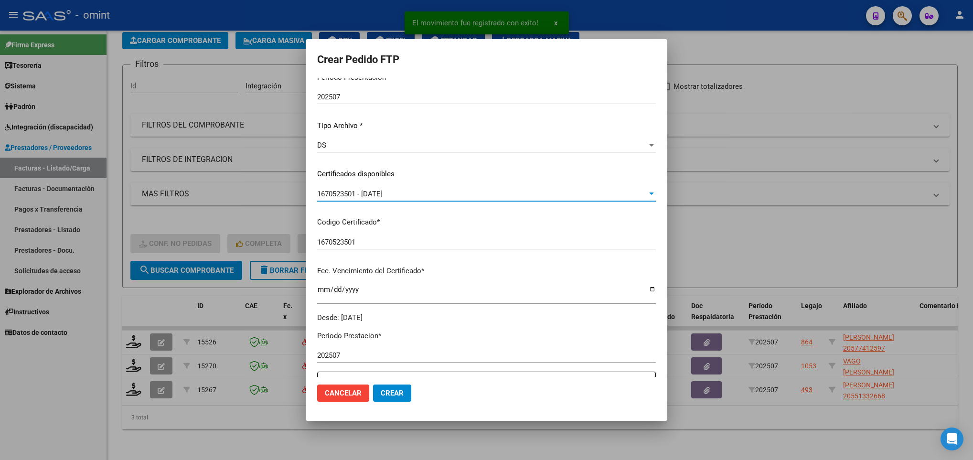
scroll to position [215, 0]
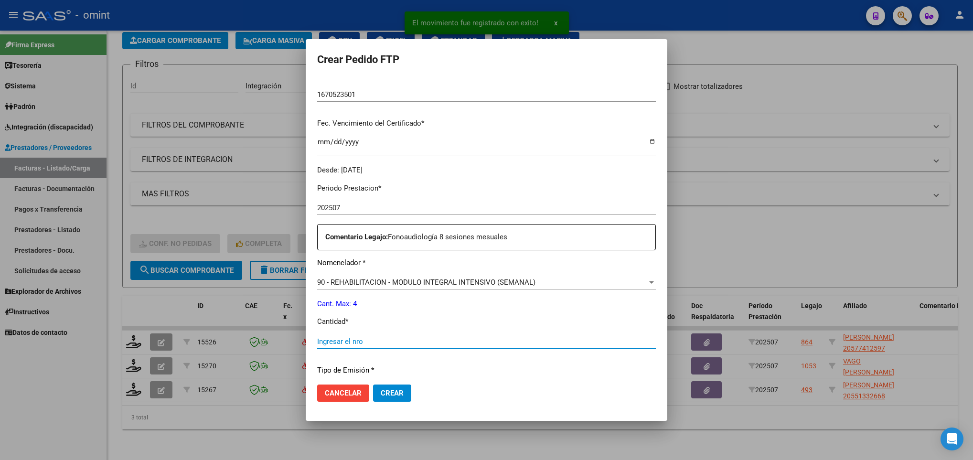
click at [355, 337] on input "Ingresar el nro" at bounding box center [486, 341] width 339 height 9
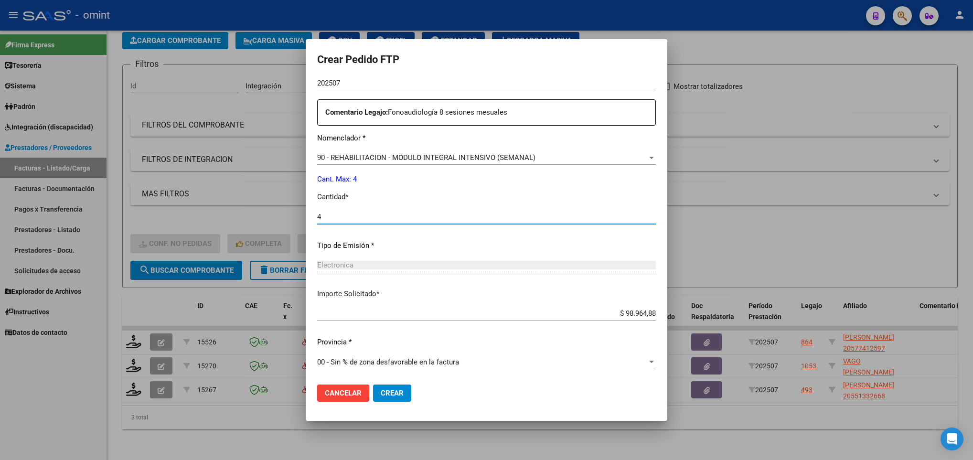
scroll to position [341, 0]
type input "4"
click at [387, 385] on button "Crear" at bounding box center [392, 393] width 38 height 17
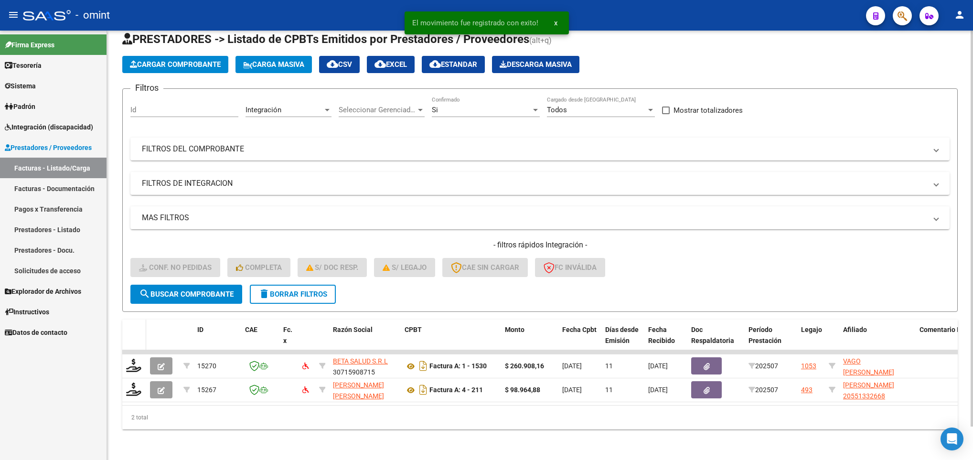
scroll to position [36, 0]
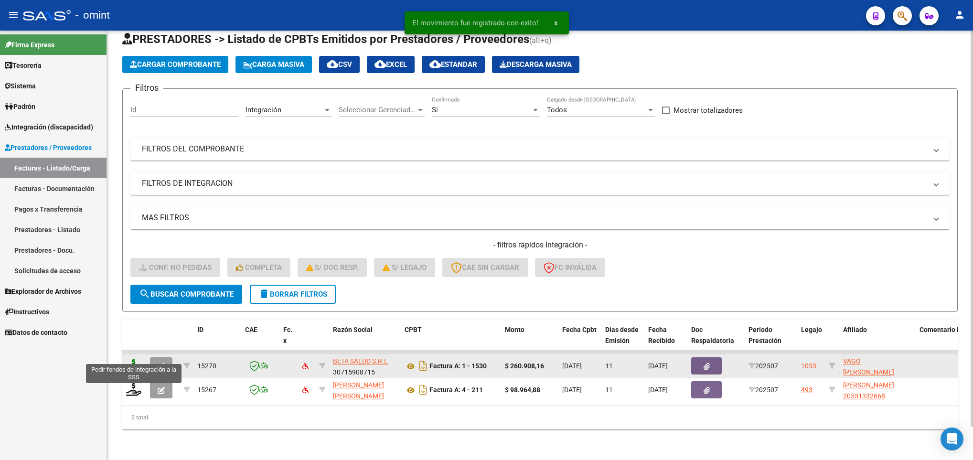
click at [131, 359] on icon at bounding box center [133, 365] width 15 height 13
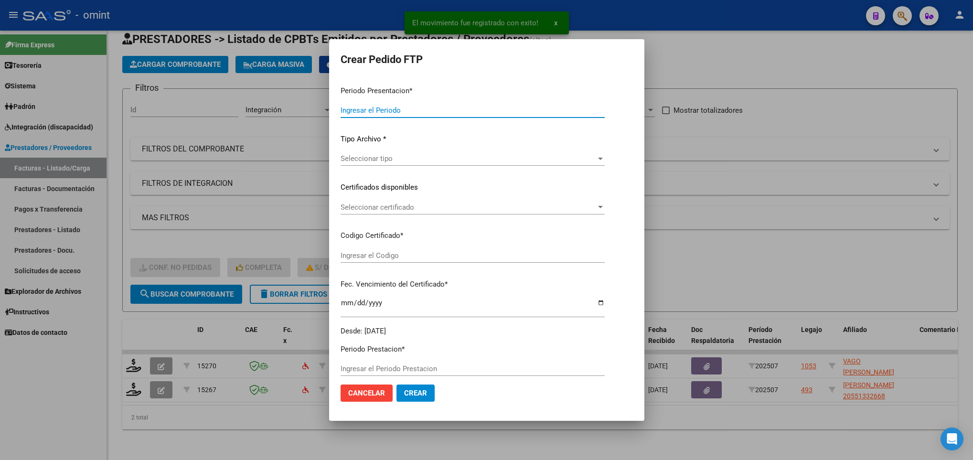
type input "202507"
type input "$ 260.908,16"
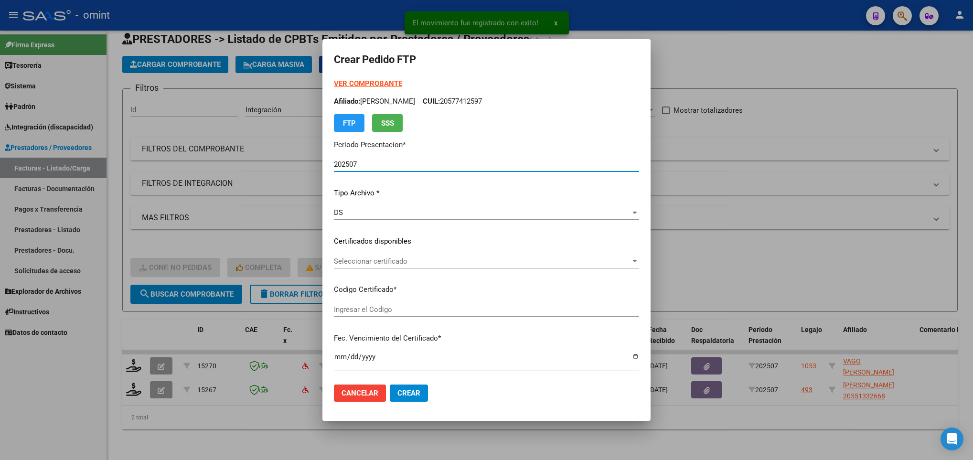
type input "1756913803"
type input "2030-04-01"
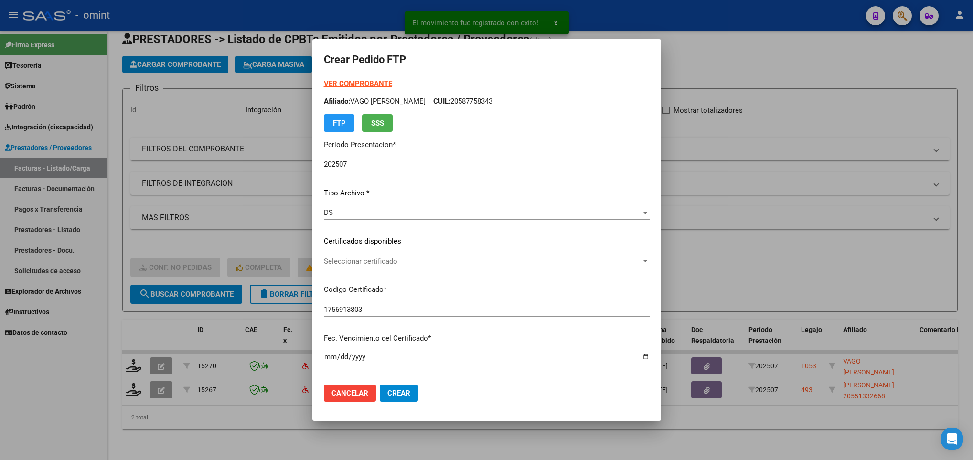
click at [417, 266] on div "Seleccionar certificado Seleccionar certificado" at bounding box center [487, 261] width 326 height 14
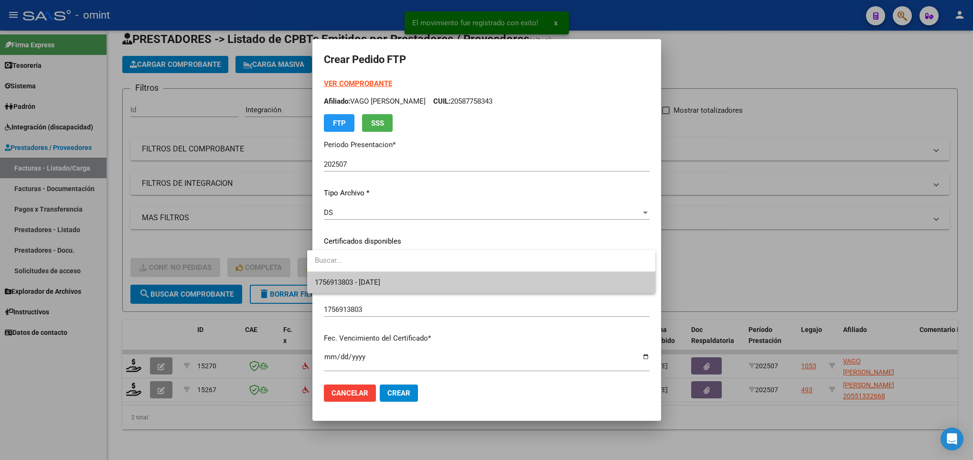
click at [418, 276] on span "1756913803 - 2030-04-01" at bounding box center [481, 282] width 333 height 21
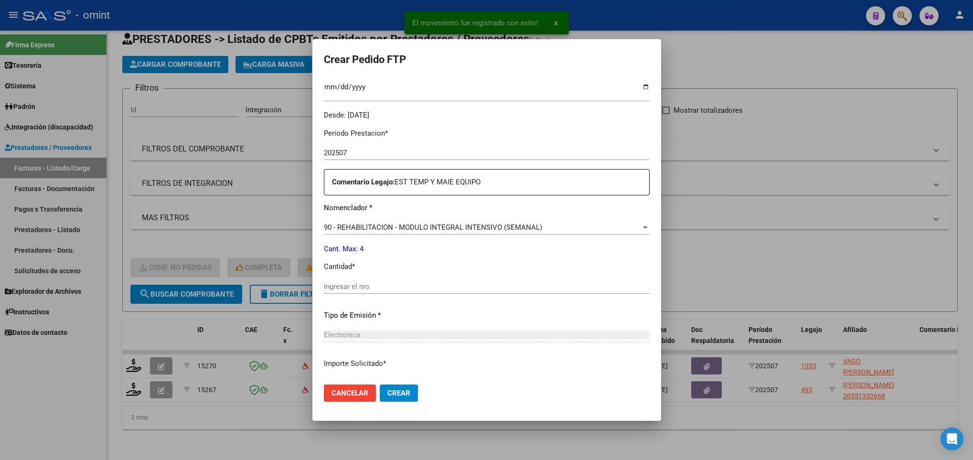
scroll to position [287, 0]
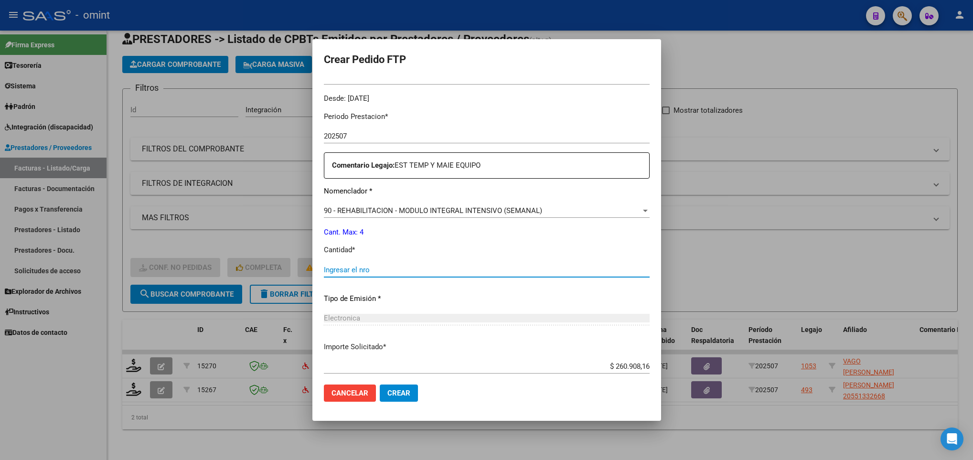
click at [420, 270] on input "Ingresar el nro" at bounding box center [487, 270] width 326 height 9
type input "4"
click at [407, 390] on button "Crear" at bounding box center [399, 393] width 38 height 17
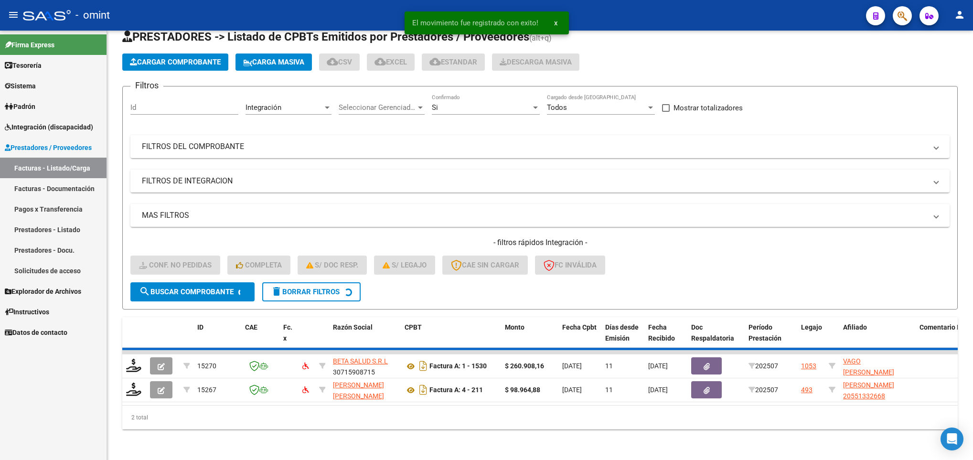
scroll to position [12, 0]
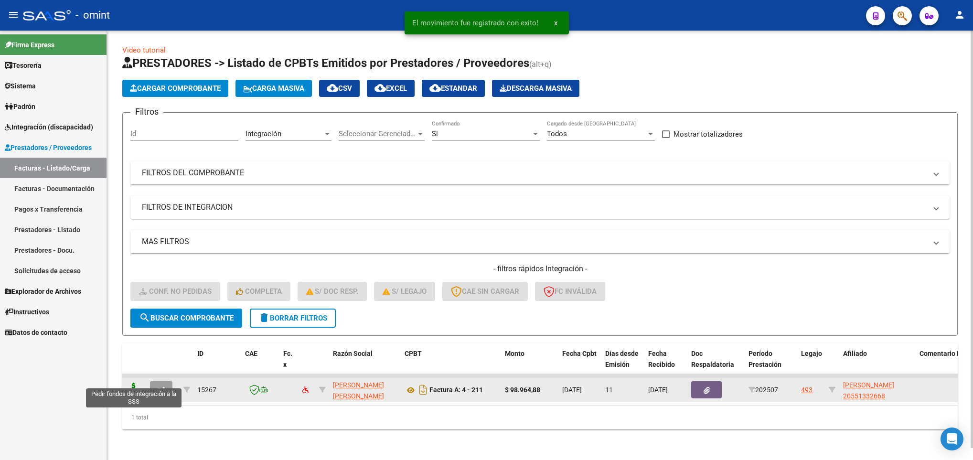
click at [134, 383] on icon at bounding box center [133, 389] width 15 height 13
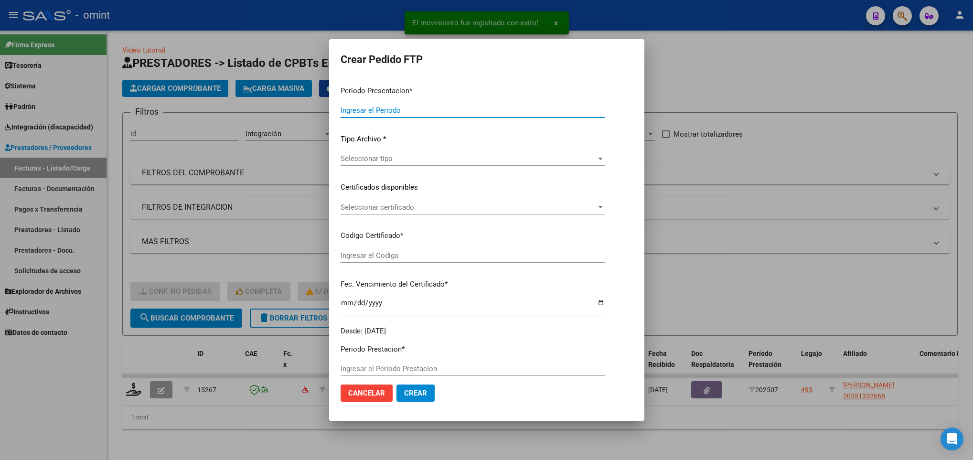
type input "202507"
type input "$ 98.964,88"
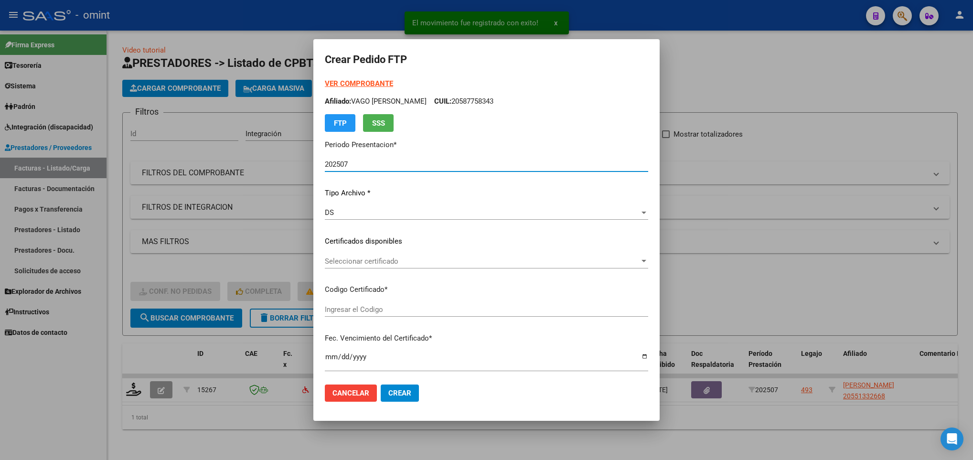
type input "126836815"
type input "2022-11-25"
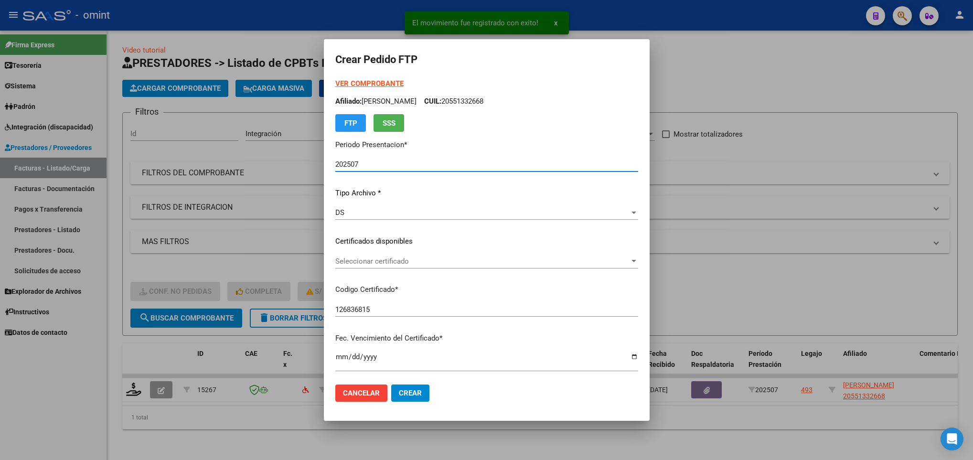
click at [345, 257] on span "Seleccionar certificado" at bounding box center [482, 261] width 294 height 9
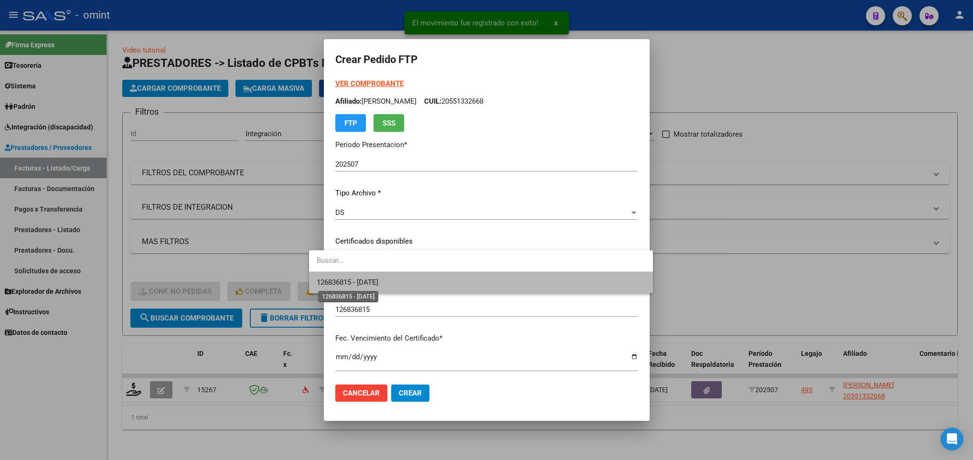
click at [347, 282] on span "126836815 - 2022-11-25" at bounding box center [348, 282] width 62 height 9
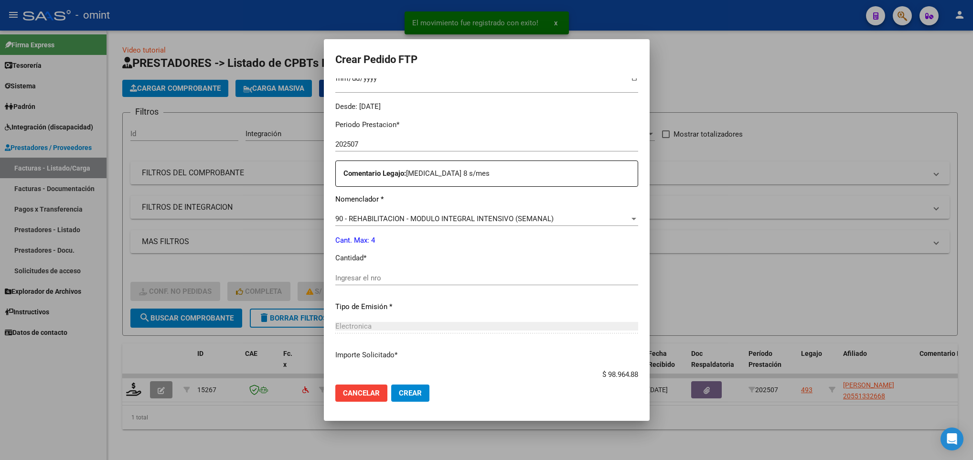
scroll to position [287, 0]
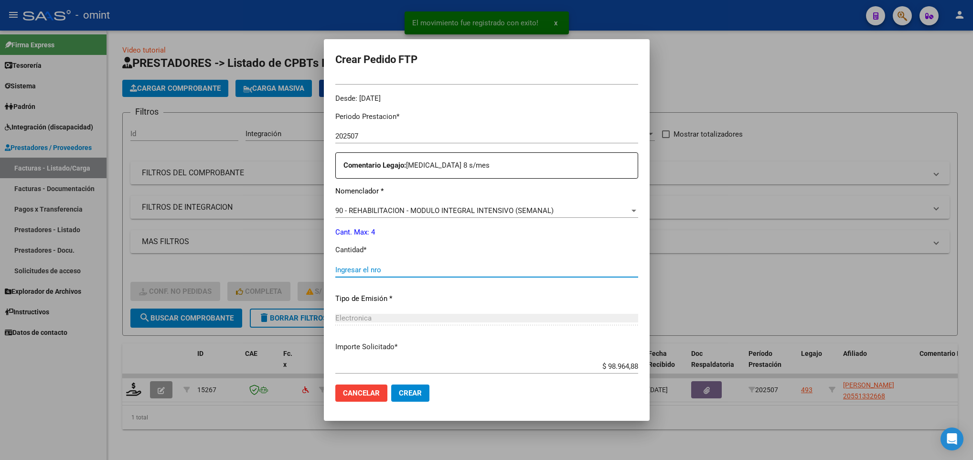
click at [351, 266] on input "Ingresar el nro" at bounding box center [486, 270] width 303 height 9
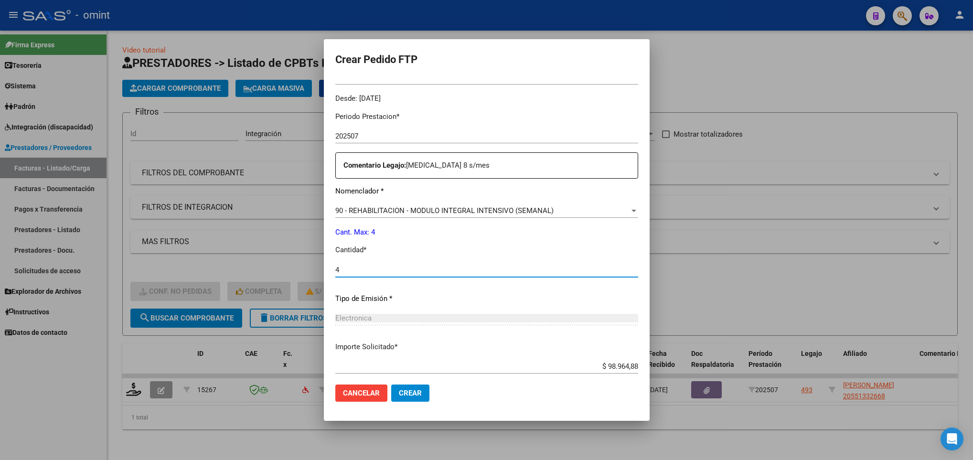
type input "4"
click at [400, 394] on span "Crear" at bounding box center [410, 393] width 23 height 9
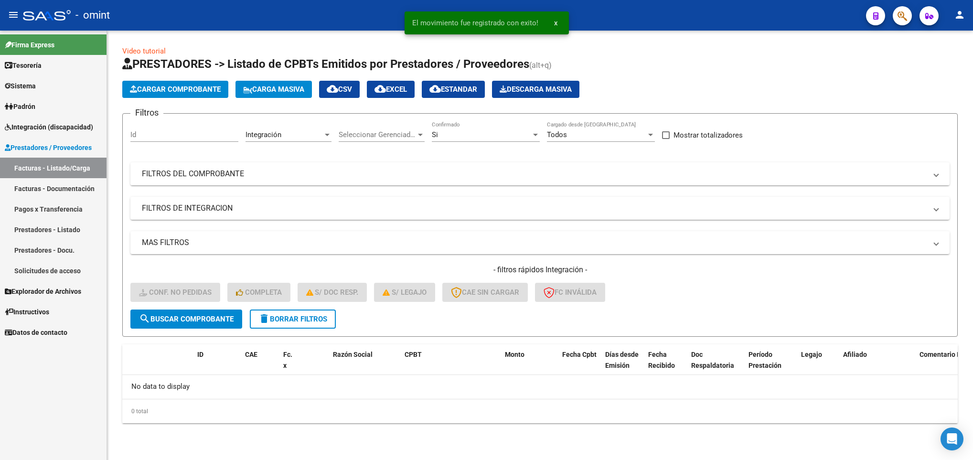
scroll to position [0, 0]
click at [331, 320] on button "delete Borrar Filtros" at bounding box center [293, 319] width 86 height 19
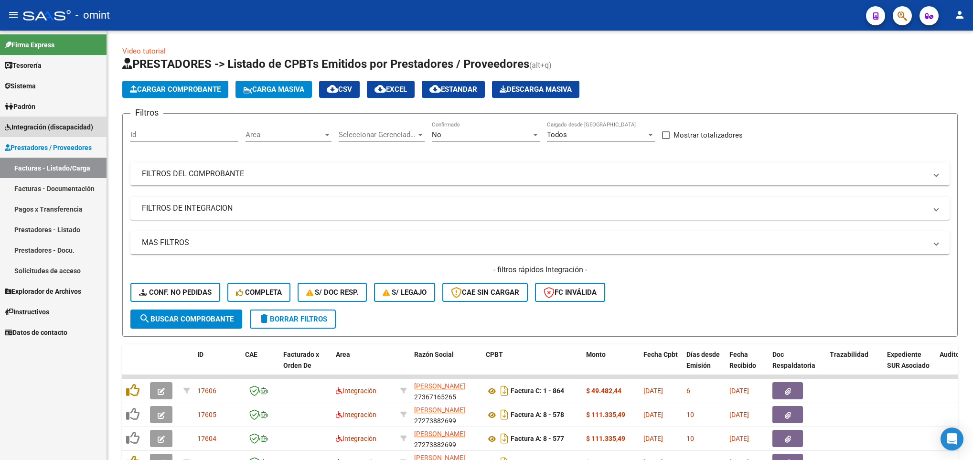
click at [82, 126] on span "Integración (discapacidad)" at bounding box center [49, 127] width 88 height 11
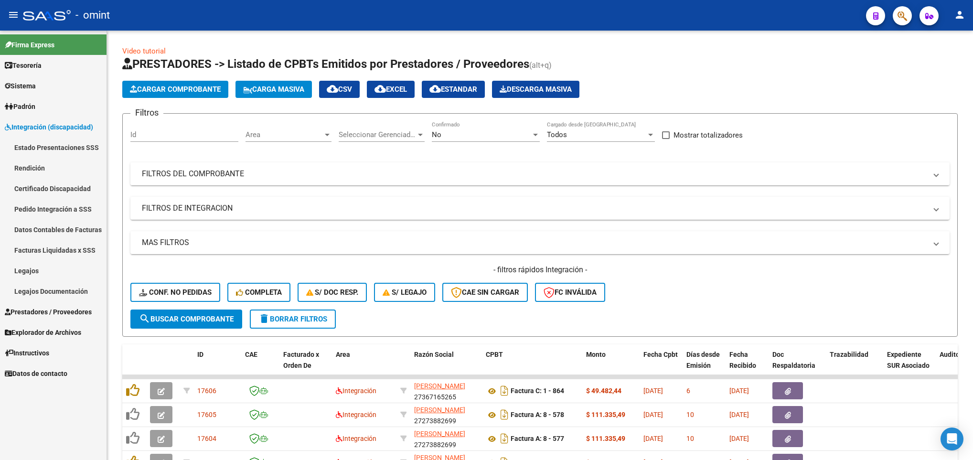
click at [78, 202] on link "Pedido Integración a SSS" at bounding box center [53, 209] width 107 height 21
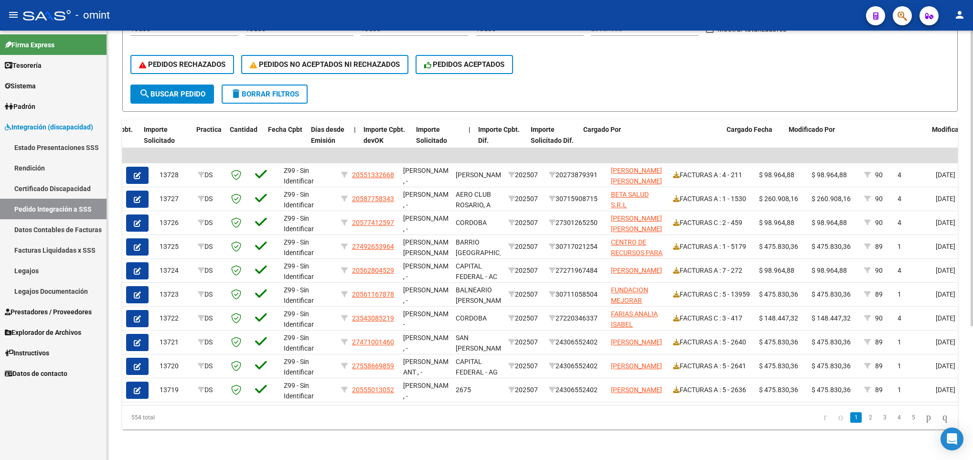
scroll to position [0, 700]
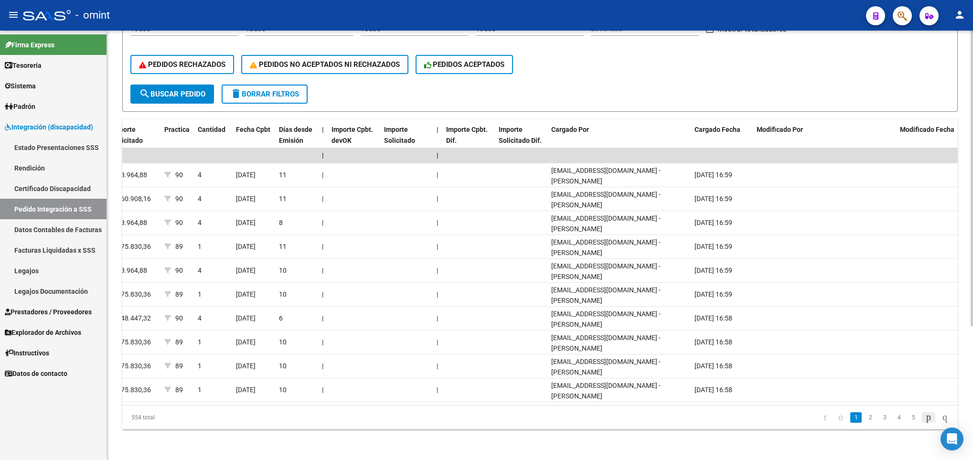
click at [925, 420] on icon "go to next page" at bounding box center [929, 416] width 8 height 11
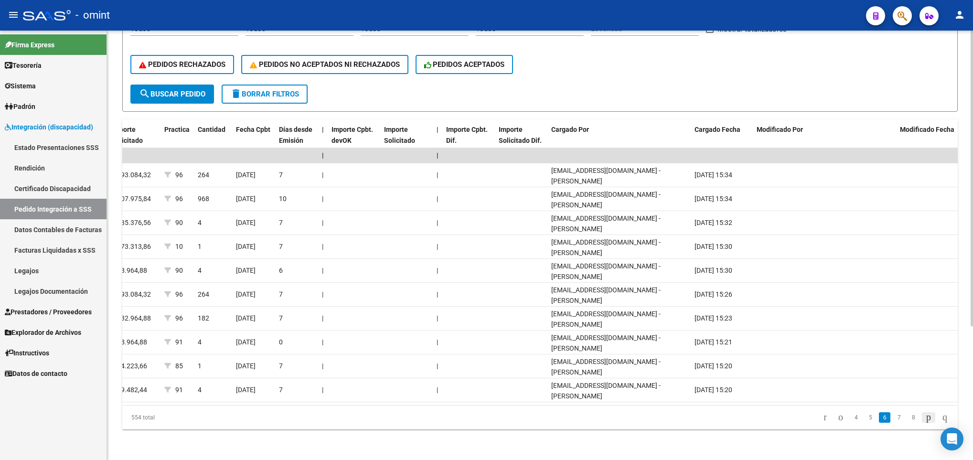
click at [925, 420] on icon "go to next page" at bounding box center [929, 416] width 8 height 11
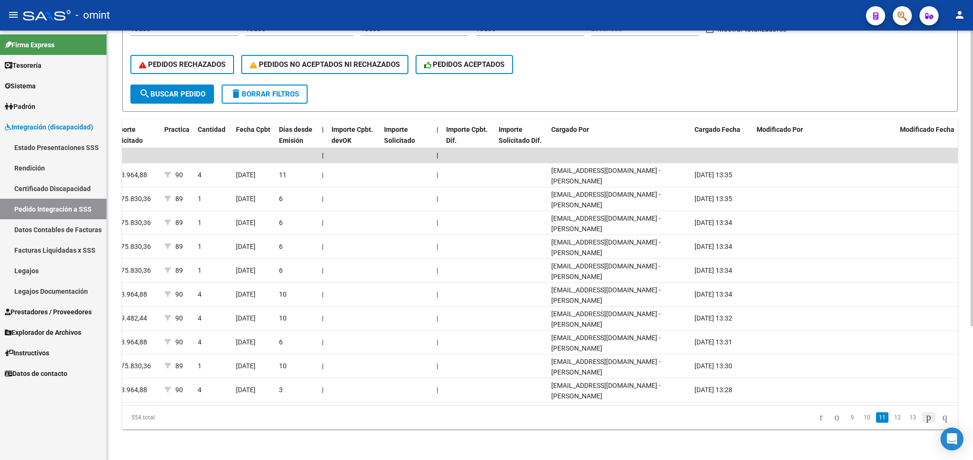
click at [925, 420] on icon "go to next page" at bounding box center [929, 416] width 8 height 11
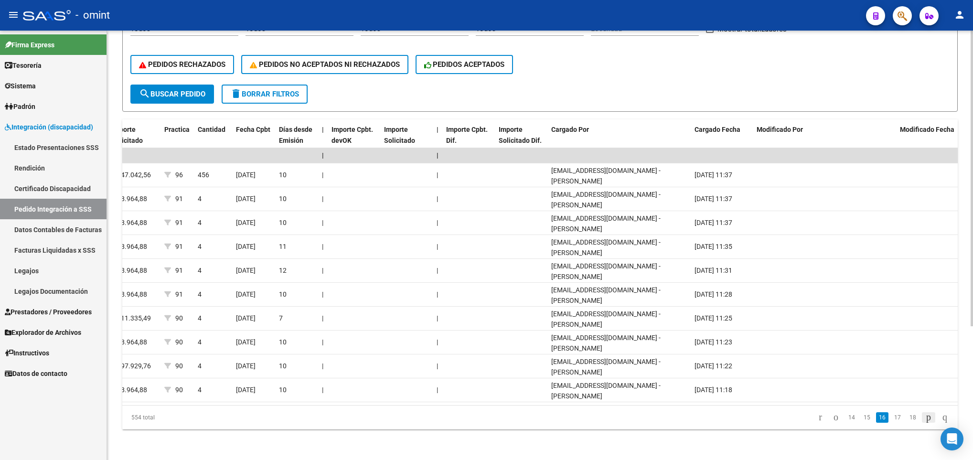
click at [925, 420] on icon "go to next page" at bounding box center [929, 416] width 8 height 11
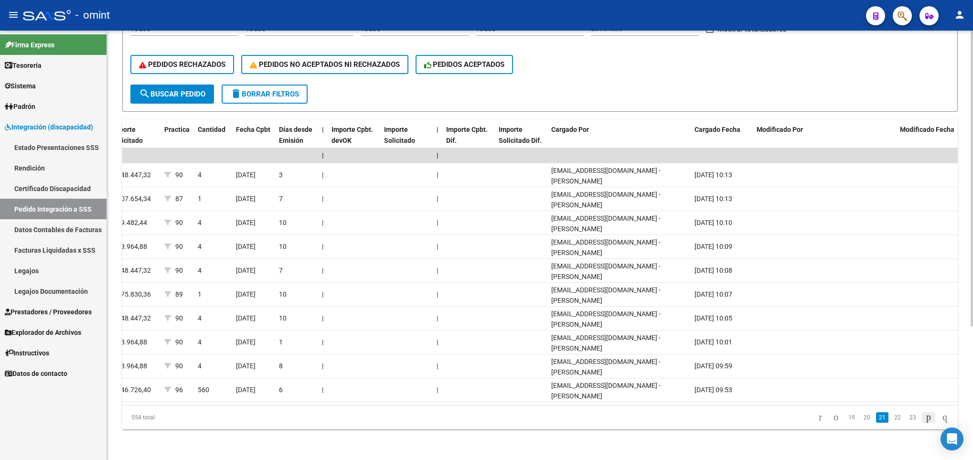
click at [925, 420] on icon "go to next page" at bounding box center [929, 416] width 8 height 11
click at [817, 417] on icon "go to first page" at bounding box center [820, 416] width 6 height 11
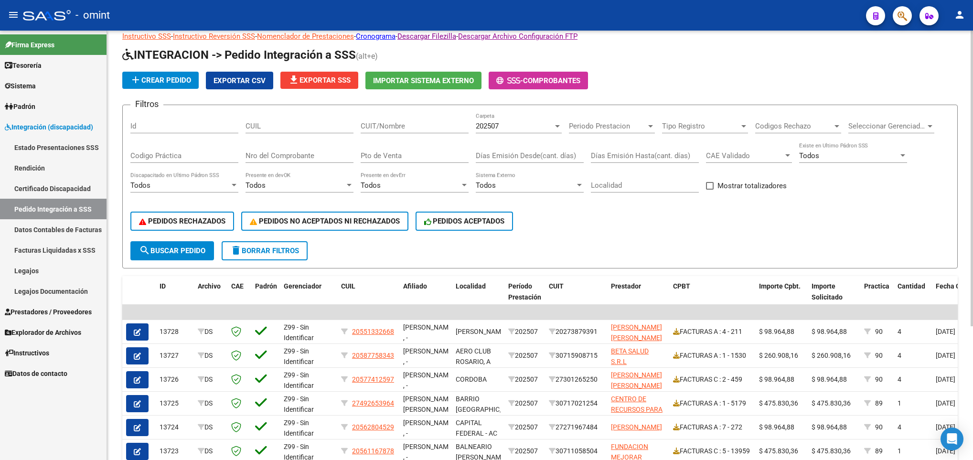
scroll to position [0, 0]
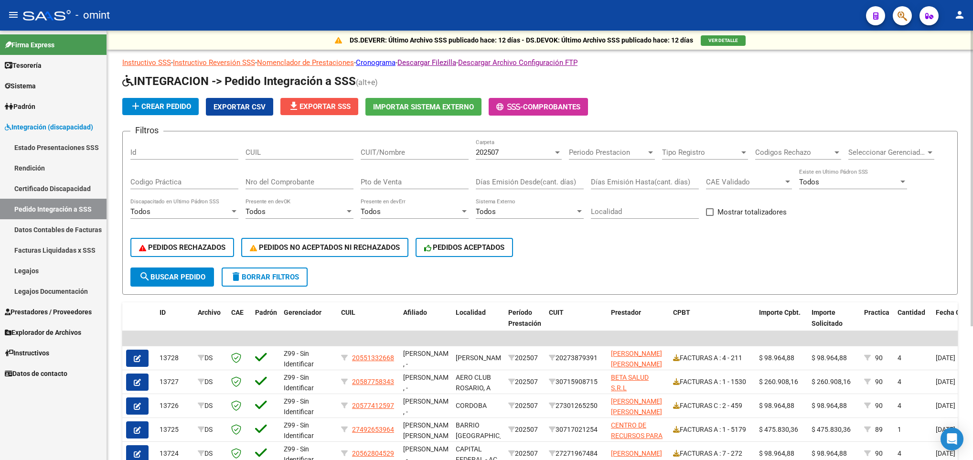
click at [313, 102] on span "file_download Exportar SSS" at bounding box center [319, 106] width 63 height 9
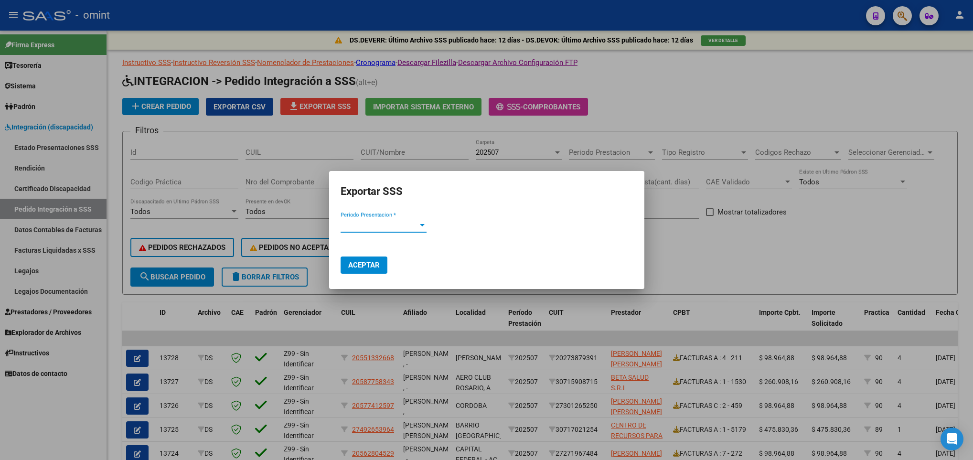
click at [408, 226] on span "Periodo Presentacion *" at bounding box center [379, 225] width 77 height 9
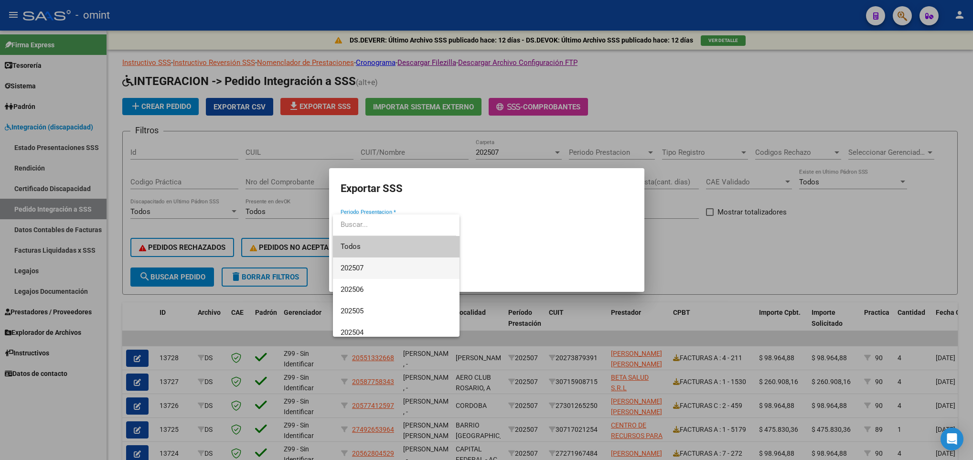
click at [390, 267] on span "202507" at bounding box center [396, 268] width 111 height 21
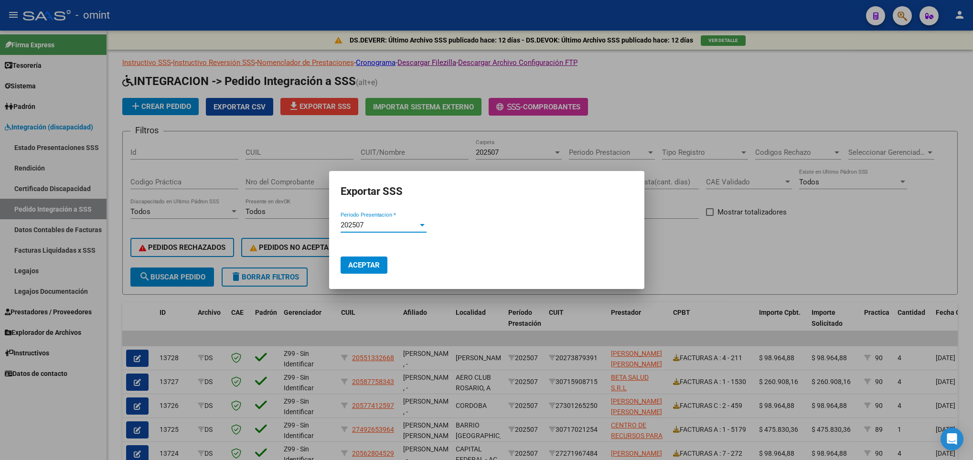
click at [371, 264] on span "Aceptar" at bounding box center [364, 265] width 32 height 9
click at [713, 205] on div at bounding box center [486, 230] width 973 height 460
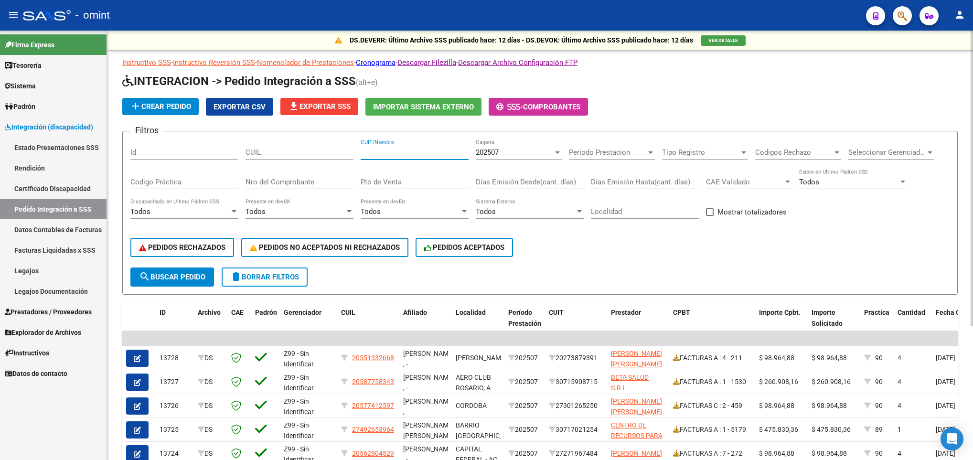
click at [430, 151] on input "CUIT/Nombre" at bounding box center [415, 152] width 108 height 9
paste input "27359738981"
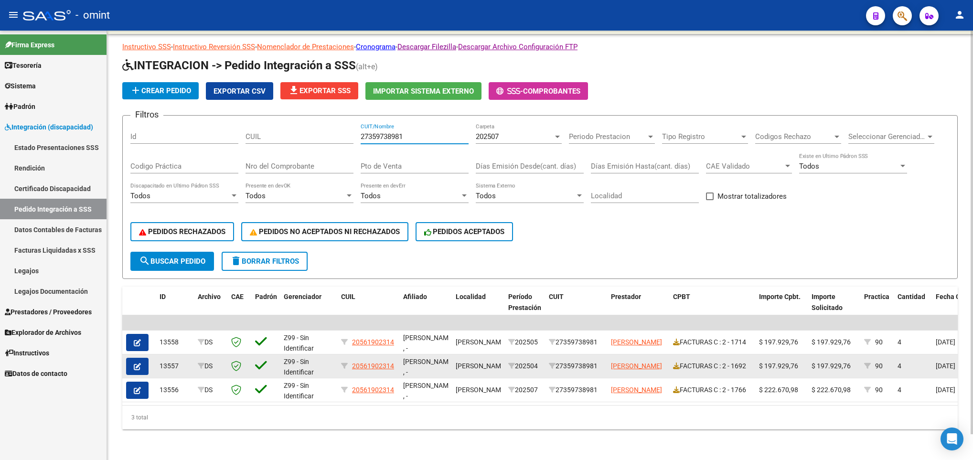
type input "27359738981"
click at [138, 363] on icon "button" at bounding box center [137, 366] width 7 height 7
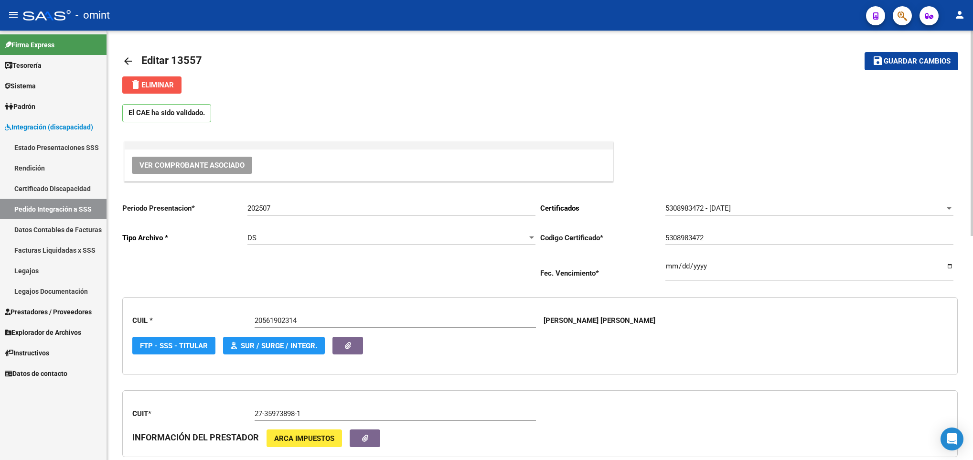
click at [163, 87] on span "delete Eliminar" at bounding box center [152, 85] width 44 height 9
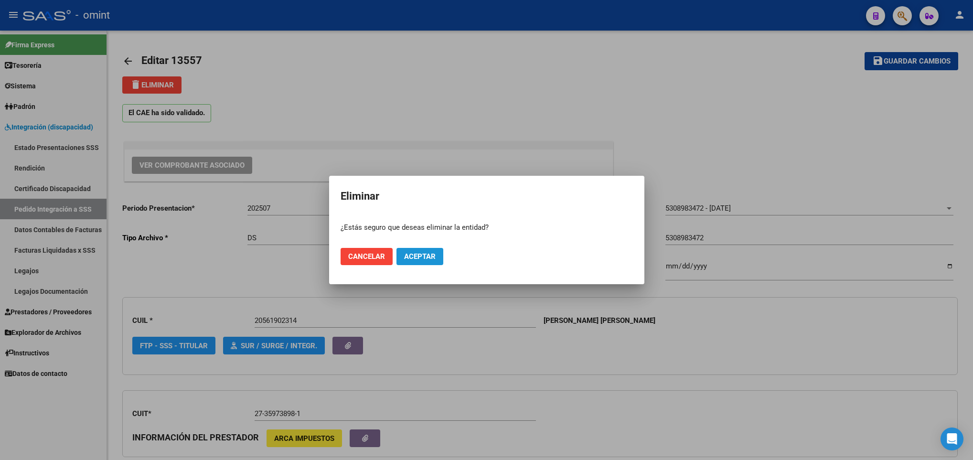
click at [432, 258] on span "Aceptar" at bounding box center [420, 256] width 32 height 9
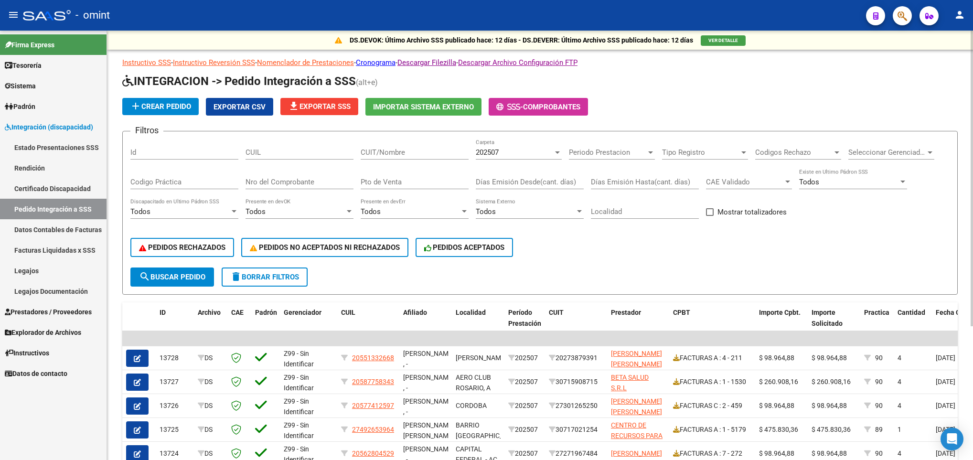
click at [439, 151] on input "CUIT/Nombre" at bounding box center [415, 152] width 108 height 9
paste input "27359738981"
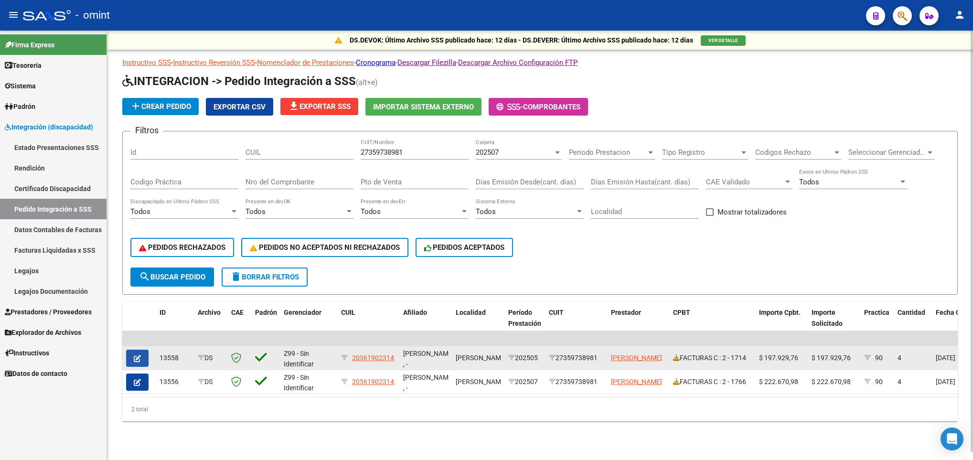
click at [138, 359] on icon "button" at bounding box center [137, 358] width 7 height 7
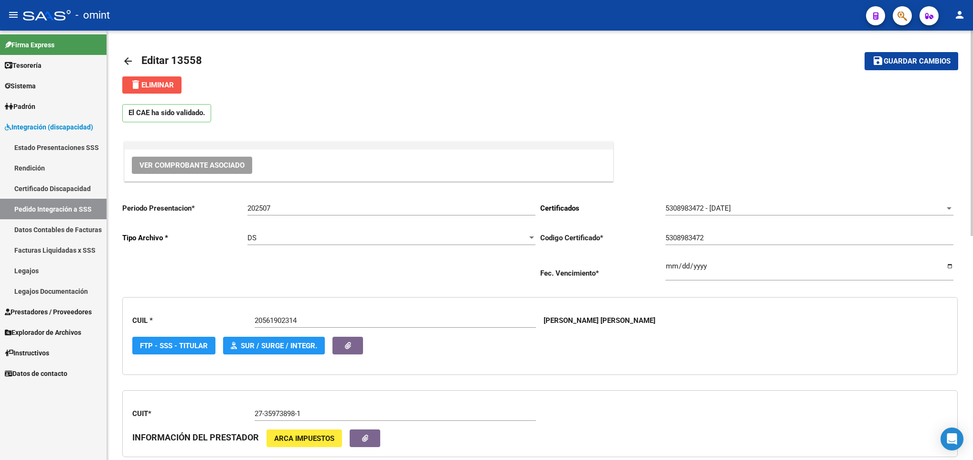
click at [155, 85] on span "delete Eliminar" at bounding box center [152, 85] width 44 height 9
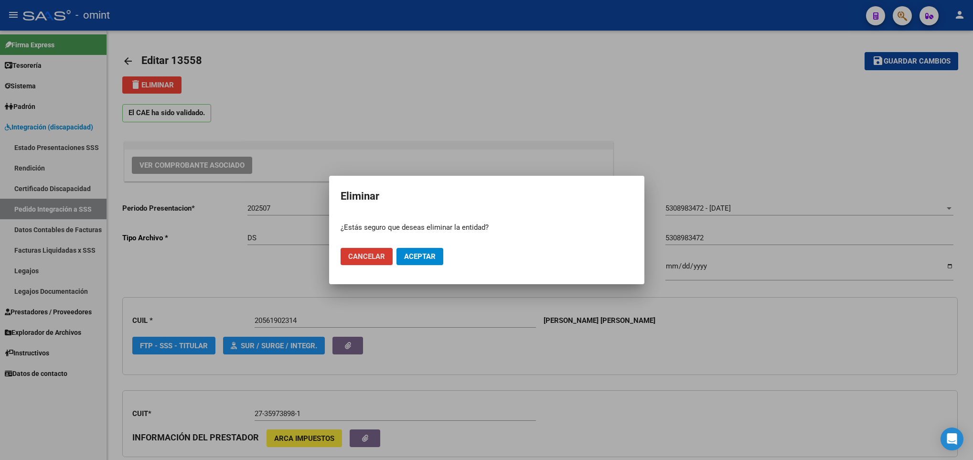
click at [419, 258] on span "Aceptar" at bounding box center [420, 256] width 32 height 9
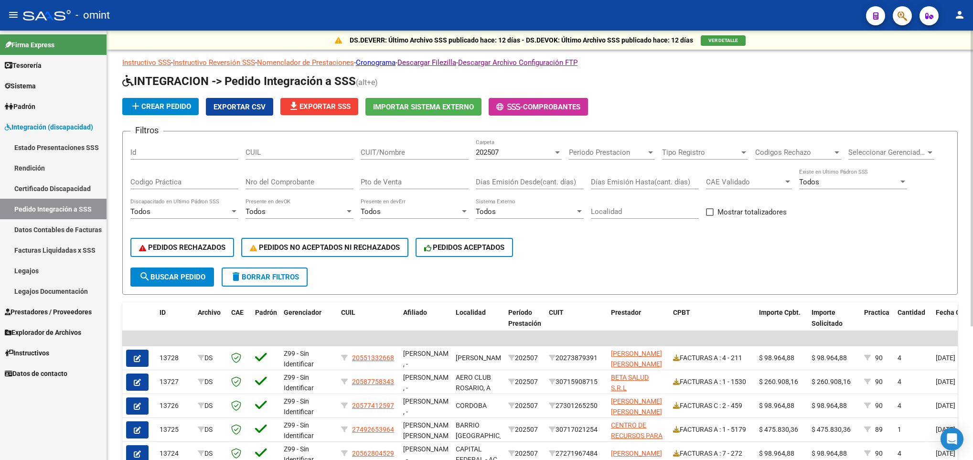
click at [416, 146] on div "CUIT/Nombre" at bounding box center [415, 149] width 108 height 21
paste input "20397351867"
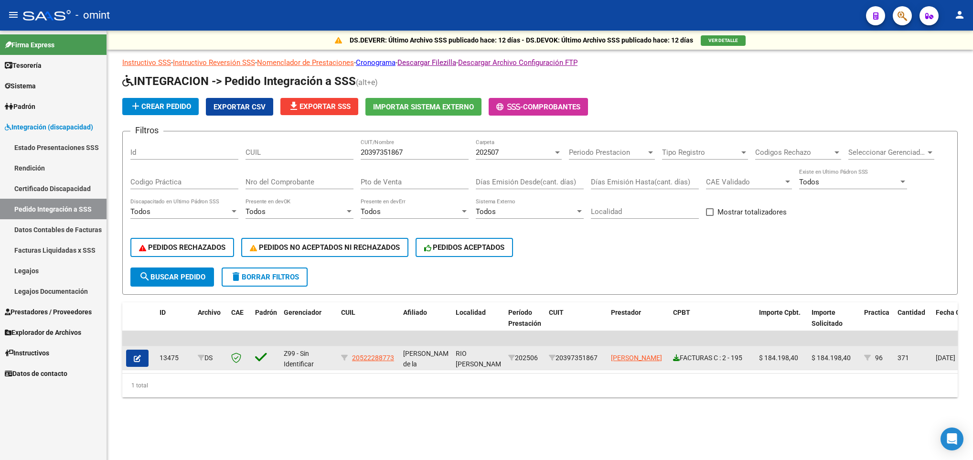
click at [675, 360] on icon at bounding box center [676, 357] width 7 height 7
click at [134, 361] on icon "button" at bounding box center [137, 358] width 7 height 7
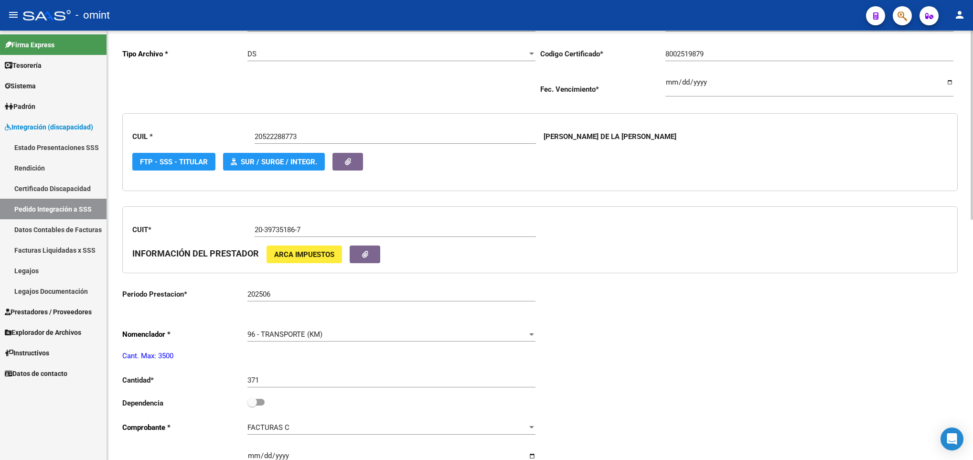
scroll to position [215, 0]
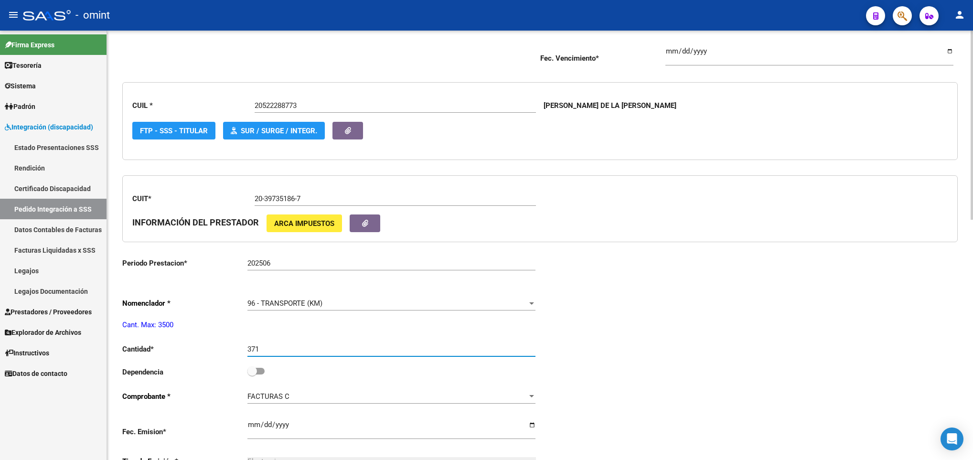
click at [306, 354] on input "371" at bounding box center [391, 349] width 288 height 9
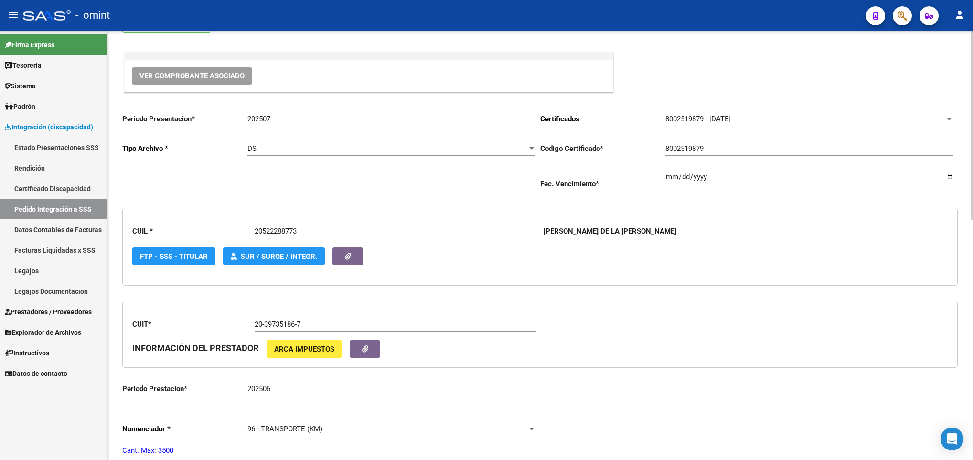
scroll to position [0, 0]
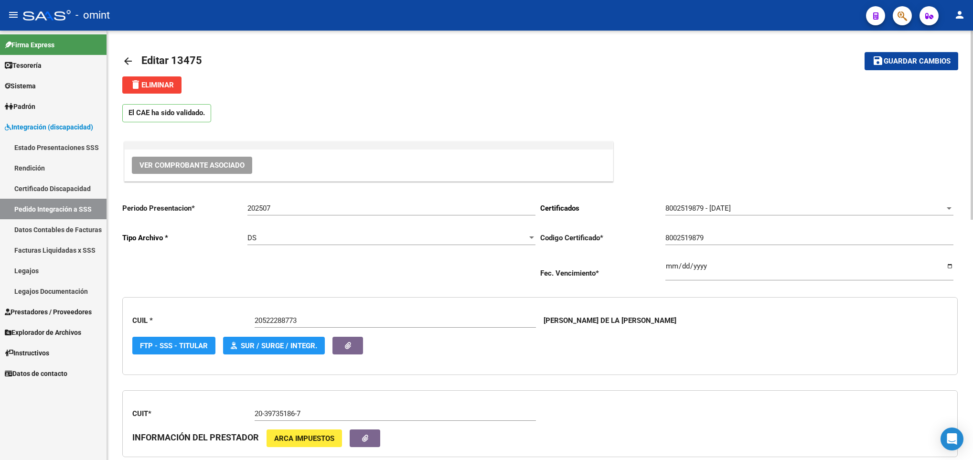
click at [892, 58] on span "Guardar cambios" at bounding box center [917, 61] width 67 height 9
click at [125, 57] on mat-icon "arrow_back" at bounding box center [127, 60] width 11 height 11
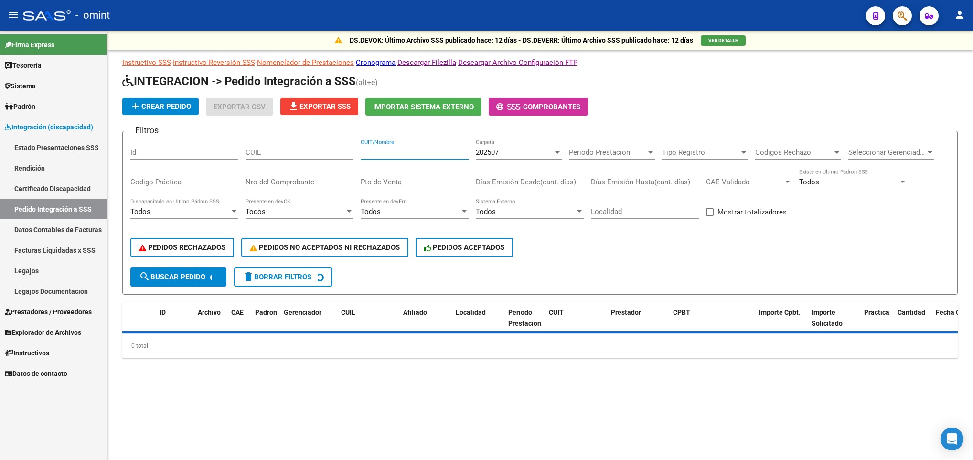
click at [394, 152] on input "CUIT/Nombre" at bounding box center [415, 152] width 108 height 9
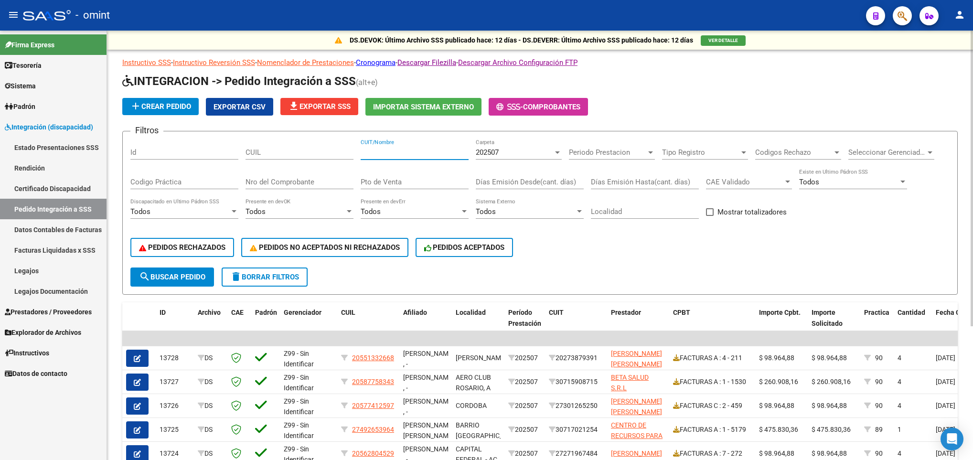
paste input "27243914707"
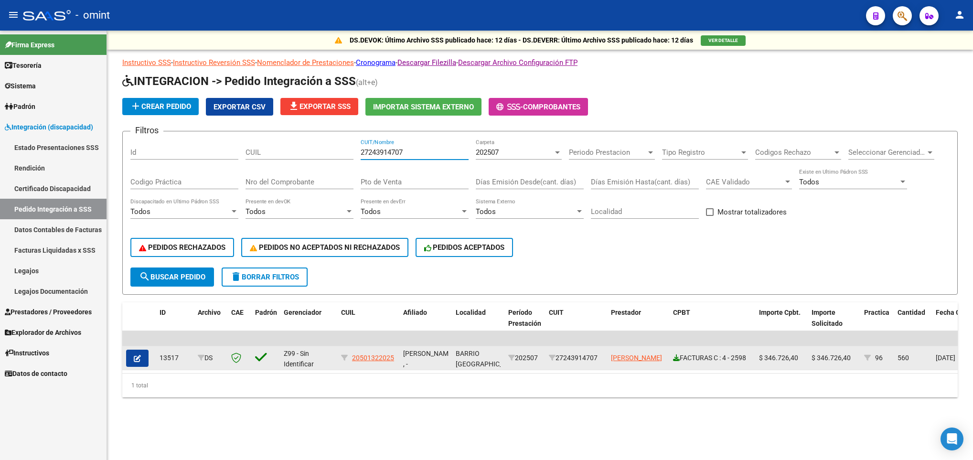
click at [676, 359] on icon at bounding box center [676, 357] width 7 height 7
click at [135, 355] on icon "button" at bounding box center [137, 358] width 7 height 7
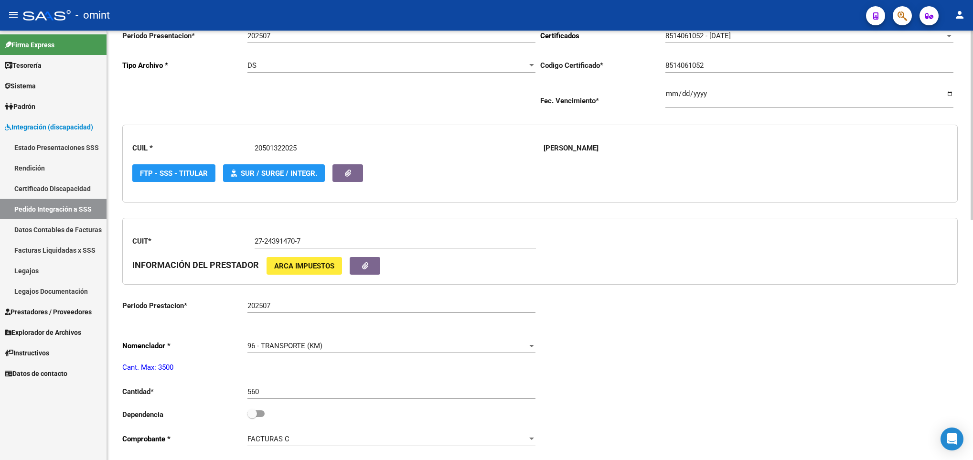
scroll to position [215, 0]
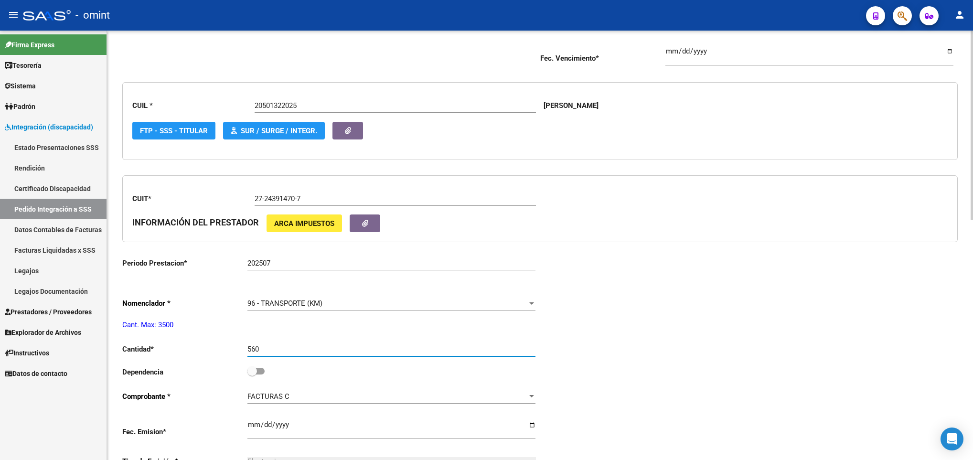
click at [289, 352] on input "560" at bounding box center [391, 349] width 288 height 9
click at [796, 345] on div "Periodo Presentacion * 202507 Ingresar el Periodo Tipo Archivo * DS Seleccionar…" at bounding box center [540, 371] width 836 height 783
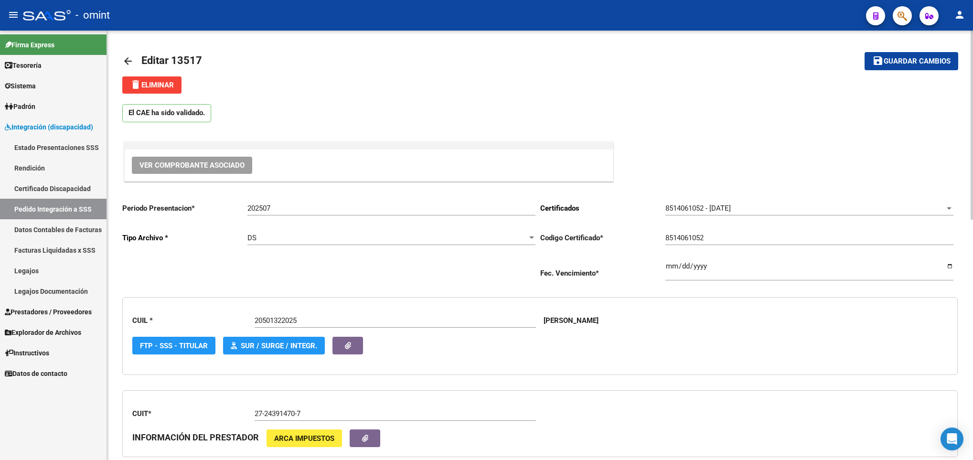
click at [912, 60] on span "Guardar cambios" at bounding box center [917, 61] width 67 height 9
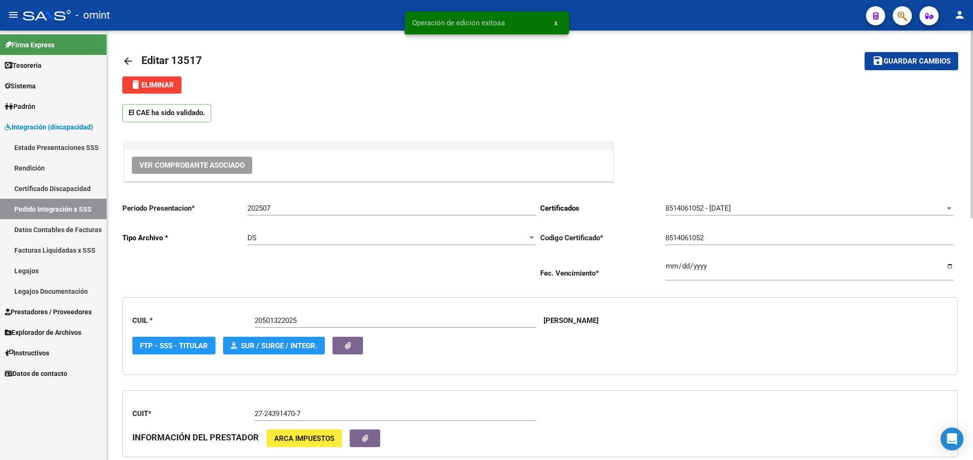
click at [124, 58] on mat-icon "arrow_back" at bounding box center [127, 60] width 11 height 11
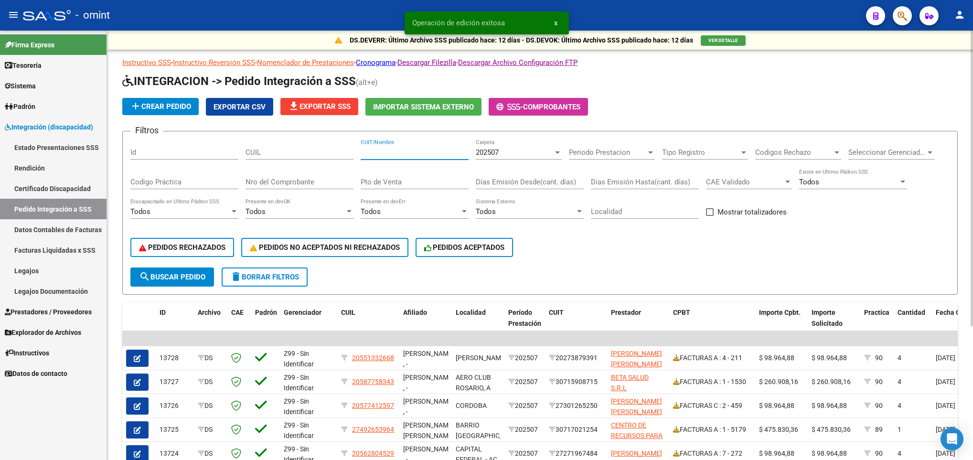
click at [410, 154] on input "CUIT/Nombre" at bounding box center [415, 152] width 108 height 9
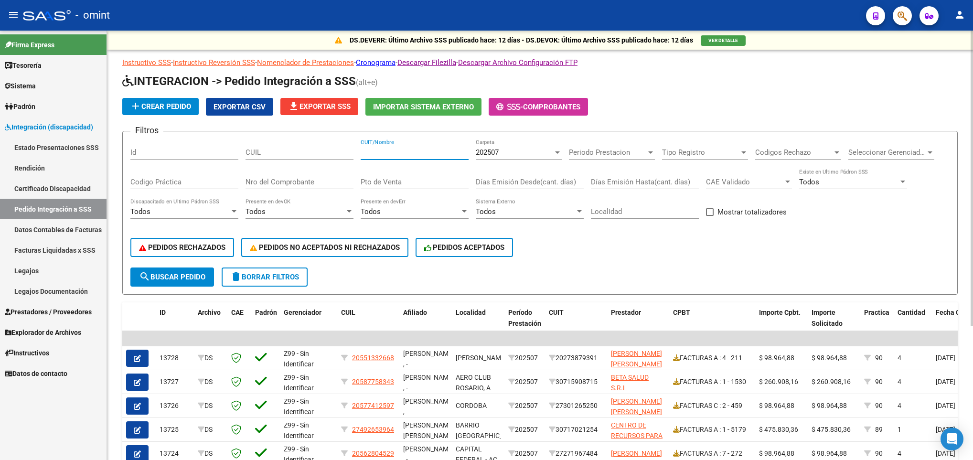
paste input "27243914707"
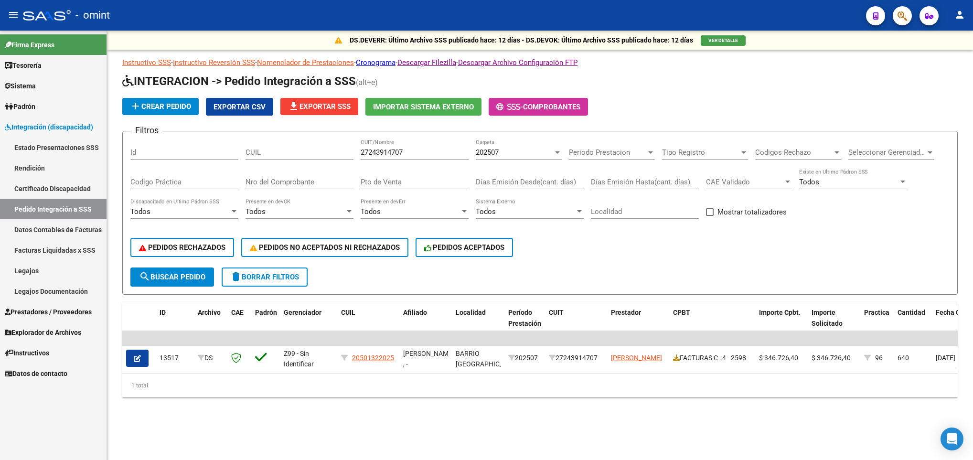
drag, startPoint x: 412, startPoint y: 157, endPoint x: 312, endPoint y: 132, distance: 102.3
click at [312, 132] on form "Filtros Id CUIL 27243914707 CUIT/Nombre 202507 Carpeta Periodo Prestacion Perio…" at bounding box center [540, 213] width 836 height 164
click at [415, 152] on input "27243914707" at bounding box center [415, 152] width 108 height 9
drag, startPoint x: 426, startPoint y: 153, endPoint x: 336, endPoint y: 153, distance: 89.8
click at [337, 153] on div "Filtros Id CUIL 27243914707 CUIT/Nombre 202507 Carpeta Periodo Prestacion Perio…" at bounding box center [539, 203] width 819 height 129
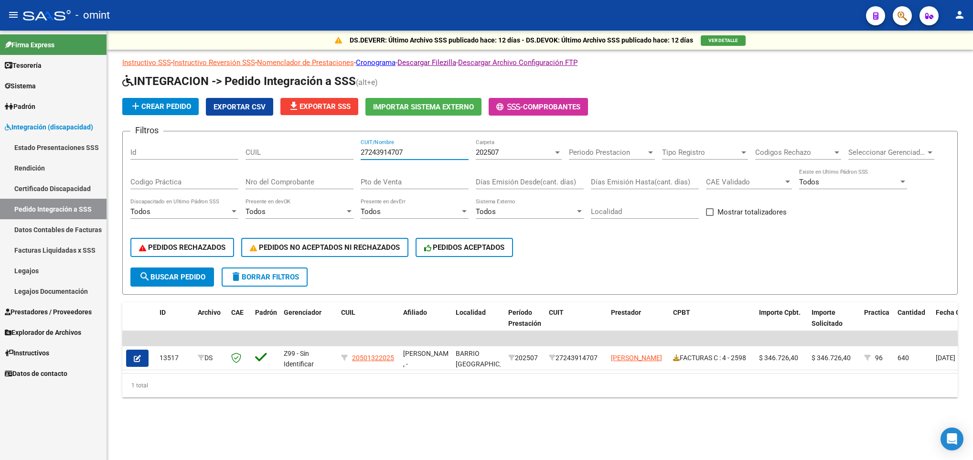
paste input "79559644"
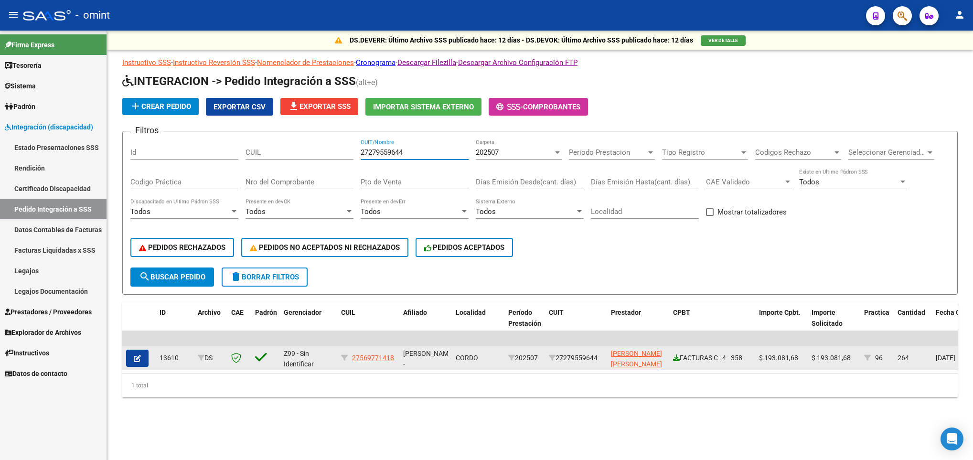
click at [674, 358] on icon at bounding box center [676, 357] width 7 height 7
click at [136, 355] on icon "button" at bounding box center [137, 358] width 7 height 7
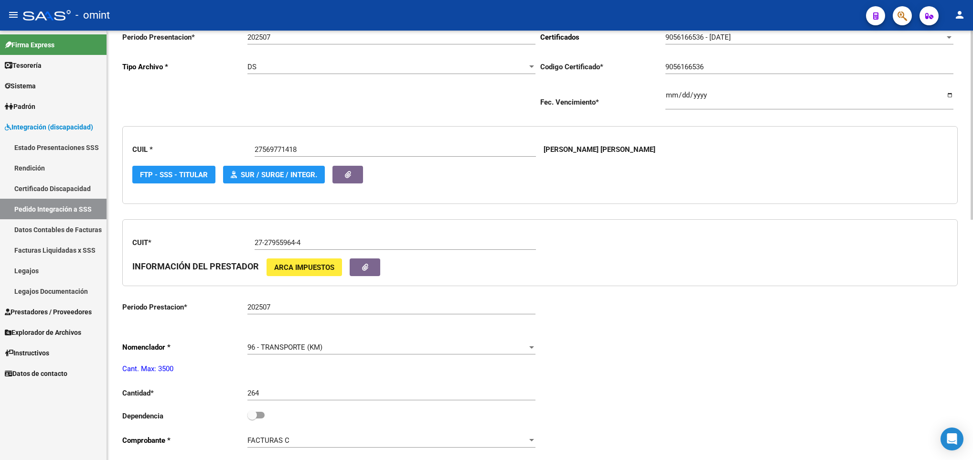
scroll to position [215, 0]
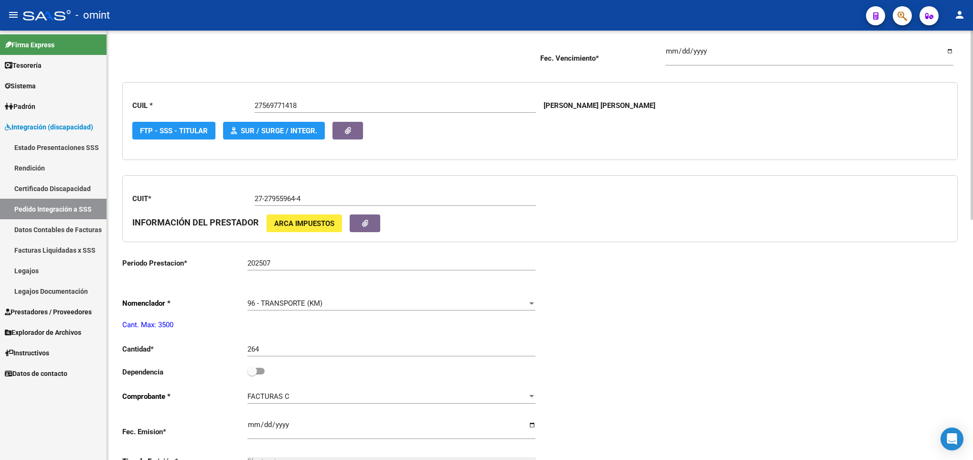
click at [259, 375] on span at bounding box center [255, 371] width 17 height 7
click at [252, 375] on input "checkbox" at bounding box center [252, 375] width 0 height 0
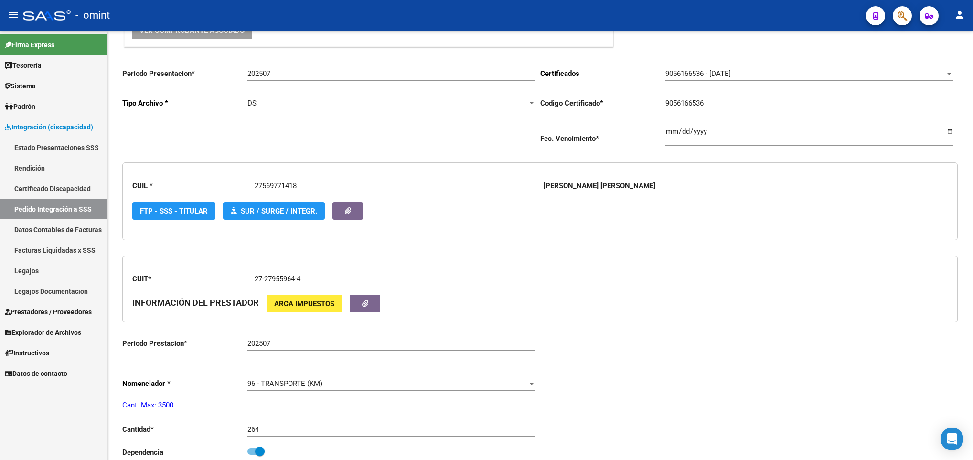
scroll to position [0, 0]
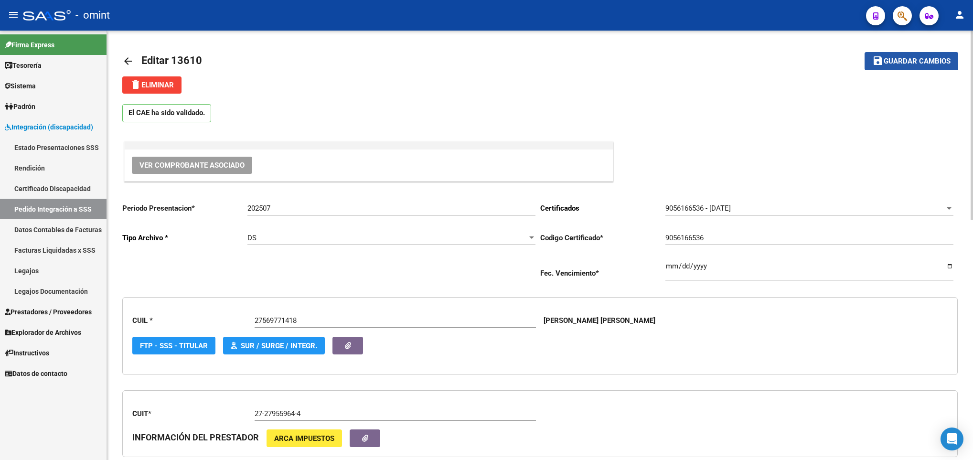
click at [893, 61] on span "Guardar cambios" at bounding box center [917, 61] width 67 height 9
click at [129, 59] on mat-icon "arrow_back" at bounding box center [127, 60] width 11 height 11
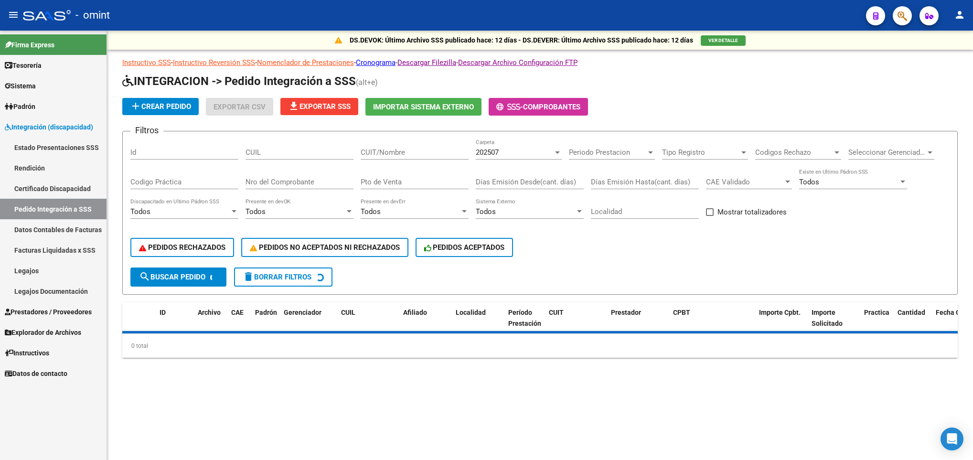
click at [417, 142] on div "CUIT/Nombre" at bounding box center [415, 149] width 108 height 21
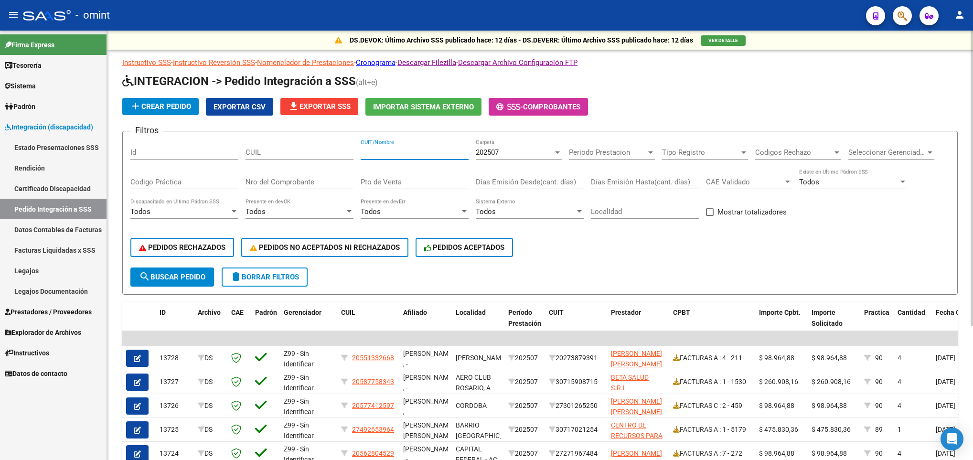
paste input "20317684623"
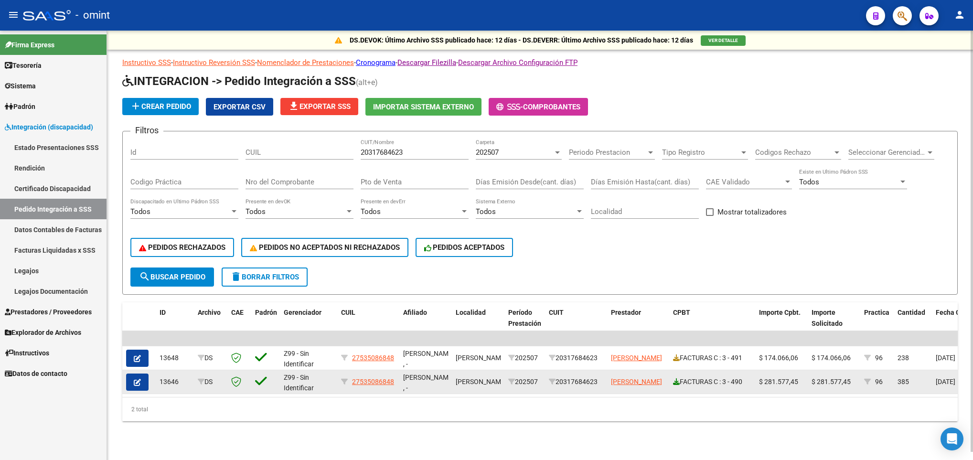
click at [673, 382] on icon at bounding box center [676, 381] width 7 height 7
click at [135, 382] on icon "button" at bounding box center [137, 382] width 7 height 7
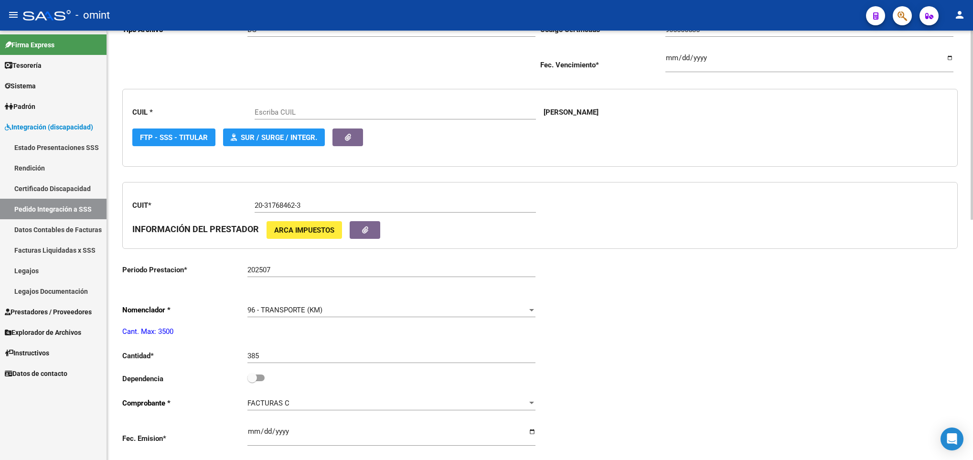
scroll to position [215, 0]
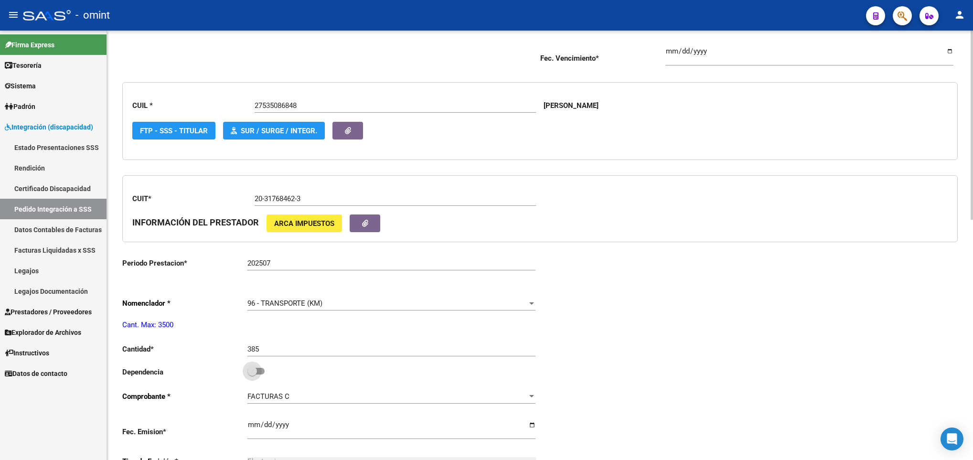
click at [259, 373] on span at bounding box center [255, 371] width 17 height 7
click at [252, 375] on input "checkbox" at bounding box center [252, 375] width 0 height 0
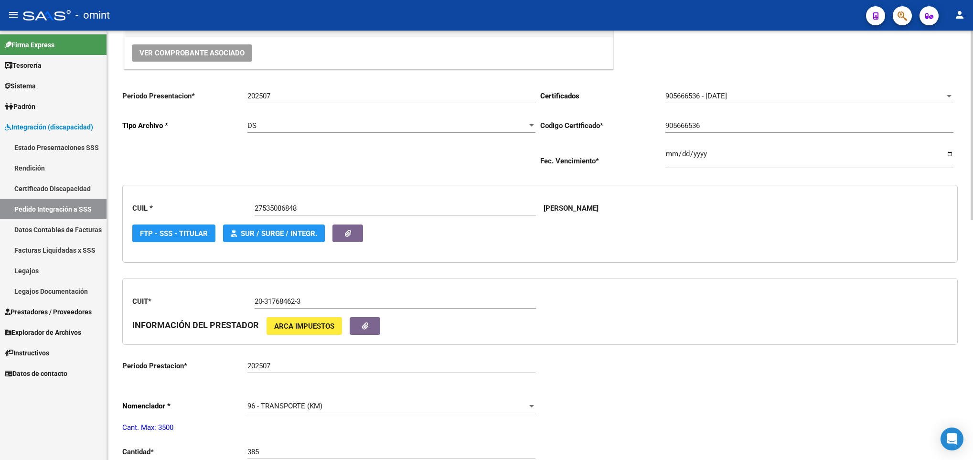
scroll to position [0, 0]
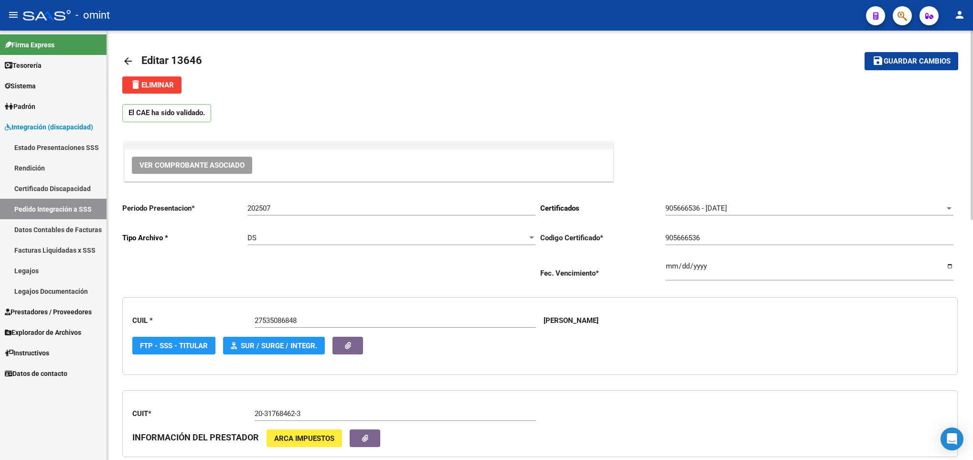
click at [901, 65] on span "Guardar cambios" at bounding box center [917, 61] width 67 height 9
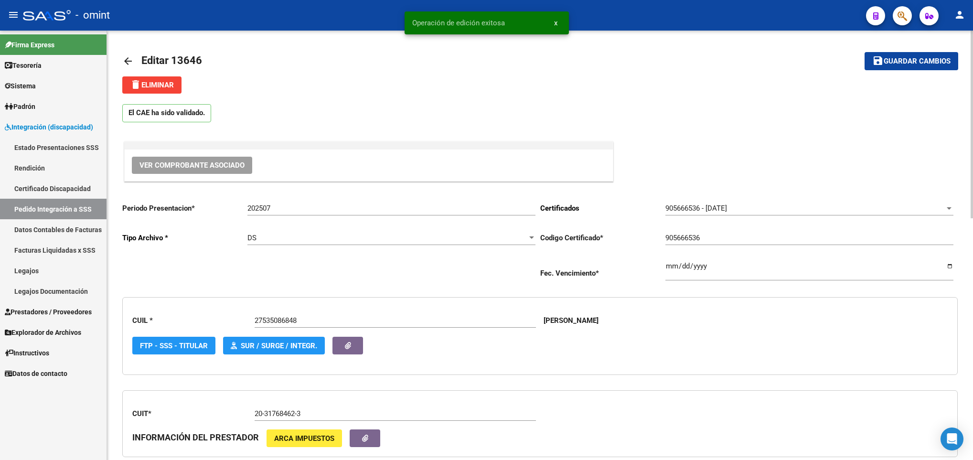
click at [138, 59] on link "arrow_back" at bounding box center [131, 61] width 19 height 22
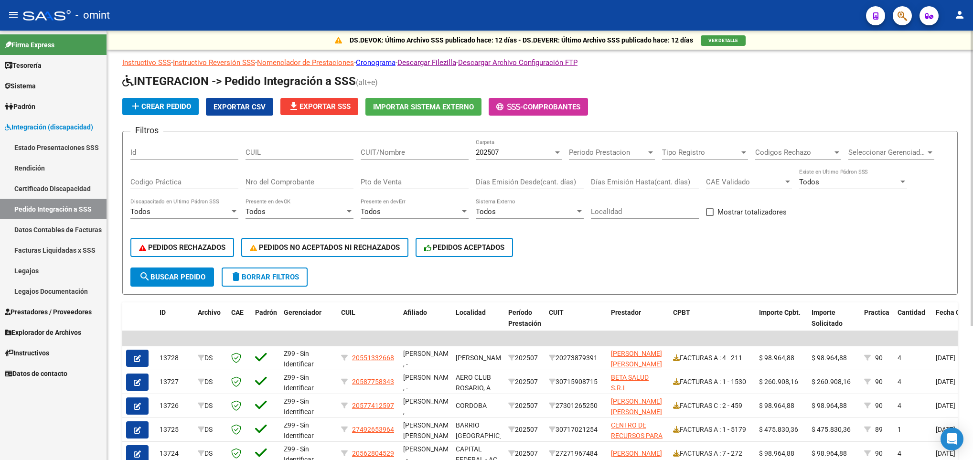
click at [404, 151] on input "CUIT/Nombre" at bounding box center [415, 152] width 108 height 9
paste input "20311157850"
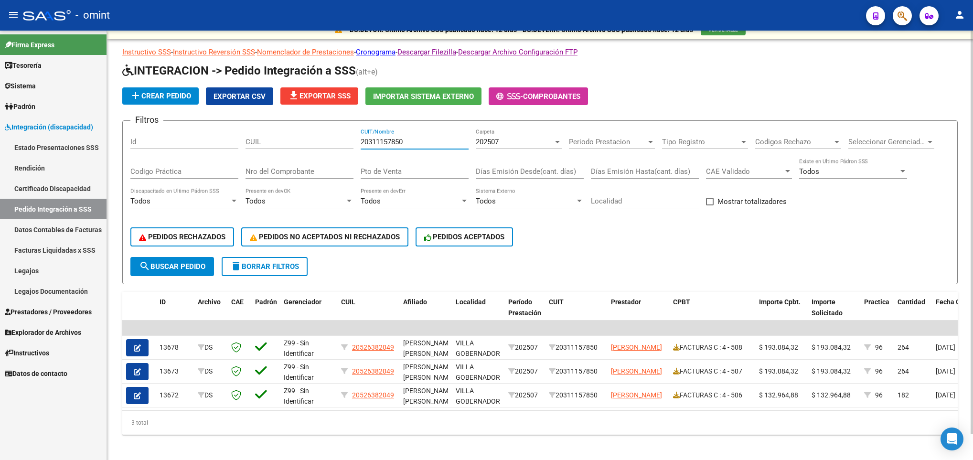
scroll to position [27, 0]
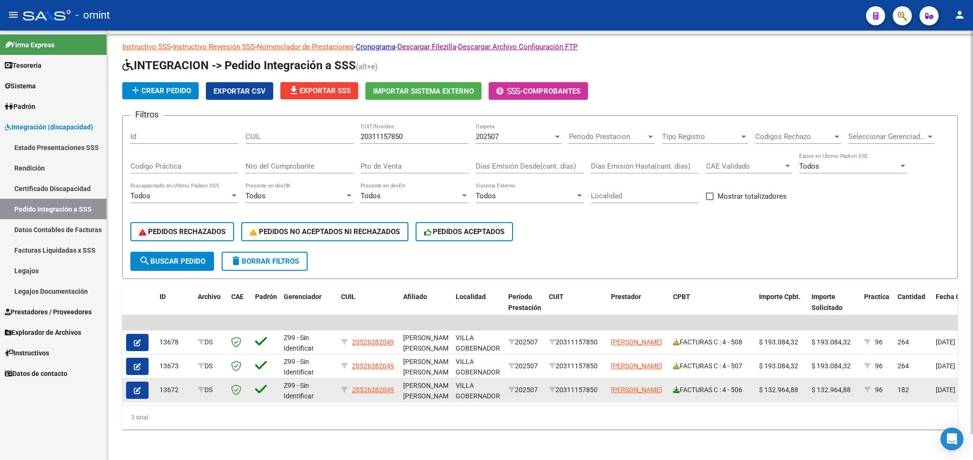
click at [674, 386] on icon at bounding box center [676, 389] width 7 height 7
click at [131, 382] on button "button" at bounding box center [137, 390] width 22 height 17
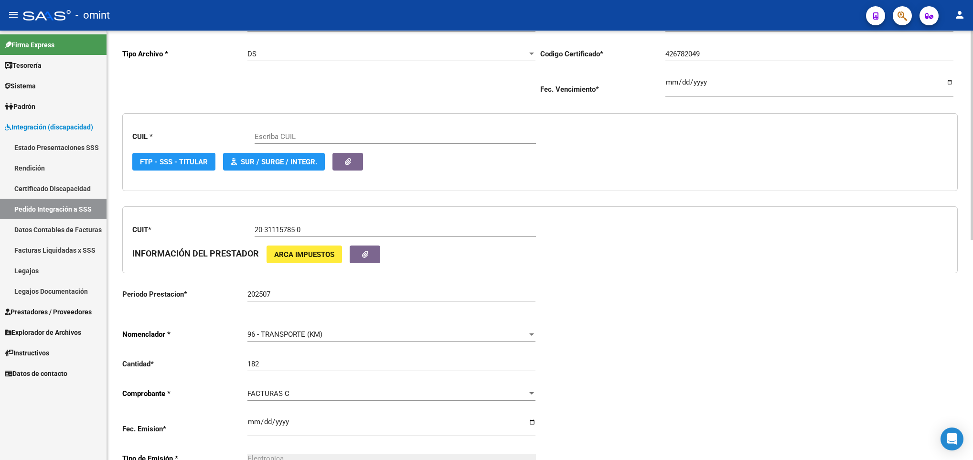
scroll to position [215, 0]
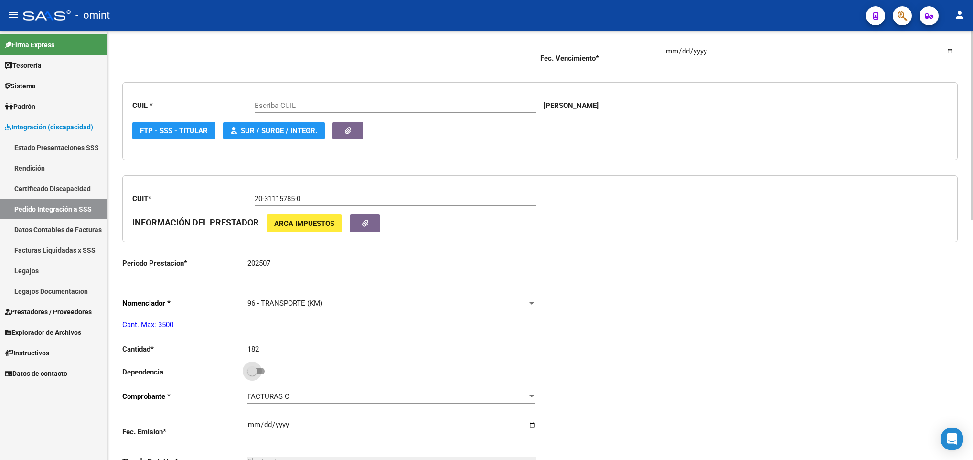
click at [257, 372] on span at bounding box center [255, 371] width 17 height 7
click at [252, 375] on input "checkbox" at bounding box center [252, 375] width 0 height 0
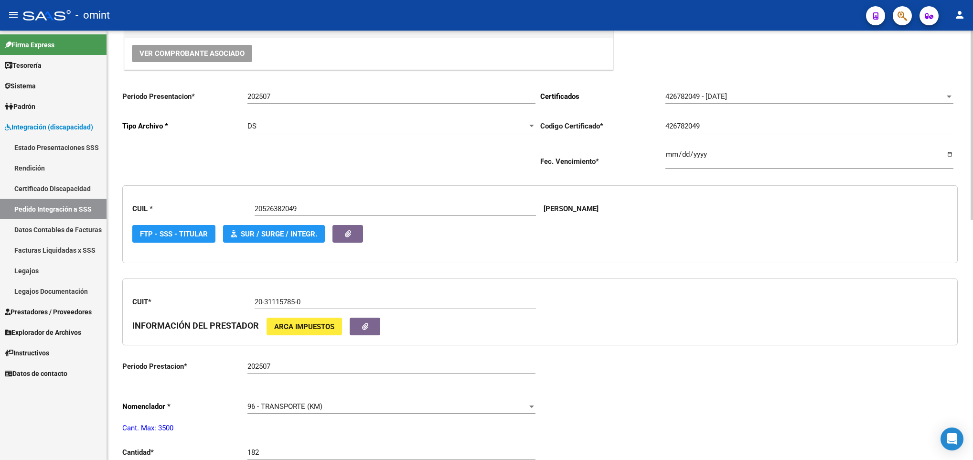
scroll to position [0, 0]
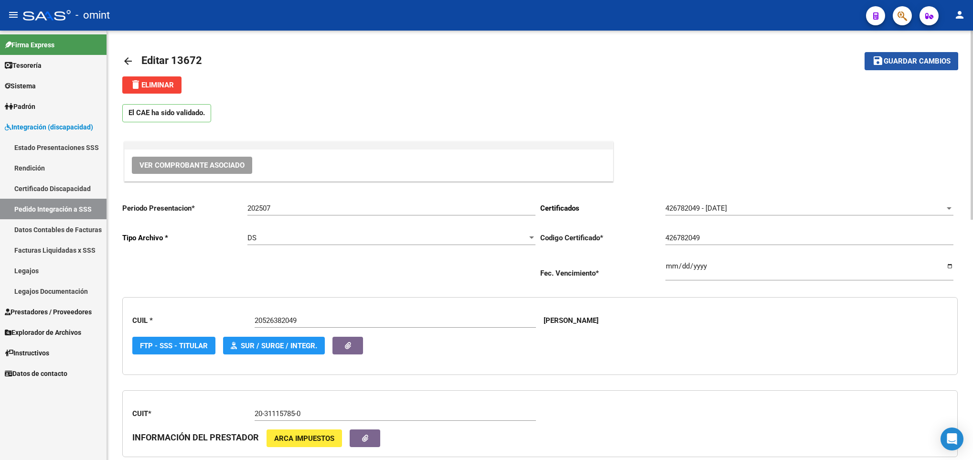
click at [871, 60] on button "save Guardar cambios" at bounding box center [912, 61] width 94 height 18
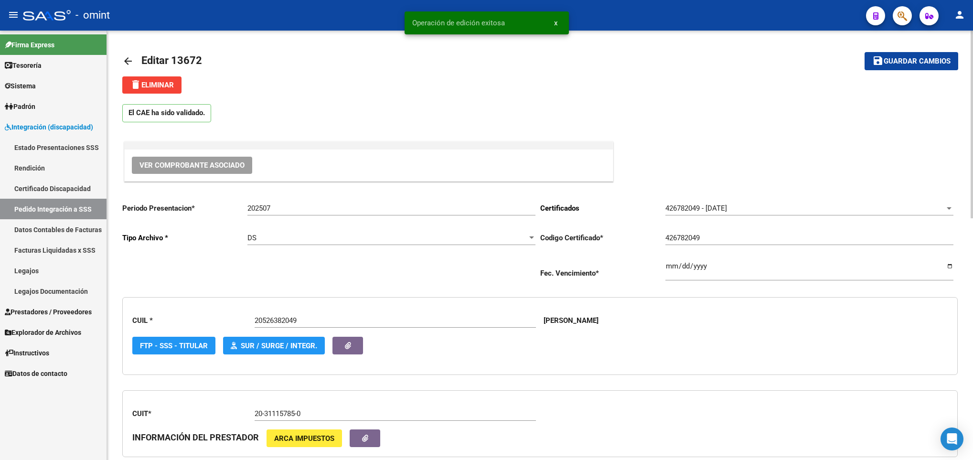
click at [126, 61] on mat-icon "arrow_back" at bounding box center [127, 60] width 11 height 11
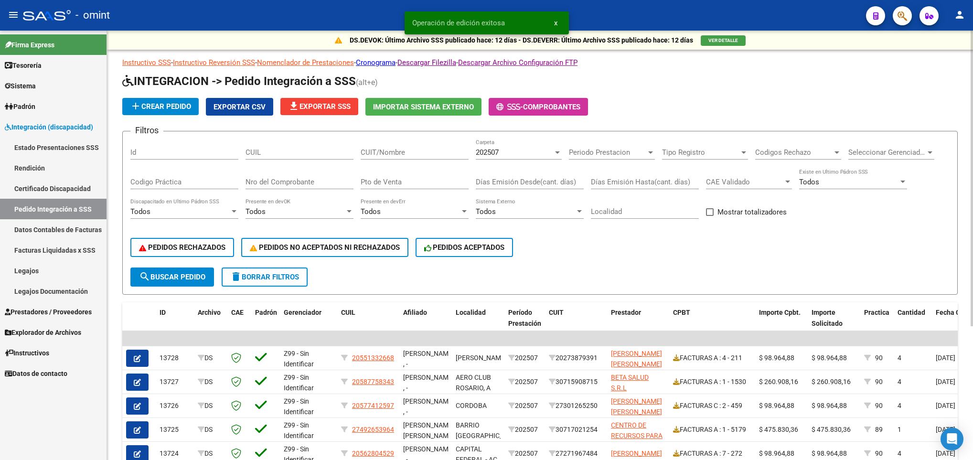
click at [402, 152] on input "CUIT/Nombre" at bounding box center [415, 152] width 108 height 9
paste input "20311157850"
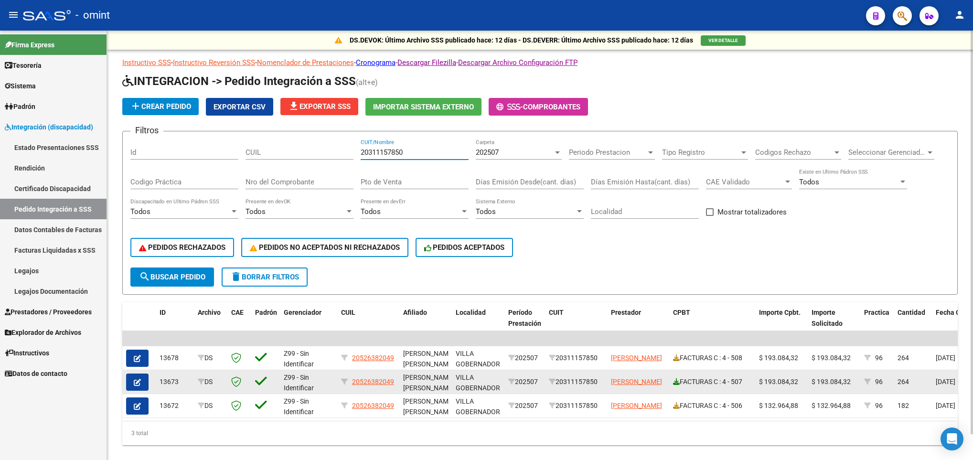
click at [675, 383] on icon at bounding box center [676, 381] width 7 height 7
click at [135, 380] on icon "button" at bounding box center [137, 382] width 7 height 7
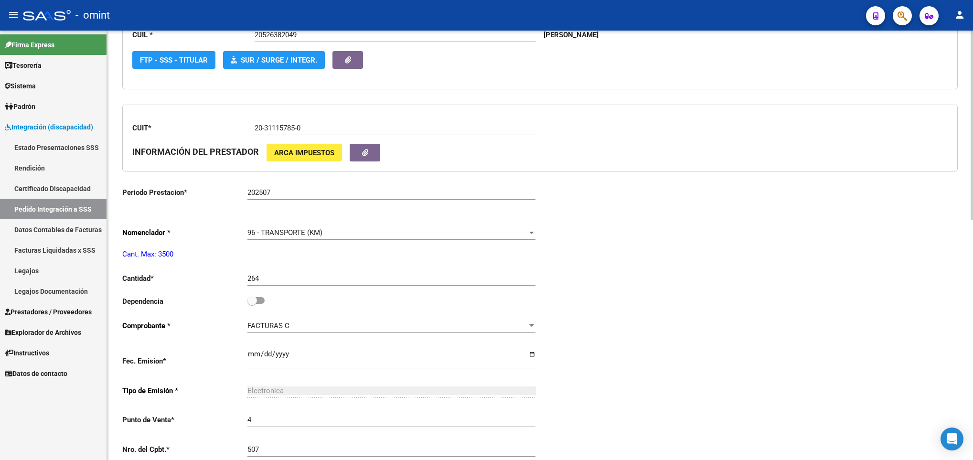
scroll to position [287, 0]
click at [258, 303] on span at bounding box center [255, 299] width 17 height 7
click at [252, 303] on input "checkbox" at bounding box center [252, 303] width 0 height 0
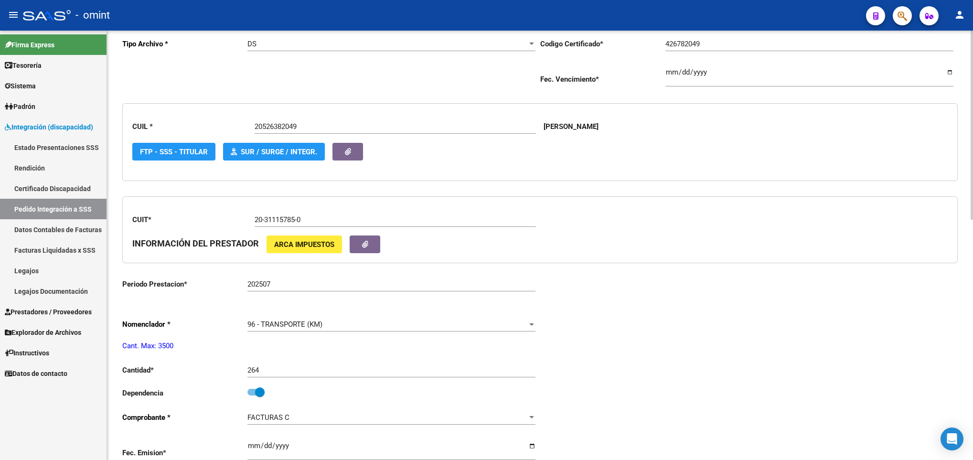
scroll to position [0, 0]
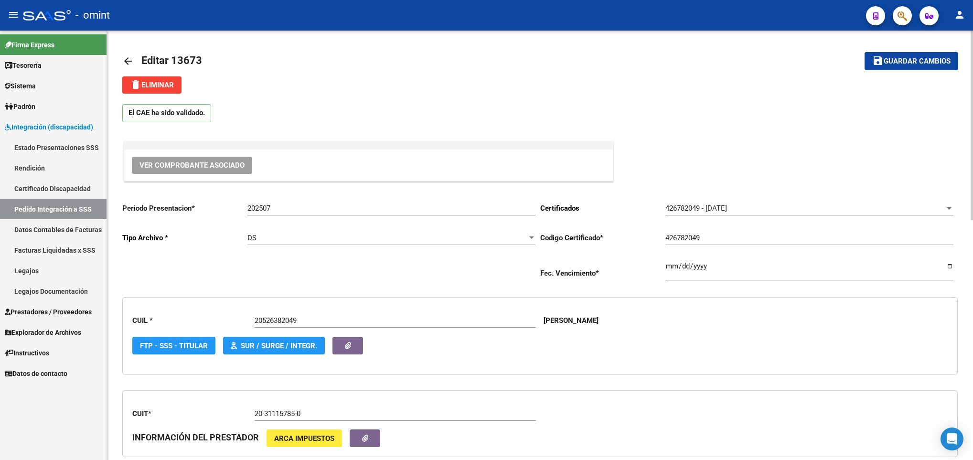
click at [923, 64] on span "Guardar cambios" at bounding box center [917, 61] width 67 height 9
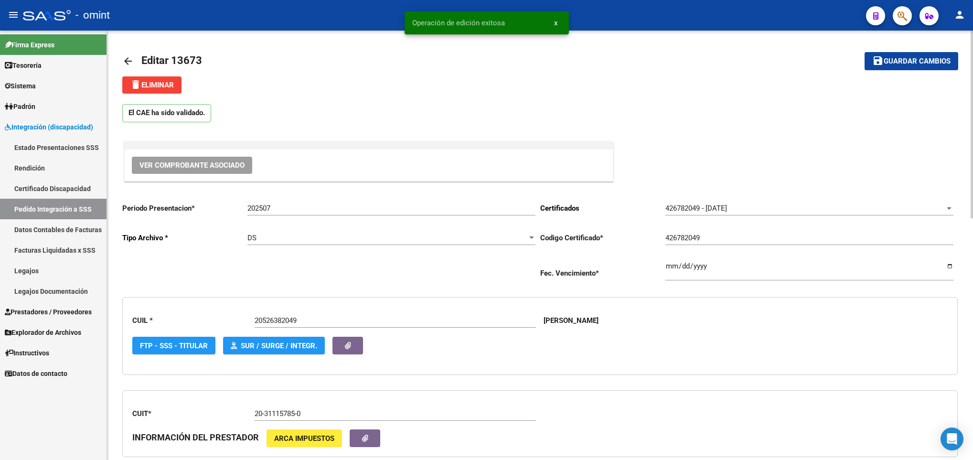
click at [124, 58] on mat-icon "arrow_back" at bounding box center [127, 60] width 11 height 11
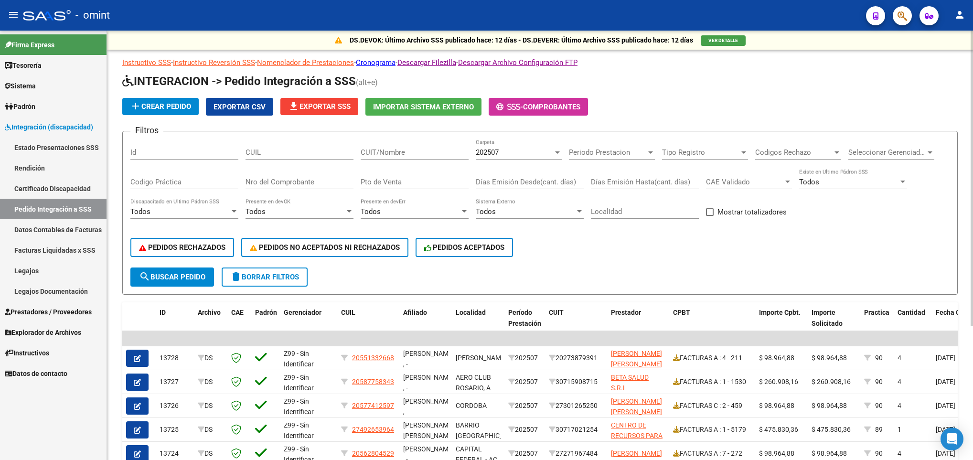
click at [411, 153] on input "CUIT/Nombre" at bounding box center [415, 152] width 108 height 9
paste input "20311157850"
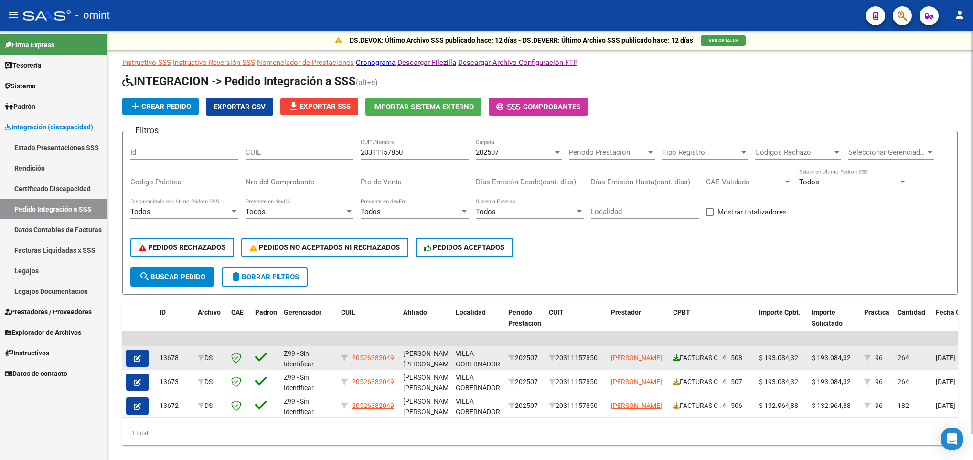
click at [674, 355] on icon at bounding box center [676, 357] width 7 height 7
click at [140, 356] on icon "button" at bounding box center [137, 358] width 7 height 7
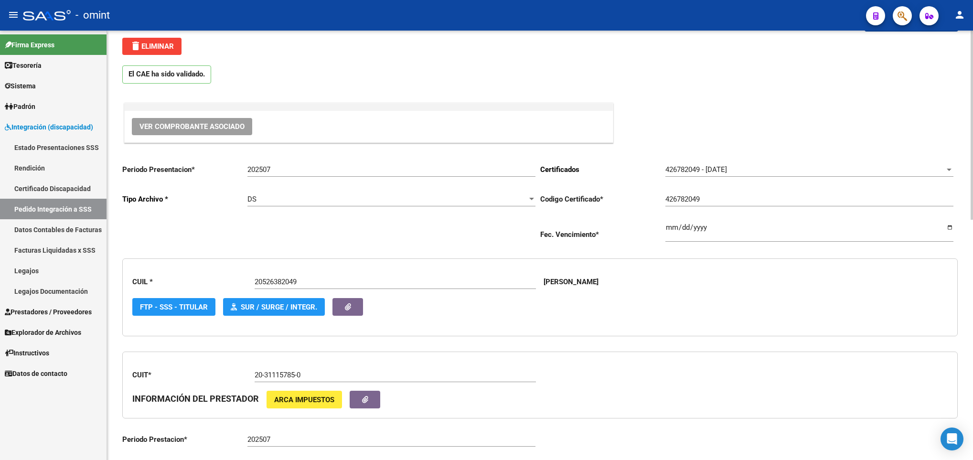
scroll to position [215, 0]
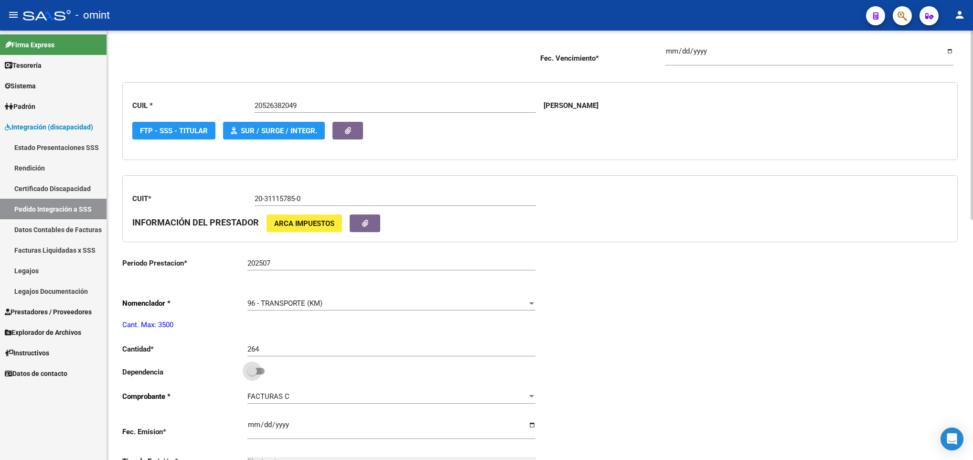
click at [264, 377] on label at bounding box center [255, 370] width 17 height 11
click at [252, 375] on input "checkbox" at bounding box center [252, 375] width 0 height 0
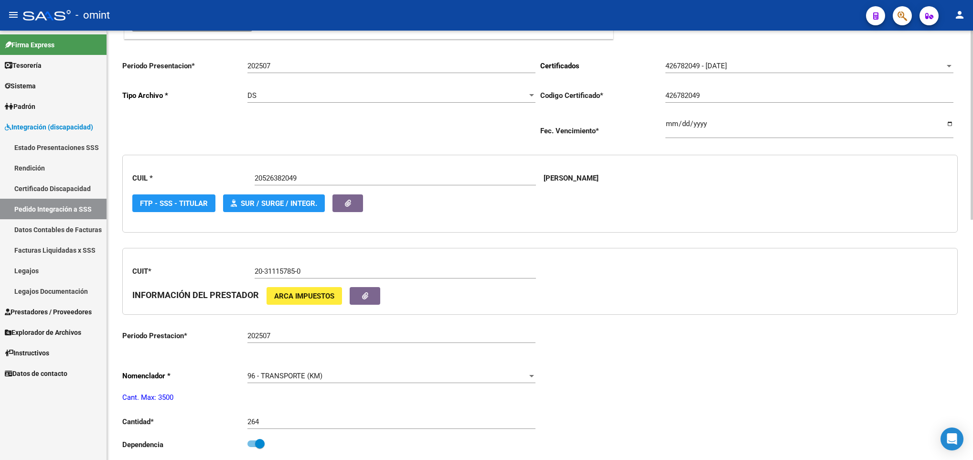
scroll to position [0, 0]
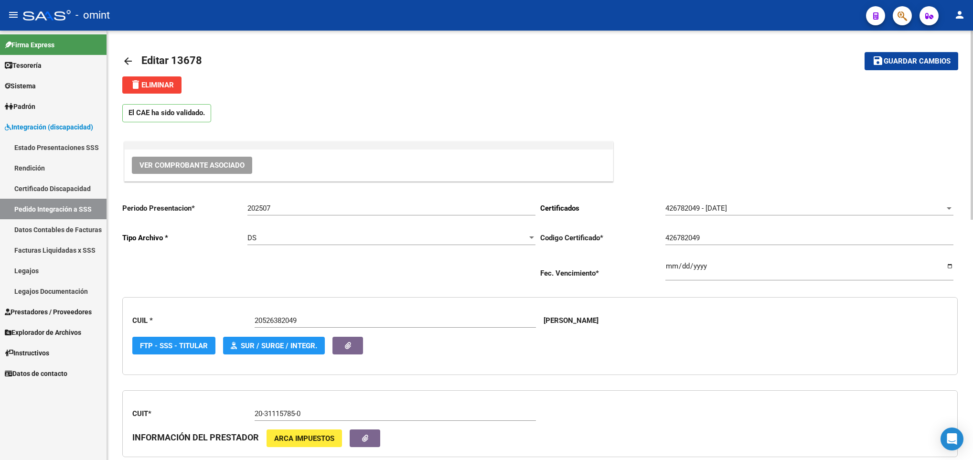
click at [942, 60] on span "Guardar cambios" at bounding box center [917, 61] width 67 height 9
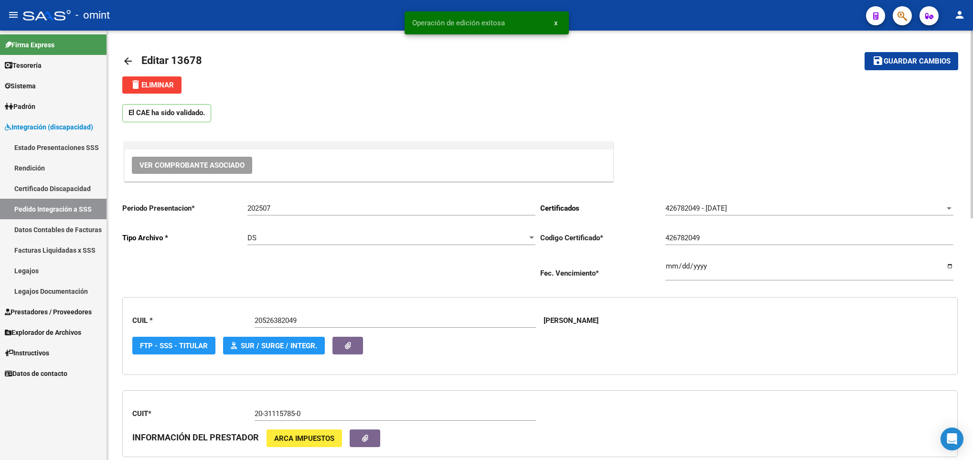
click at [127, 62] on mat-icon "arrow_back" at bounding box center [127, 60] width 11 height 11
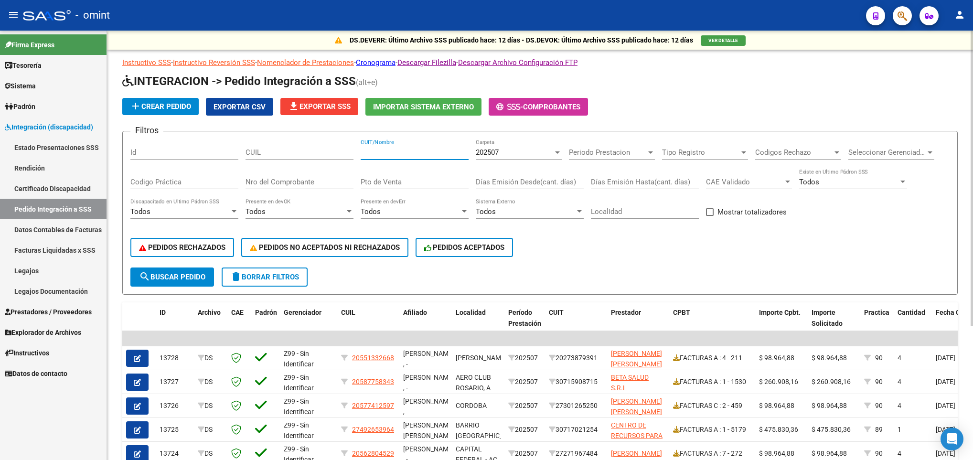
click at [406, 150] on input "CUIT/Nombre" at bounding box center [415, 152] width 108 height 9
paste input "30717212289"
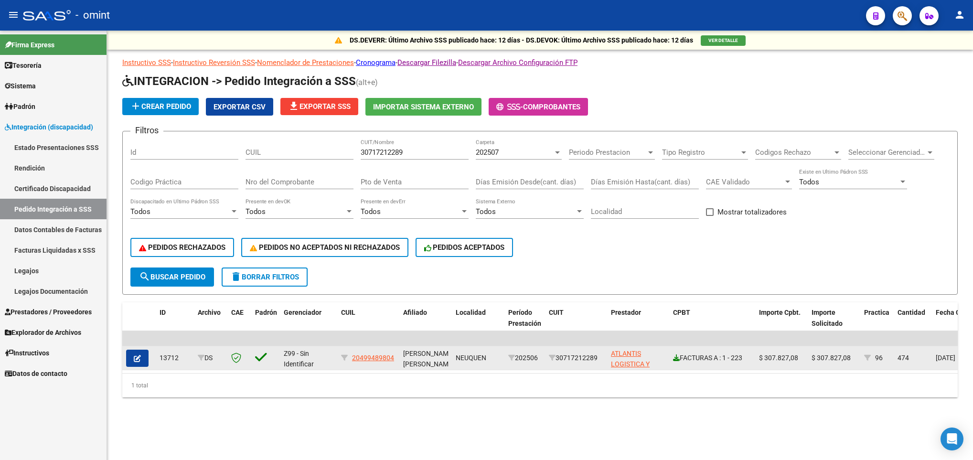
click at [678, 360] on icon at bounding box center [676, 357] width 7 height 7
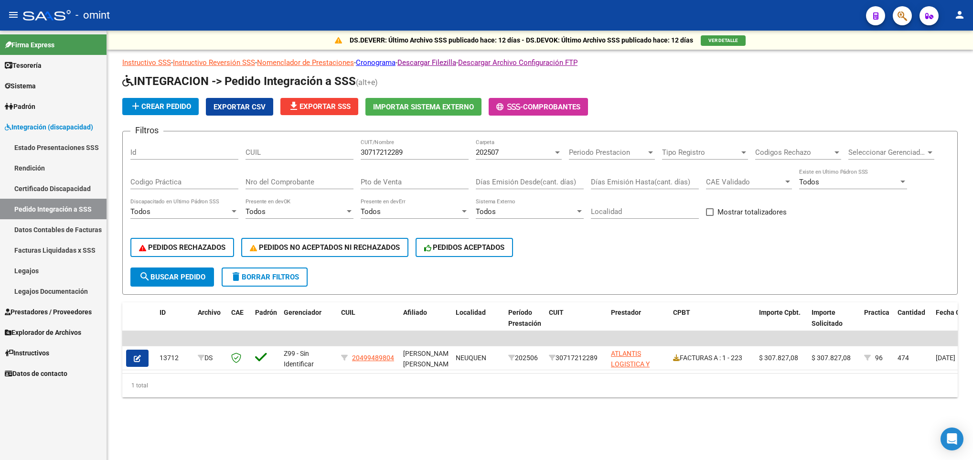
click at [426, 148] on input "30717212289" at bounding box center [415, 152] width 108 height 9
drag, startPoint x: 426, startPoint y: 153, endPoint x: 283, endPoint y: 155, distance: 143.3
click at [283, 155] on div "Filtros Id CUIL 30717212289 CUIT/Nombre 202507 Carpeta Periodo Prestacion Perio…" at bounding box center [539, 203] width 819 height 129
paste input "27231980313"
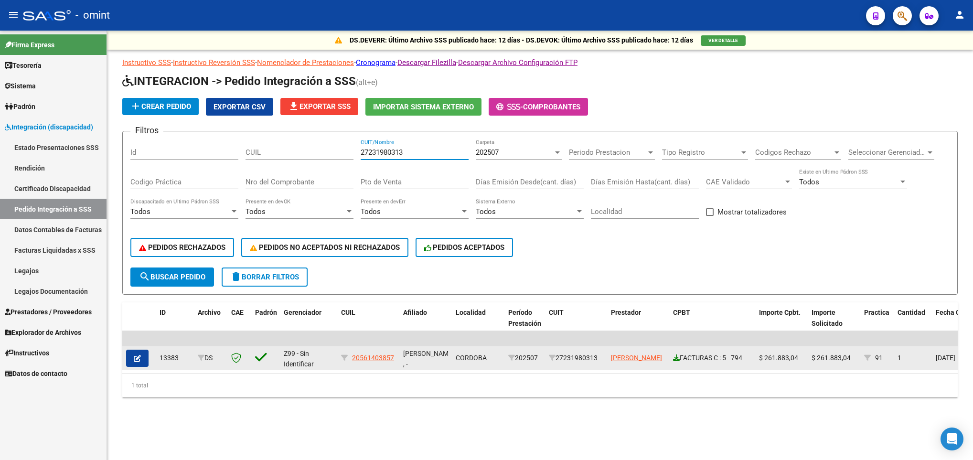
click at [676, 359] on icon at bounding box center [676, 357] width 7 height 7
click at [139, 360] on icon "button" at bounding box center [137, 358] width 7 height 7
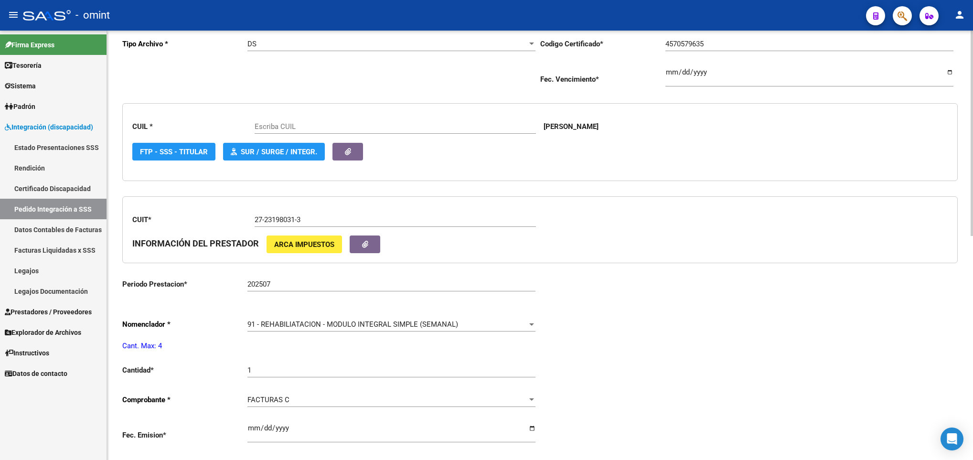
scroll to position [215, 0]
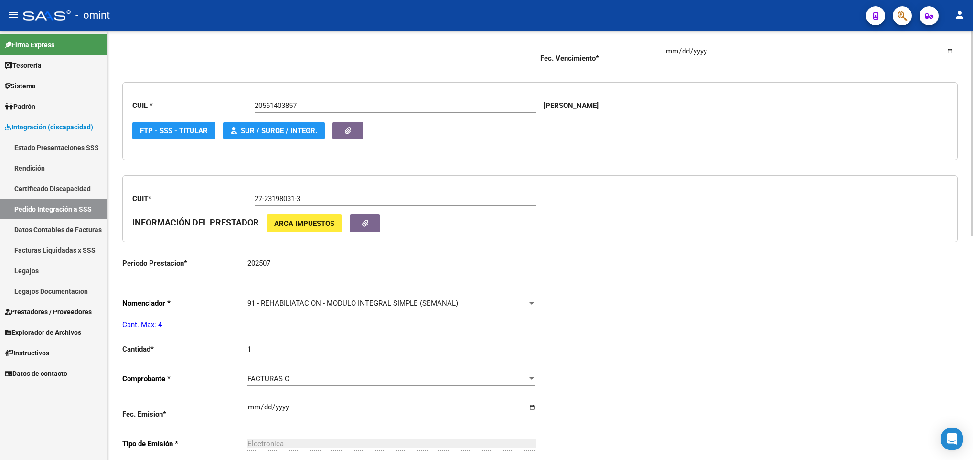
click at [386, 347] on div "1 Ingresar el nro" at bounding box center [391, 346] width 288 height 21
click at [880, 290] on div "Periodo Presentacion * 202507 Ingresar el Periodo Tipo Archivo * DS Seleccionar…" at bounding box center [540, 333] width 836 height 706
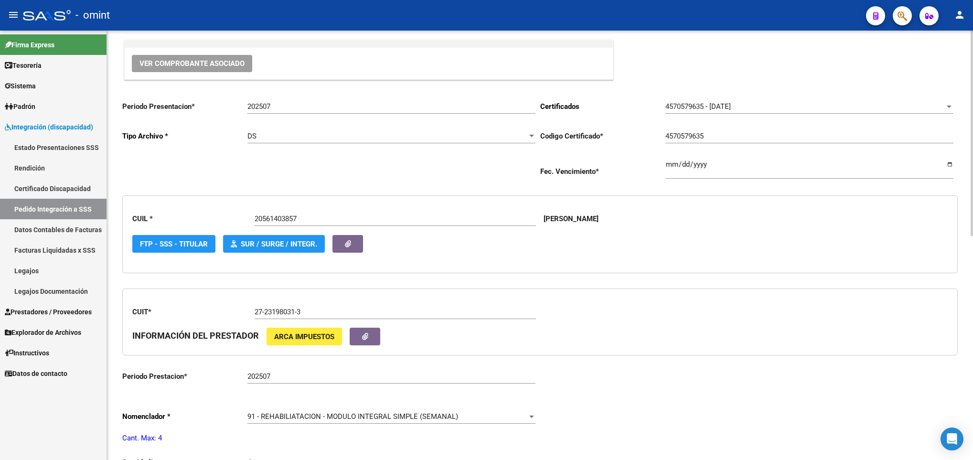
scroll to position [0, 0]
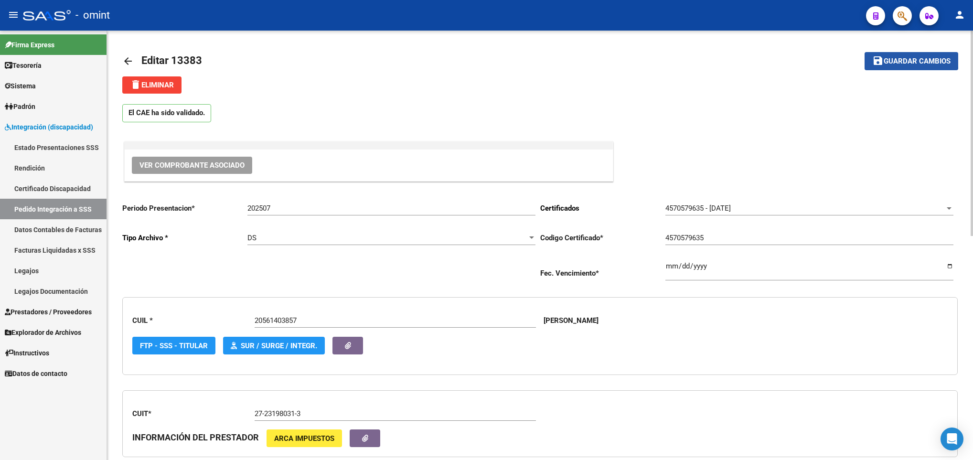
click at [908, 59] on span "Guardar cambios" at bounding box center [917, 61] width 67 height 9
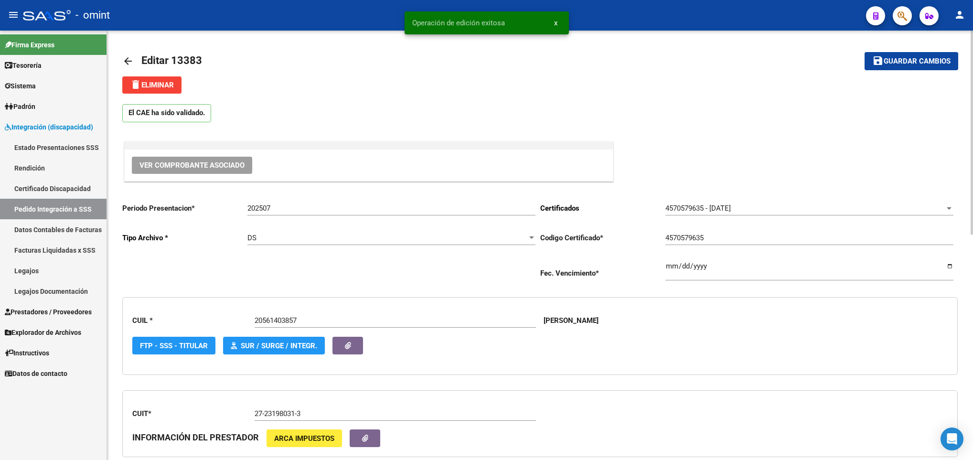
click at [139, 61] on link "arrow_back" at bounding box center [131, 61] width 19 height 22
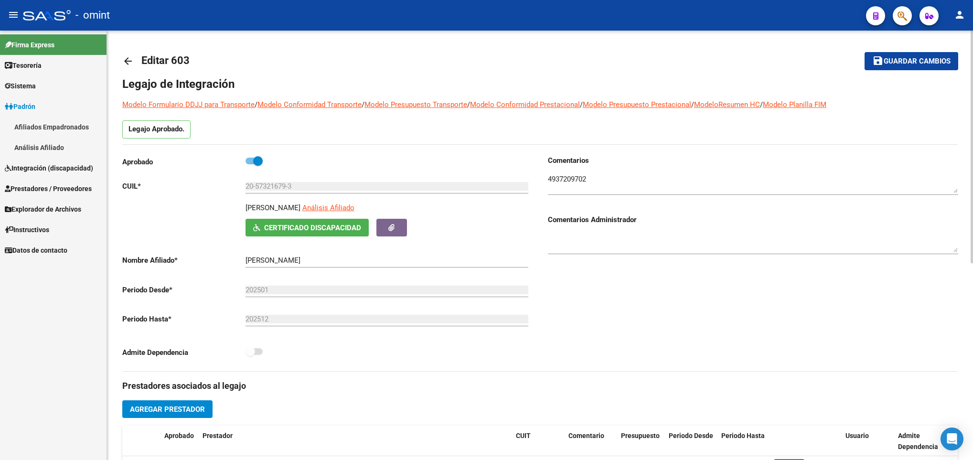
click at [127, 64] on mat-icon "arrow_back" at bounding box center [127, 60] width 11 height 11
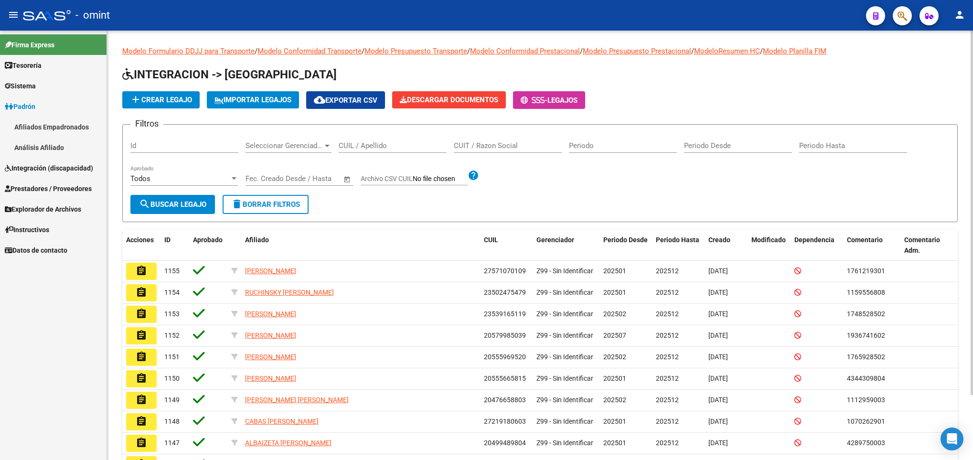
click at [378, 144] on input "CUIL / Apellido" at bounding box center [393, 145] width 108 height 9
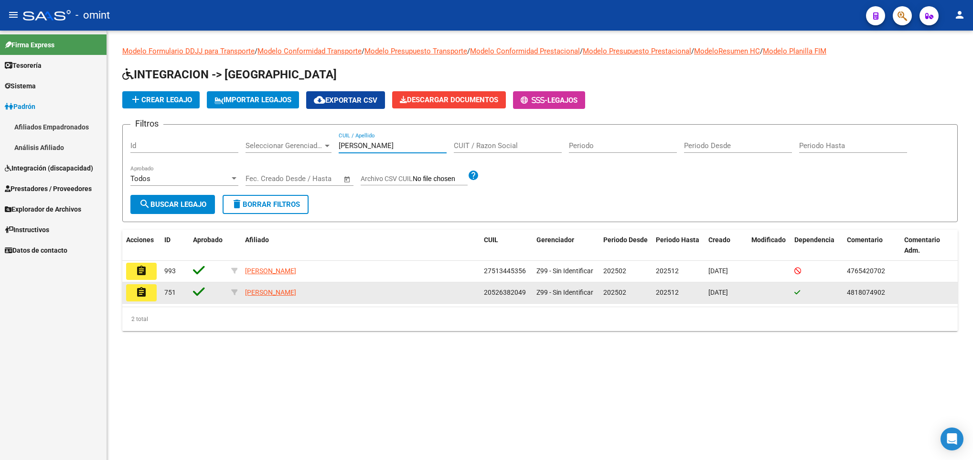
type input "meza"
click at [150, 297] on button "assignment" at bounding box center [141, 292] width 31 height 17
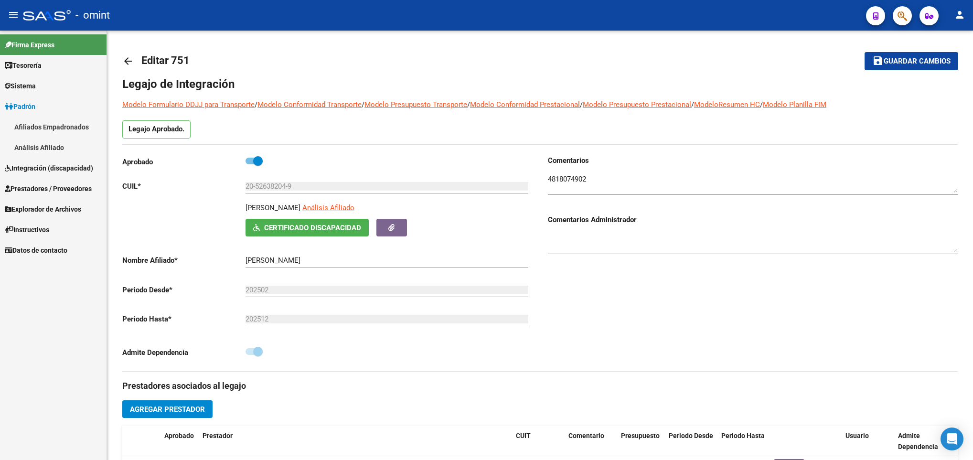
click at [130, 59] on mat-icon "arrow_back" at bounding box center [127, 60] width 11 height 11
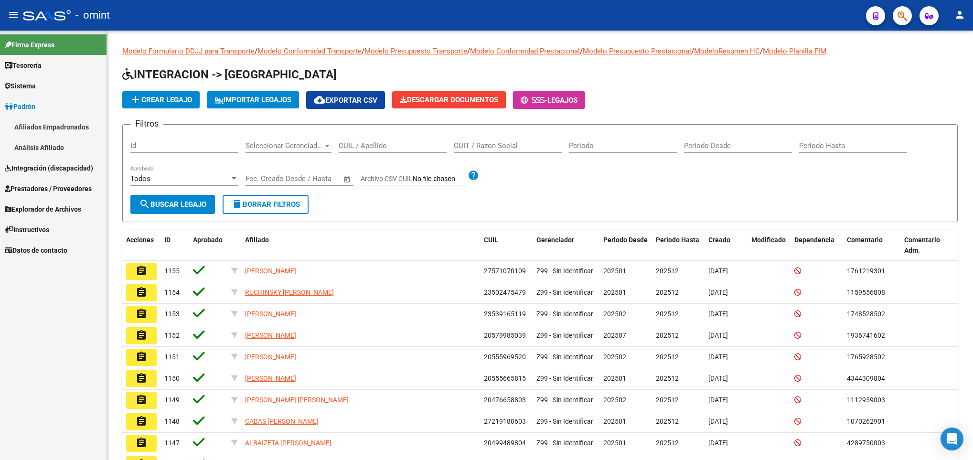
click at [355, 147] on input "CUIL / Apellido" at bounding box center [393, 145] width 108 height 9
paste input "20509622885"
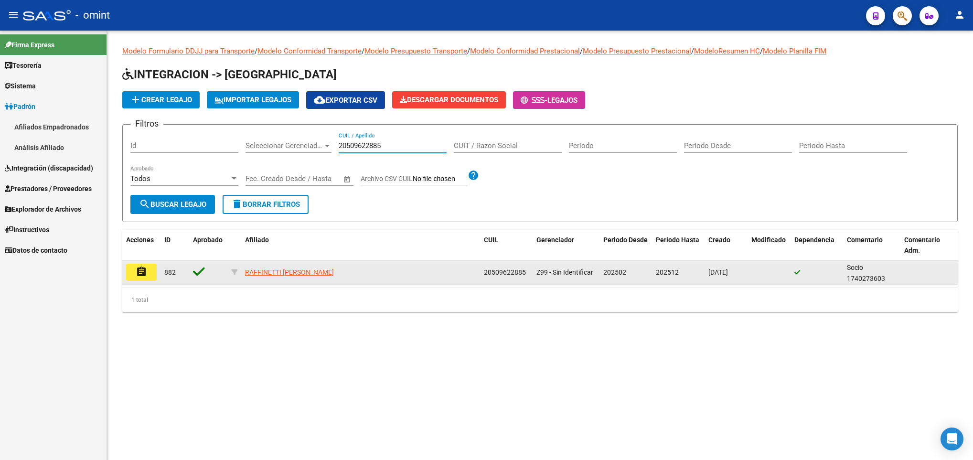
type input "20509622885"
click at [158, 268] on datatable-body-cell "assignment" at bounding box center [141, 272] width 38 height 23
click at [150, 268] on button "assignment" at bounding box center [141, 272] width 31 height 17
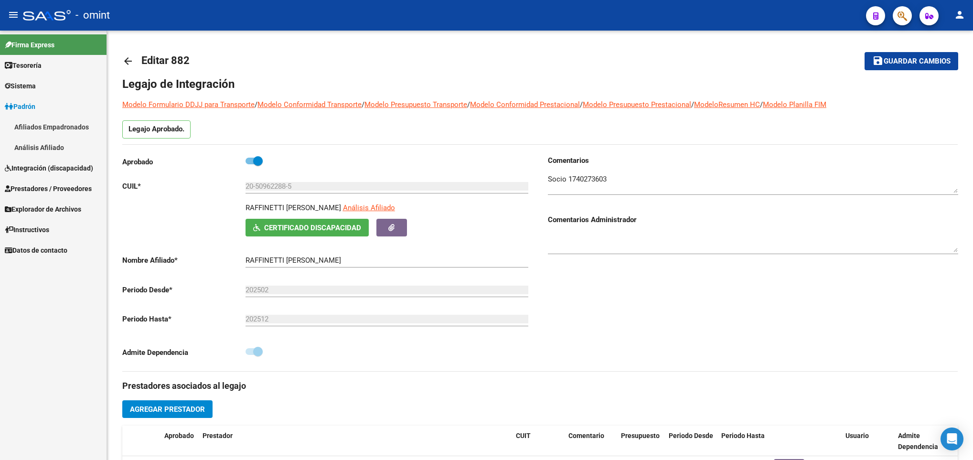
click at [129, 62] on mat-icon "arrow_back" at bounding box center [127, 60] width 11 height 11
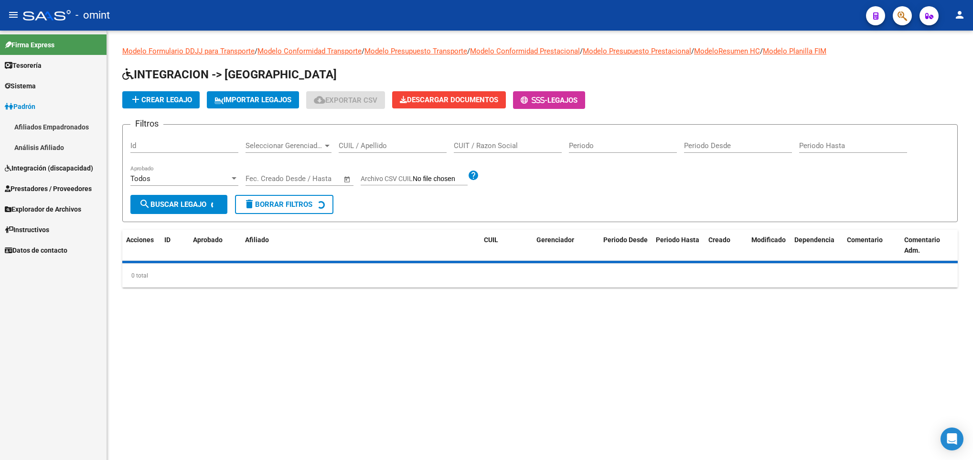
click at [355, 150] on input "CUIL / Apellido" at bounding box center [393, 145] width 108 height 9
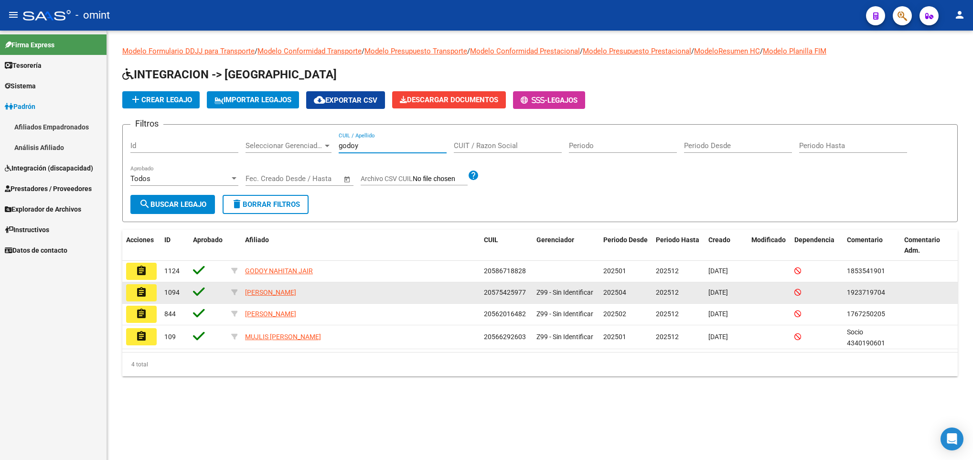
type input "godoy"
click at [149, 296] on button "assignment" at bounding box center [141, 292] width 31 height 17
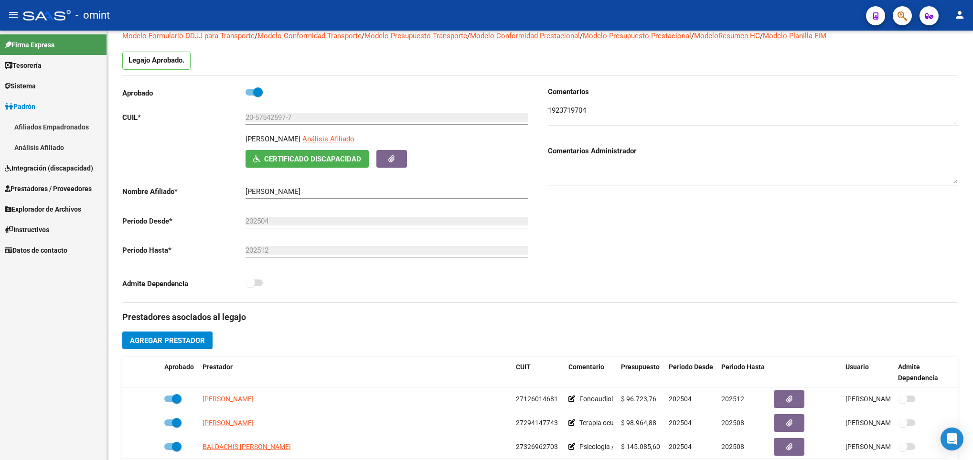
scroll to position [287, 0]
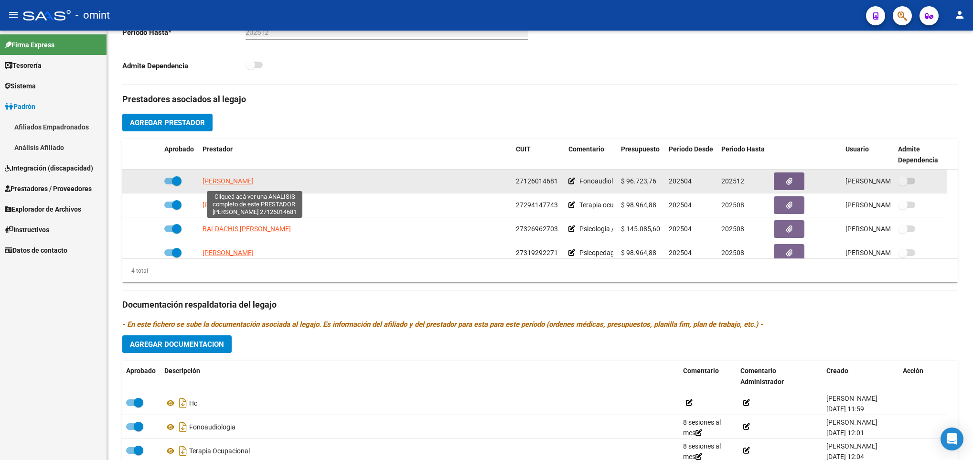
click at [254, 183] on span "[PERSON_NAME] [PERSON_NAME]" at bounding box center [228, 181] width 51 height 8
type textarea "27126014681"
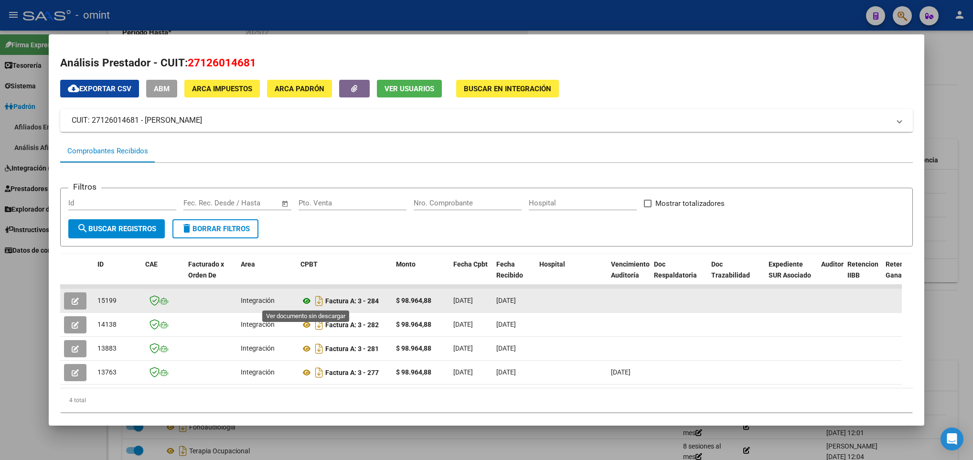
click at [304, 298] on icon at bounding box center [306, 300] width 12 height 11
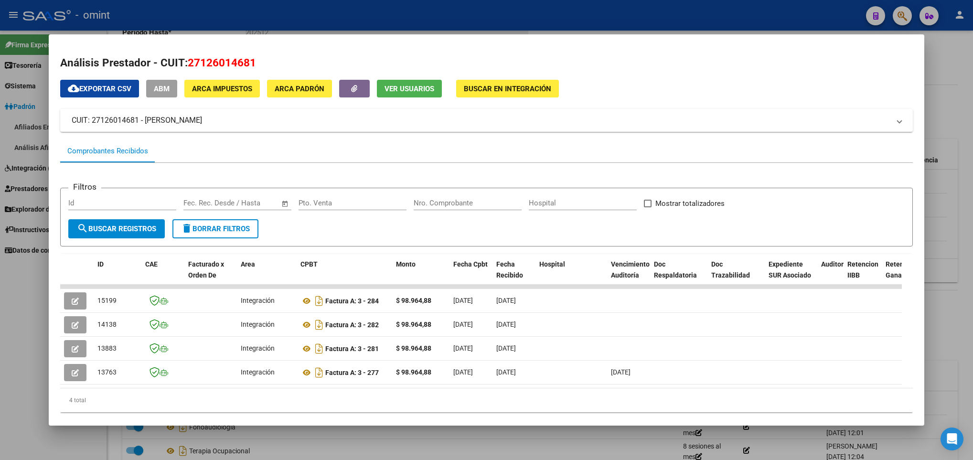
click at [266, 443] on div at bounding box center [486, 230] width 973 height 460
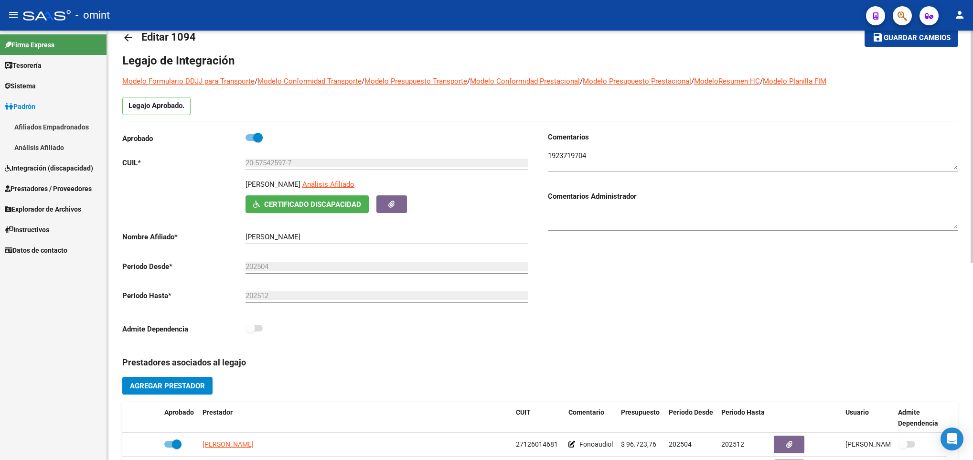
scroll to position [0, 0]
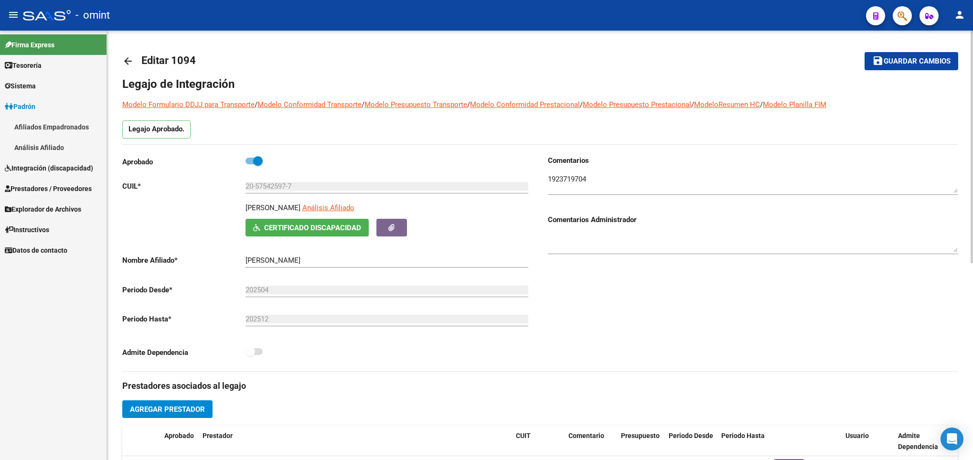
click at [127, 55] on mat-icon "arrow_back" at bounding box center [127, 60] width 11 height 11
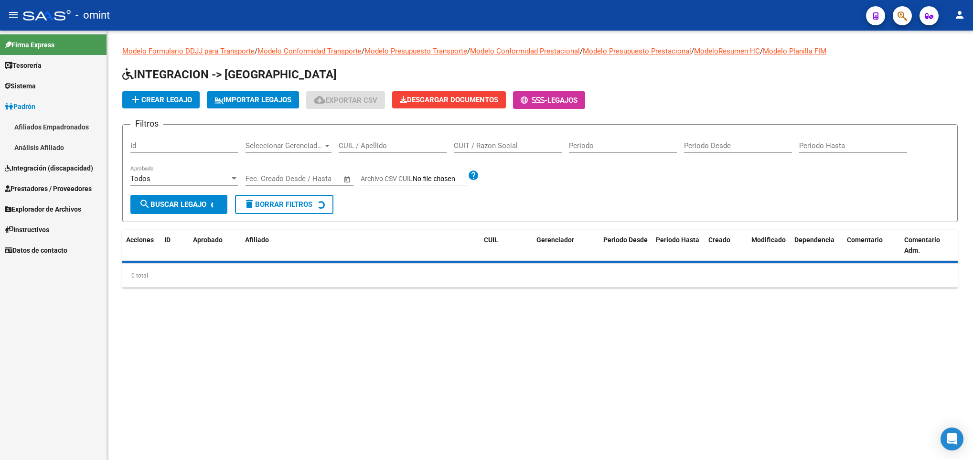
click at [407, 141] on div "CUIL / Apellido" at bounding box center [393, 142] width 108 height 21
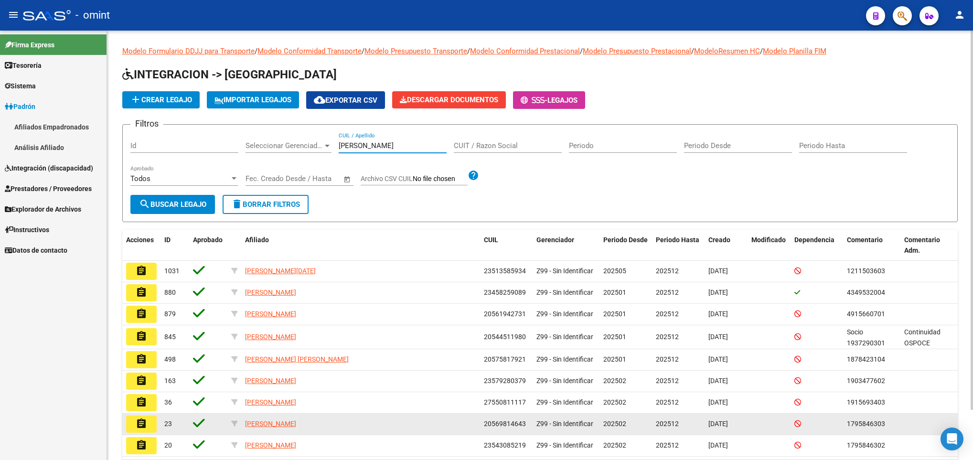
scroll to position [56, 0]
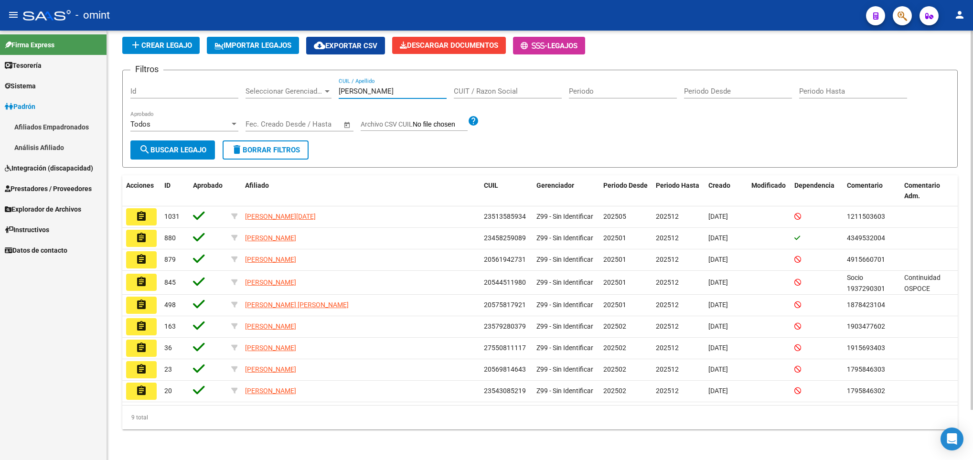
drag, startPoint x: 403, startPoint y: 86, endPoint x: 253, endPoint y: 75, distance: 150.5
click at [254, 82] on div "Filtros Id Seleccionar Gerenciador Seleccionar Gerenciador alvarez CUIL / Apell…" at bounding box center [539, 109] width 819 height 63
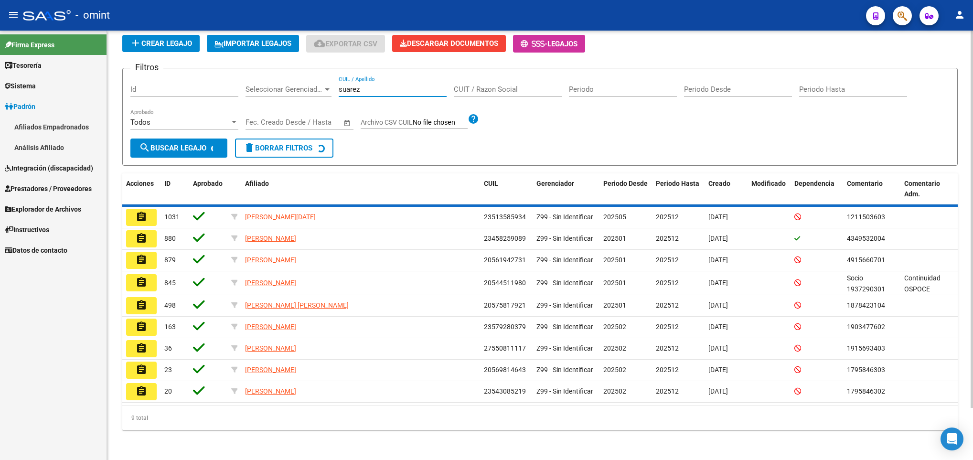
scroll to position [0, 0]
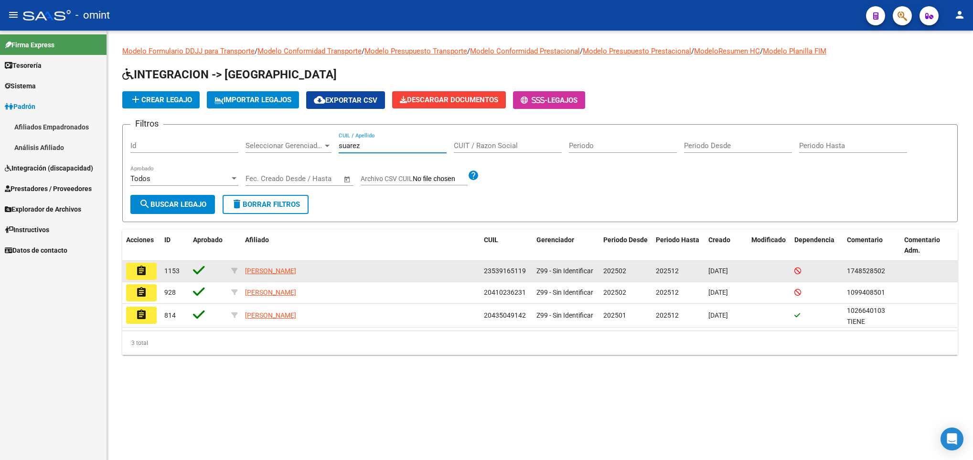
type input "suarez"
click at [150, 270] on button "assignment" at bounding box center [141, 271] width 31 height 17
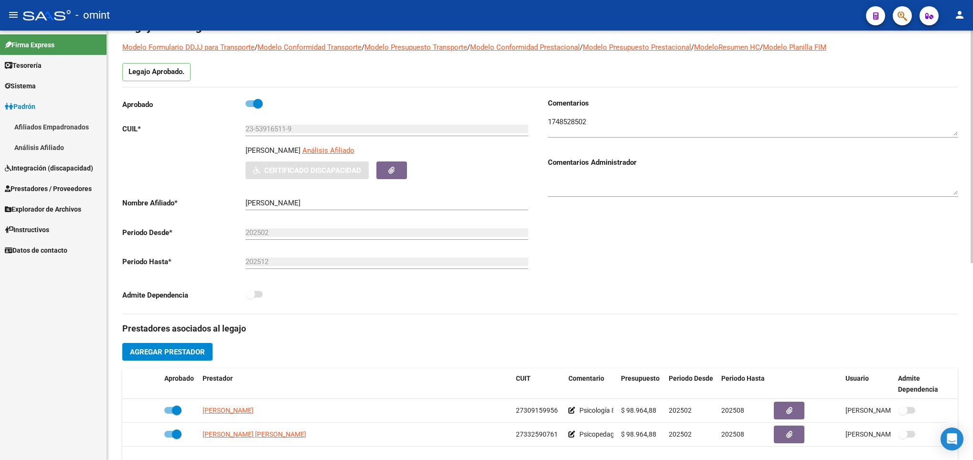
scroll to position [215, 0]
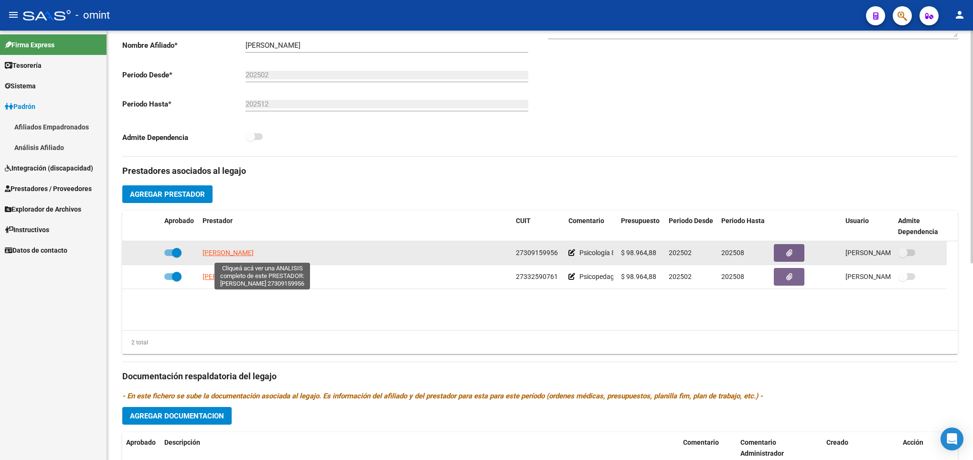
click at [254, 255] on span "FERNANDEZ TRINIDAD JESICA VANESA" at bounding box center [228, 253] width 51 height 8
type textarea "27309159956"
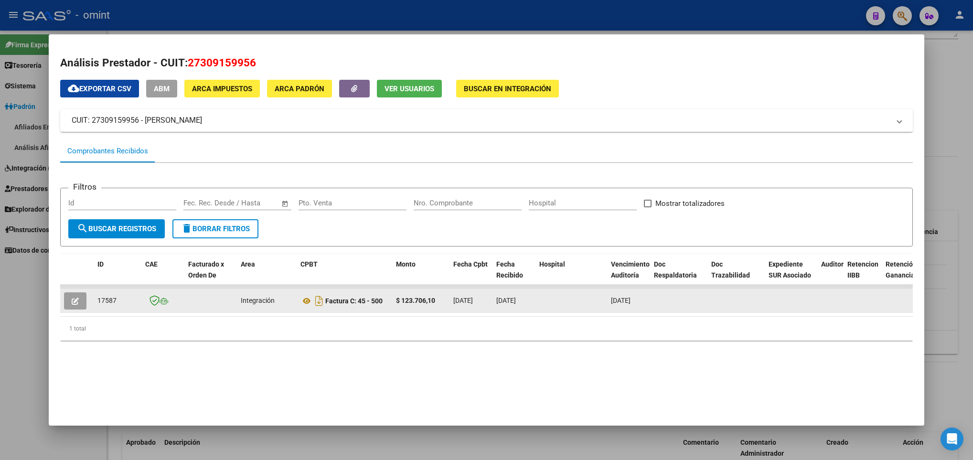
click at [90, 305] on datatable-body-cell at bounding box center [76, 300] width 33 height 23
click at [307, 304] on icon at bounding box center [306, 300] width 12 height 11
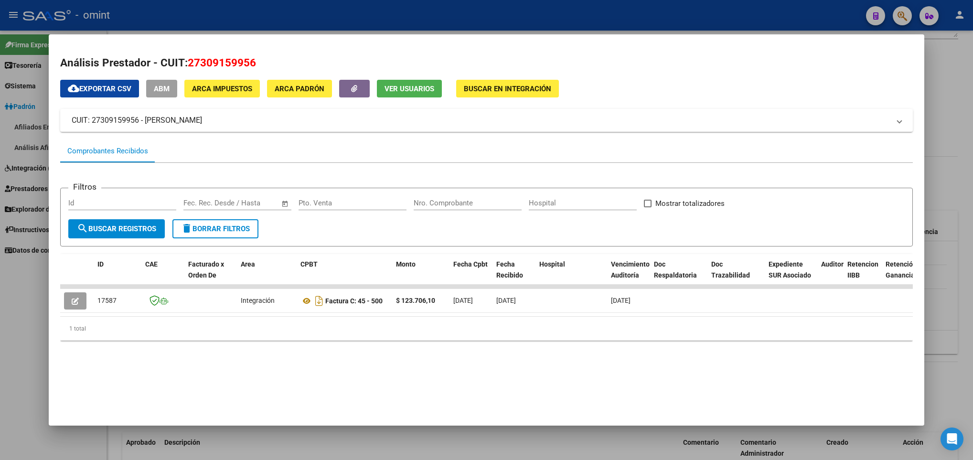
click at [594, 446] on div at bounding box center [486, 230] width 973 height 460
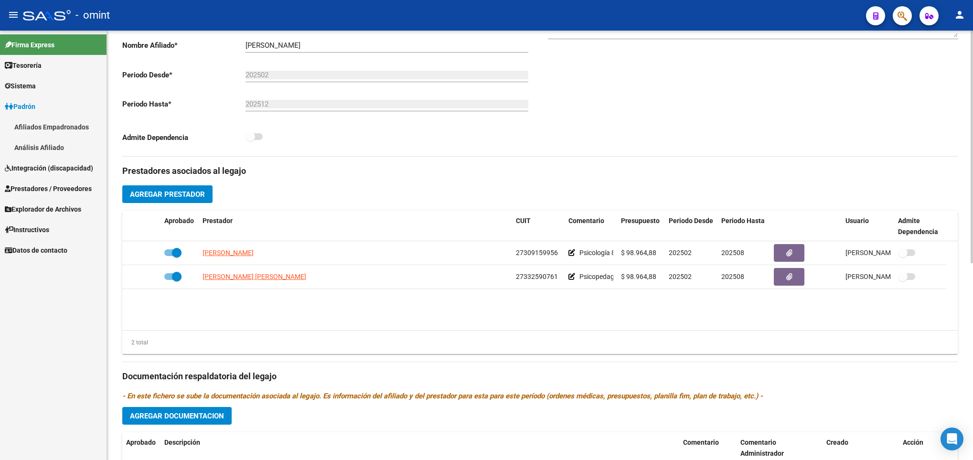
scroll to position [0, 0]
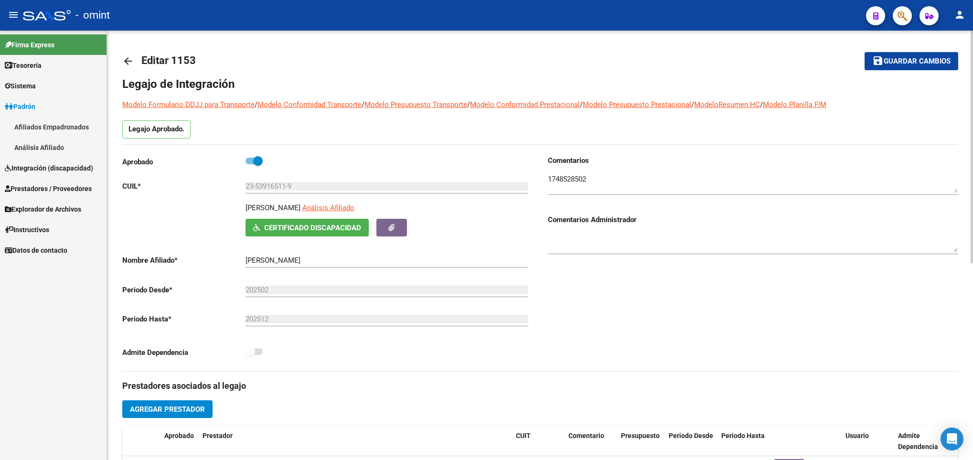
click at [129, 62] on mat-icon "arrow_back" at bounding box center [127, 60] width 11 height 11
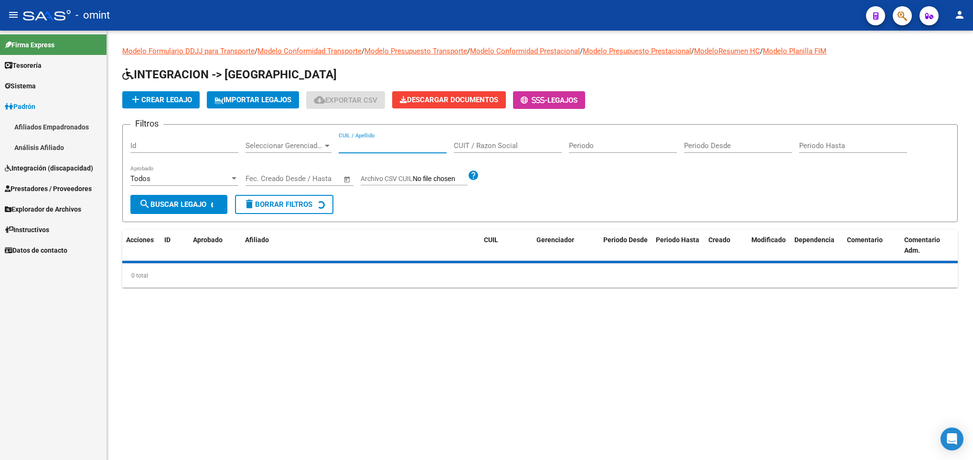
click at [401, 148] on input "CUIL / Apellido" at bounding box center [393, 145] width 108 height 9
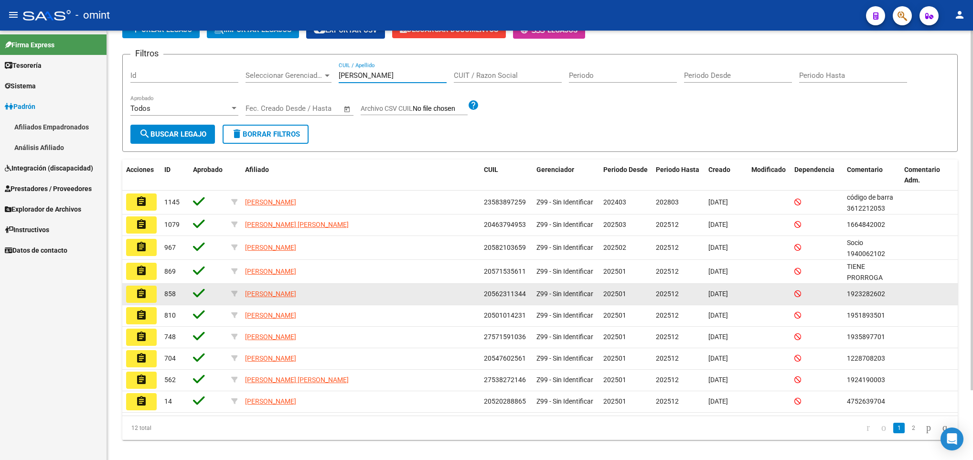
scroll to position [72, 0]
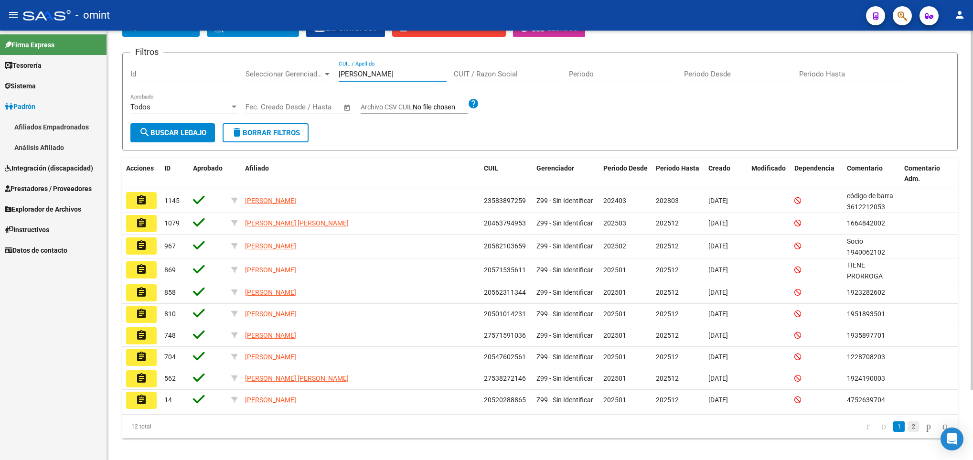
type input "gomez"
click at [909, 427] on link "2" at bounding box center [913, 426] width 11 height 11
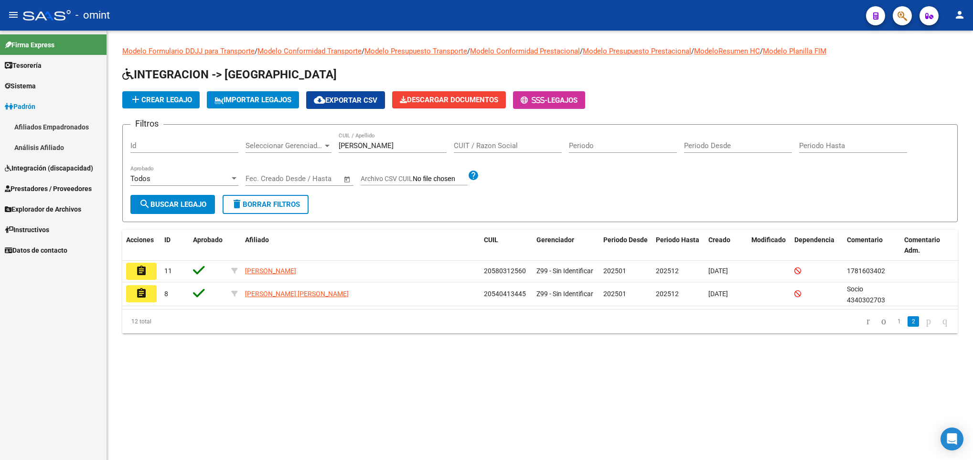
scroll to position [0, 0]
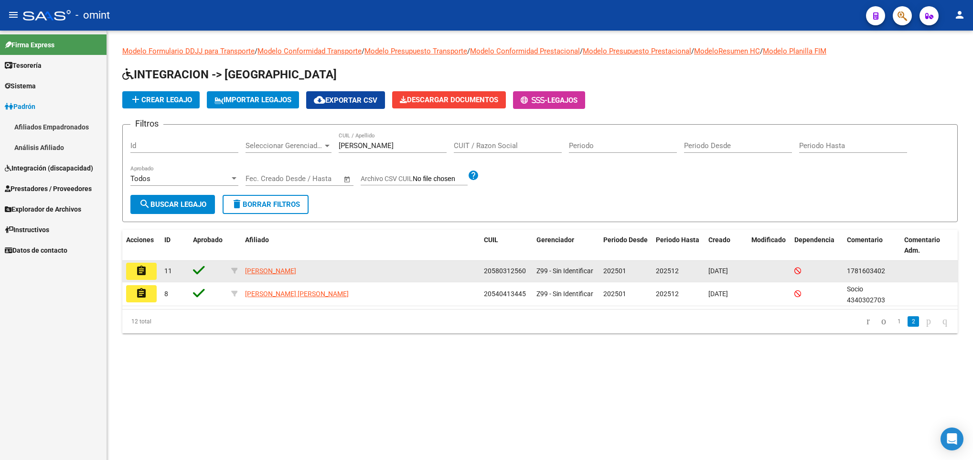
click at [136, 267] on mat-icon "assignment" at bounding box center [141, 270] width 11 height 11
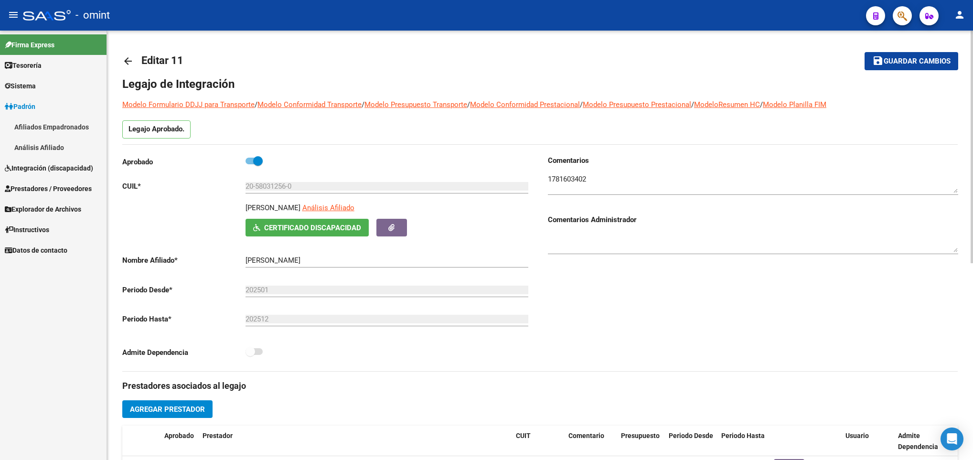
scroll to position [215, 0]
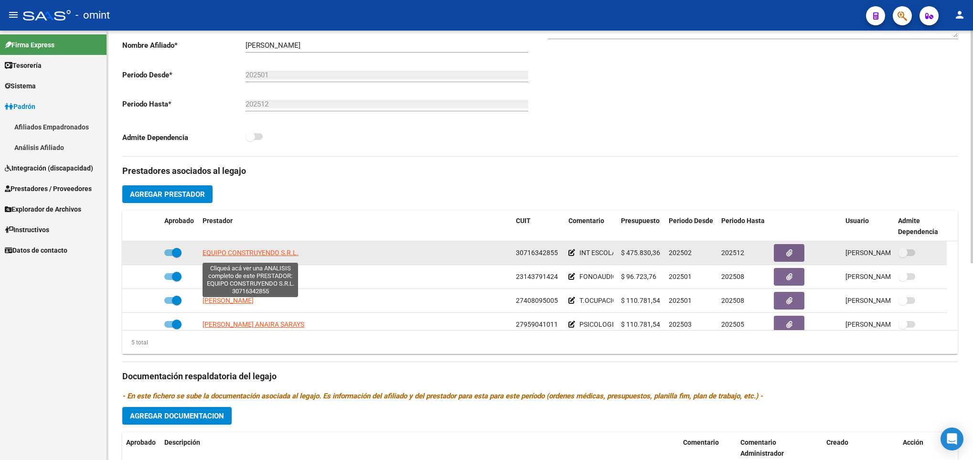
click at [288, 257] on span "EQUIPO CONSTRUYENDO S.R.L." at bounding box center [251, 253] width 96 height 8
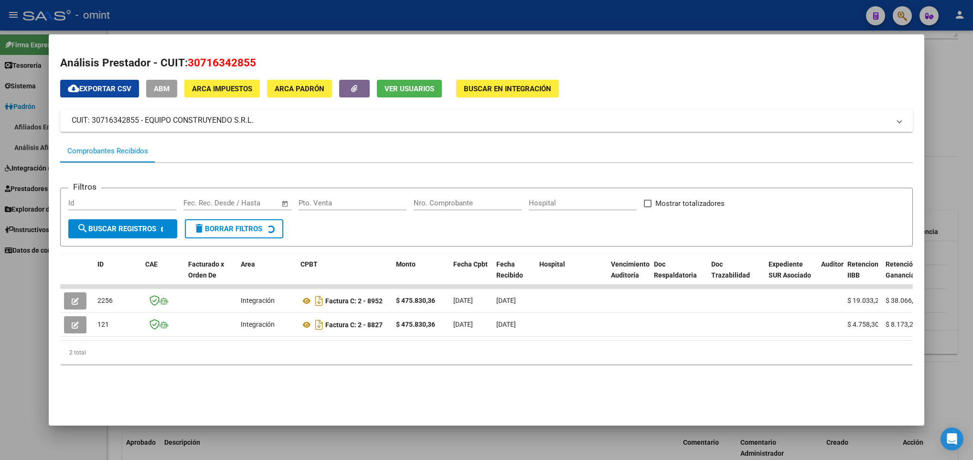
click at [939, 141] on div at bounding box center [486, 230] width 973 height 460
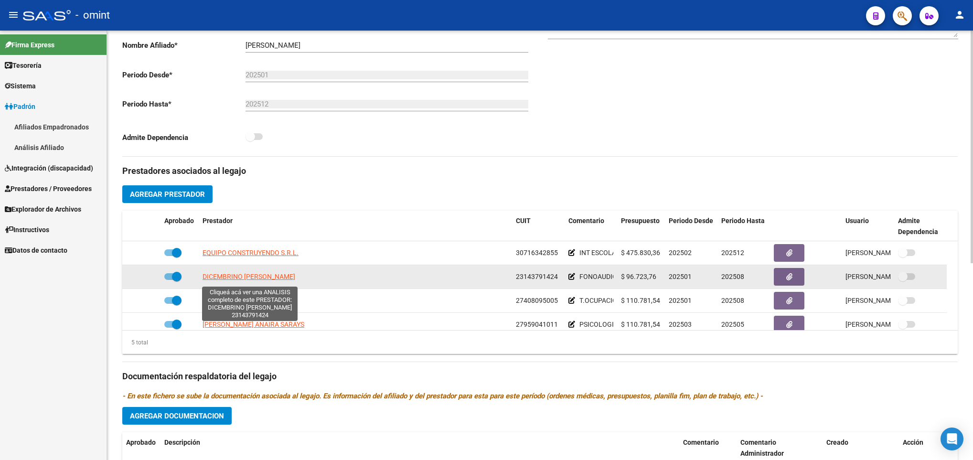
click at [237, 279] on span "DICEMBRINO MONICA SANDRA" at bounding box center [249, 277] width 93 height 8
type textarea "23143791424"
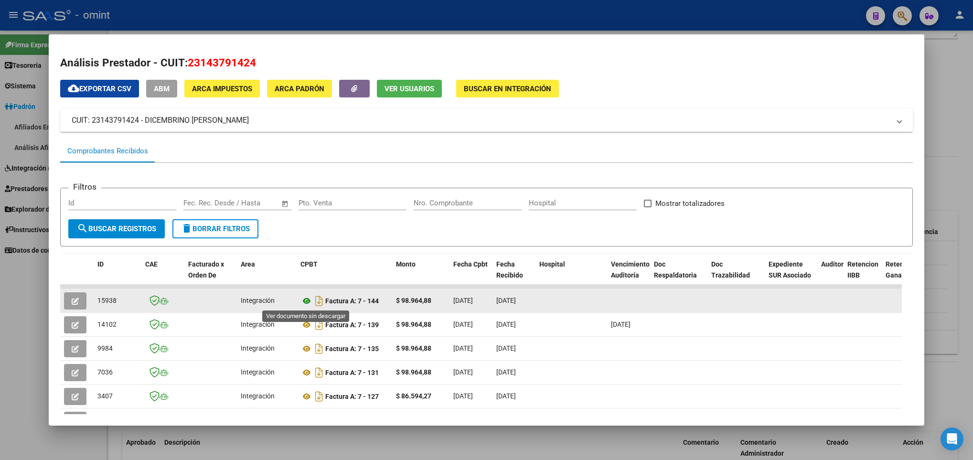
click at [304, 300] on icon at bounding box center [306, 300] width 12 height 11
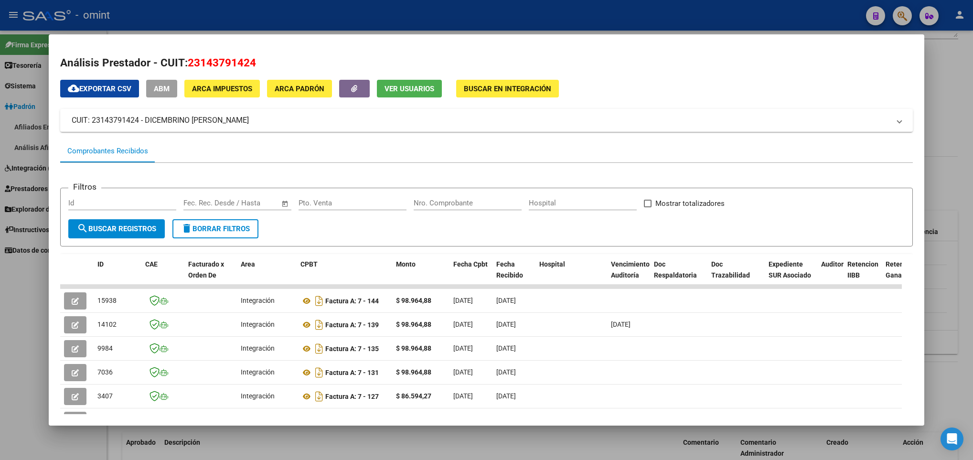
click at [539, 440] on div at bounding box center [486, 230] width 973 height 460
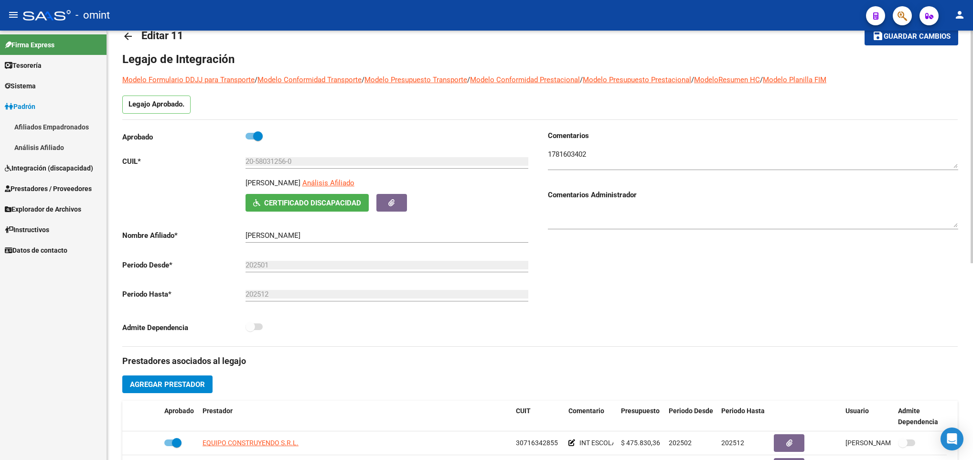
scroll to position [0, 0]
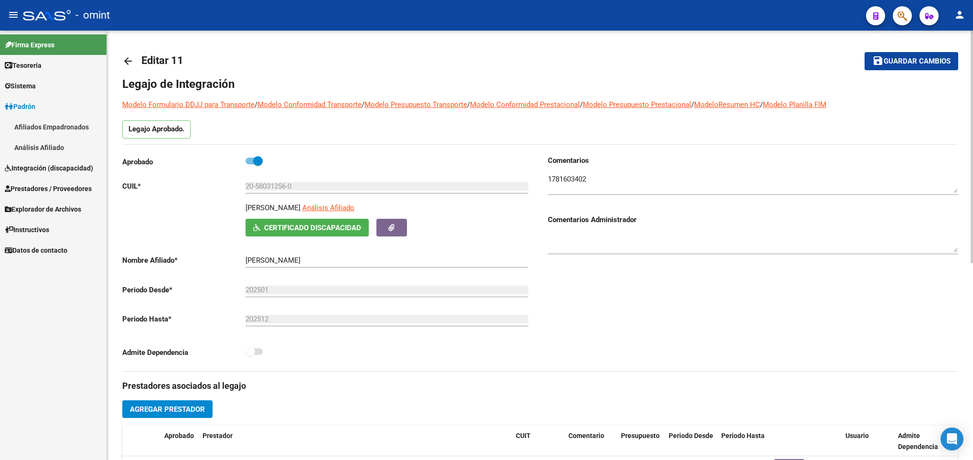
click at [129, 55] on mat-icon "arrow_back" at bounding box center [127, 60] width 11 height 11
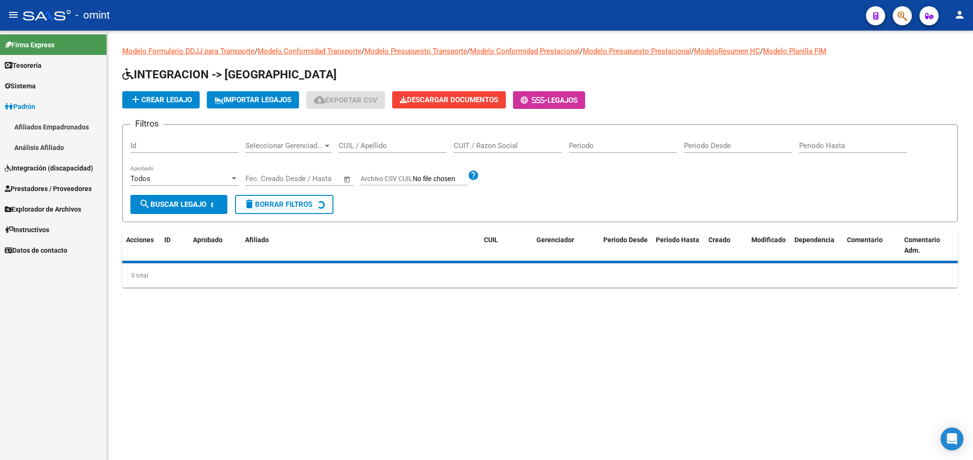
click at [360, 147] on input "CUIL / Apellido" at bounding box center [393, 145] width 108 height 9
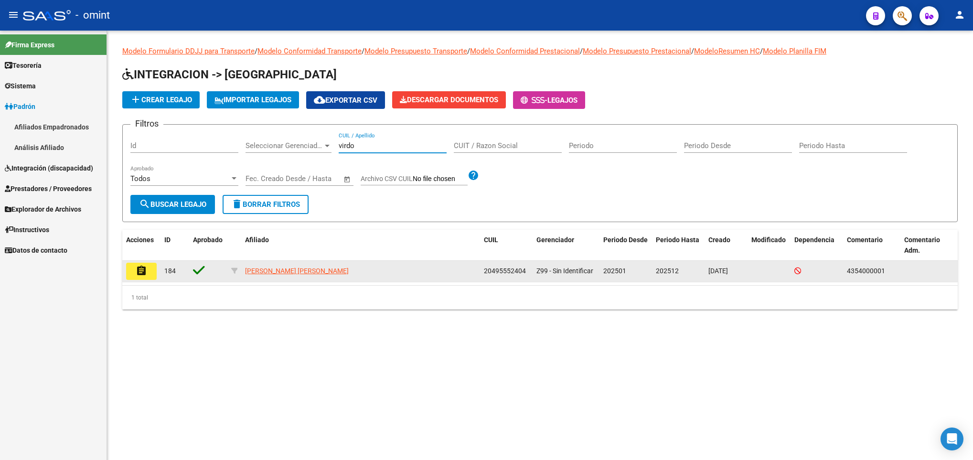
type input "virdo"
click at [133, 272] on button "assignment" at bounding box center [141, 271] width 31 height 17
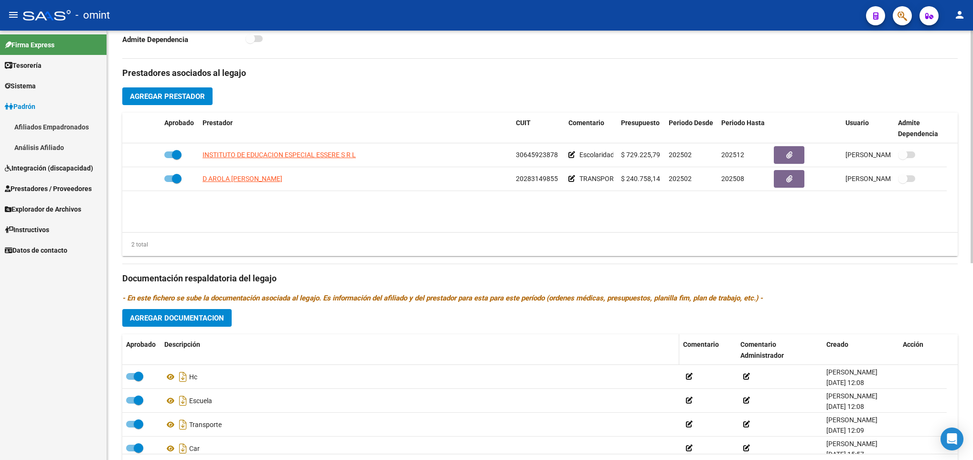
scroll to position [358, 0]
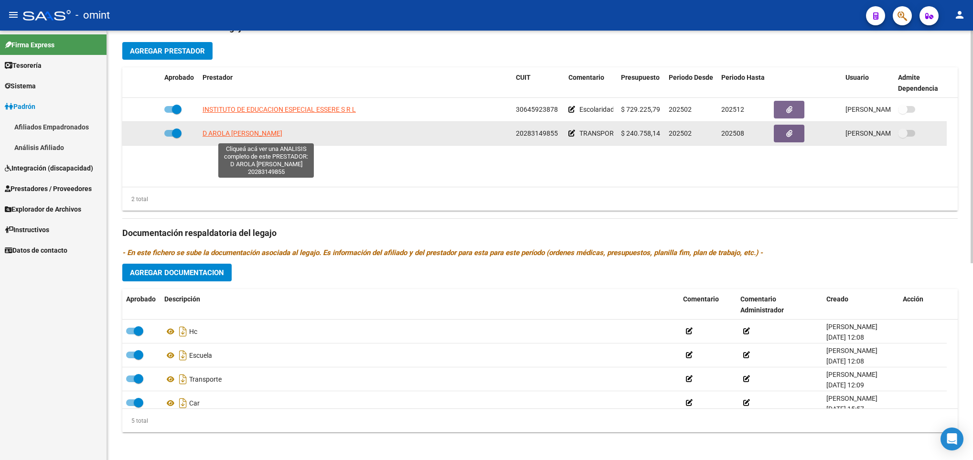
click at [231, 132] on span "D AROLA SERGIO ALEJANDRO BERNARDO" at bounding box center [243, 133] width 80 height 8
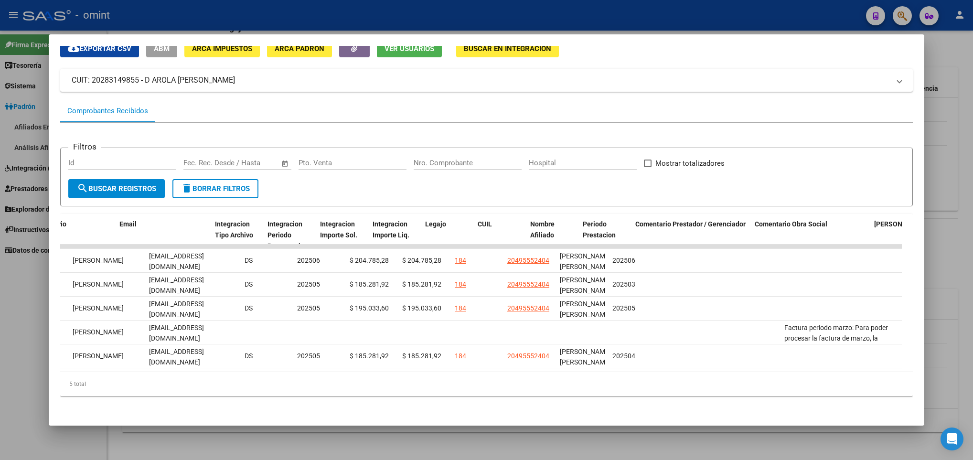
scroll to position [0, 1222]
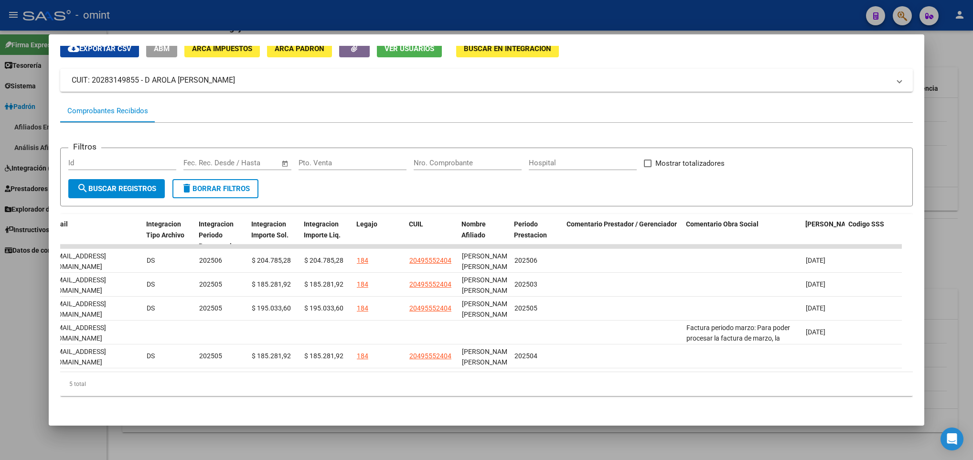
click at [271, 438] on div at bounding box center [486, 230] width 973 height 460
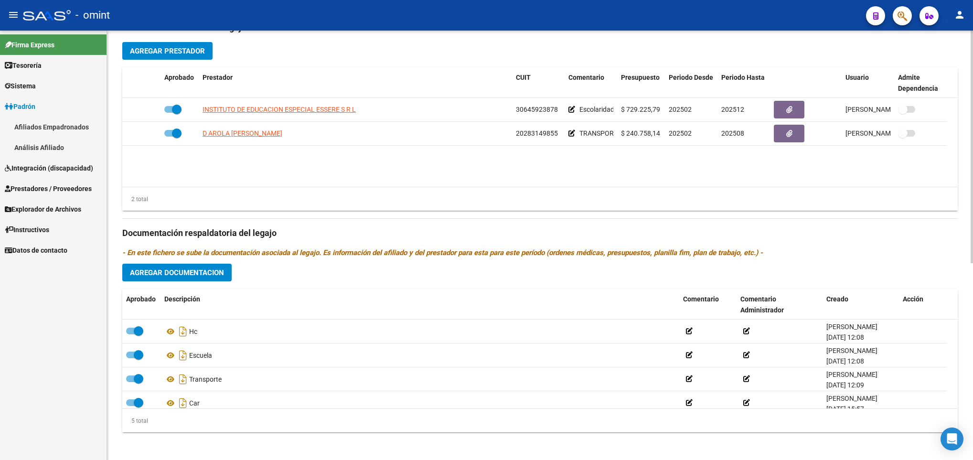
scroll to position [72, 0]
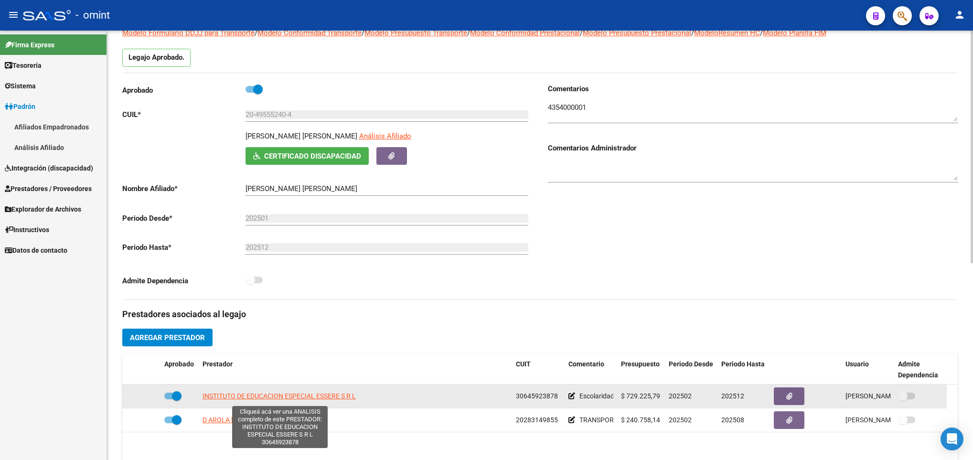
click at [267, 396] on span "INSTITUTO DE EDUCACION ESPECIAL ESSERE S R L" at bounding box center [279, 396] width 153 height 8
type textarea "30645923878"
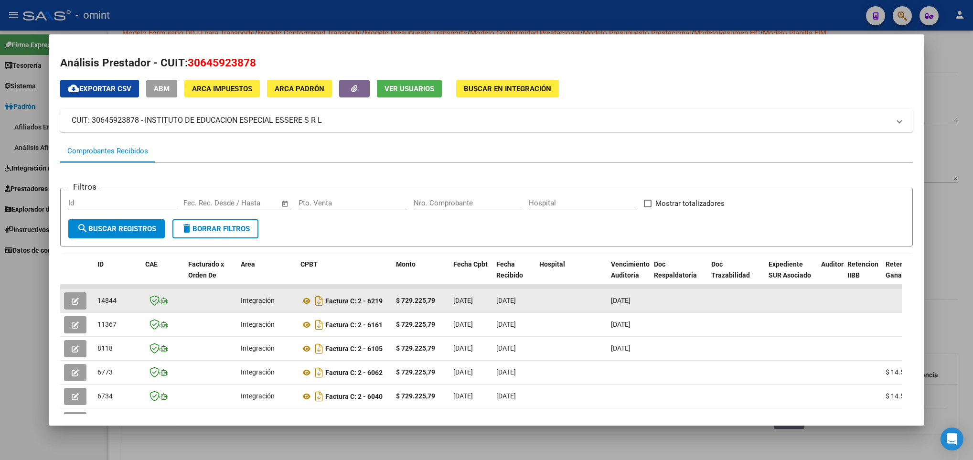
click at [75, 301] on icon "button" at bounding box center [75, 301] width 7 height 7
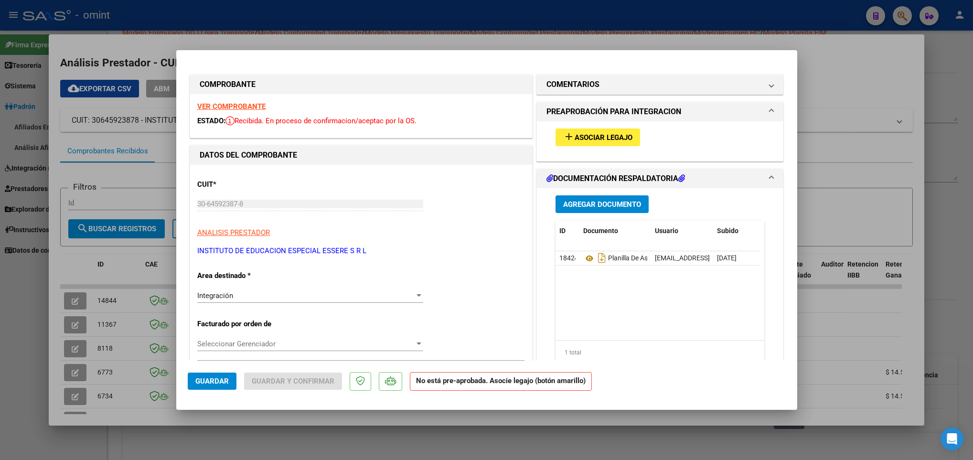
click at [234, 108] on strong "VER COMPROBANTE" at bounding box center [231, 106] width 68 height 9
click at [582, 136] on span "Asociar Legajo" at bounding box center [604, 137] width 58 height 9
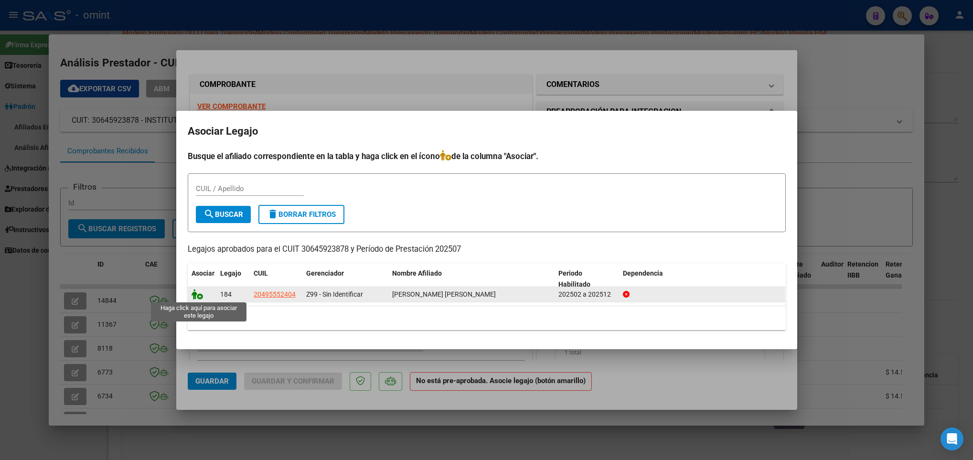
click at [198, 296] on icon at bounding box center [197, 294] width 11 height 11
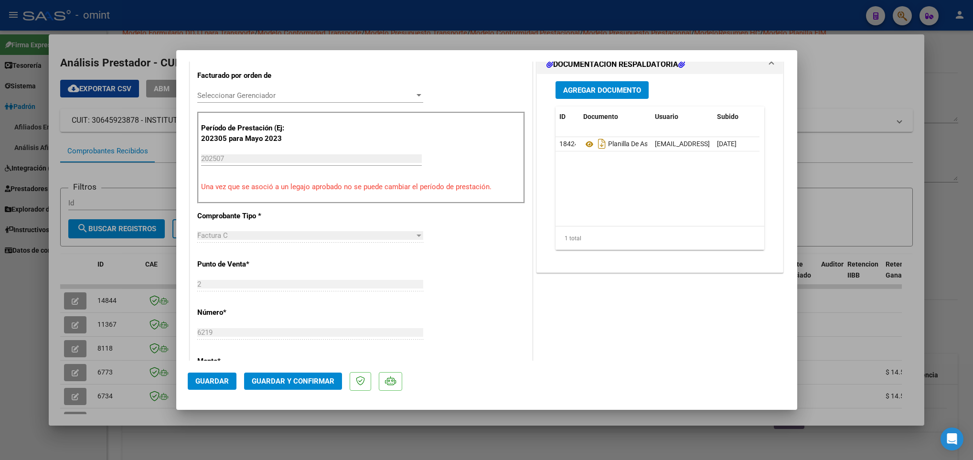
scroll to position [287, 0]
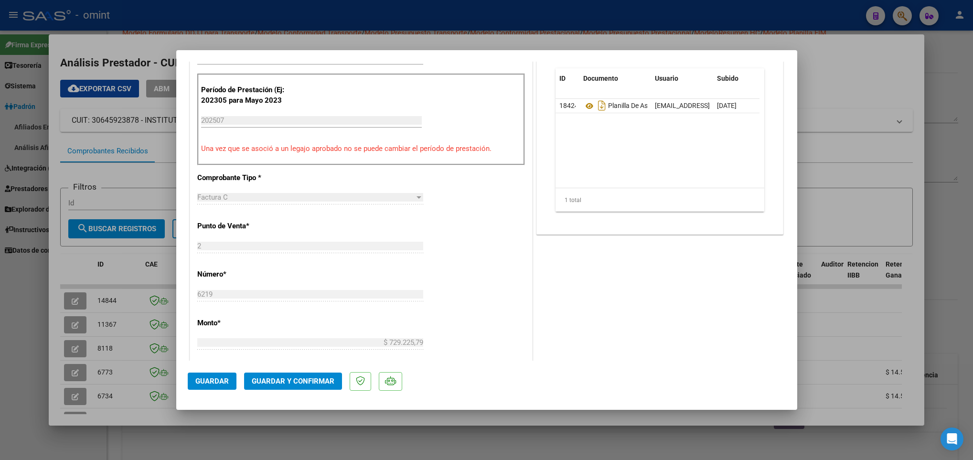
click at [300, 382] on span "Guardar y Confirmar" at bounding box center [293, 381] width 83 height 9
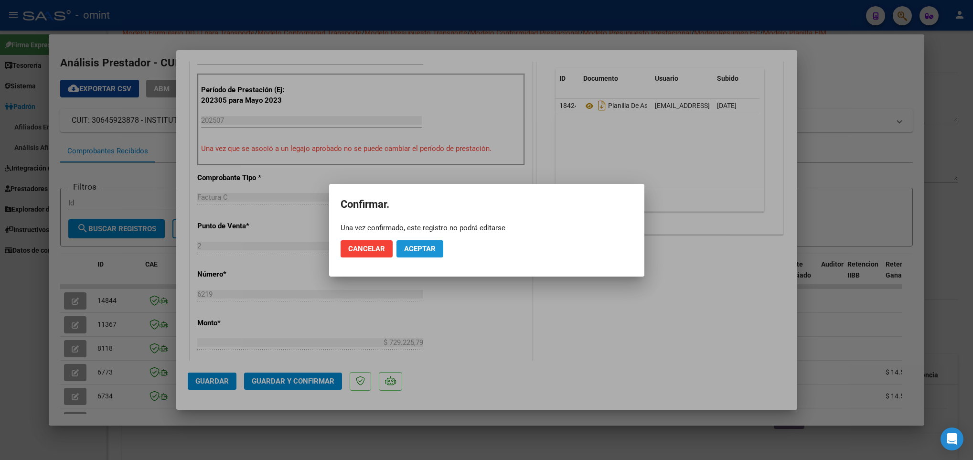
click at [441, 249] on button "Aceptar" at bounding box center [420, 248] width 47 height 17
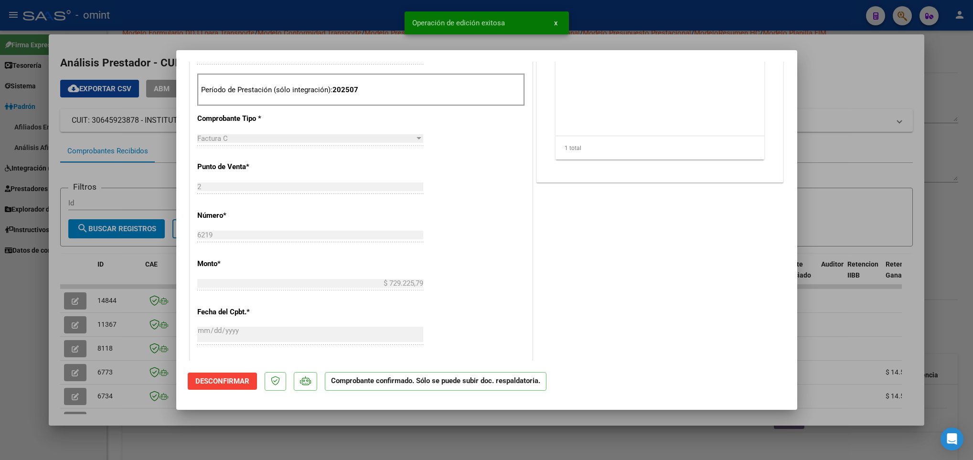
click at [398, 446] on div at bounding box center [486, 230] width 973 height 460
type input "$ 0,00"
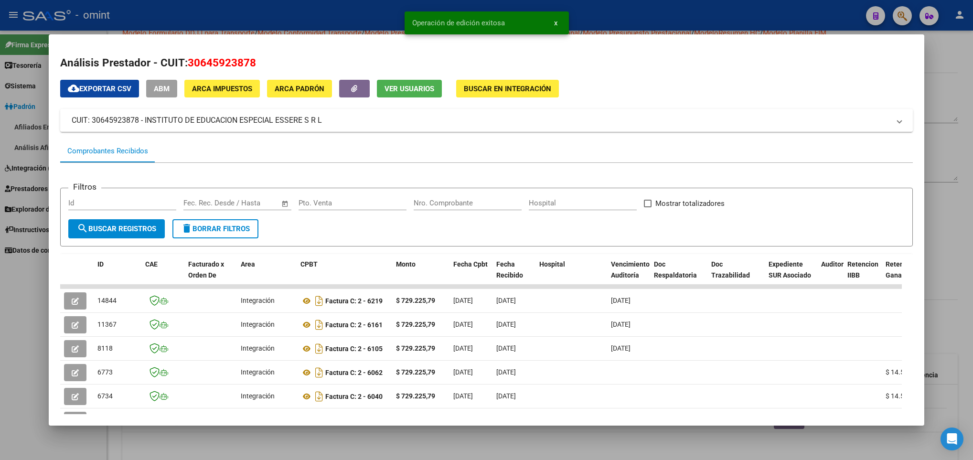
click at [333, 439] on div at bounding box center [486, 230] width 973 height 460
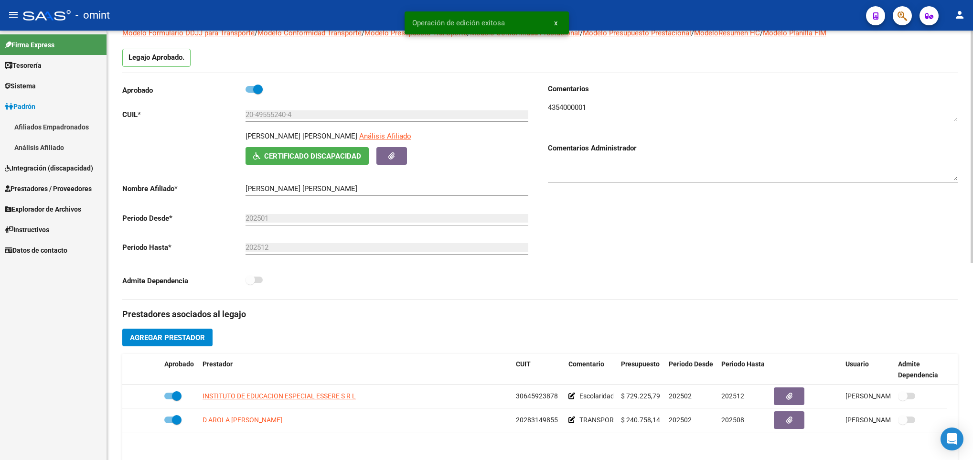
scroll to position [0, 0]
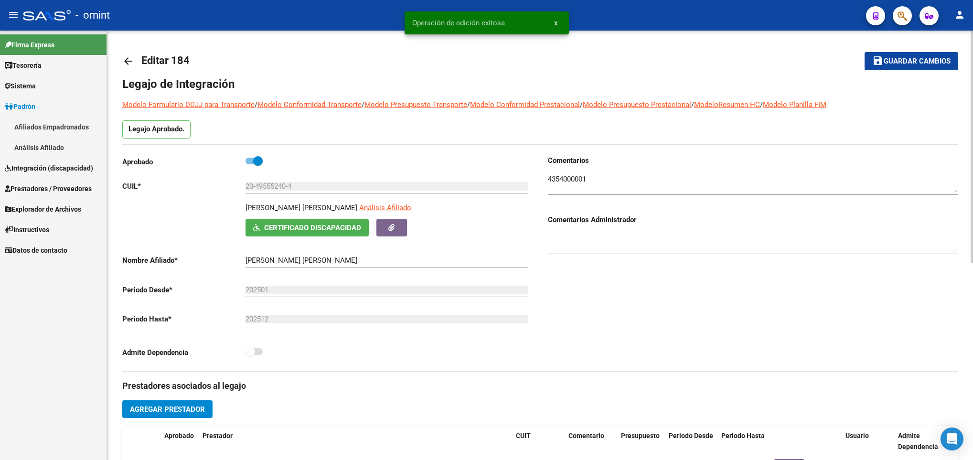
click at [130, 62] on mat-icon "arrow_back" at bounding box center [127, 60] width 11 height 11
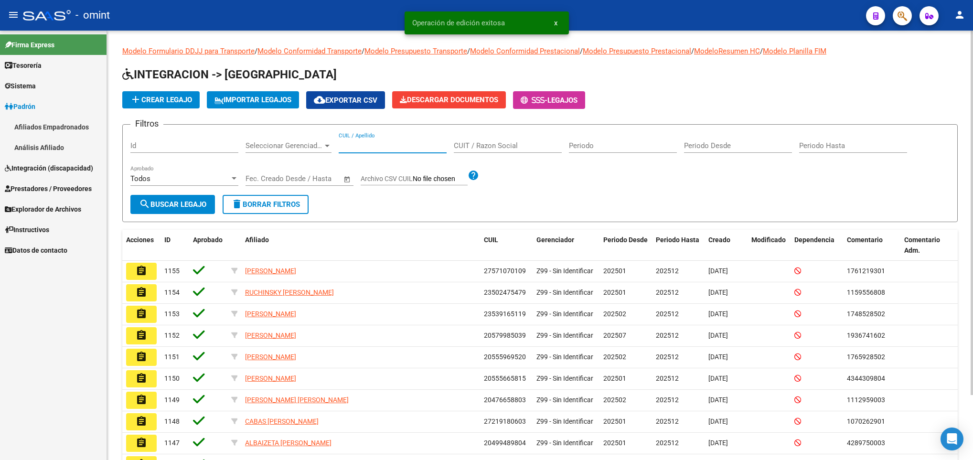
click at [422, 145] on input "CUIL / Apellido" at bounding box center [393, 145] width 108 height 9
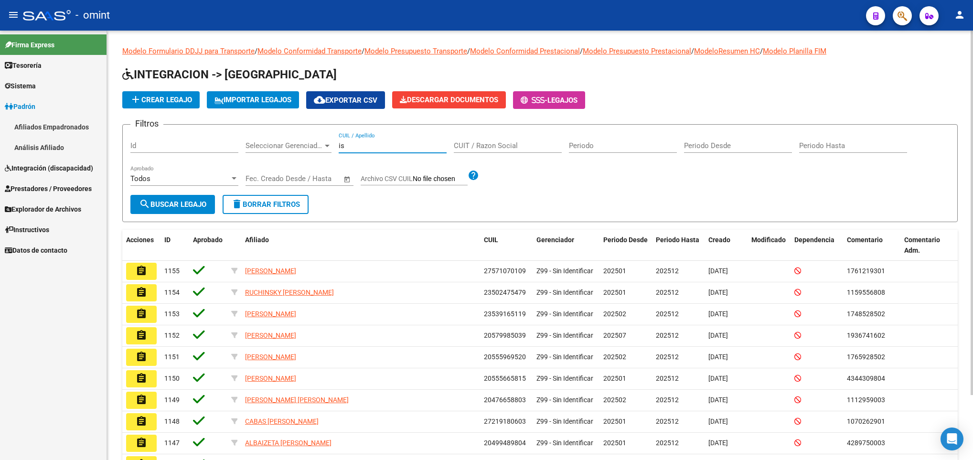
type input "i"
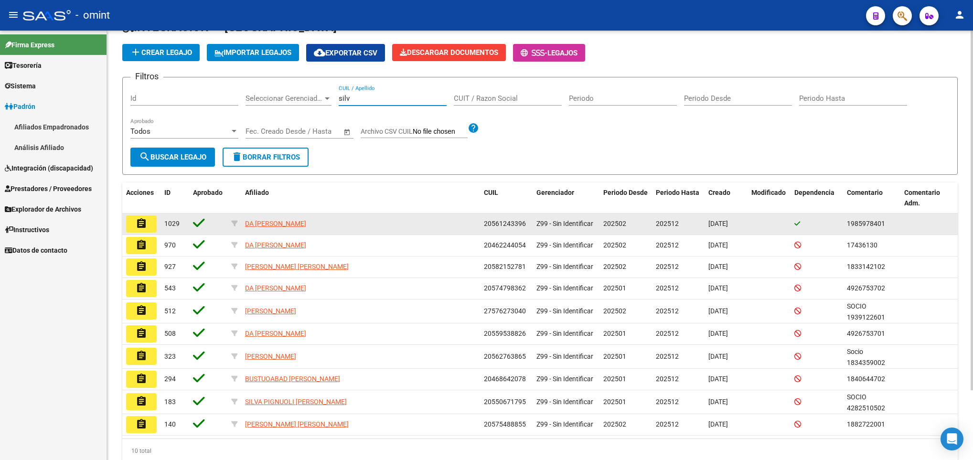
scroll to position [72, 0]
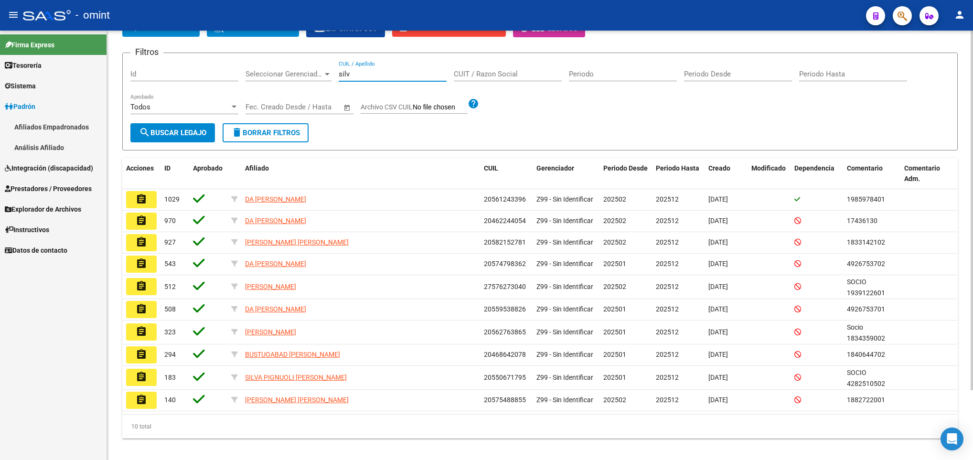
drag, startPoint x: 364, startPoint y: 76, endPoint x: 304, endPoint y: 74, distance: 60.2
click at [304, 74] on div "Filtros Id Seleccionar Gerenciador Seleccionar Gerenciador silv CUIL / Apellido…" at bounding box center [539, 92] width 819 height 63
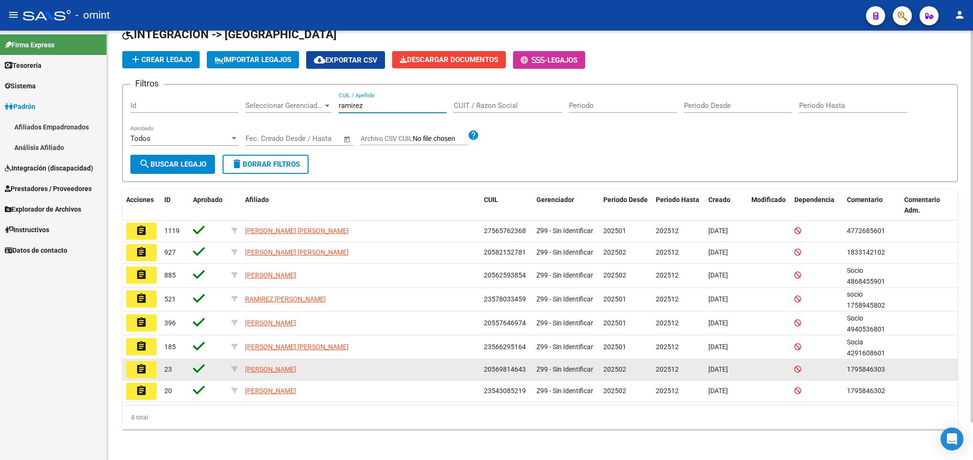
scroll to position [42, 0]
type input "ramirez"
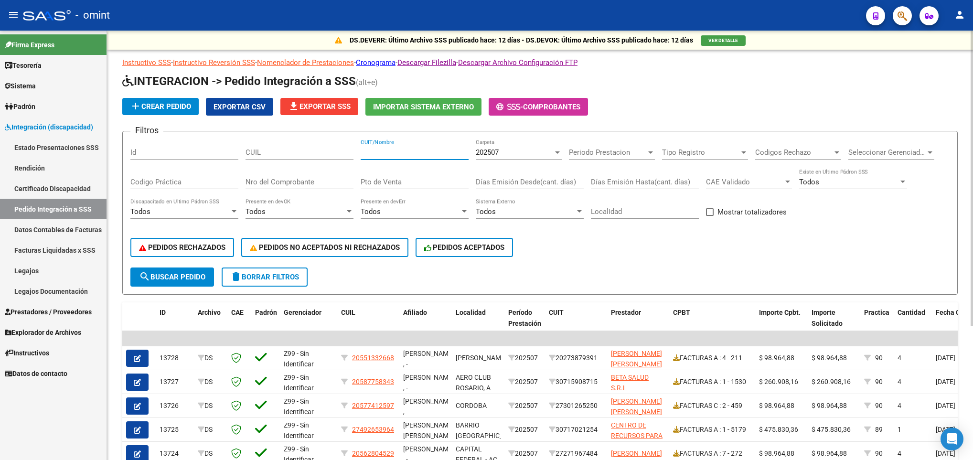
click at [406, 154] on input "CUIT/Nombre" at bounding box center [415, 152] width 108 height 9
paste input "30707134387"
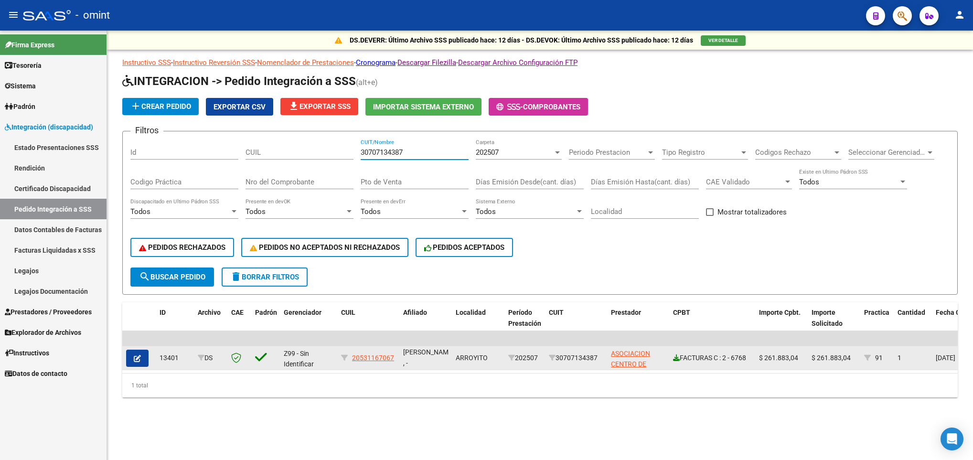
type input "30707134387"
click at [676, 360] on icon at bounding box center [676, 357] width 7 height 7
click at [129, 350] on button "button" at bounding box center [137, 358] width 22 height 17
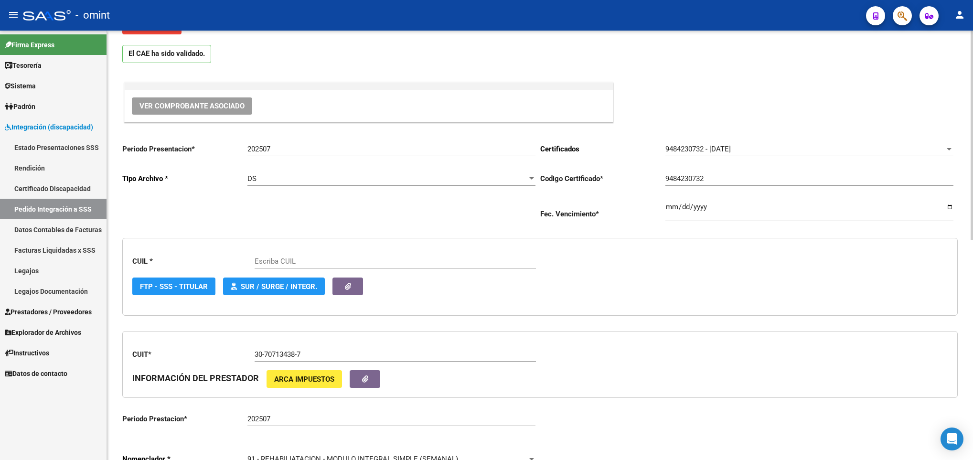
scroll to position [143, 0]
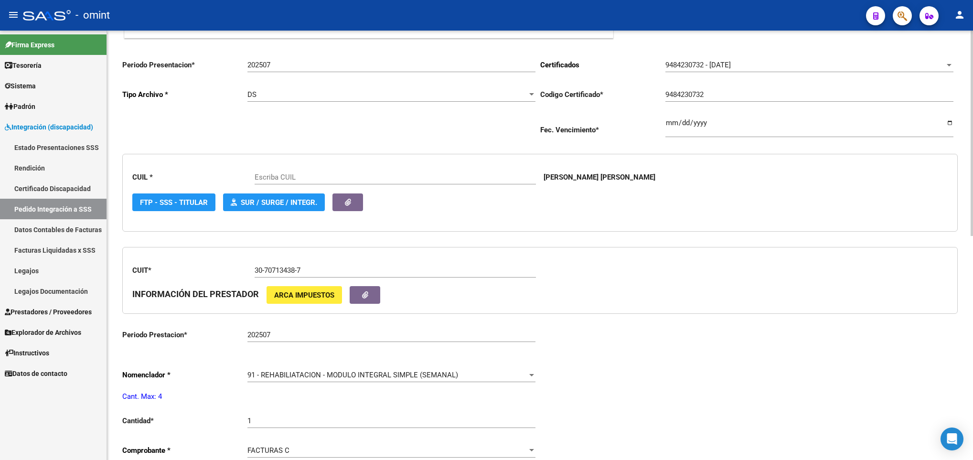
click at [298, 425] on input "1" at bounding box center [391, 421] width 288 height 9
type input "20531167067"
type input "4"
click at [625, 399] on div "Periodo Presentacion * 202507 Ingresar el Periodo Tipo Archivo * DS Seleccionar…" at bounding box center [540, 405] width 836 height 706
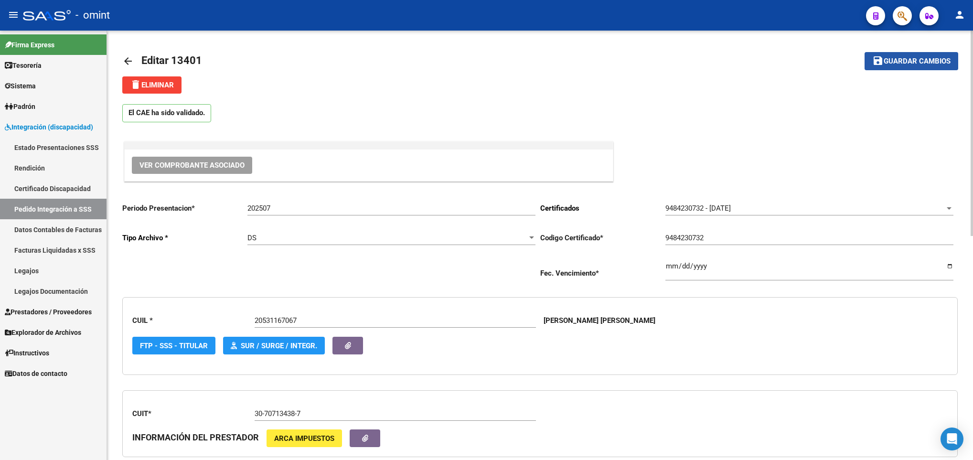
click at [913, 57] on span "Guardar cambios" at bounding box center [917, 61] width 67 height 9
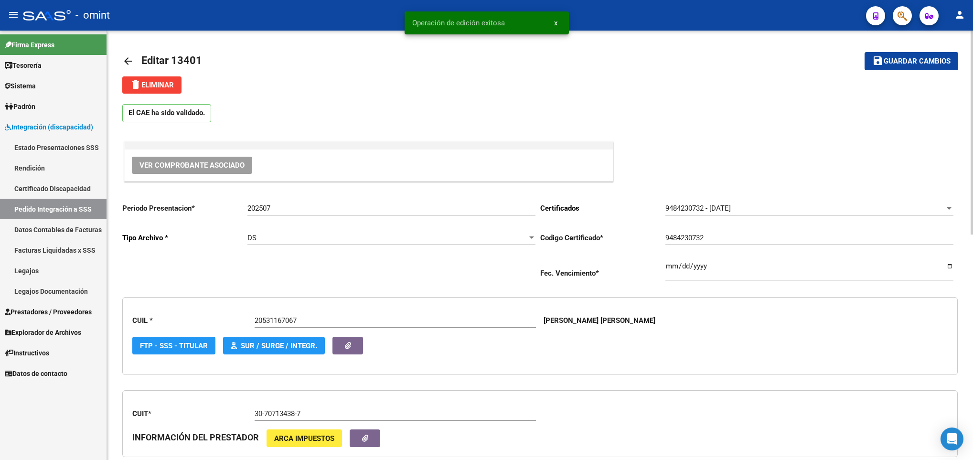
click at [125, 66] on link "arrow_back" at bounding box center [131, 61] width 19 height 22
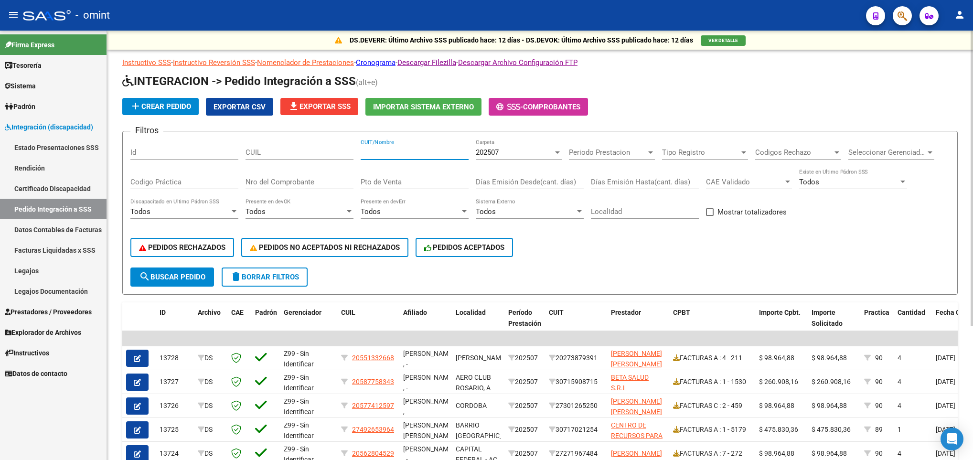
click at [417, 148] on input "CUIT/Nombre" at bounding box center [415, 152] width 108 height 9
paste input "23213939904"
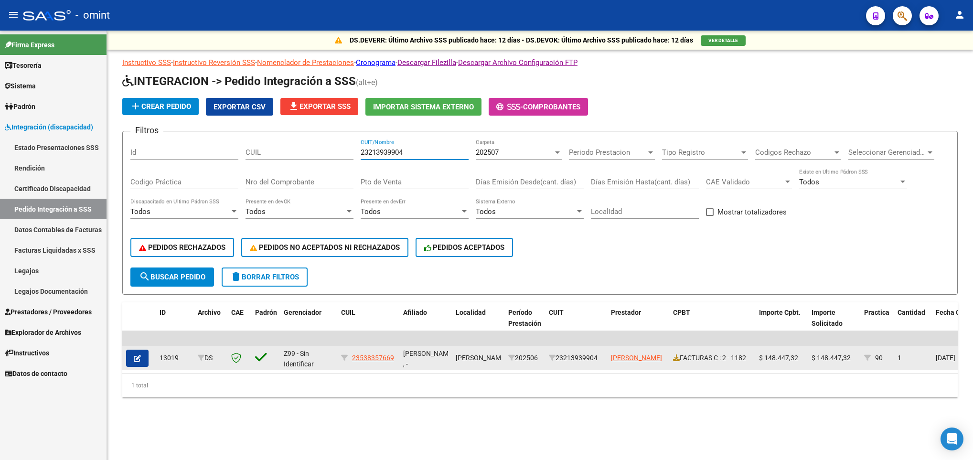
type input "23213939904"
click at [128, 358] on button "button" at bounding box center [137, 358] width 22 height 17
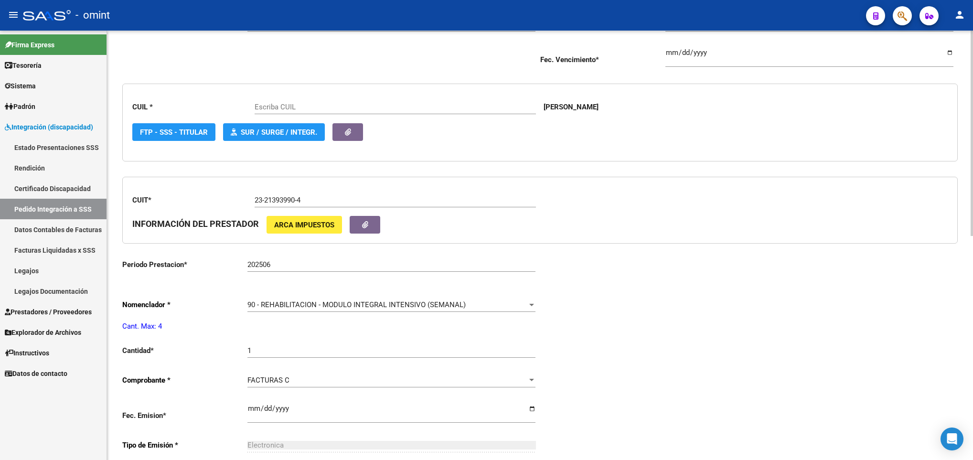
type input "23538357669"
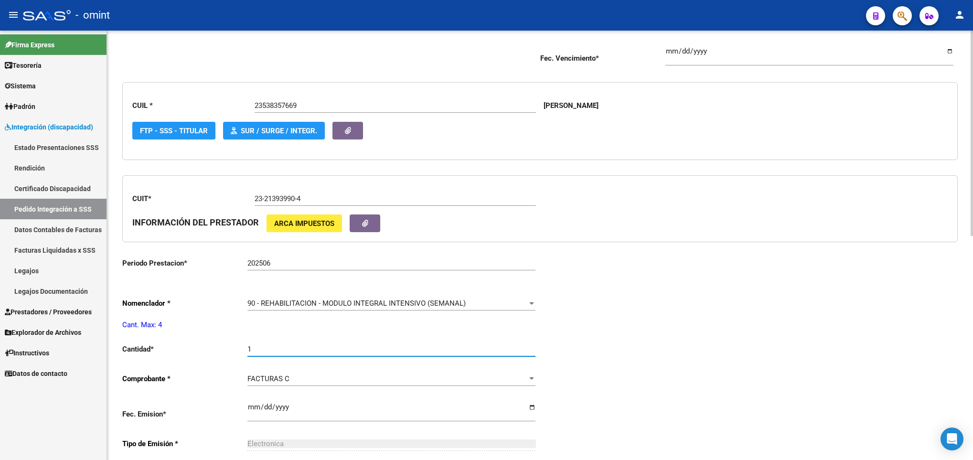
click at [290, 354] on input "1" at bounding box center [391, 349] width 288 height 9
type input "4"
click at [805, 331] on div "Periodo Presentacion * 202507 Ingresar el Periodo Tipo Archivo * DS Seleccionar…" at bounding box center [540, 333] width 836 height 706
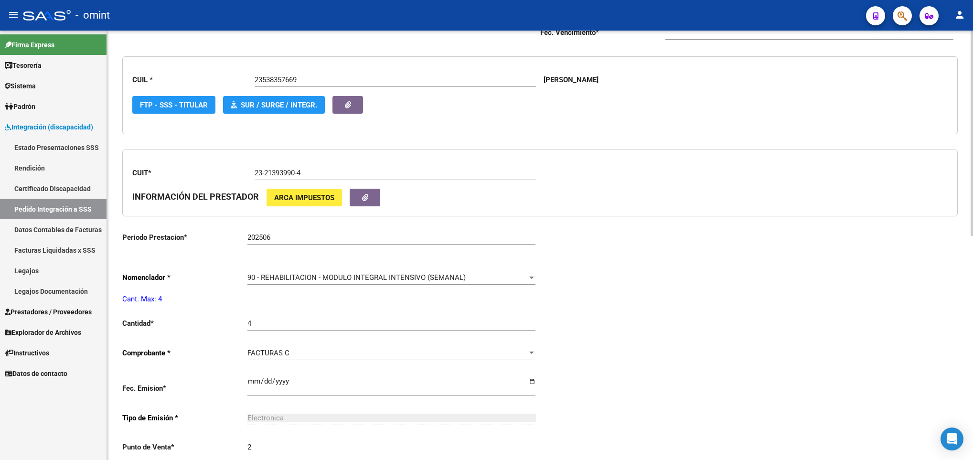
scroll to position [0, 0]
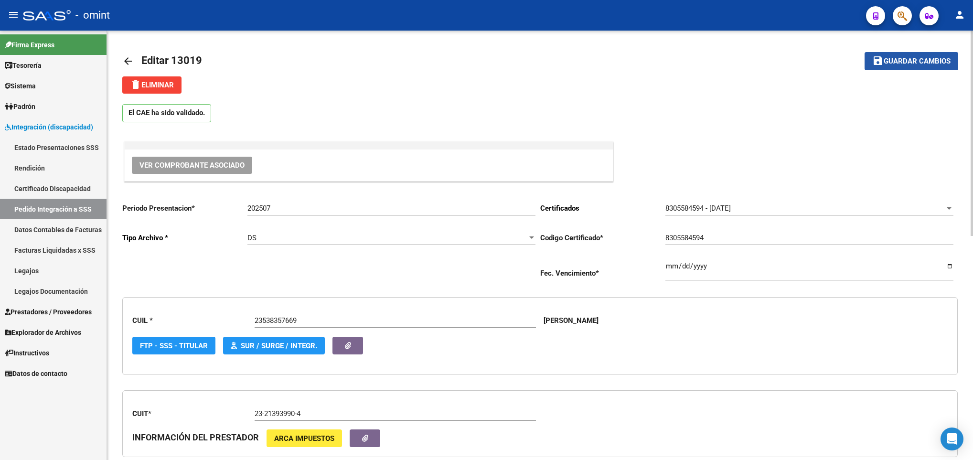
click at [901, 59] on span "Guardar cambios" at bounding box center [917, 61] width 67 height 9
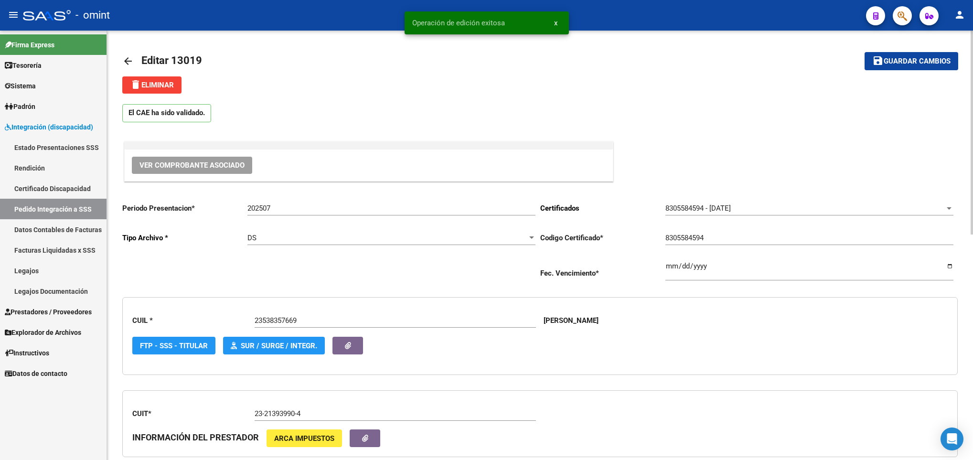
click at [129, 64] on mat-icon "arrow_back" at bounding box center [127, 60] width 11 height 11
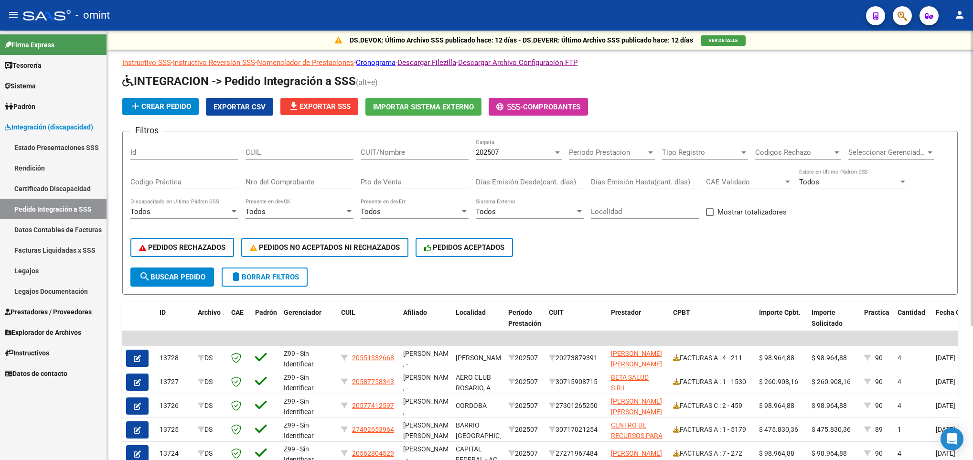
click at [416, 144] on div "CUIT/Nombre" at bounding box center [415, 149] width 108 height 21
paste input "30711811121"
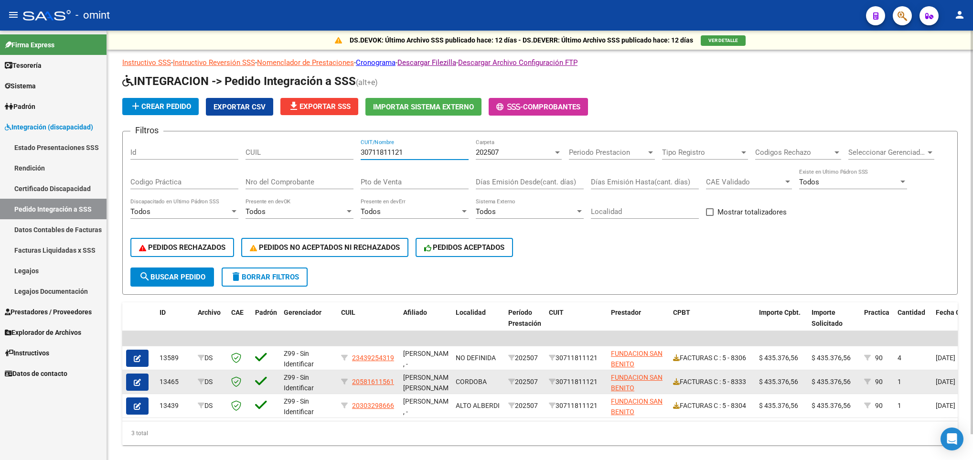
type input "30711811121"
click at [138, 384] on icon "button" at bounding box center [137, 382] width 7 height 7
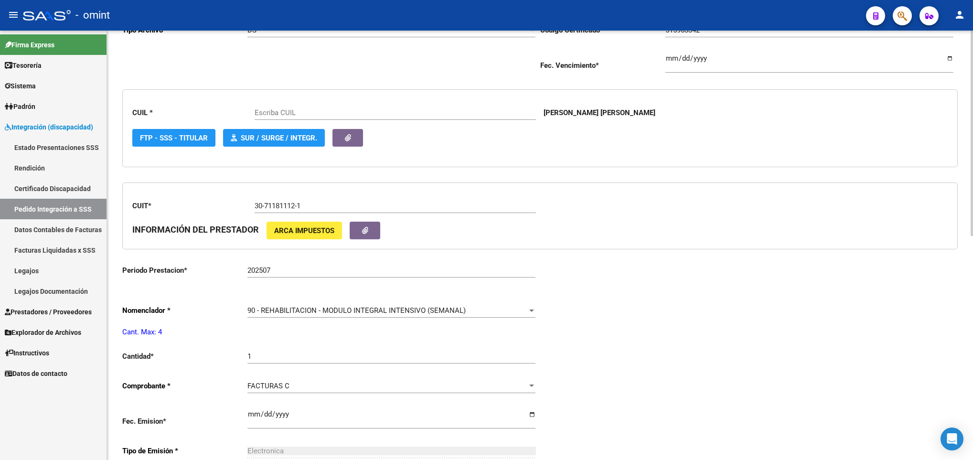
type input "20581611561"
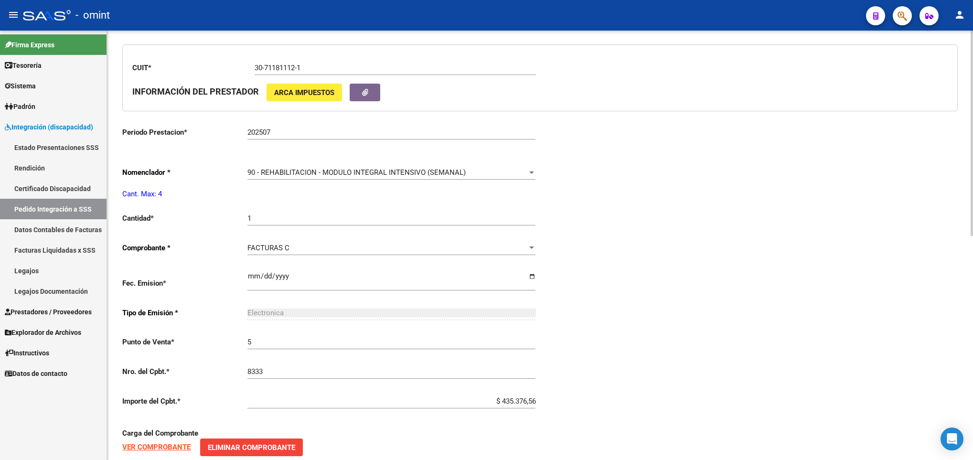
scroll to position [358, 0]
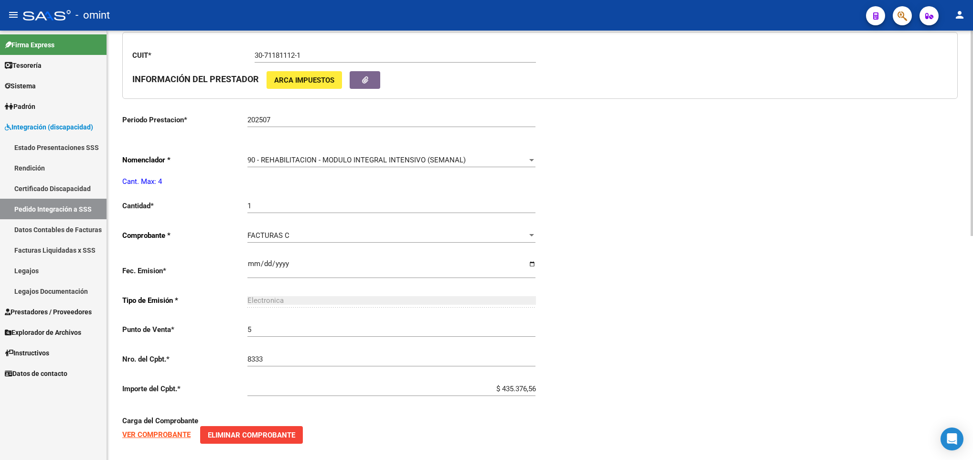
click at [338, 204] on div "1 Ingresar el nro" at bounding box center [391, 203] width 288 height 21
type input "4"
click at [772, 227] on div "Periodo Presentacion * 202507 Ingresar el Periodo Tipo Archivo * DS Seleccionar…" at bounding box center [540, 190] width 836 height 706
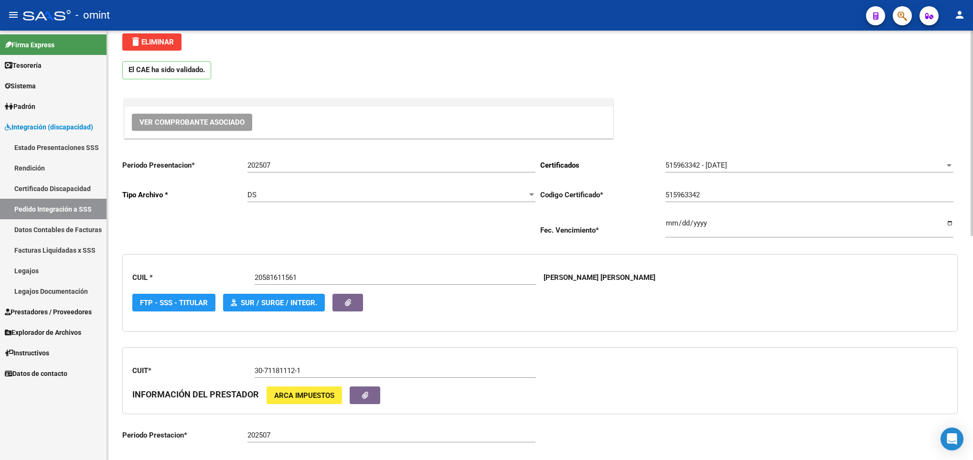
scroll to position [0, 0]
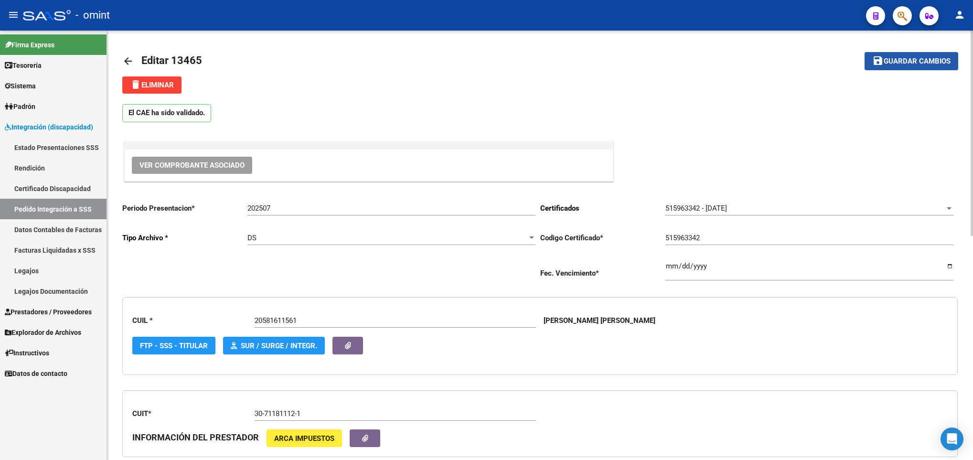
click at [915, 65] on span "Guardar cambios" at bounding box center [917, 61] width 67 height 9
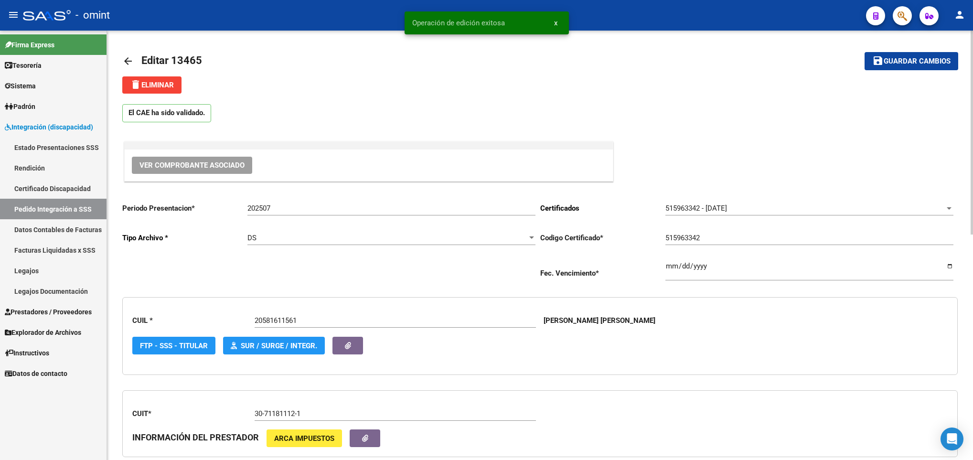
click at [129, 62] on mat-icon "arrow_back" at bounding box center [127, 60] width 11 height 11
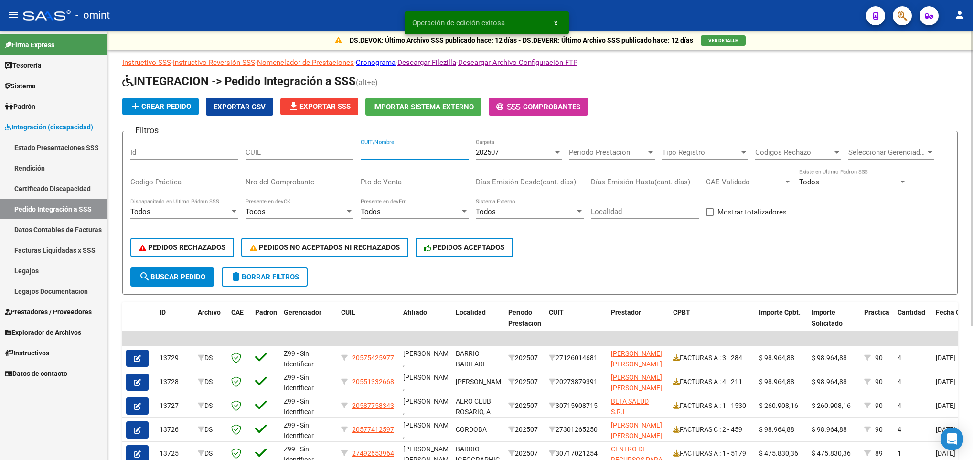
click at [390, 150] on input "CUIT/Nombre" at bounding box center [415, 152] width 108 height 9
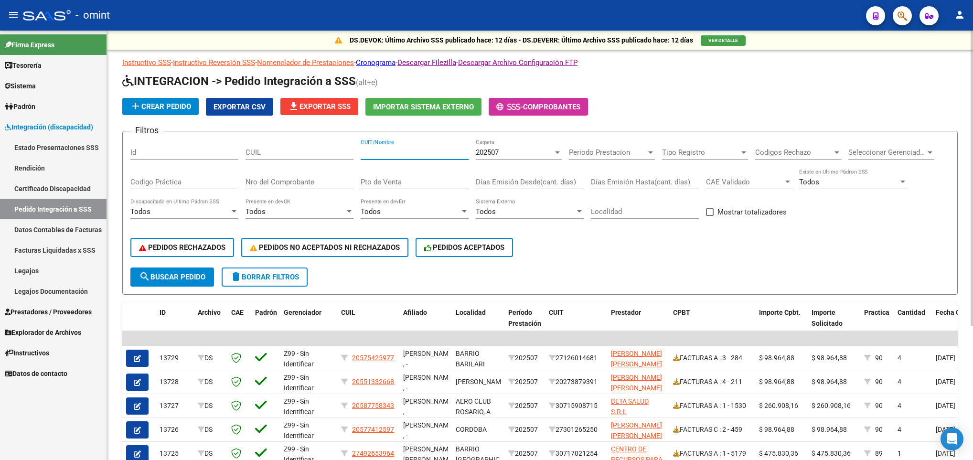
paste input "30711811121"
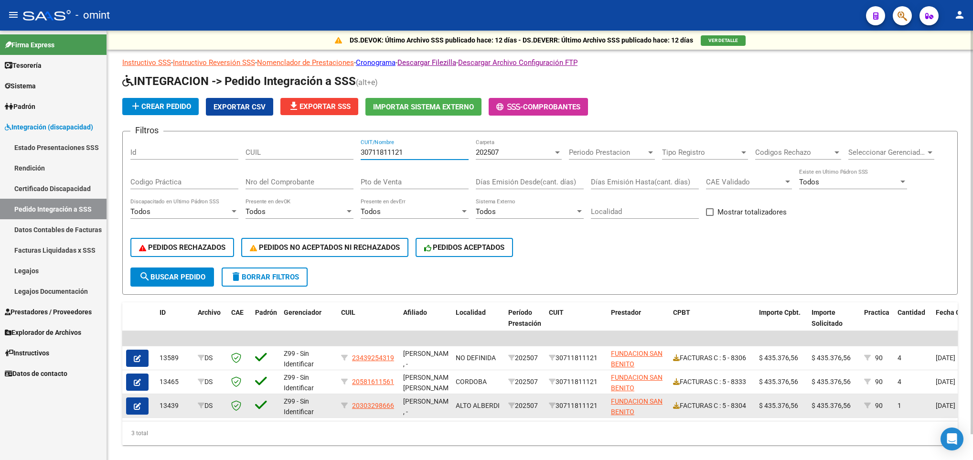
type input "30711811121"
click at [129, 408] on button "button" at bounding box center [137, 405] width 22 height 17
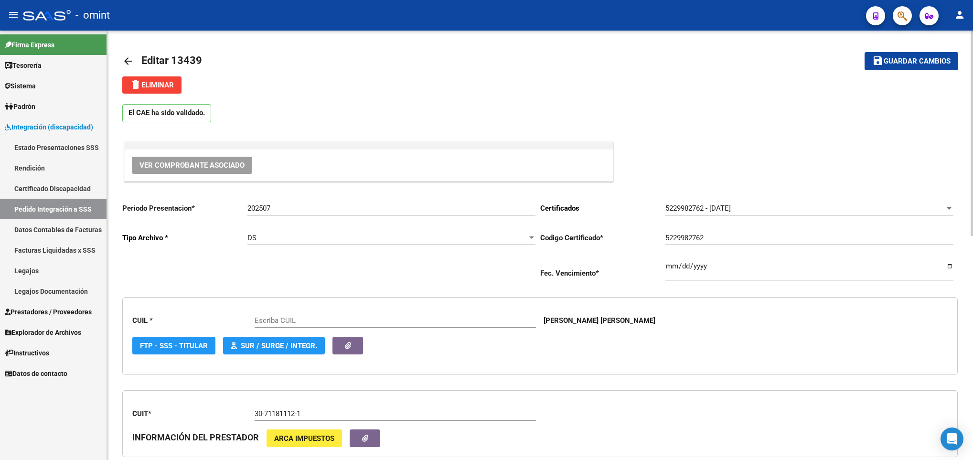
type input "20303298666"
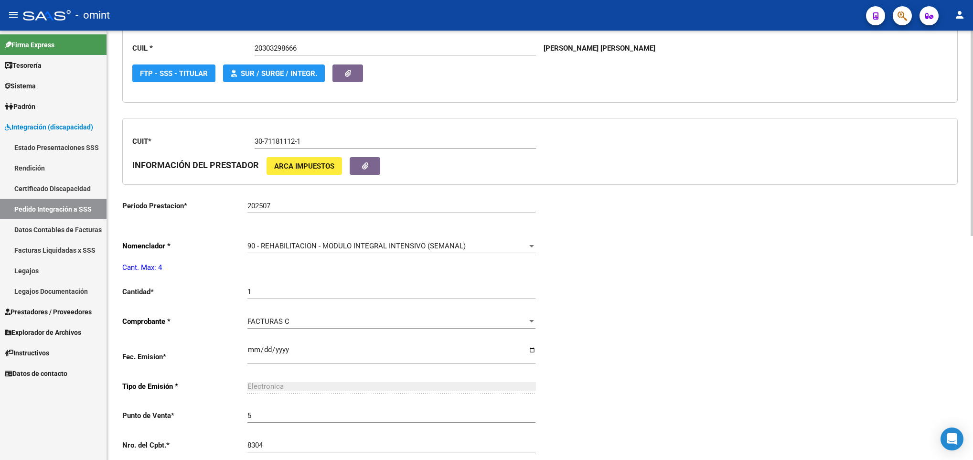
scroll to position [287, 0]
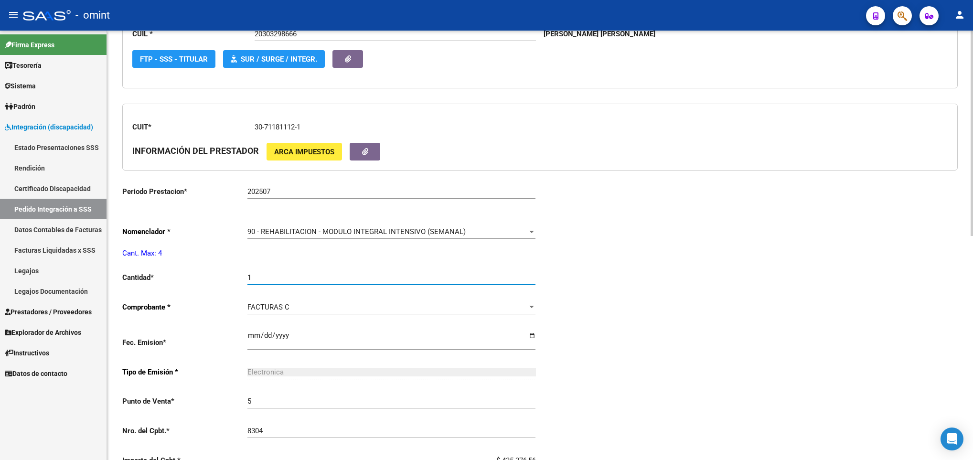
click at [301, 279] on input "1" at bounding box center [391, 277] width 288 height 9
type input "4"
click at [787, 301] on div "Periodo Presentacion * 202507 Ingresar el Periodo Tipo Archivo * DS Seleccionar…" at bounding box center [540, 261] width 836 height 706
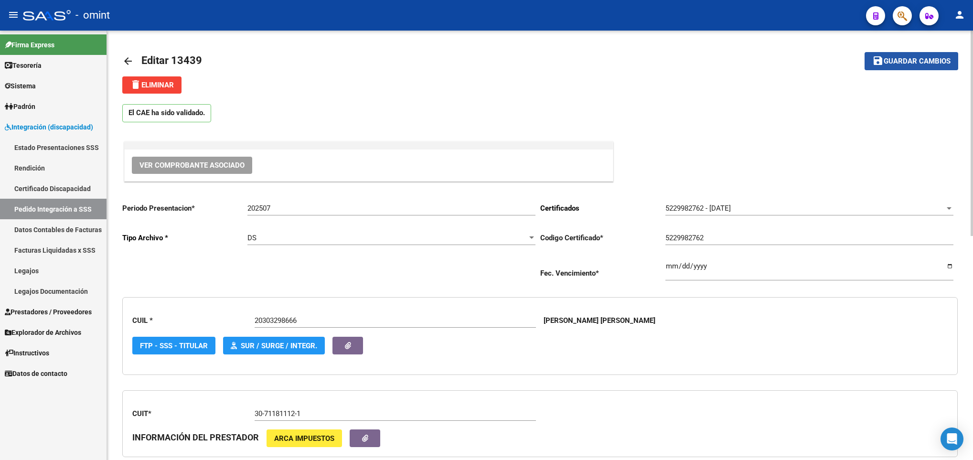
click at [913, 59] on span "Guardar cambios" at bounding box center [917, 61] width 67 height 9
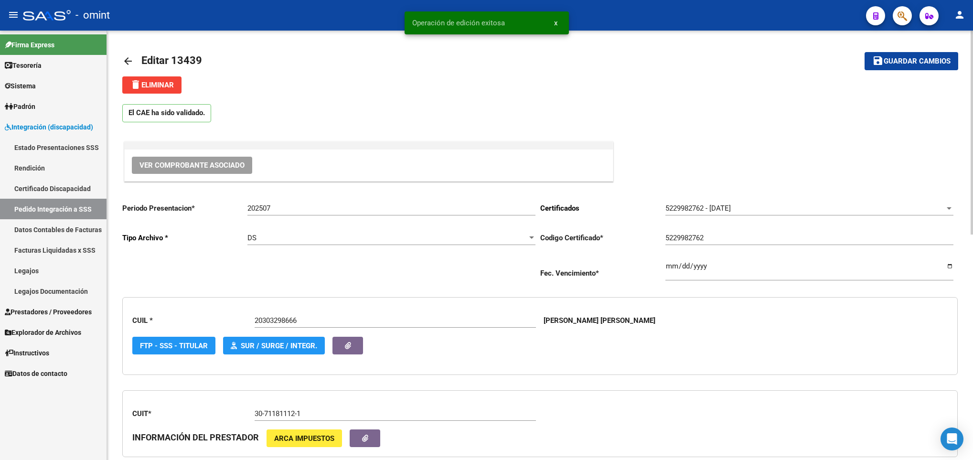
click at [125, 60] on mat-icon "arrow_back" at bounding box center [127, 60] width 11 height 11
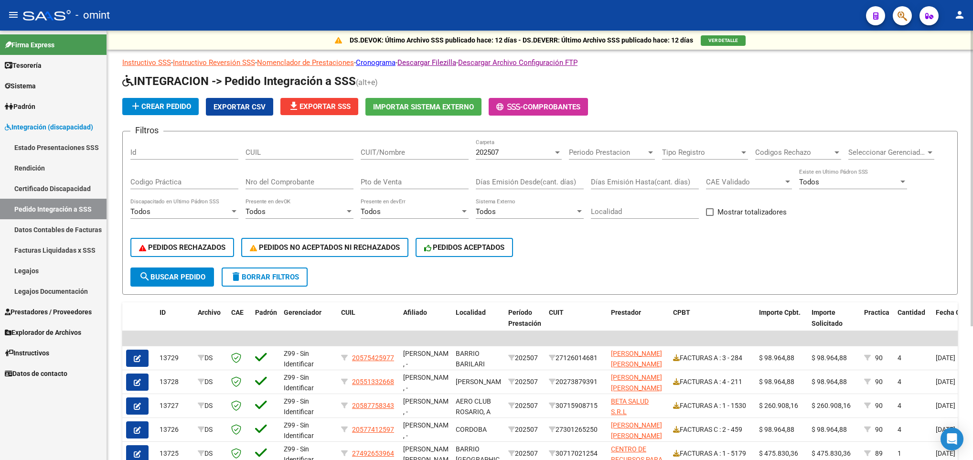
click at [400, 148] on input "CUIT/Nombre" at bounding box center [415, 152] width 108 height 9
paste input "27235676090"
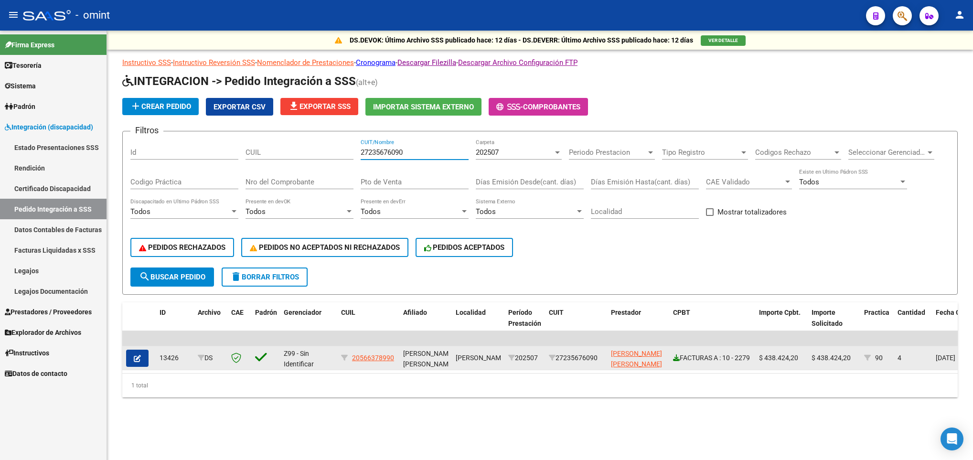
type input "27235676090"
click at [676, 354] on icon at bounding box center [676, 357] width 7 height 7
click at [132, 350] on button "button" at bounding box center [137, 358] width 22 height 17
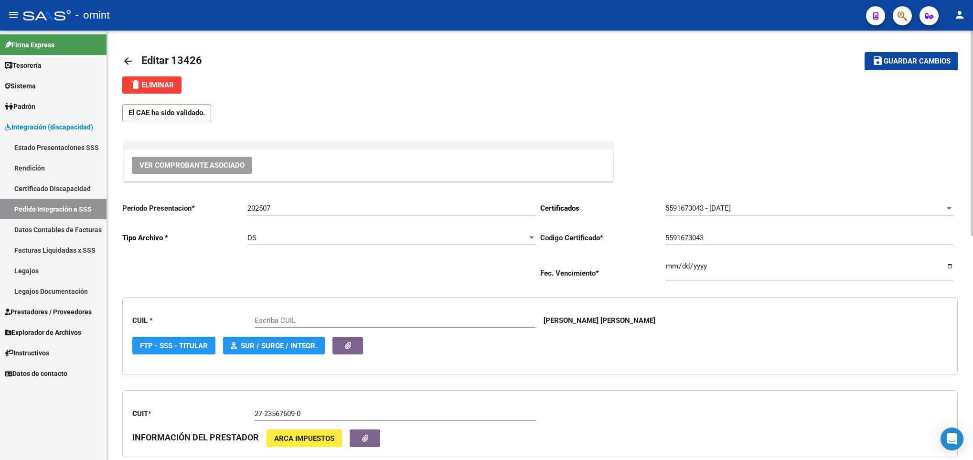
type input "20566378990"
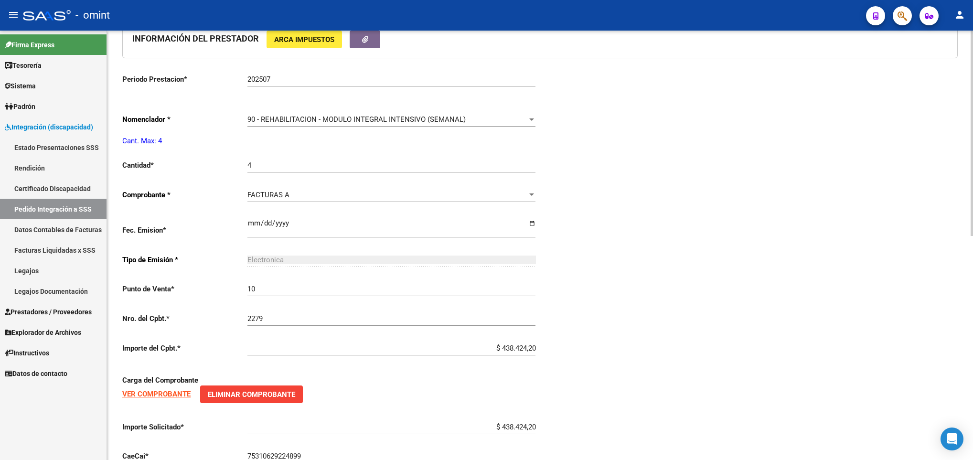
scroll to position [430, 0]
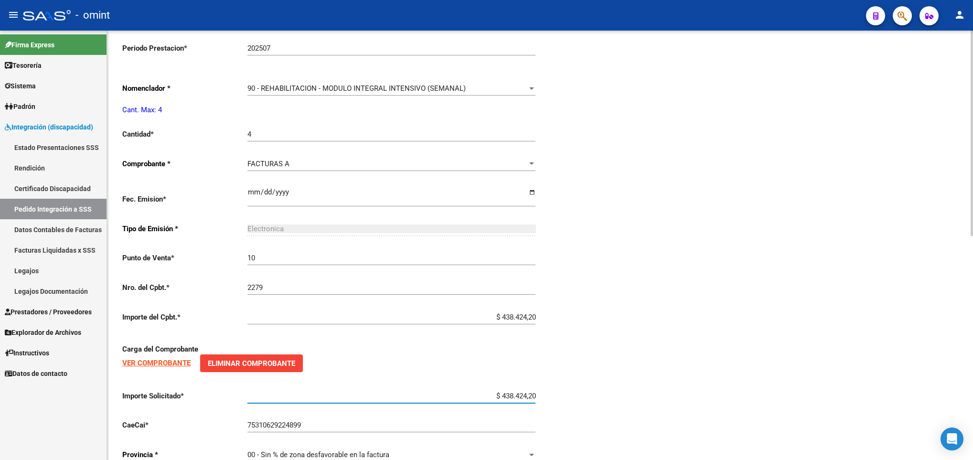
drag, startPoint x: 489, startPoint y: 398, endPoint x: 547, endPoint y: 398, distance: 58.8
click at [547, 398] on div "Periodo Presentacion * 202507 Ingresar el Periodo Tipo Archivo * DS Seleccionar…" at bounding box center [540, 118] width 836 height 706
paste input "435376,56"
type input "$ 435.376,56"
click at [631, 389] on div "Periodo Presentacion * 202507 Ingresar el Periodo Tipo Archivo * DS Seleccionar…" at bounding box center [540, 118] width 836 height 706
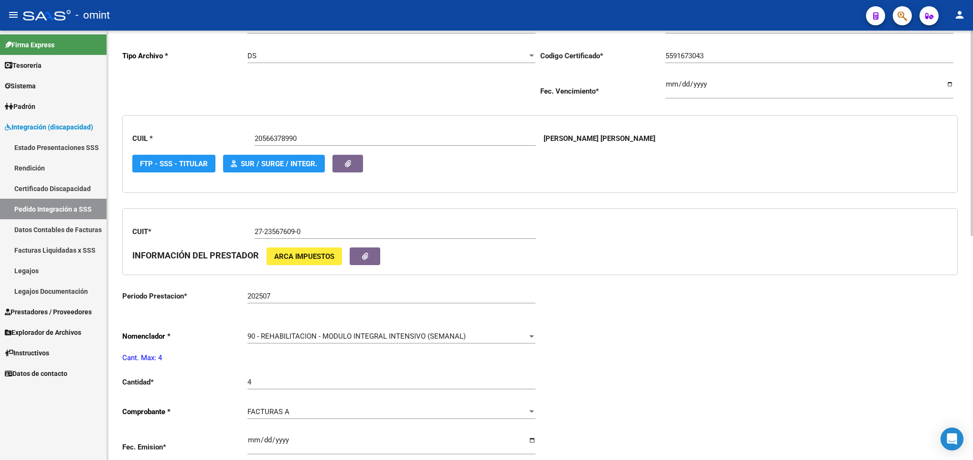
scroll to position [0, 0]
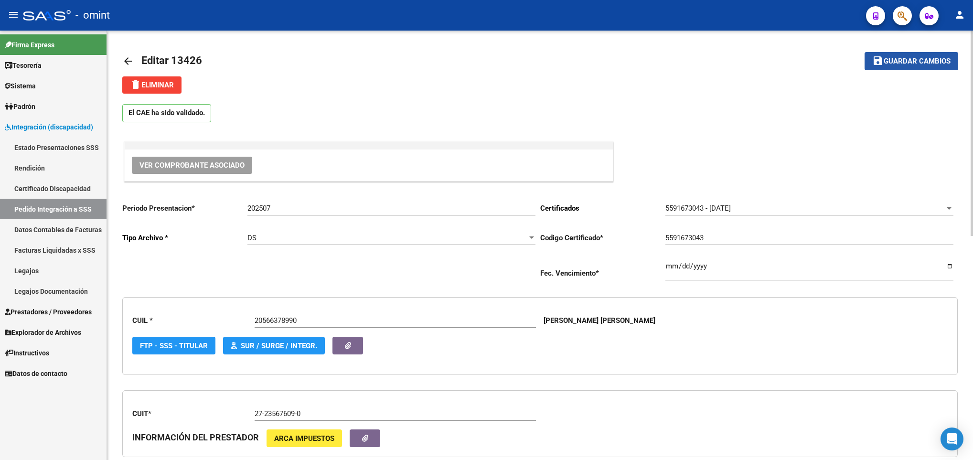
click at [939, 60] on span "Guardar cambios" at bounding box center [917, 61] width 67 height 9
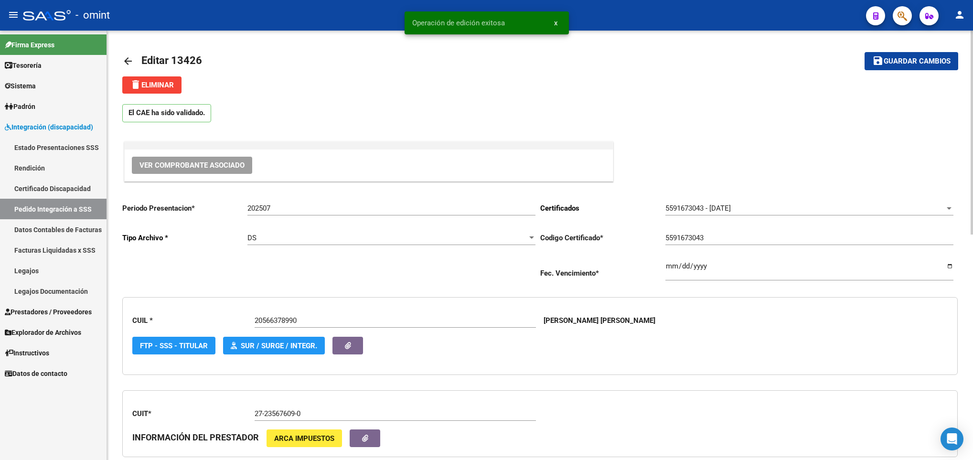
click at [129, 60] on mat-icon "arrow_back" at bounding box center [127, 60] width 11 height 11
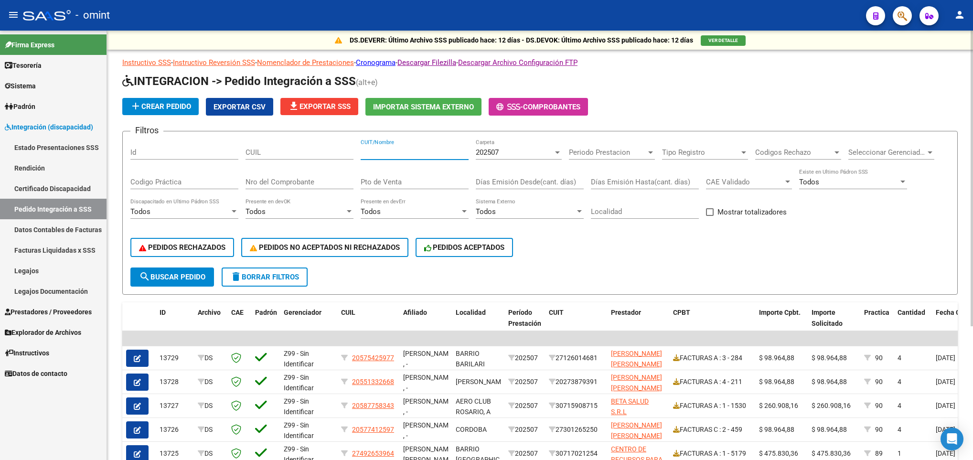
click at [402, 151] on input "CUIT/Nombre" at bounding box center [415, 152] width 108 height 9
paste input "27290485172"
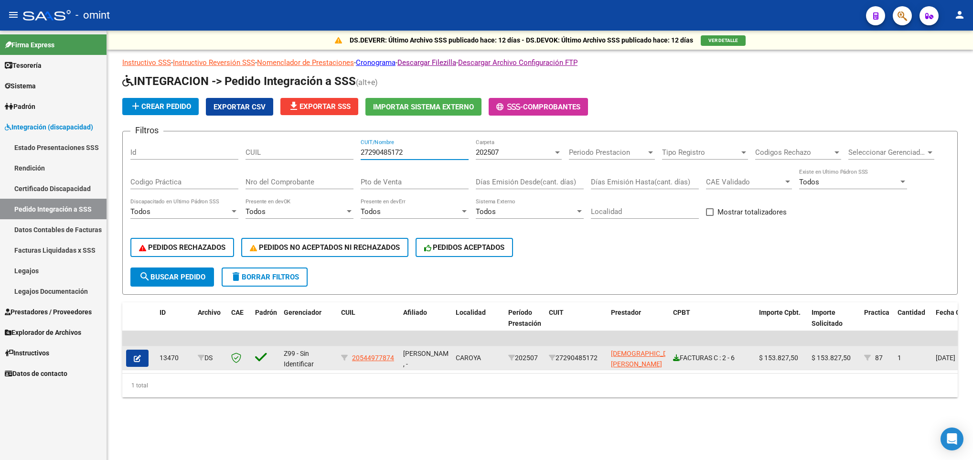
click at [674, 359] on icon at bounding box center [676, 357] width 7 height 7
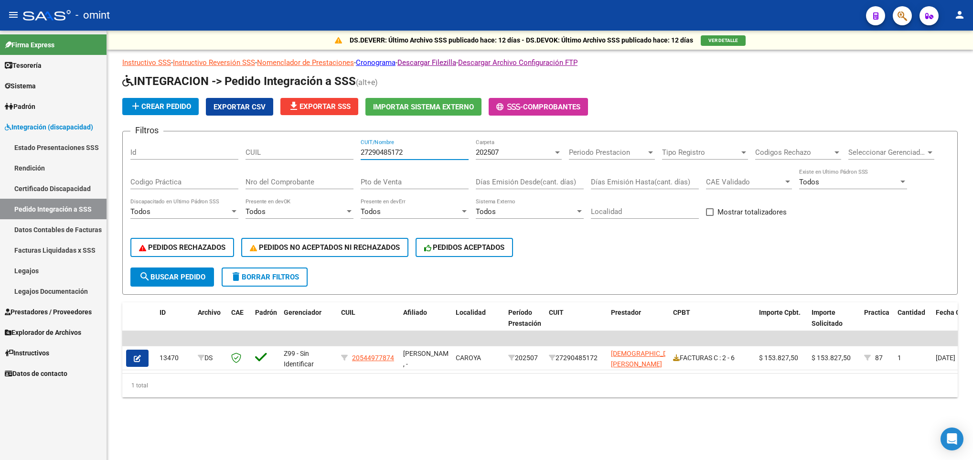
drag, startPoint x: 436, startPoint y: 152, endPoint x: 308, endPoint y: 152, distance: 128.0
click at [308, 152] on div "Filtros Id CUIL 27290485172 CUIT/Nombre 202507 Carpeta Periodo Prestacion Perio…" at bounding box center [539, 203] width 819 height 129
paste input "30708543590"
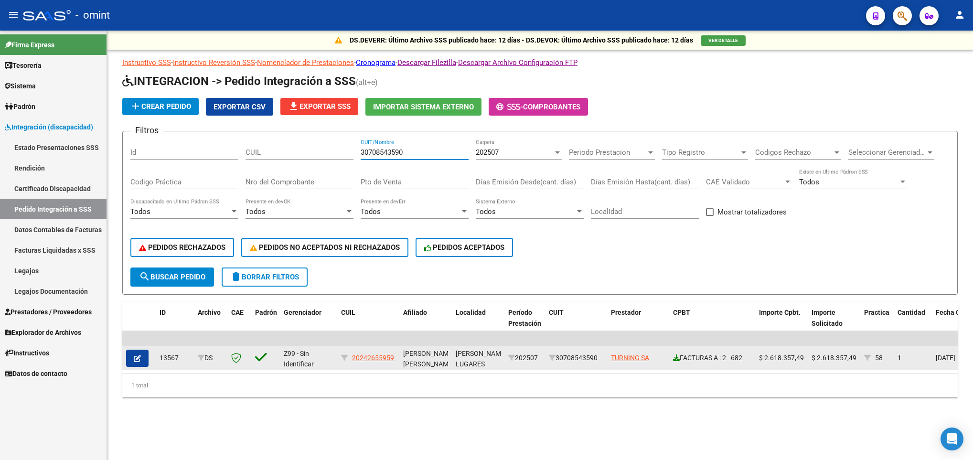
type input "30708543590"
click at [673, 358] on icon at bounding box center [676, 357] width 7 height 7
click at [131, 355] on button "button" at bounding box center [137, 358] width 22 height 17
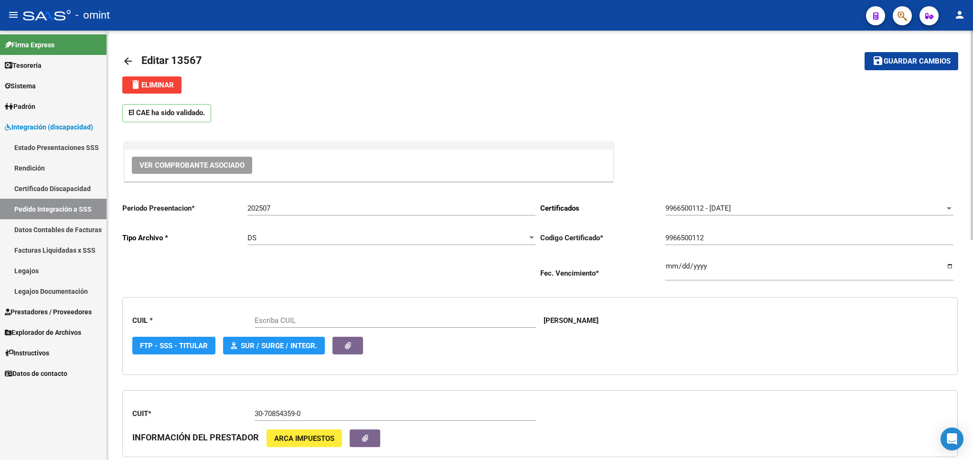
scroll to position [72, 0]
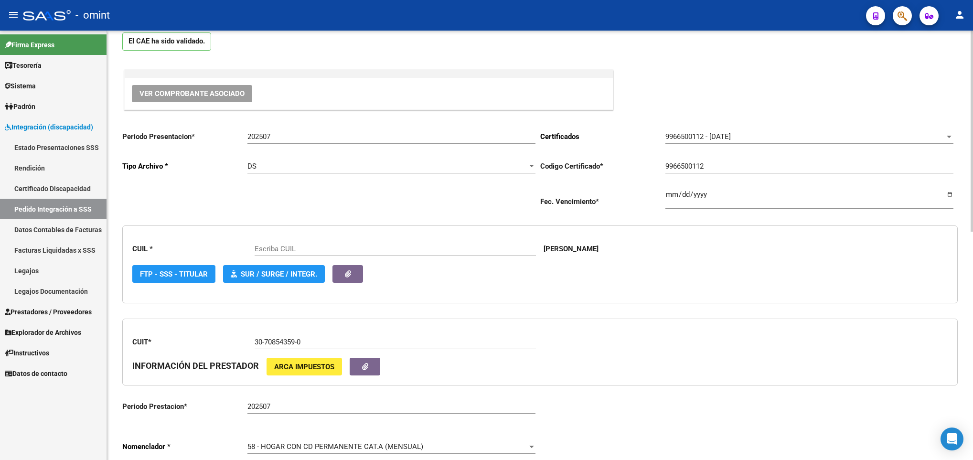
type input "20242655959"
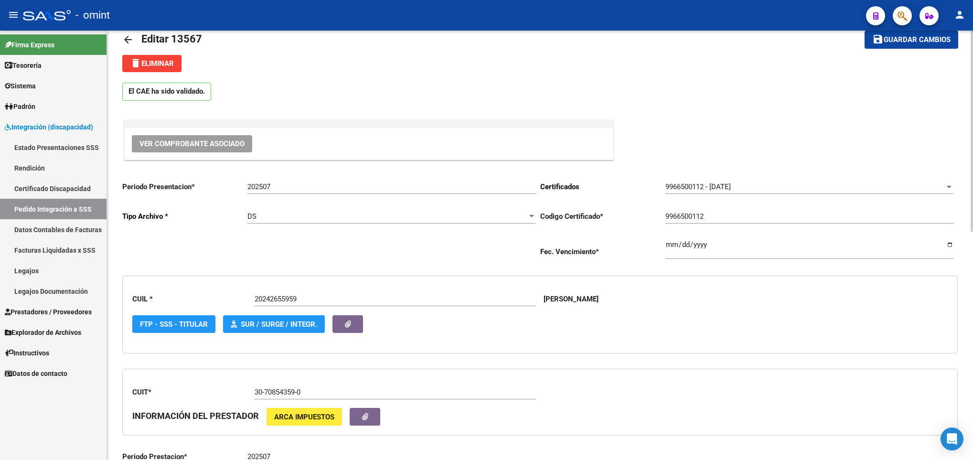
scroll to position [0, 0]
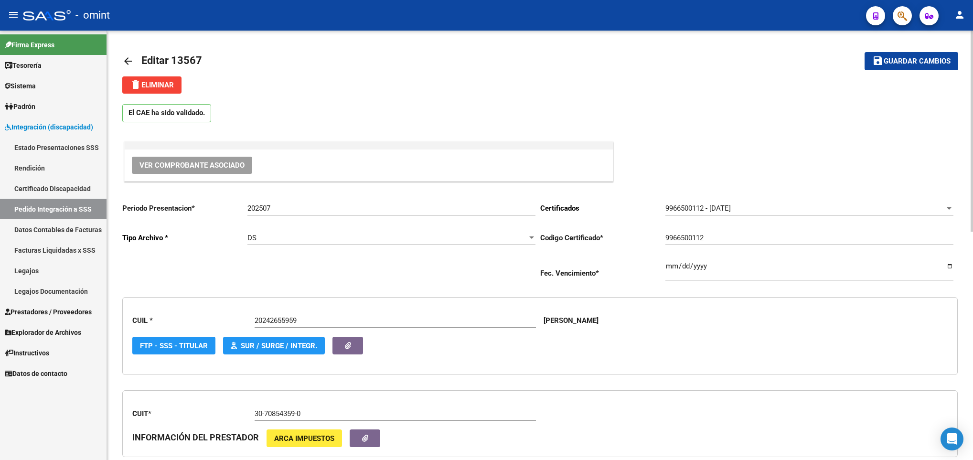
click at [127, 58] on mat-icon "arrow_back" at bounding box center [127, 60] width 11 height 11
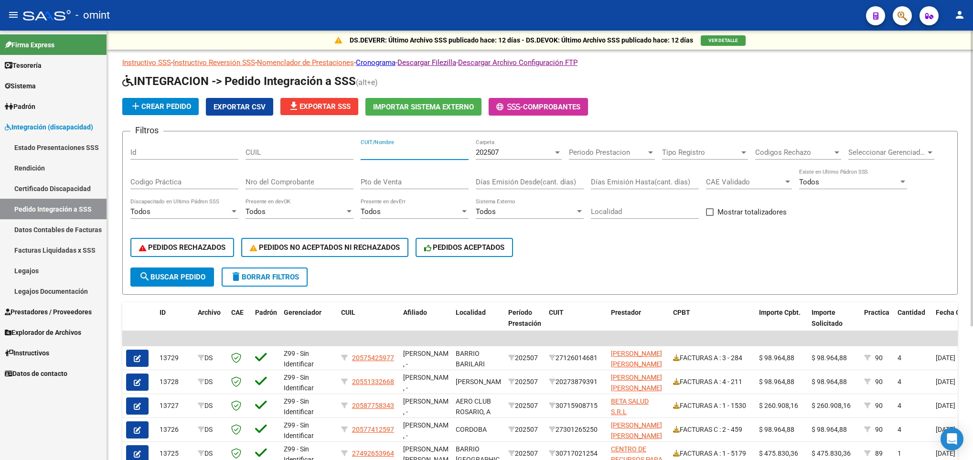
click at [451, 148] on input "CUIT/Nombre" at bounding box center [415, 152] width 108 height 9
paste input "30707913394"
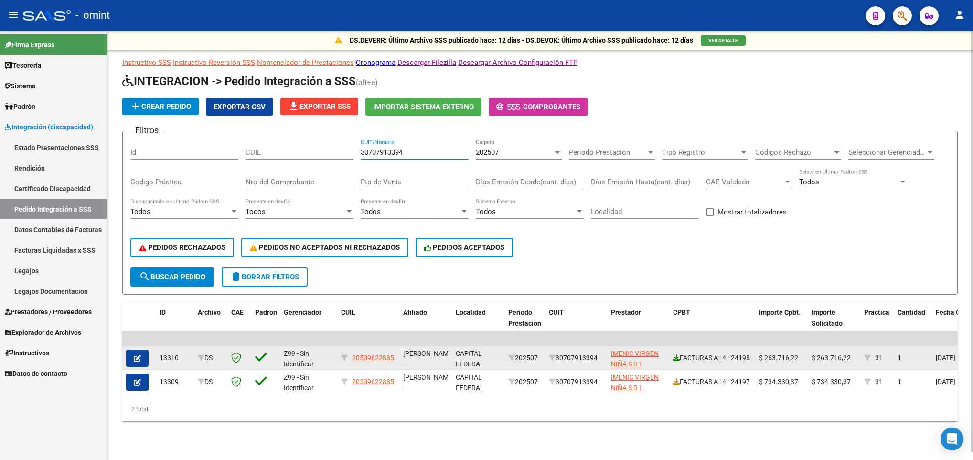
type input "30707913394"
click at [677, 354] on icon at bounding box center [676, 357] width 7 height 7
click at [142, 357] on button "button" at bounding box center [137, 358] width 22 height 17
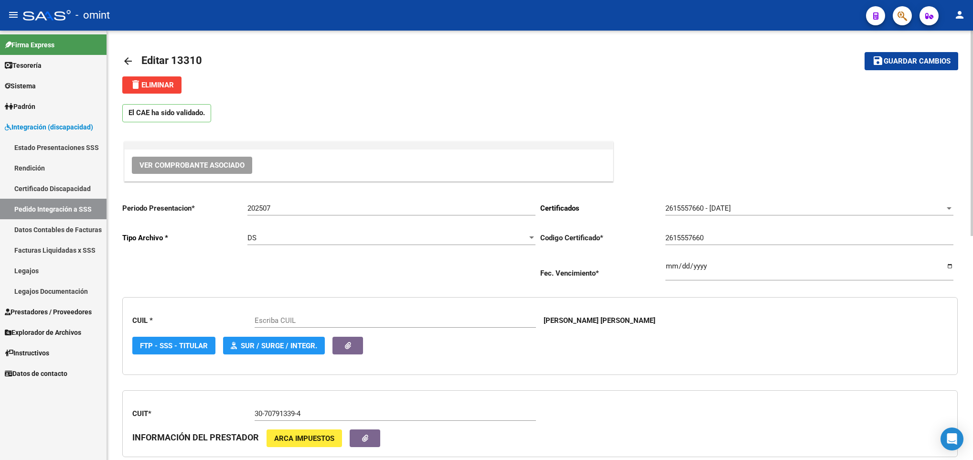
type input "20509622885"
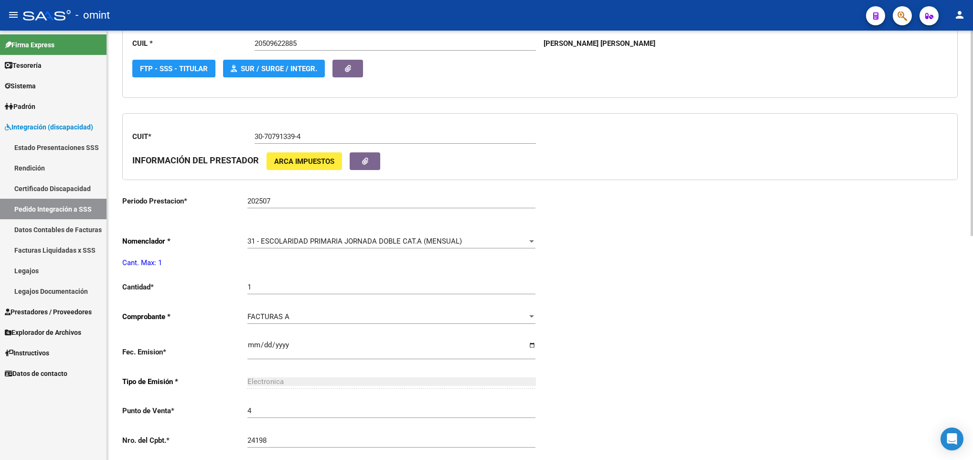
scroll to position [287, 0]
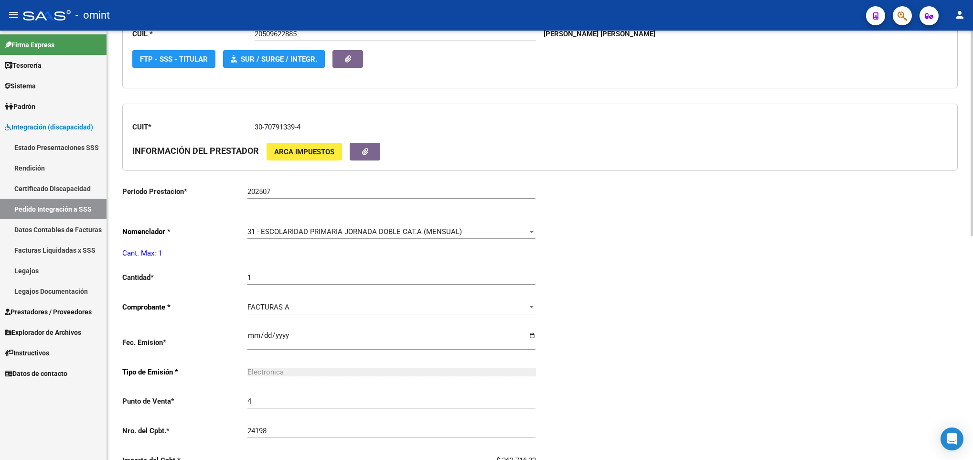
click at [400, 233] on span "31 - ESCOLARIDAD PRIMARIA JORNADA DOBLE CAT.A (MENSUAL)" at bounding box center [354, 231] width 215 height 9
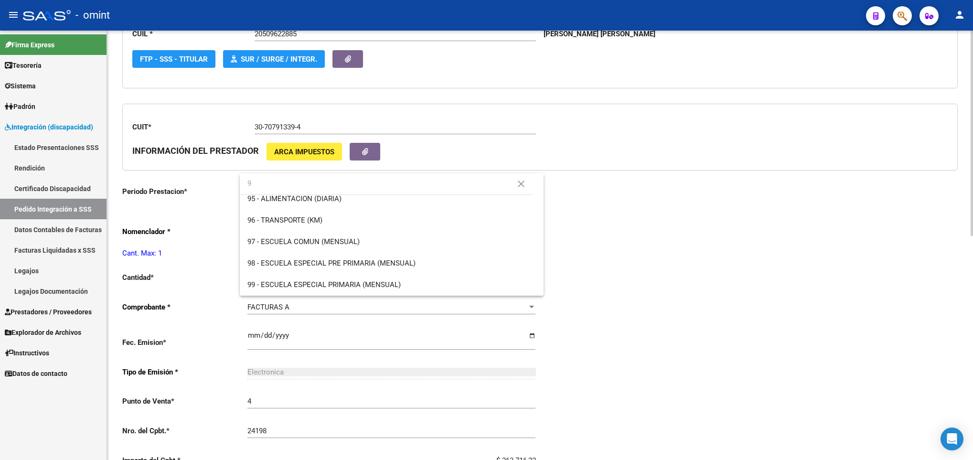
scroll to position [0, 0]
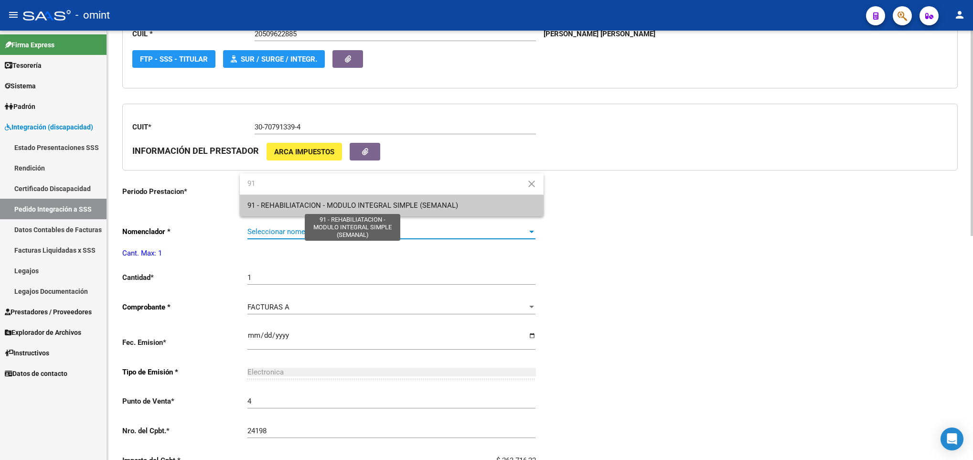
type input "91"
click at [377, 201] on span "91 - REHABILIATACION - MODULO INTEGRAL SIMPLE (SEMANAL)" at bounding box center [352, 205] width 211 height 9
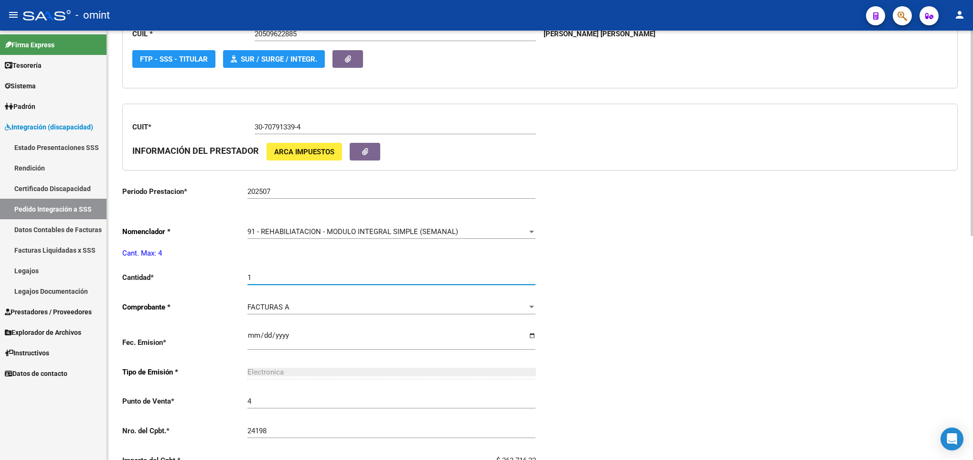
click at [312, 282] on input "1" at bounding box center [391, 277] width 288 height 9
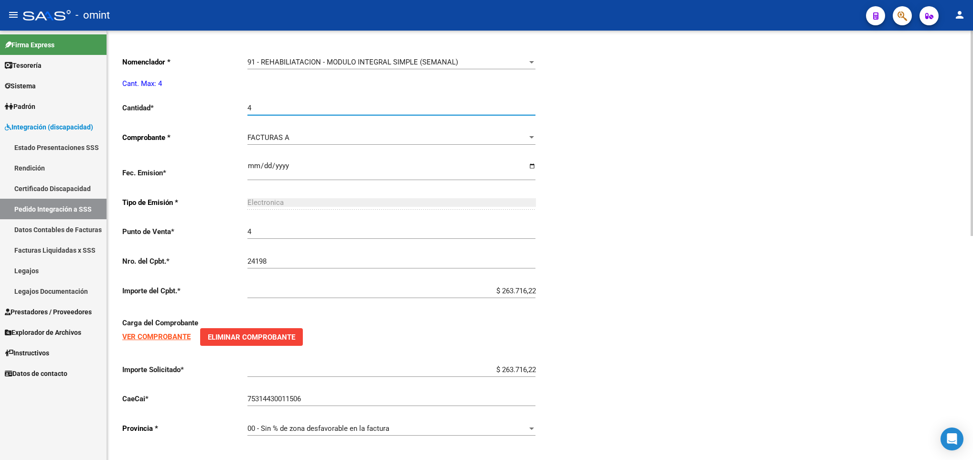
scroll to position [469, 0]
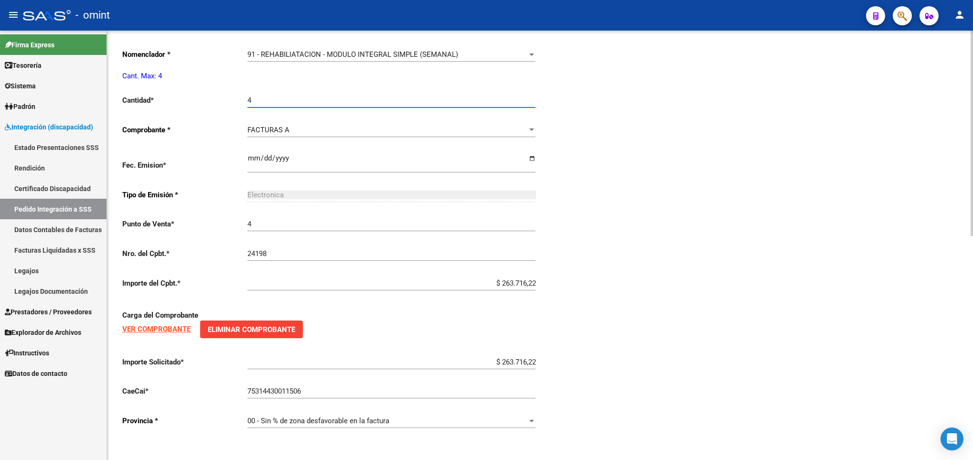
type input "4"
drag, startPoint x: 486, startPoint y: 362, endPoint x: 574, endPoint y: 361, distance: 87.9
click at [574, 361] on div "Periodo Presentacion * 202507 Ingresar el Periodo Tipo Archivo * DS Seleccionar…" at bounding box center [540, 84] width 836 height 706
paste input "261.883,04"
type input "$ 261.883,04"
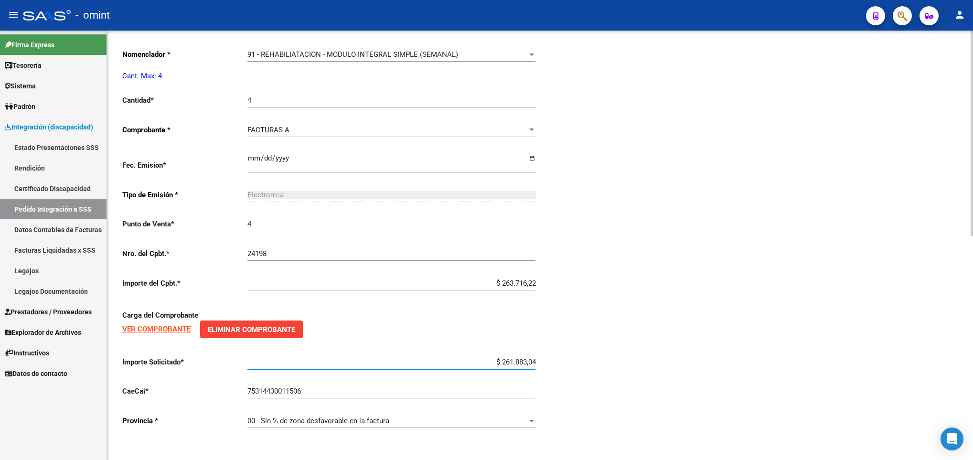
click at [663, 380] on div "Periodo Presentacion * 202507 Ingresar el Periodo Tipo Archivo * DS Seleccionar…" at bounding box center [540, 84] width 836 height 706
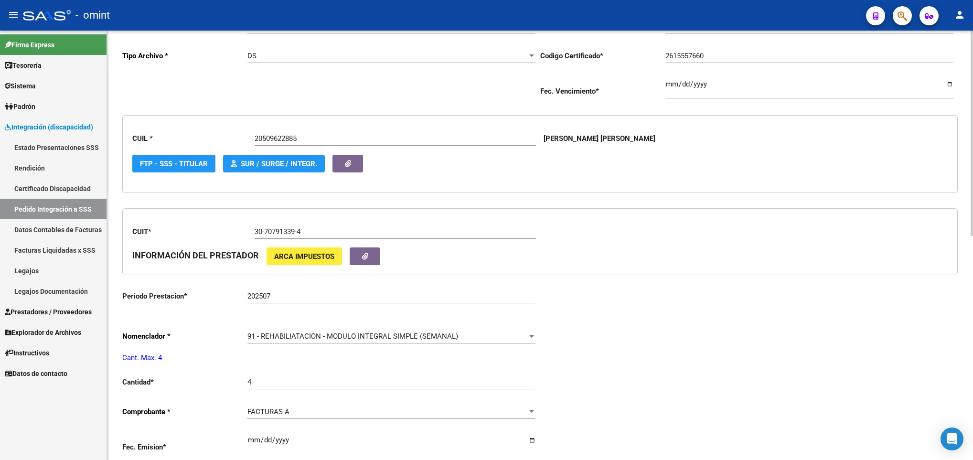
scroll to position [0, 0]
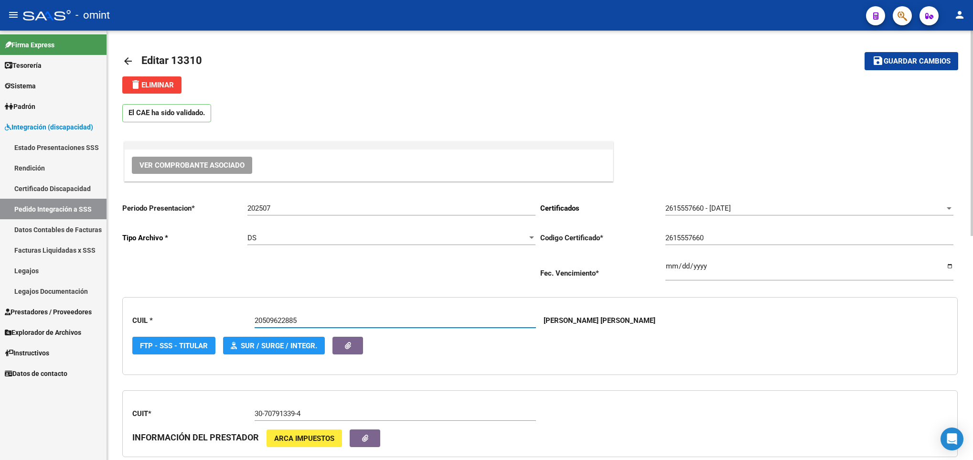
drag, startPoint x: 307, startPoint y: 319, endPoint x: 226, endPoint y: 310, distance: 80.7
click at [226, 310] on div "CUIL * 20509622885 Escriba CUIL [PERSON_NAME] [PERSON_NAME] FTP - SSS - Titular…" at bounding box center [540, 336] width 836 height 78
click at [915, 59] on span "Guardar cambios" at bounding box center [917, 61] width 67 height 9
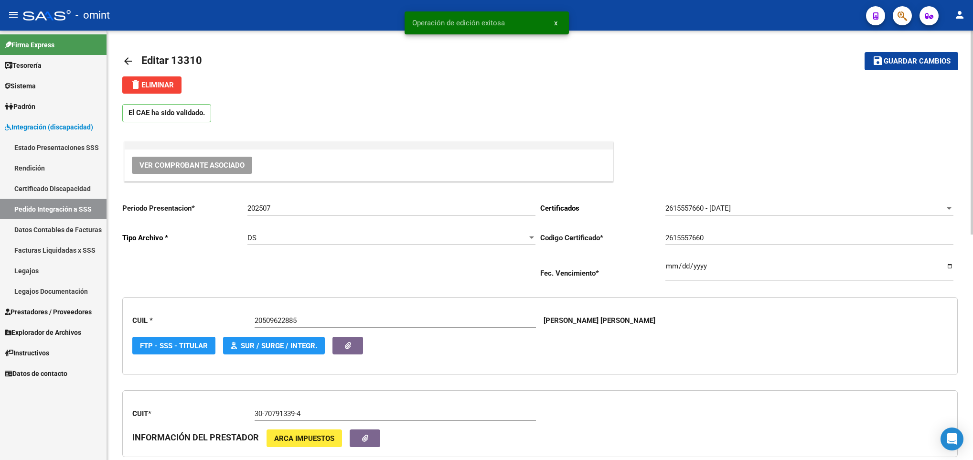
click at [131, 54] on link "arrow_back" at bounding box center [131, 61] width 19 height 22
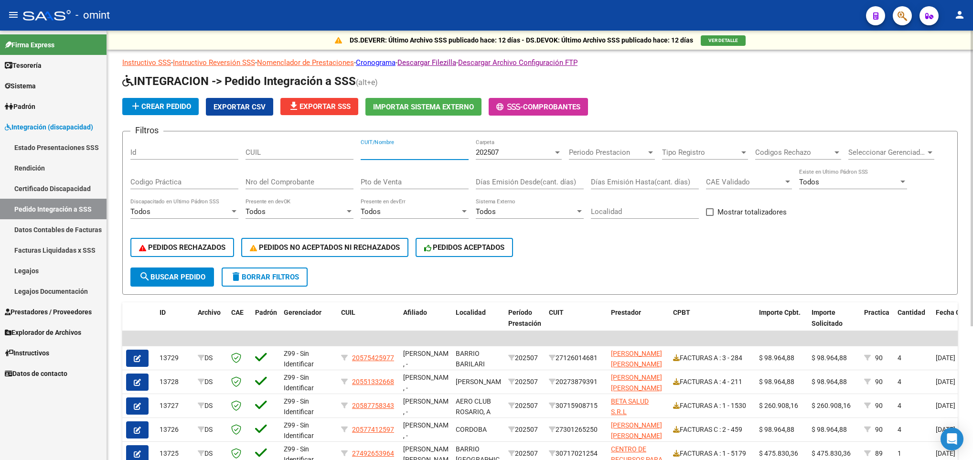
click at [444, 149] on input "CUIT/Nombre" at bounding box center [415, 152] width 108 height 9
paste input "30707913394"
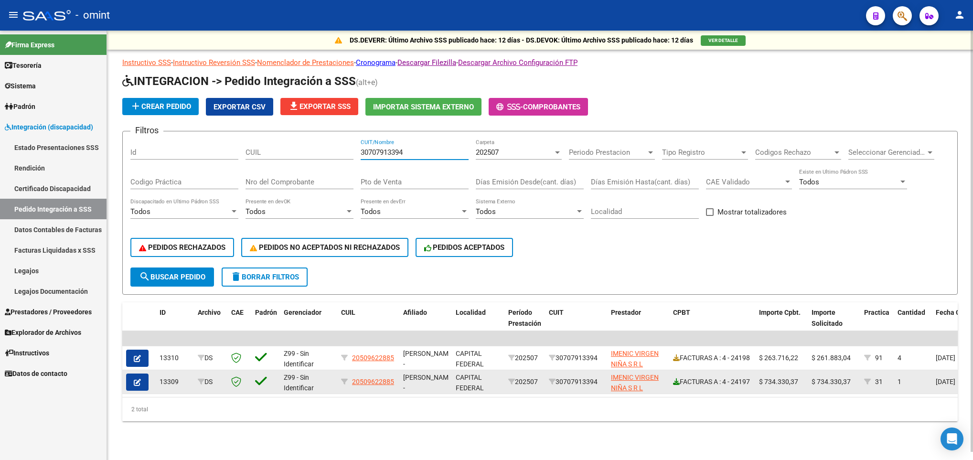
type input "30707913394"
click at [673, 381] on link at bounding box center [676, 382] width 7 height 8
click at [138, 379] on icon "button" at bounding box center [137, 382] width 7 height 7
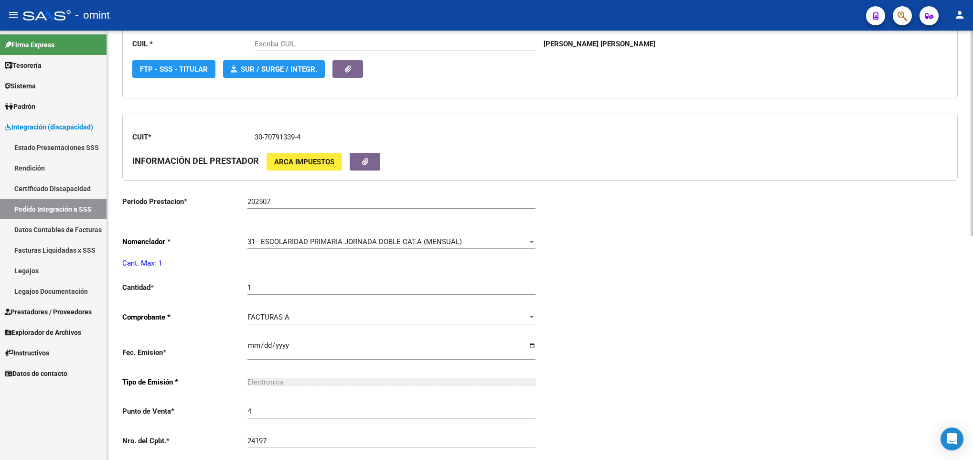
scroll to position [287, 0]
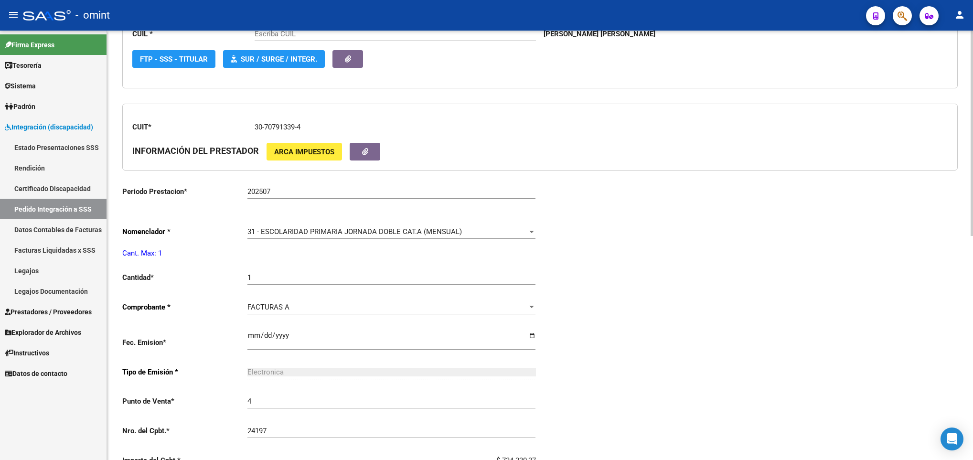
type input "20509622885"
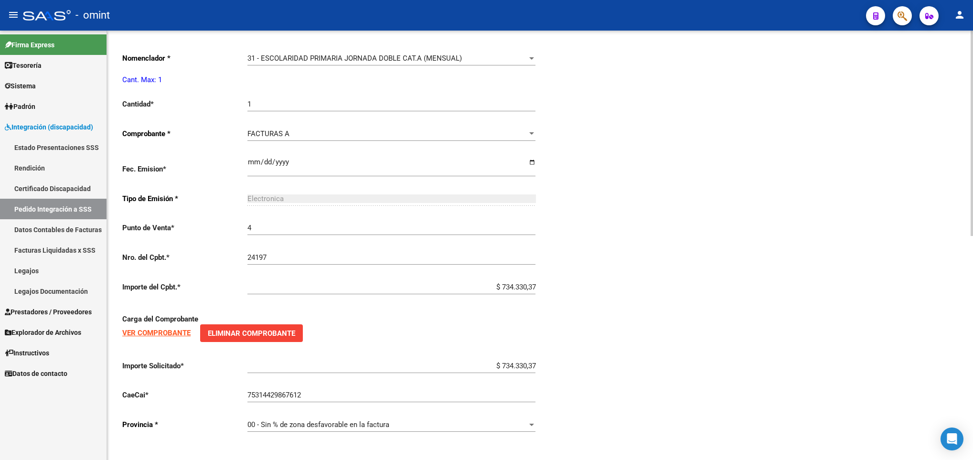
scroll to position [469, 0]
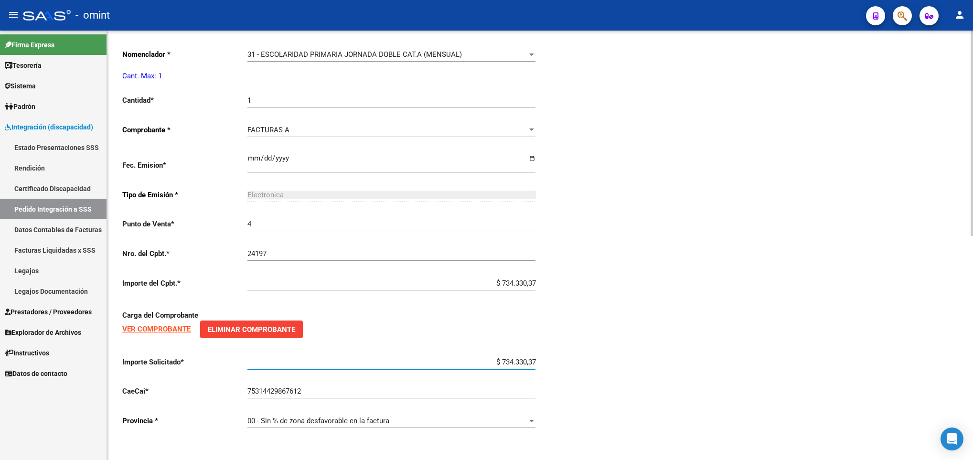
drag, startPoint x: 486, startPoint y: 362, endPoint x: 591, endPoint y: 362, distance: 105.1
click at [591, 362] on div "Periodo Presentacion * 202507 Ingresar el Periodo Tipo Archivo * DS Seleccionar…" at bounding box center [540, 84] width 836 height 706
paste input "729.225,79"
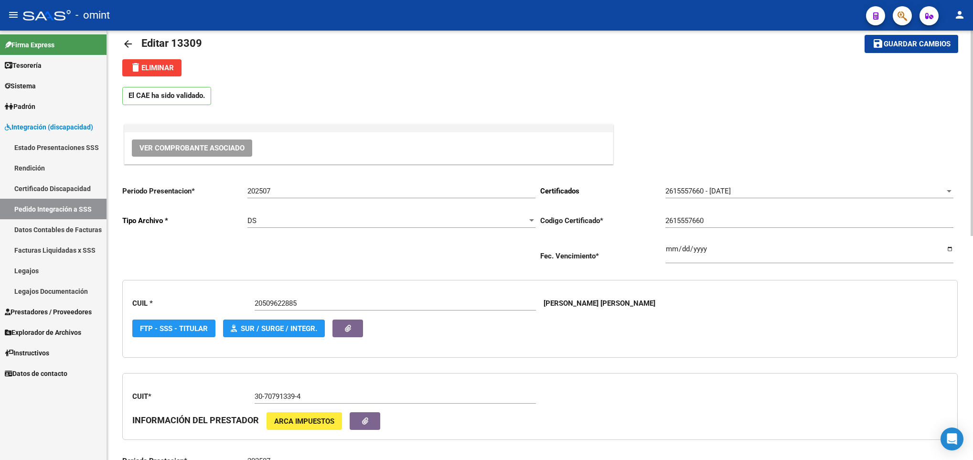
scroll to position [0, 0]
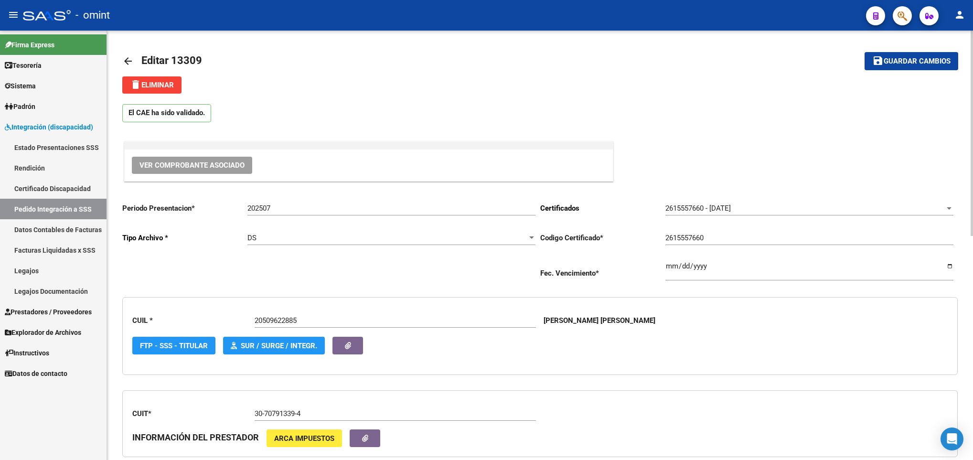
type input "$ 729.225,79"
click at [896, 58] on span "Guardar cambios" at bounding box center [917, 61] width 67 height 9
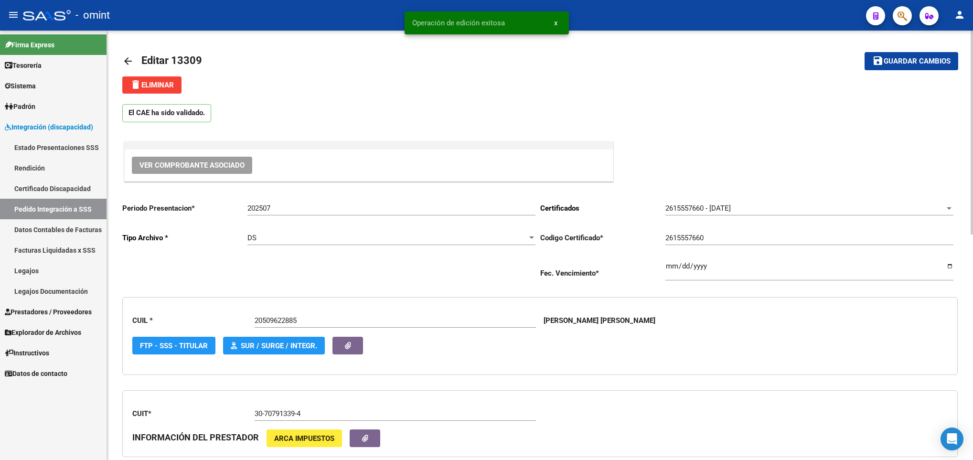
click at [122, 61] on mat-icon "arrow_back" at bounding box center [127, 60] width 11 height 11
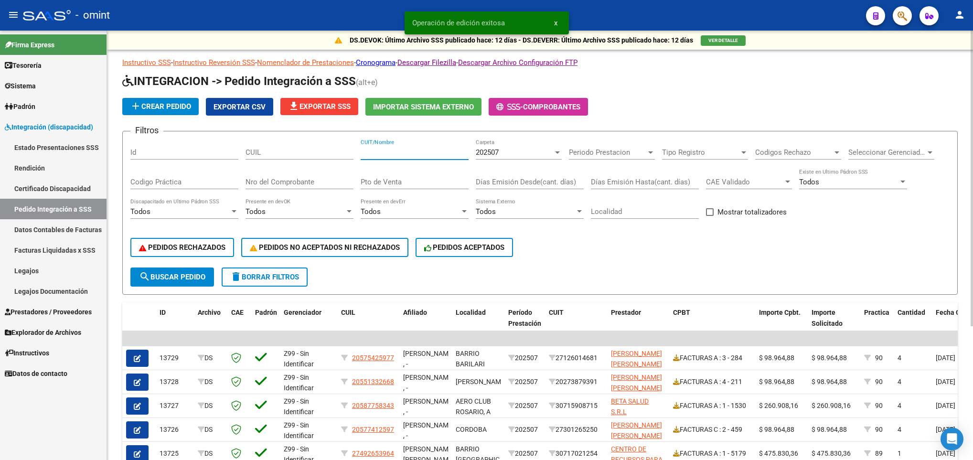
click at [395, 155] on input "CUIT/Nombre" at bounding box center [415, 152] width 108 height 9
paste input "729.225,79"
type input "729.225,79"
drag, startPoint x: 404, startPoint y: 152, endPoint x: 119, endPoint y: 129, distance: 286.1
click at [119, 129] on div "DS.DEVOK: Último Archivo SSS publicado hace: 12 días - DS.DEVERR: Último Archiv…" at bounding box center [540, 337] width 866 height 612
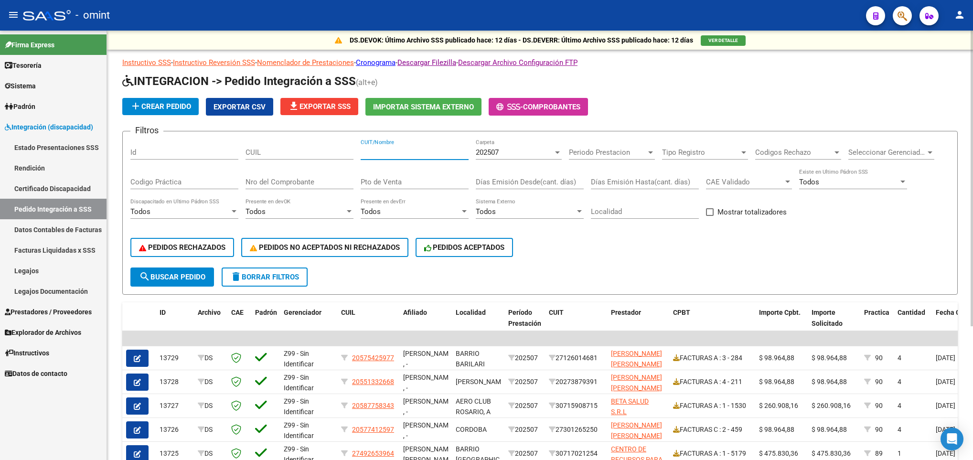
paste input "30707913394"
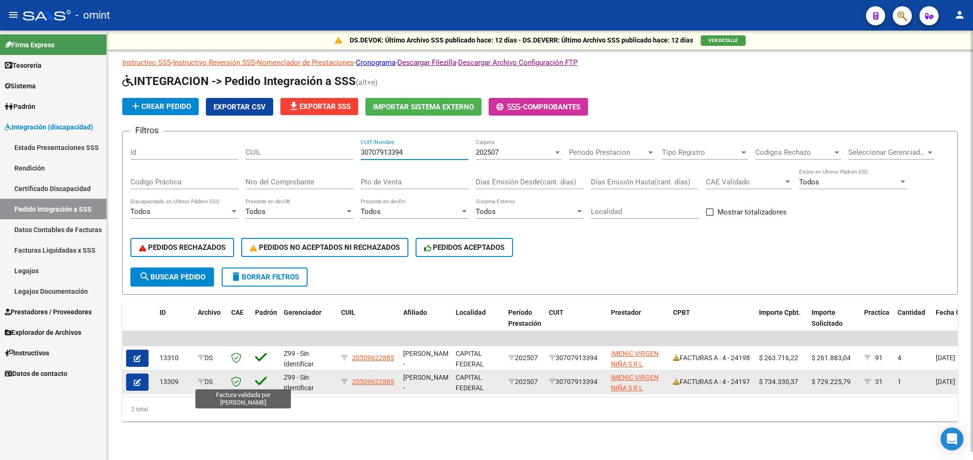
type input "30707913394"
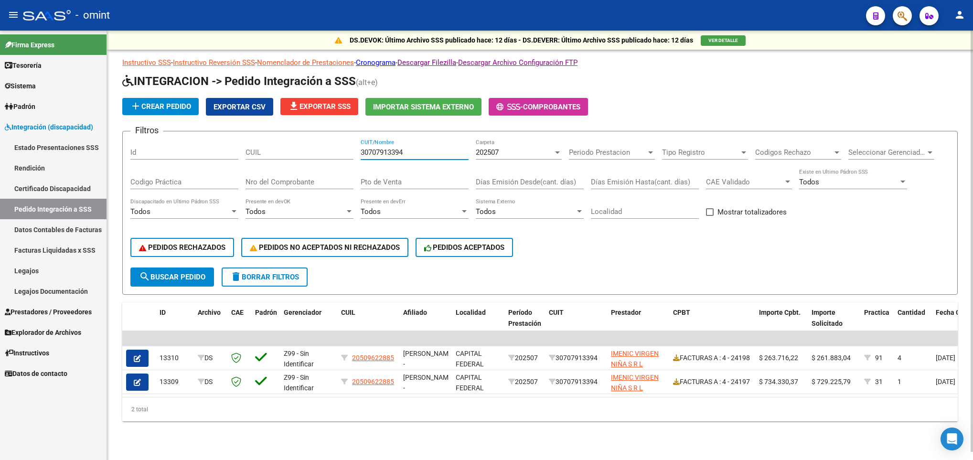
click at [257, 270] on button "delete Borrar Filtros" at bounding box center [265, 277] width 86 height 19
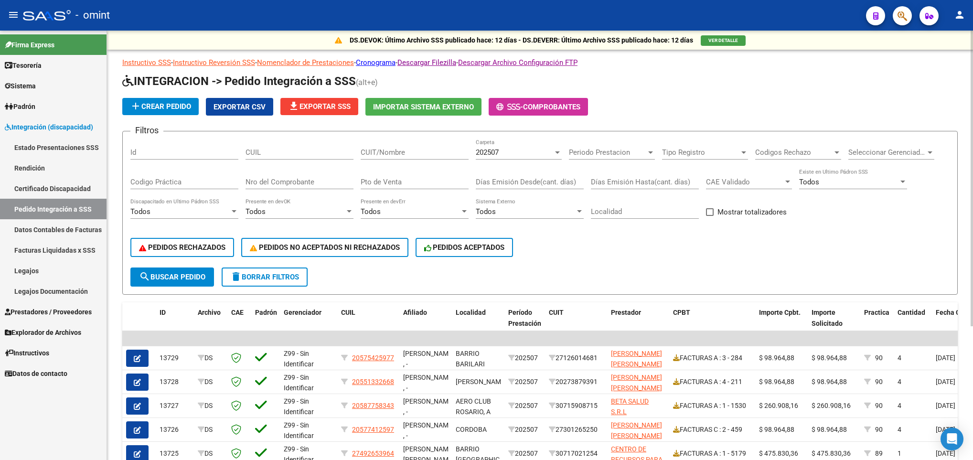
click at [336, 105] on span "file_download Exportar SSS" at bounding box center [319, 106] width 63 height 9
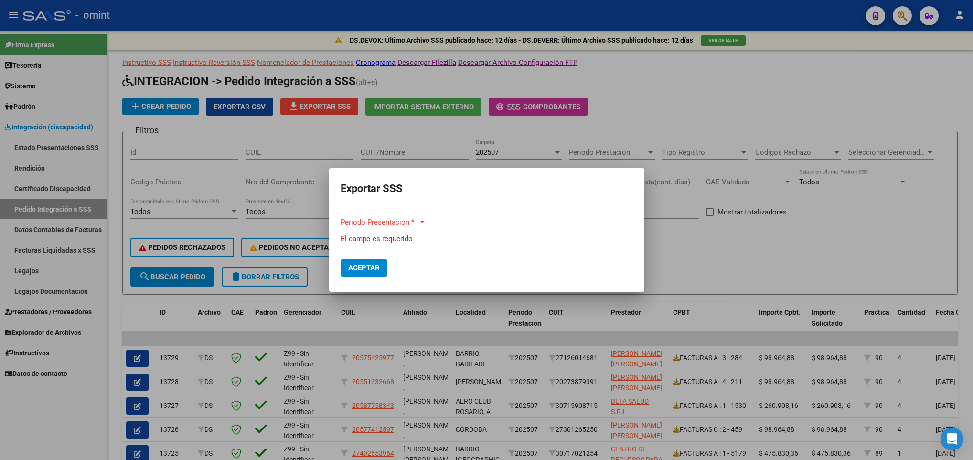
click at [403, 218] on div "Periodo Presentacion * Periodo Presentacion *" at bounding box center [384, 222] width 86 height 14
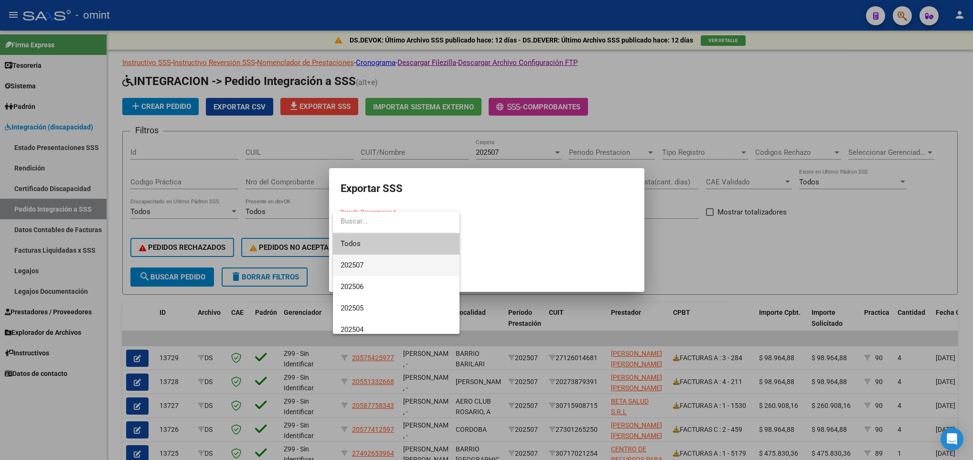
click at [369, 264] on span "202507" at bounding box center [396, 265] width 111 height 21
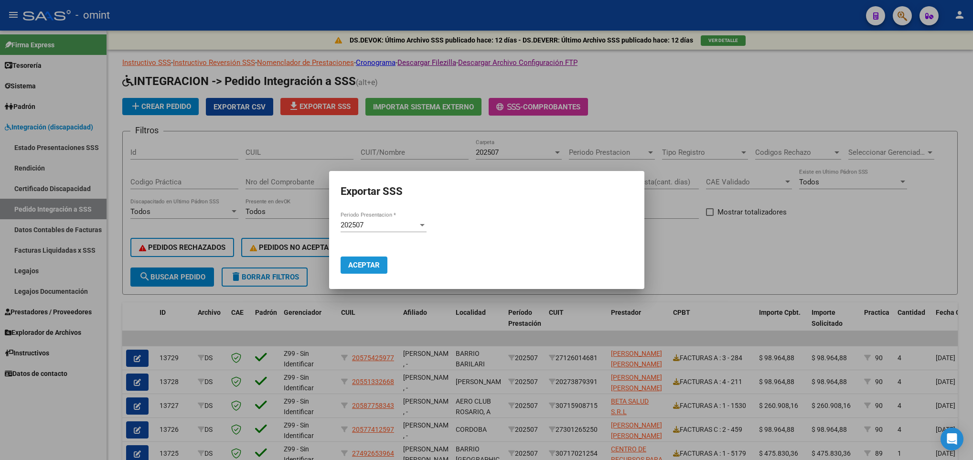
click at [367, 267] on span "Aceptar" at bounding box center [364, 265] width 32 height 9
click at [878, 282] on div at bounding box center [486, 230] width 973 height 460
